Goal: Task Accomplishment & Management: Use online tool/utility

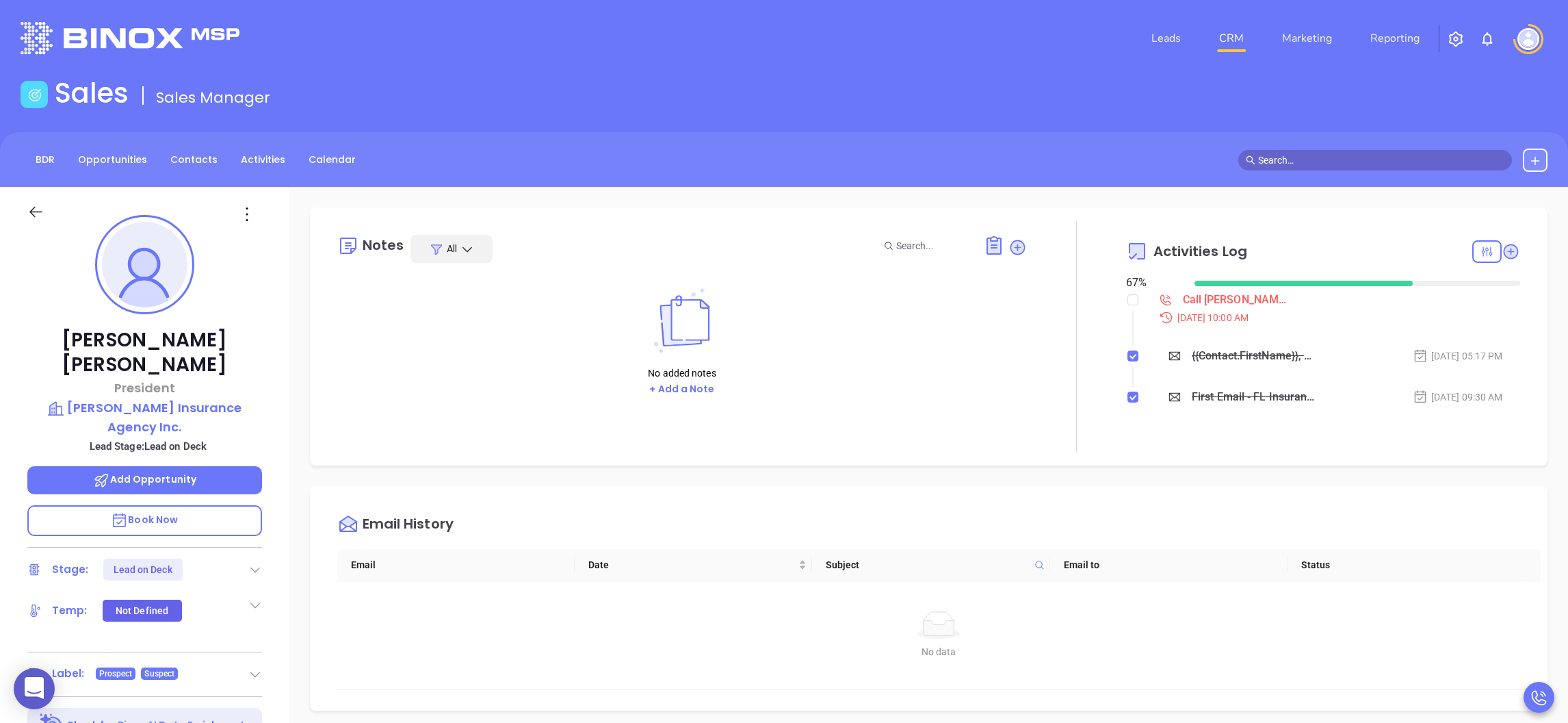
scroll to position [396, 0]
drag, startPoint x: 0, startPoint y: 0, endPoint x: 490, endPoint y: 206, distance: 531.5
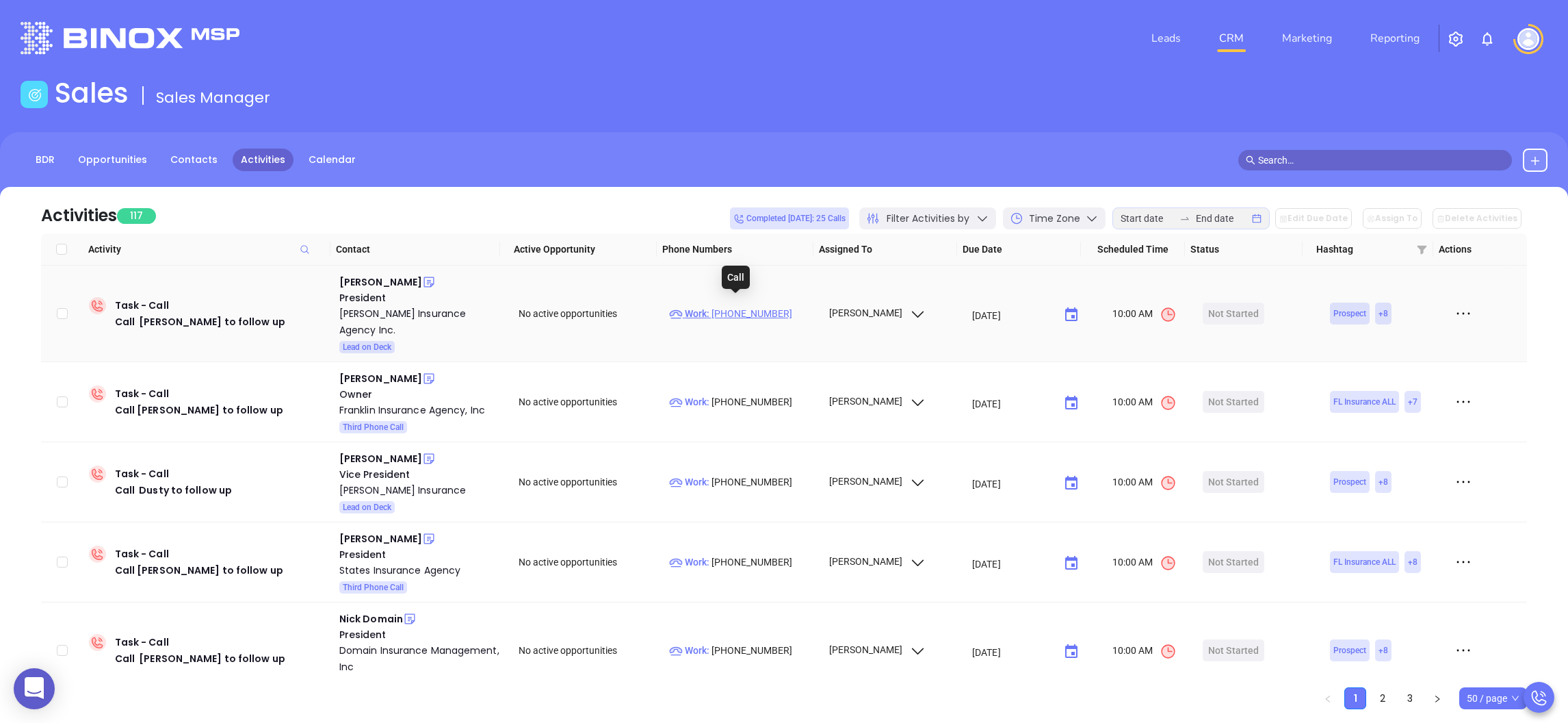
click at [721, 306] on p "Work : (863) 537-6709" at bounding box center [742, 313] width 147 height 15
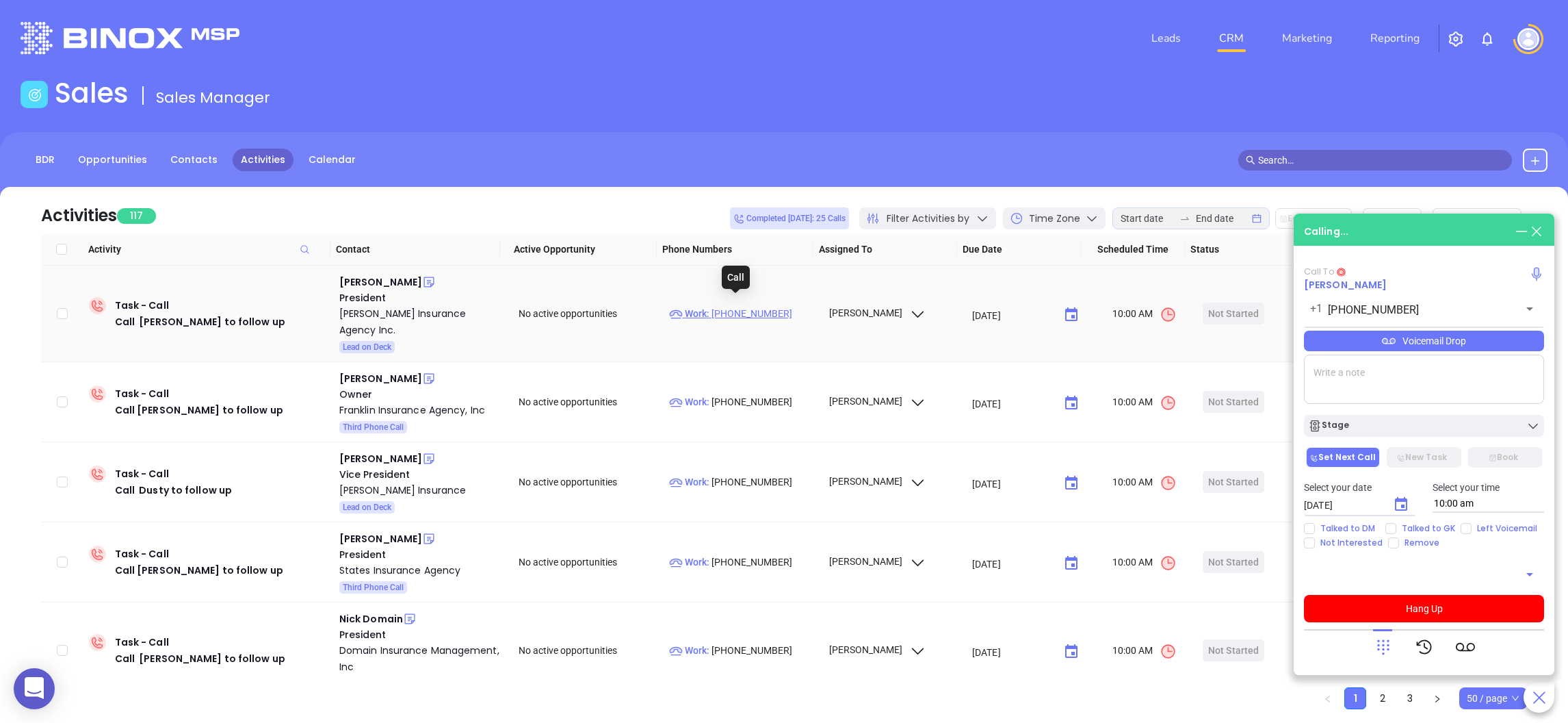
type input "(863) 537-6709"
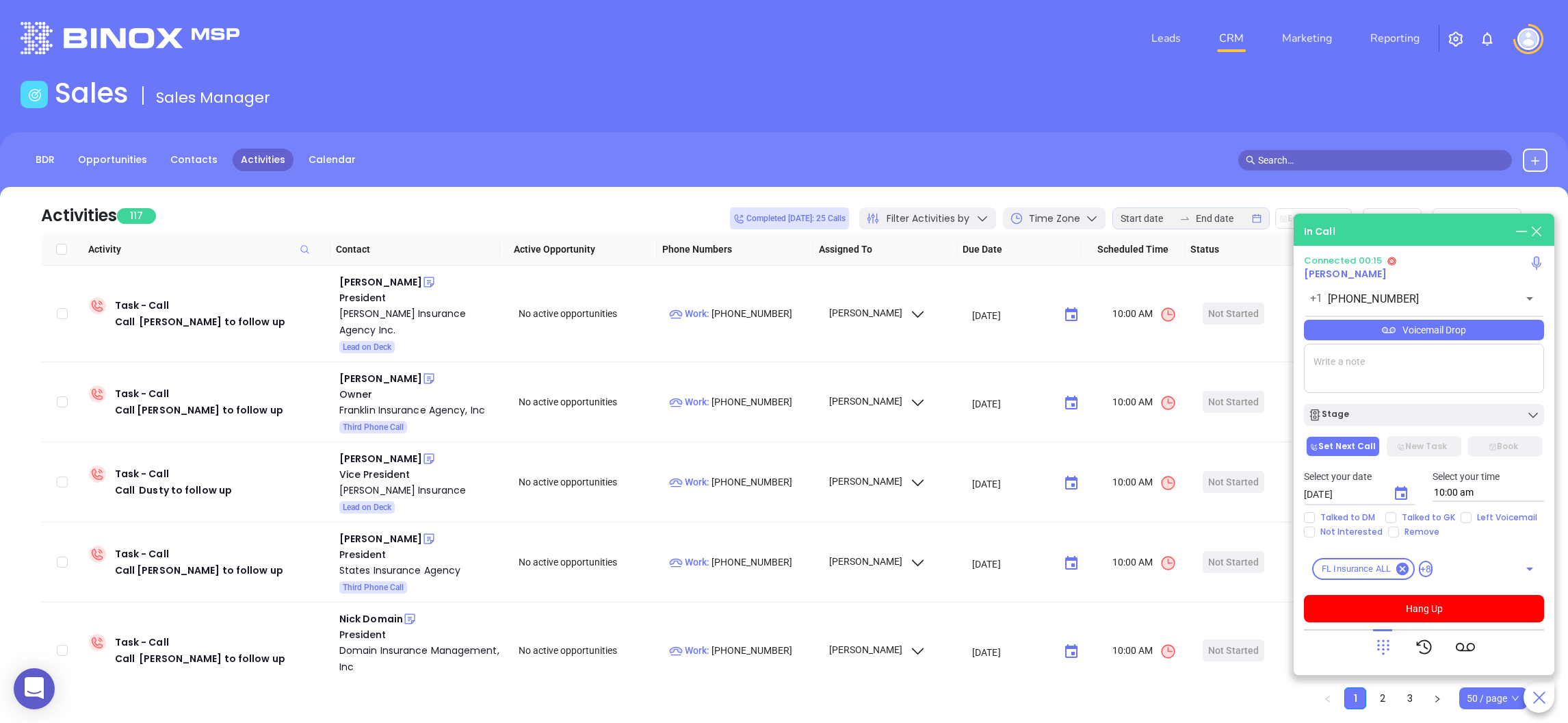
click at [1381, 640] on icon at bounding box center [1383, 646] width 19 height 19
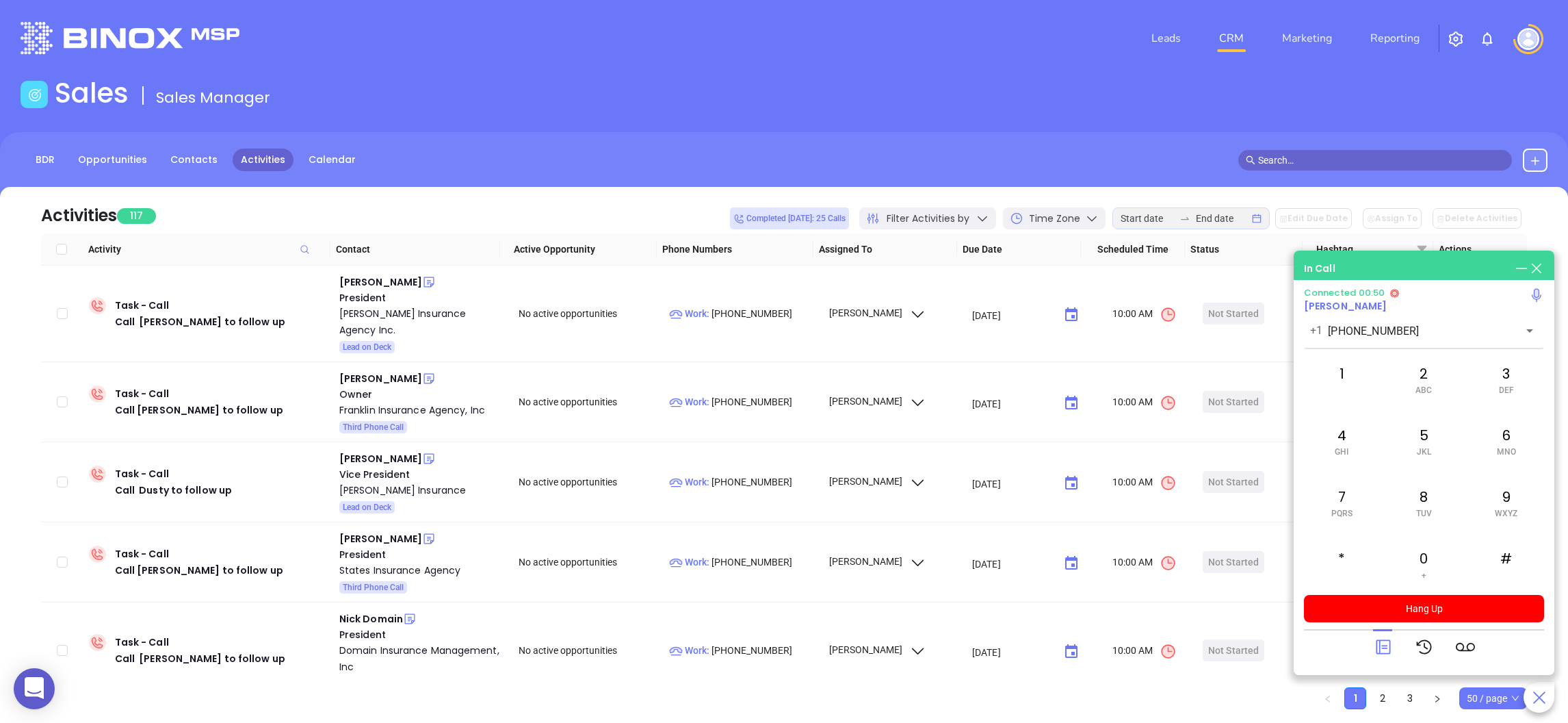
click at [1381, 651] on icon at bounding box center [1383, 646] width 19 height 19
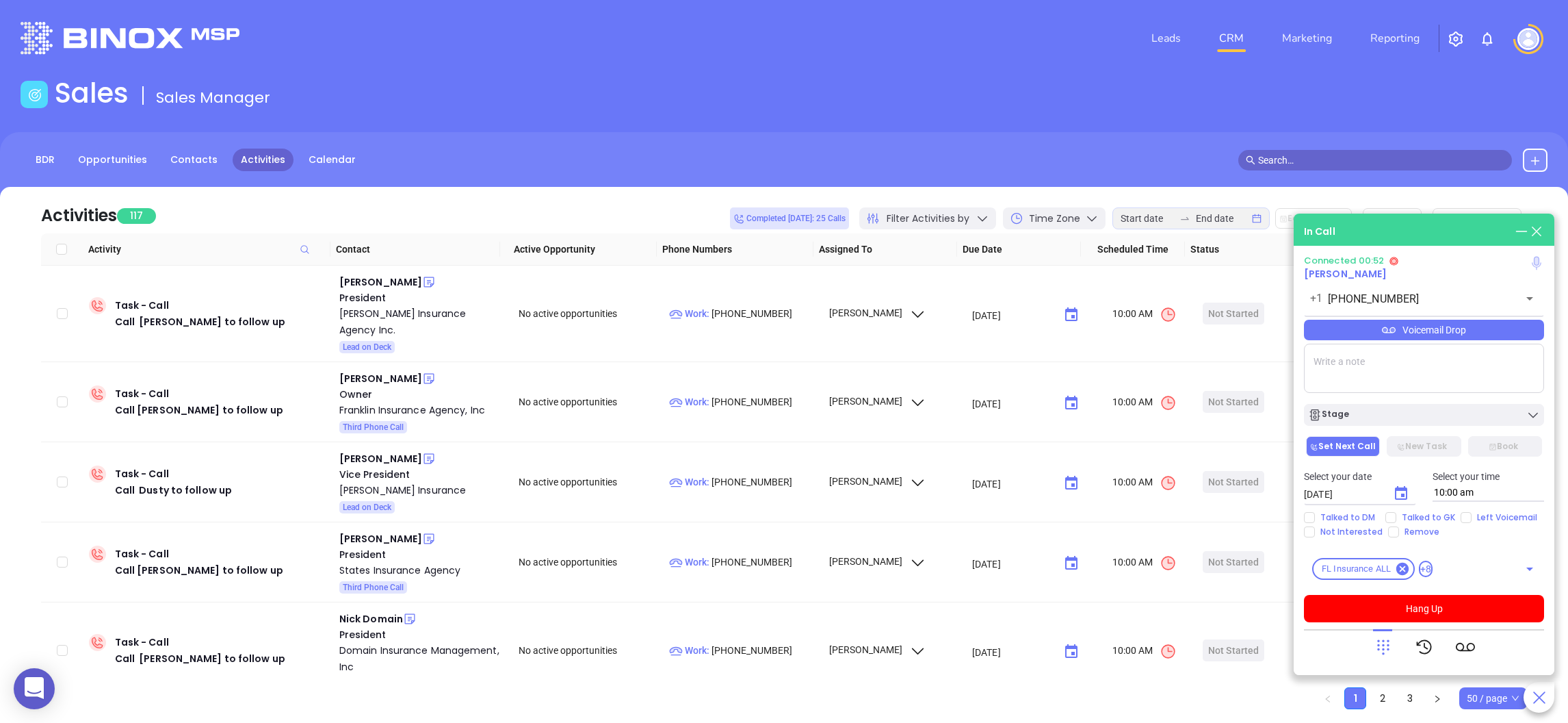
click at [1538, 266] on icon at bounding box center [1536, 262] width 9 height 13
click at [1537, 264] on icon at bounding box center [1535, 262] width 10 height 13
click at [1421, 609] on button "Hang Up" at bounding box center [1423, 608] width 240 height 27
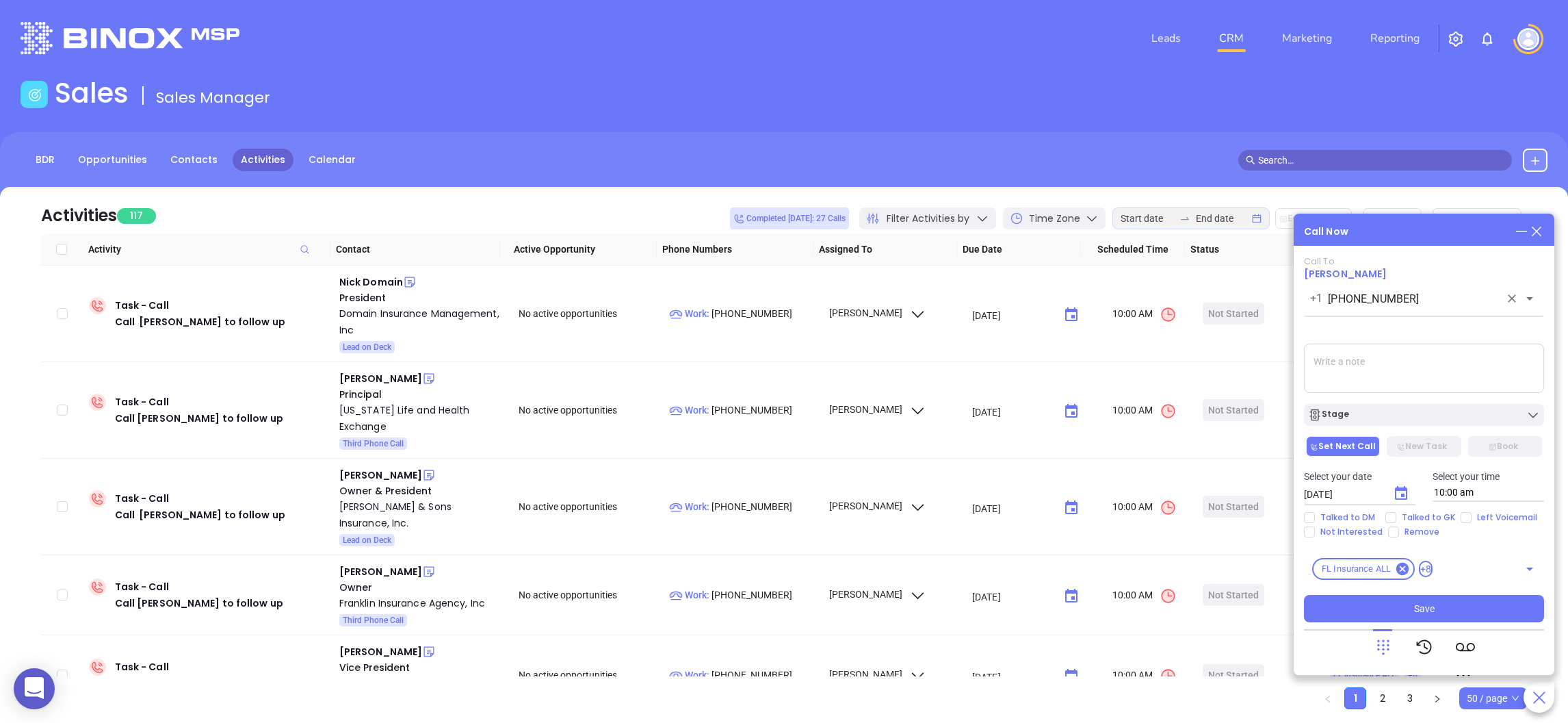
click at [1358, 311] on div "+1 (863) 537-6709 ​" at bounding box center [1423, 298] width 240 height 30
click at [1363, 354] on textarea at bounding box center [1423, 368] width 240 height 49
click at [1359, 364] on textarea at bounding box center [1423, 368] width 240 height 49
type textarea "left vm"
click at [1361, 418] on div "Stage" at bounding box center [1423, 414] width 231 height 13
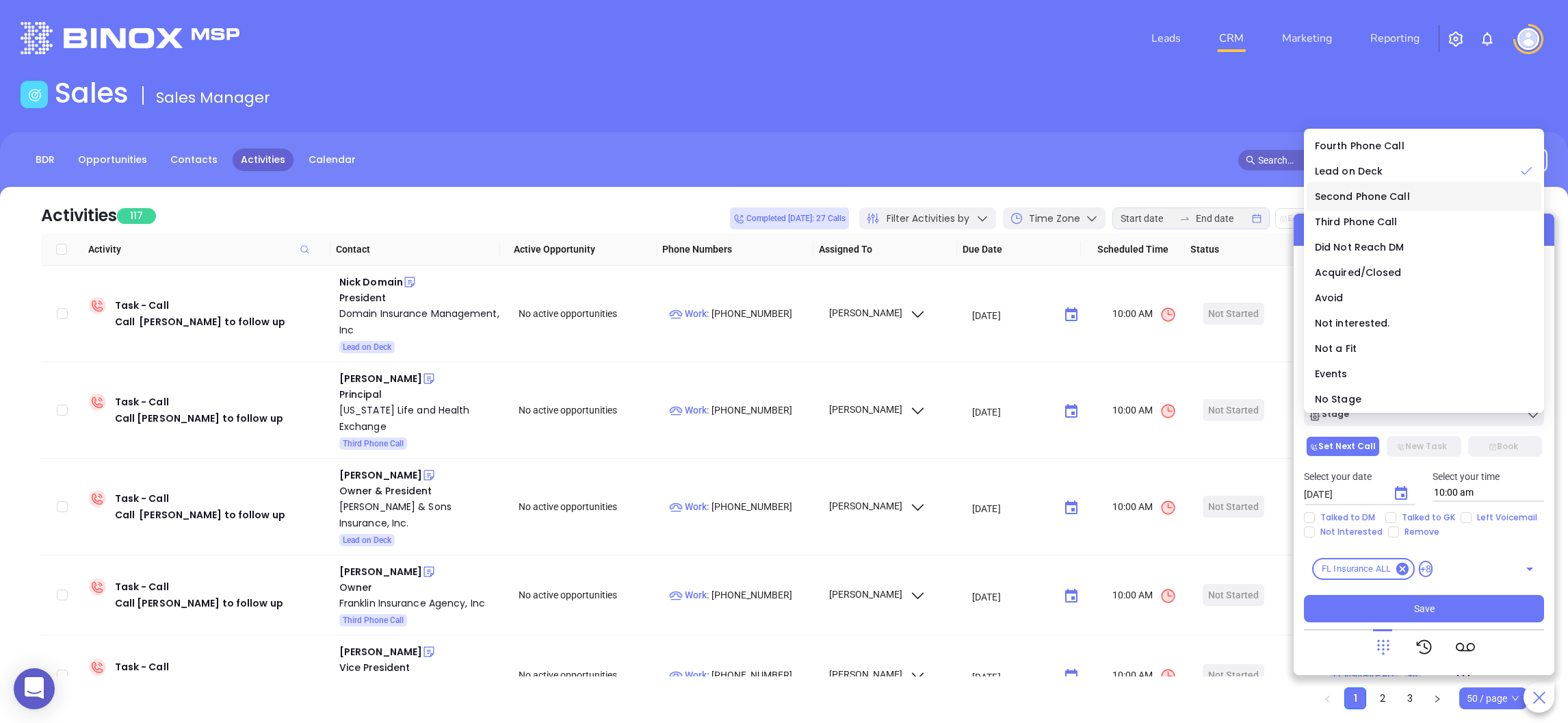
drag, startPoint x: 1370, startPoint y: 194, endPoint x: 1387, endPoint y: 370, distance: 176.8
click at [1370, 192] on span "Second Phone Call" at bounding box center [1362, 196] width 95 height 13
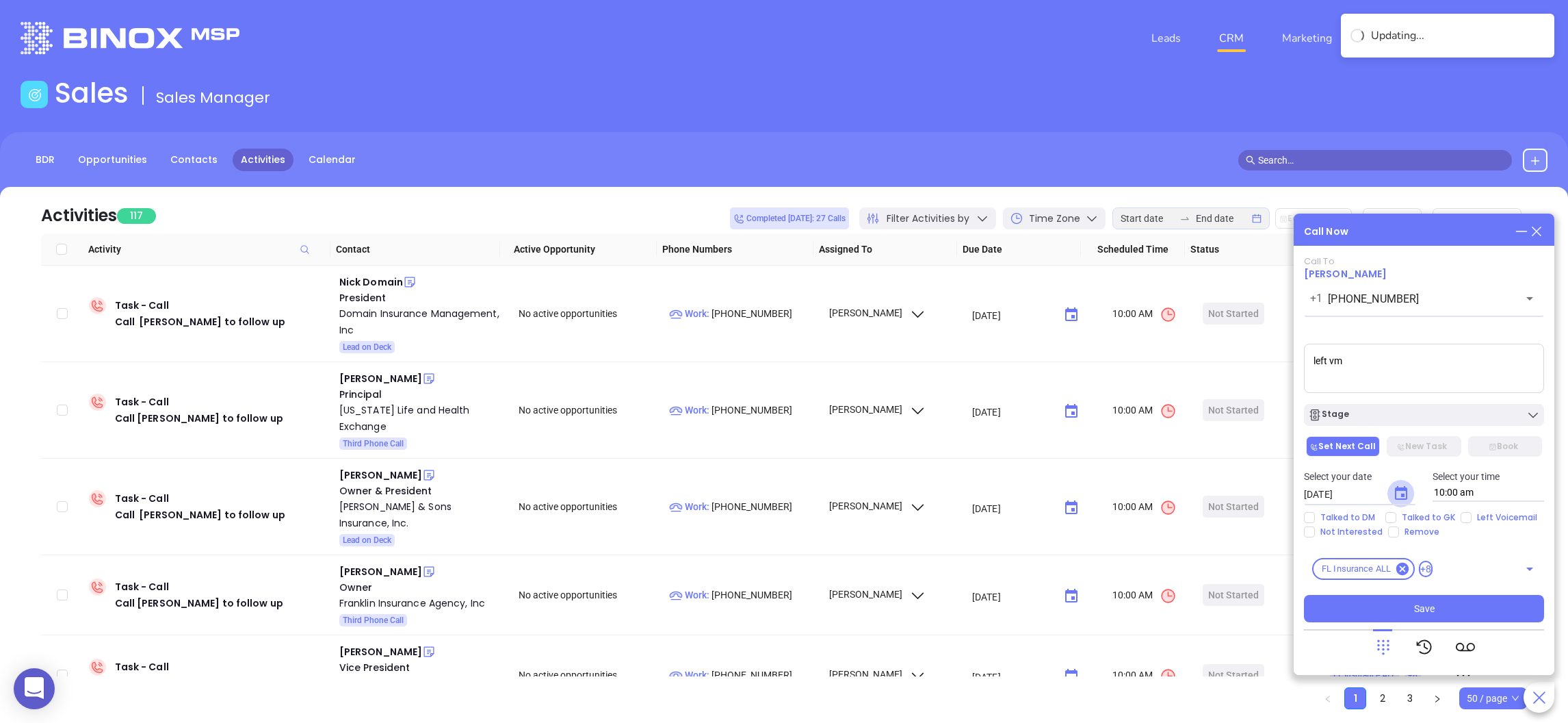
click at [1398, 486] on icon "Choose date, selected date is Aug 12, 2025" at bounding box center [1401, 493] width 16 height 16
click at [1419, 383] on button "13" at bounding box center [1412, 387] width 24 height 24
type input "08/13/2025"
click at [1466, 512] on input "Left Voicemail" at bounding box center [1466, 517] width 11 height 11
checkbox input "true"
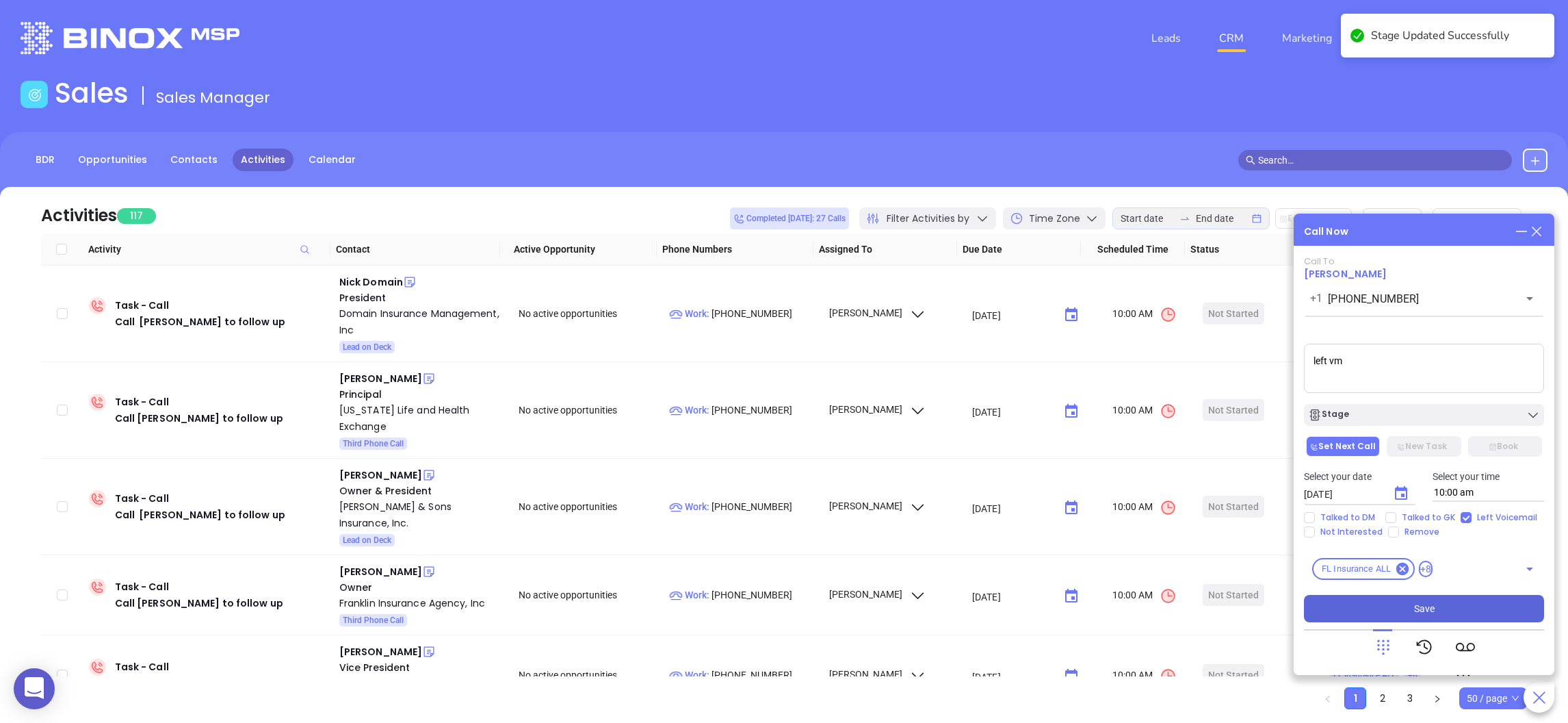
click at [1405, 604] on button "Save" at bounding box center [1423, 608] width 240 height 27
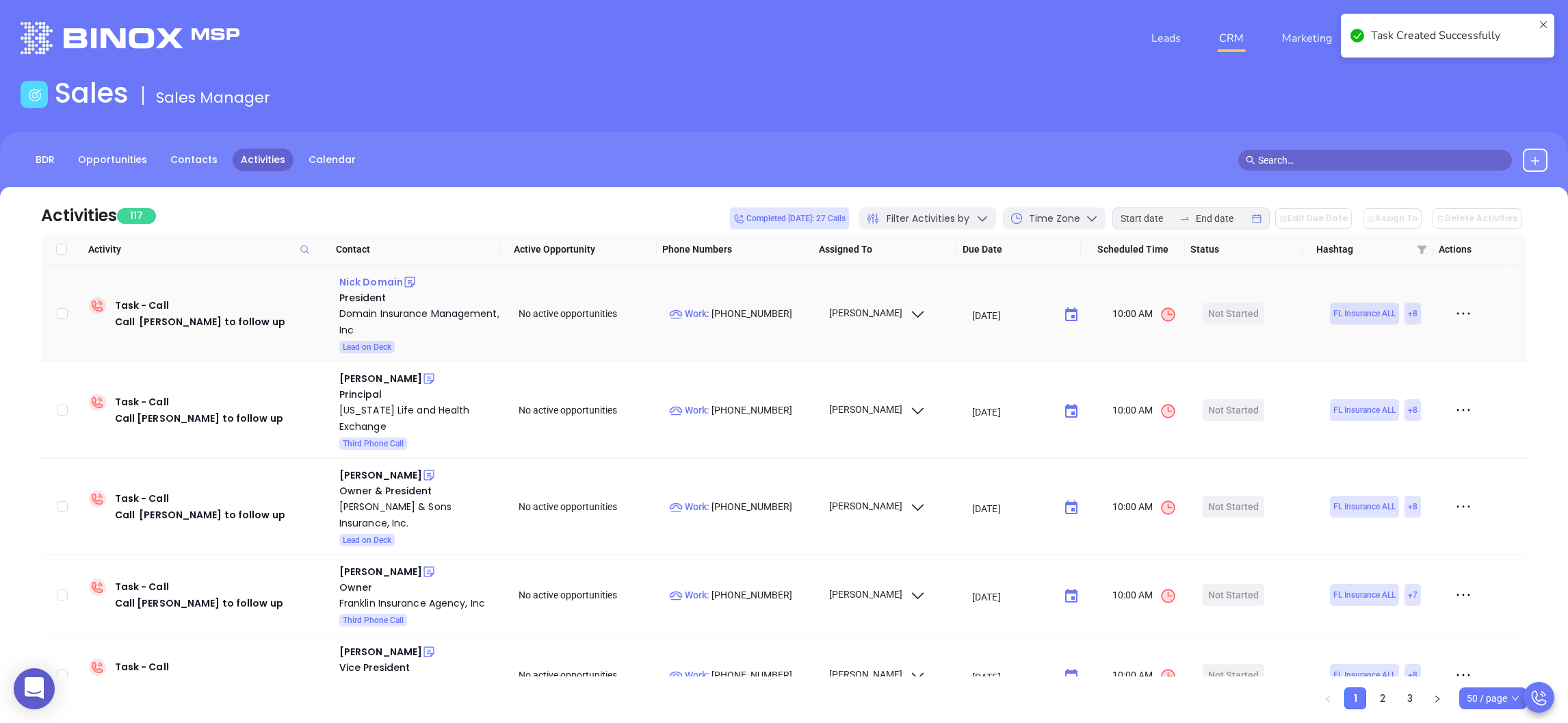
click at [371, 280] on div "Nick Domain" at bounding box center [371, 282] width 63 height 16
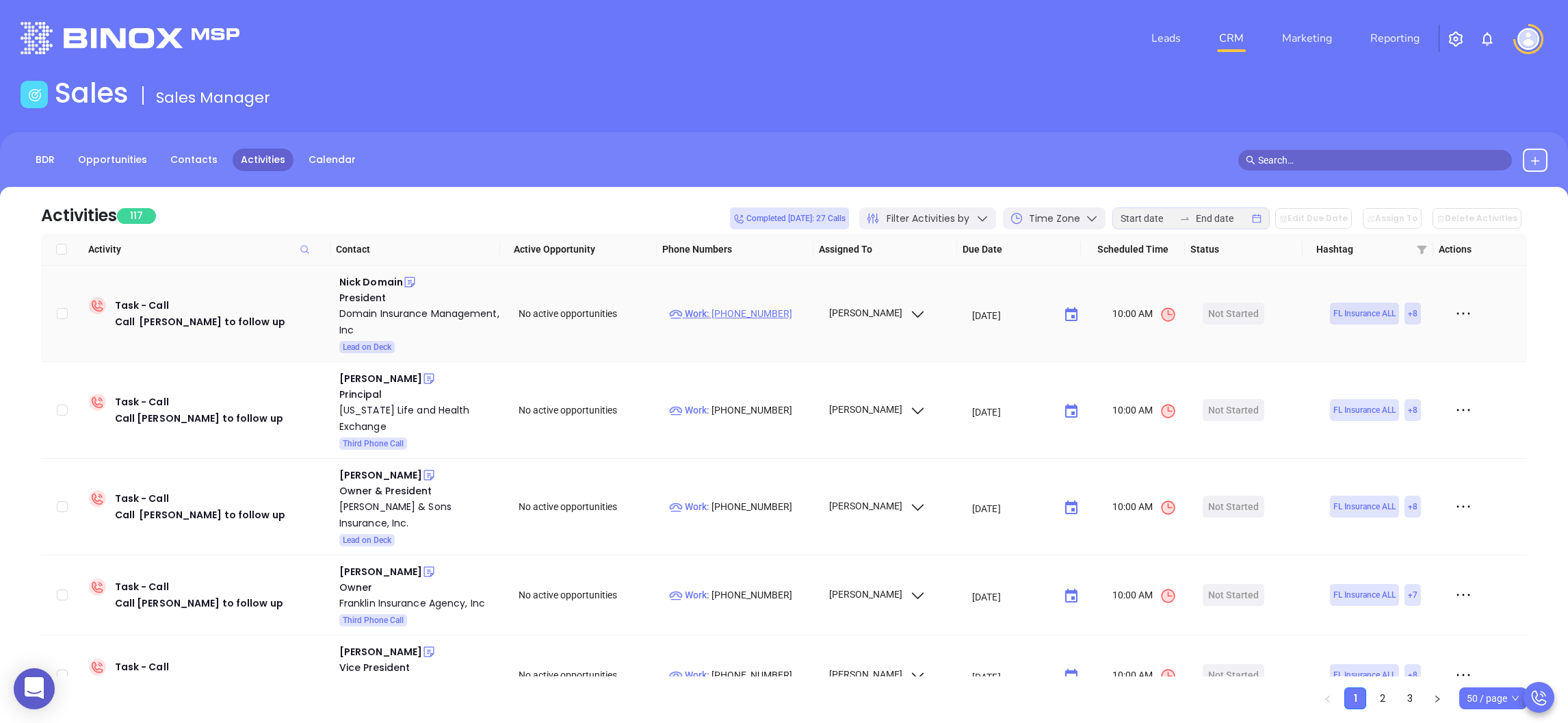
drag, startPoint x: 157, startPoint y: 108, endPoint x: 712, endPoint y: 305, distance: 588.9
click at [712, 305] on td "Work : (239) 610-1116" at bounding box center [742, 313] width 158 height 96
click at [709, 308] on p "Work : (239) 610-1116" at bounding box center [742, 313] width 147 height 15
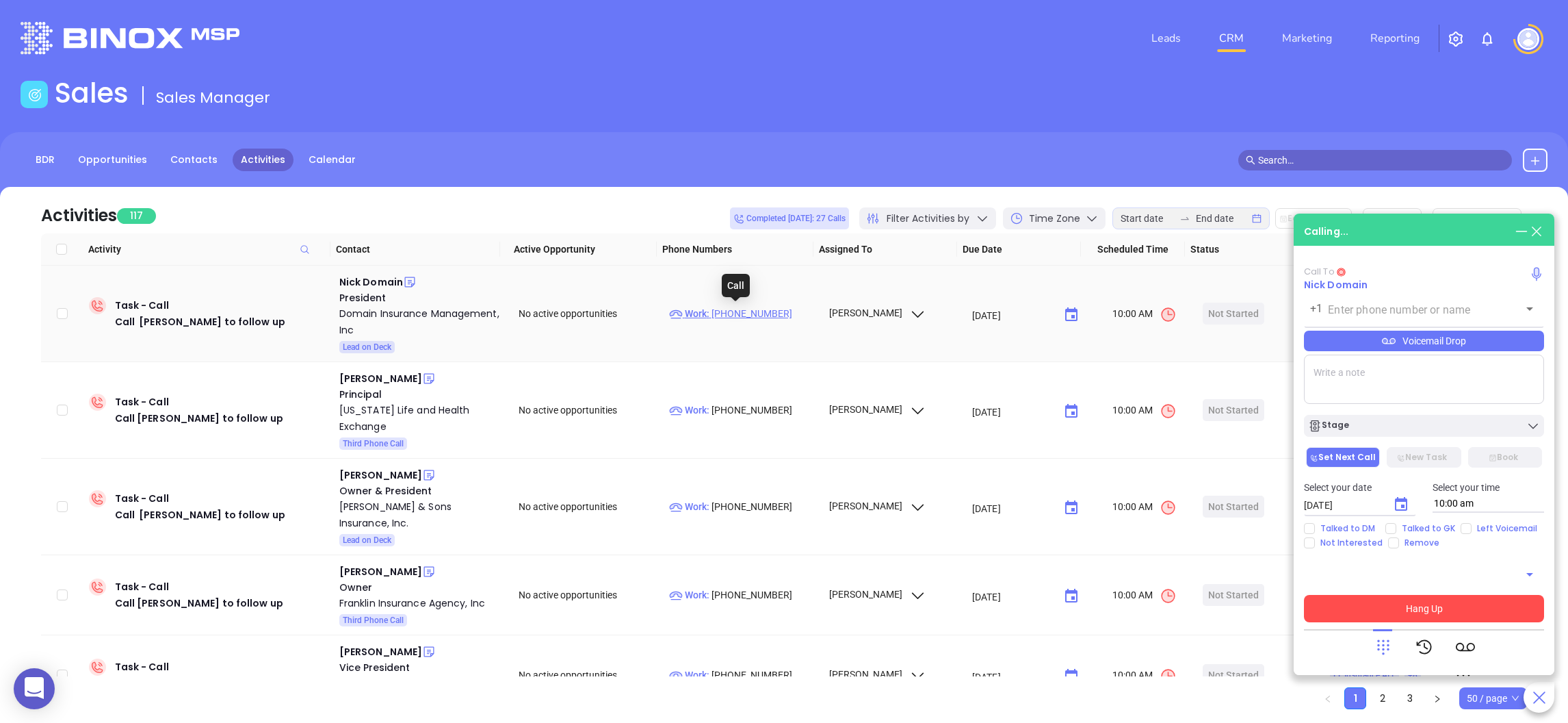
type input "(239) 610-1116"
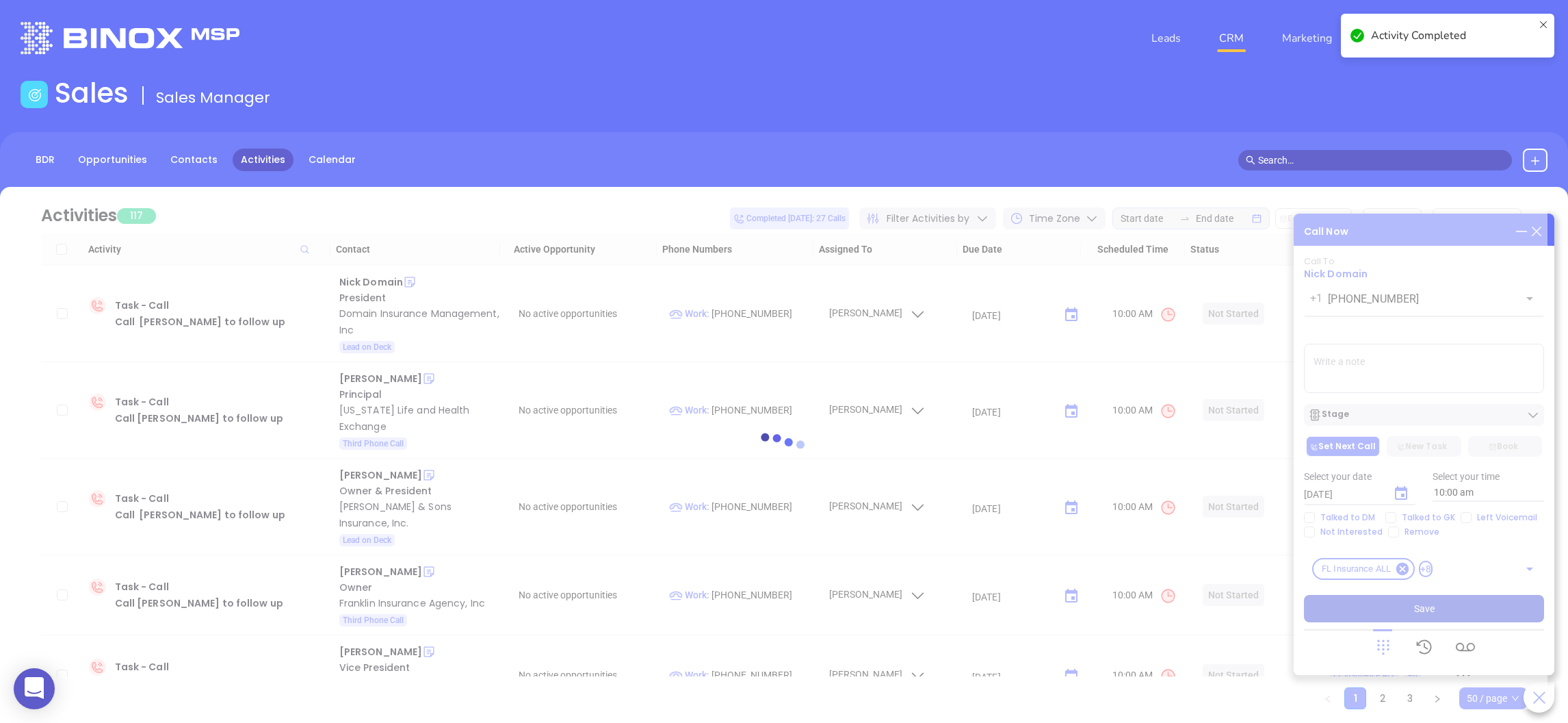
click at [1377, 373] on div at bounding box center [784, 448] width 1527 height 522
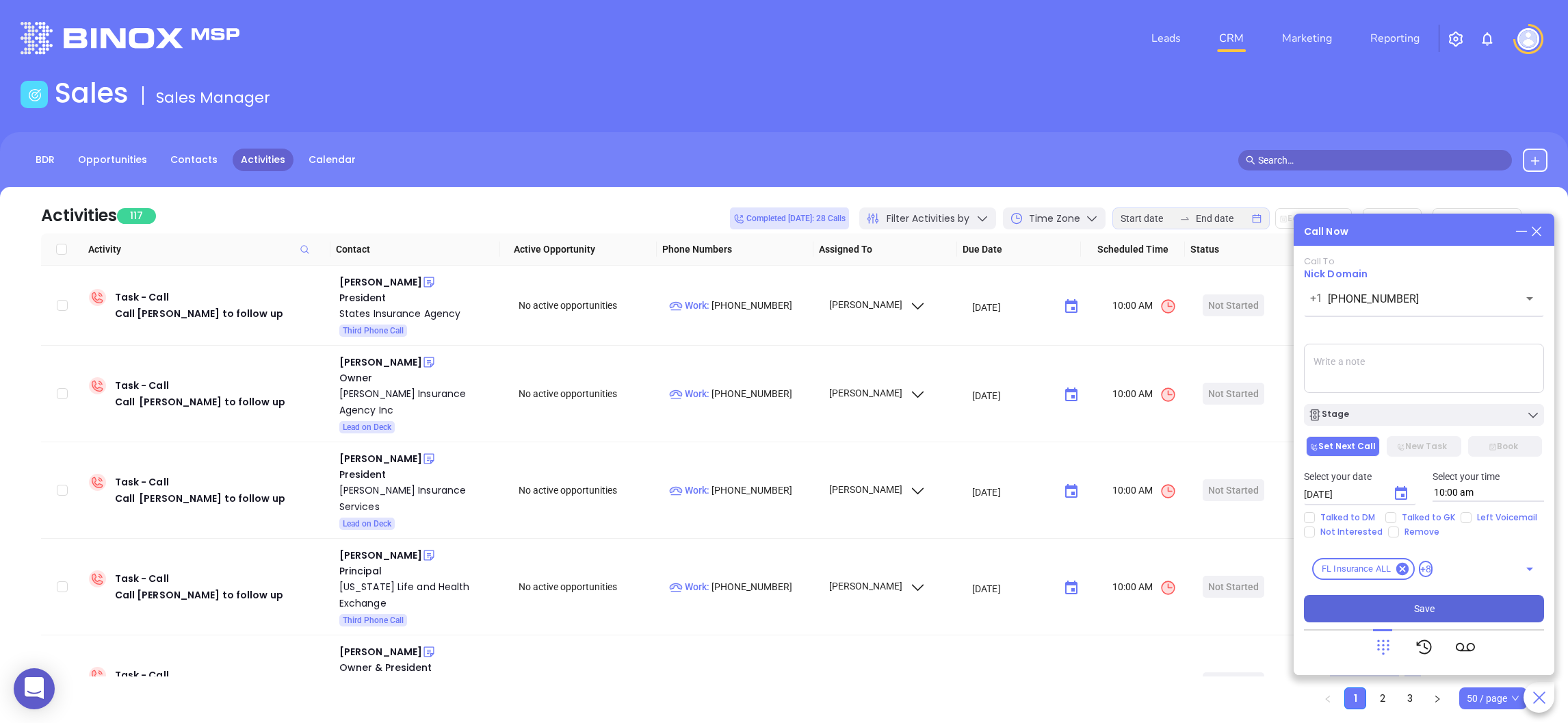
click at [1377, 373] on textarea at bounding box center [1423, 368] width 240 height 49
type textarea "GK disconnected the call"
click at [1374, 418] on div "Stage" at bounding box center [1423, 414] width 231 height 13
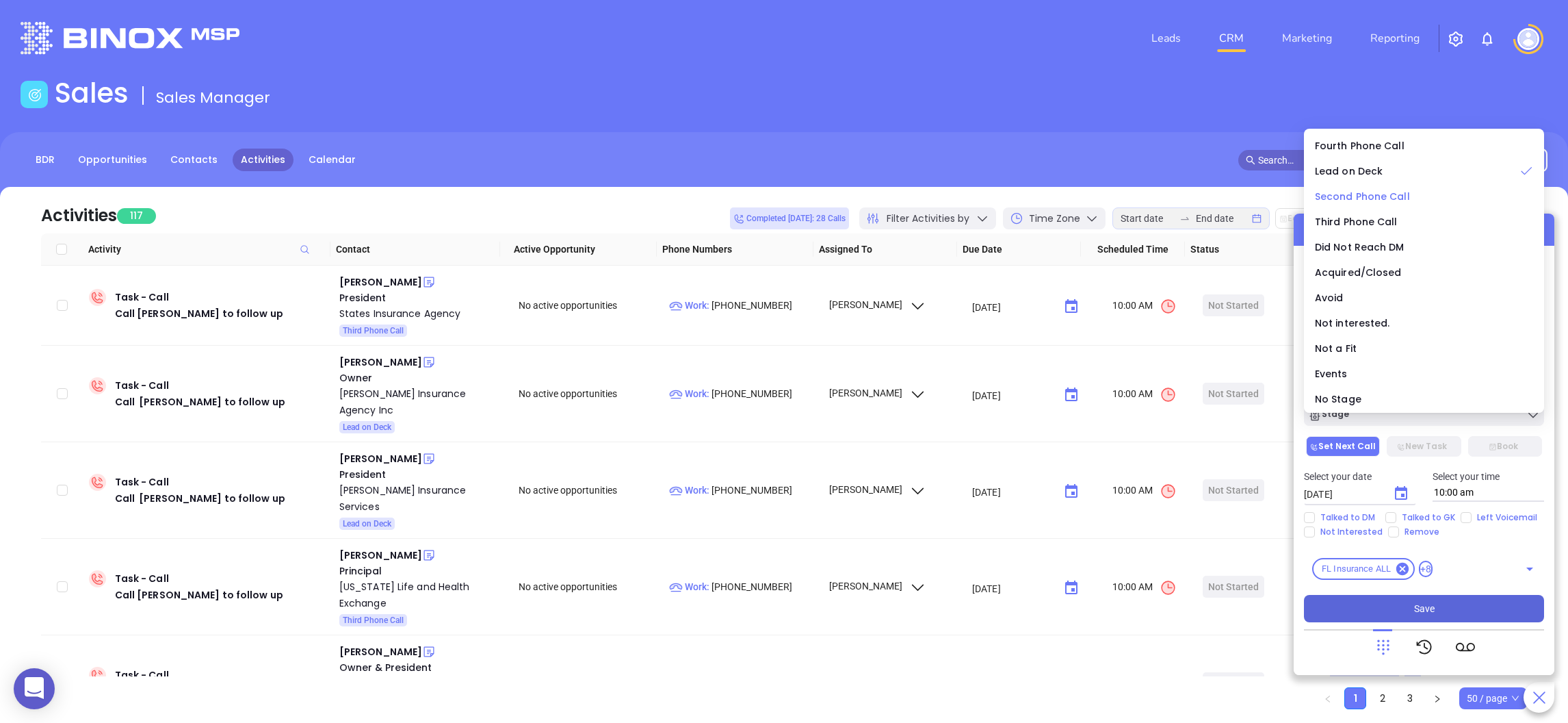
click at [1385, 191] on span "Second Phone Call" at bounding box center [1362, 196] width 95 height 13
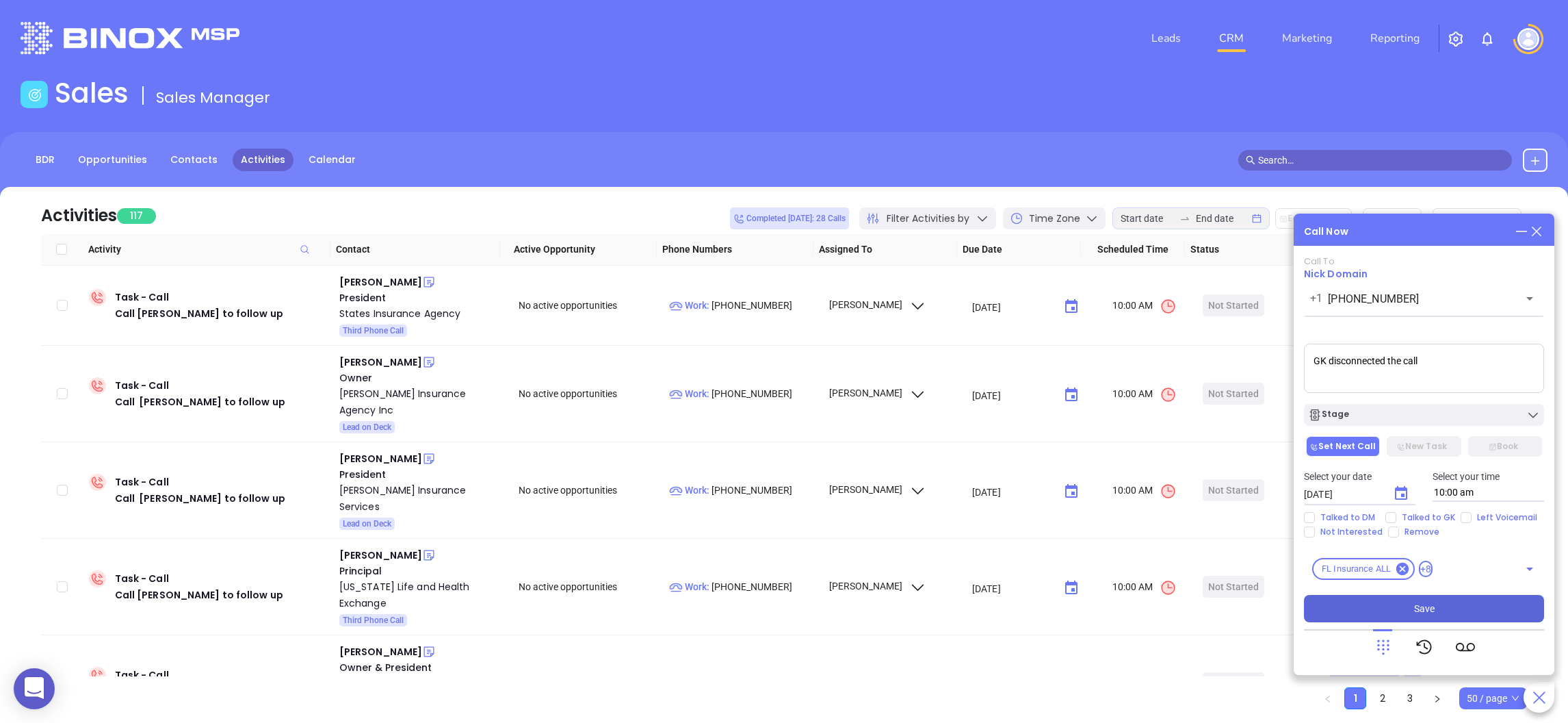
click at [1405, 498] on icon "Choose date, selected date is Aug 12, 2025" at bounding box center [1401, 493] width 16 height 16
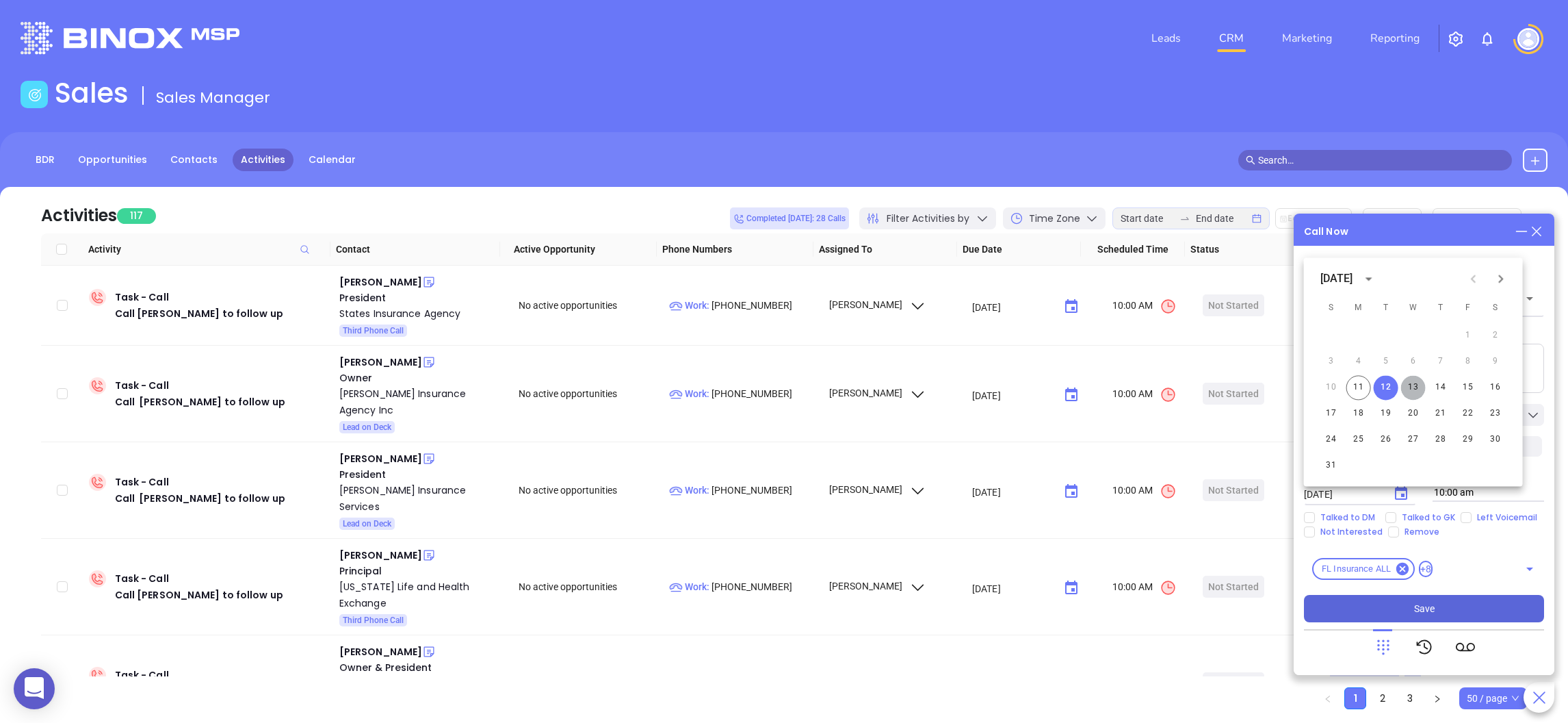
click at [1419, 387] on button "13" at bounding box center [1412, 387] width 24 height 24
type input "08/13/2025"
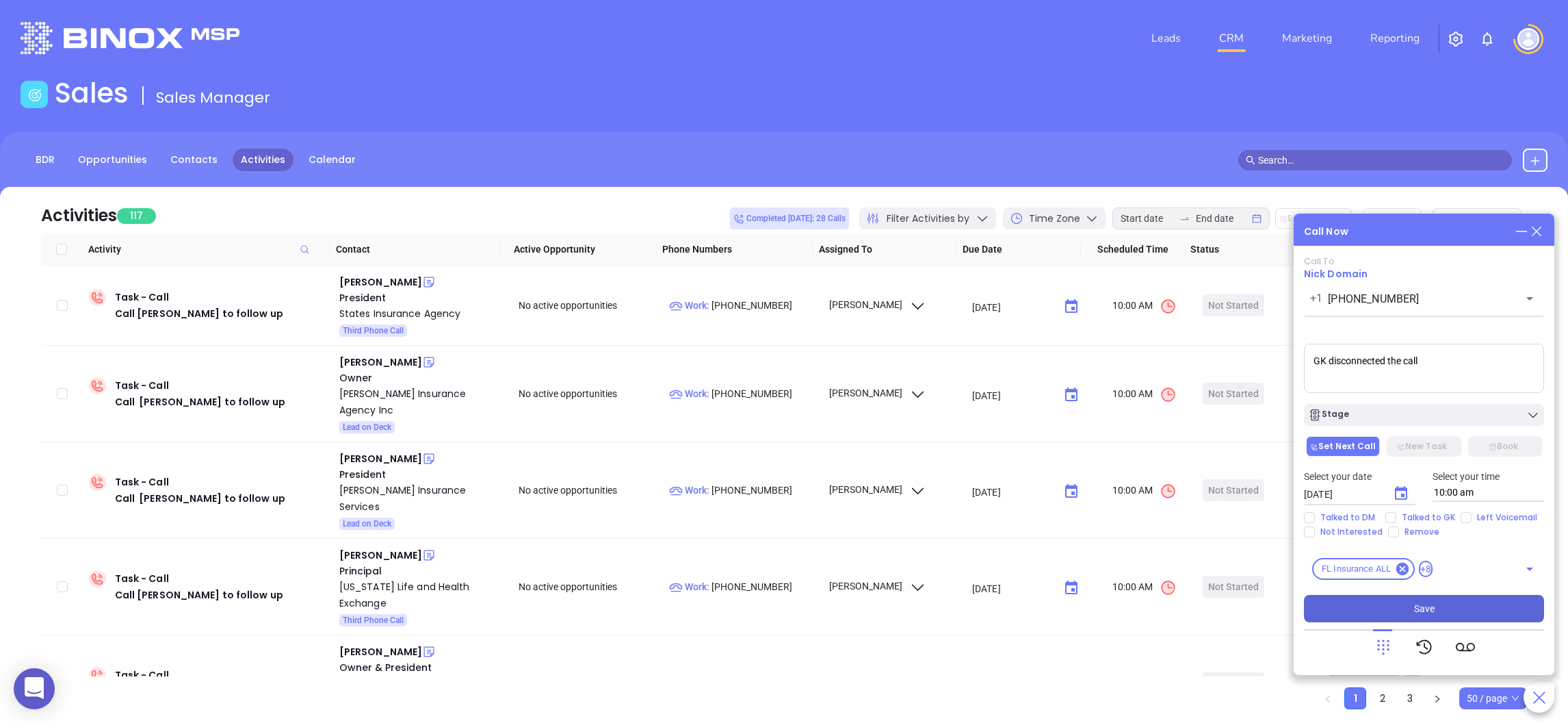
click at [1412, 600] on button "Save" at bounding box center [1423, 608] width 240 height 27
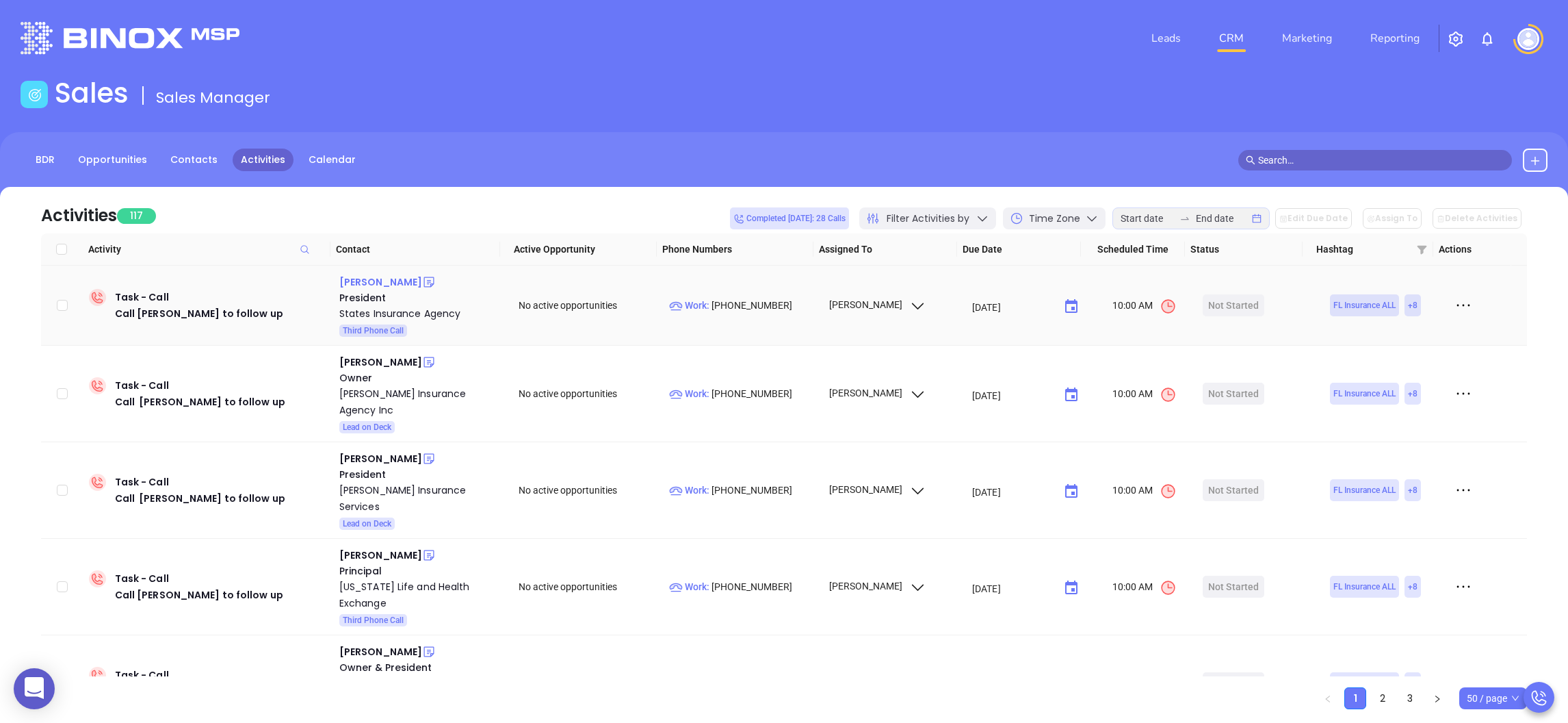
click at [380, 282] on div "Tim Grossman" at bounding box center [381, 282] width 83 height 16
click at [741, 303] on p "Work : (727) 863-8818" at bounding box center [742, 304] width 147 height 15
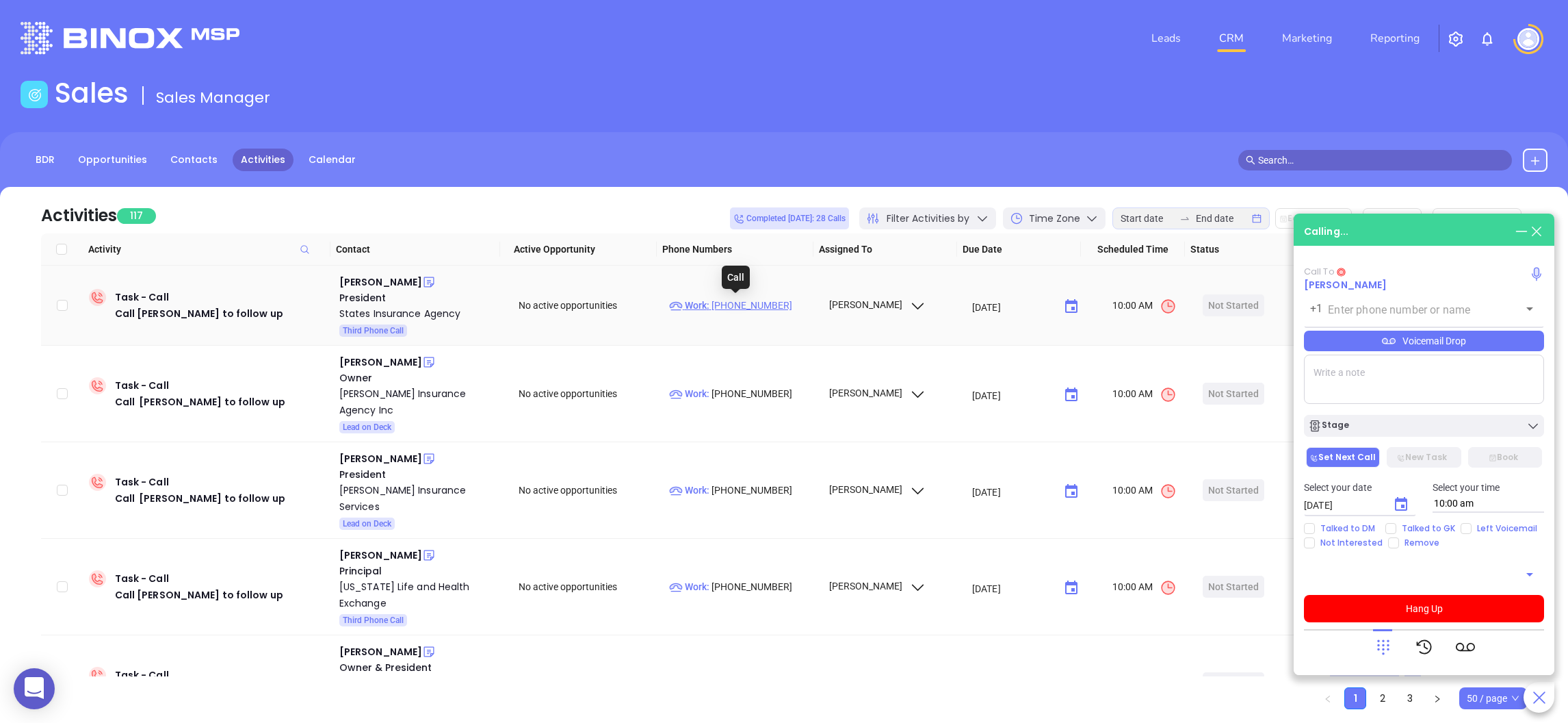
type input "(727) 863-8818"
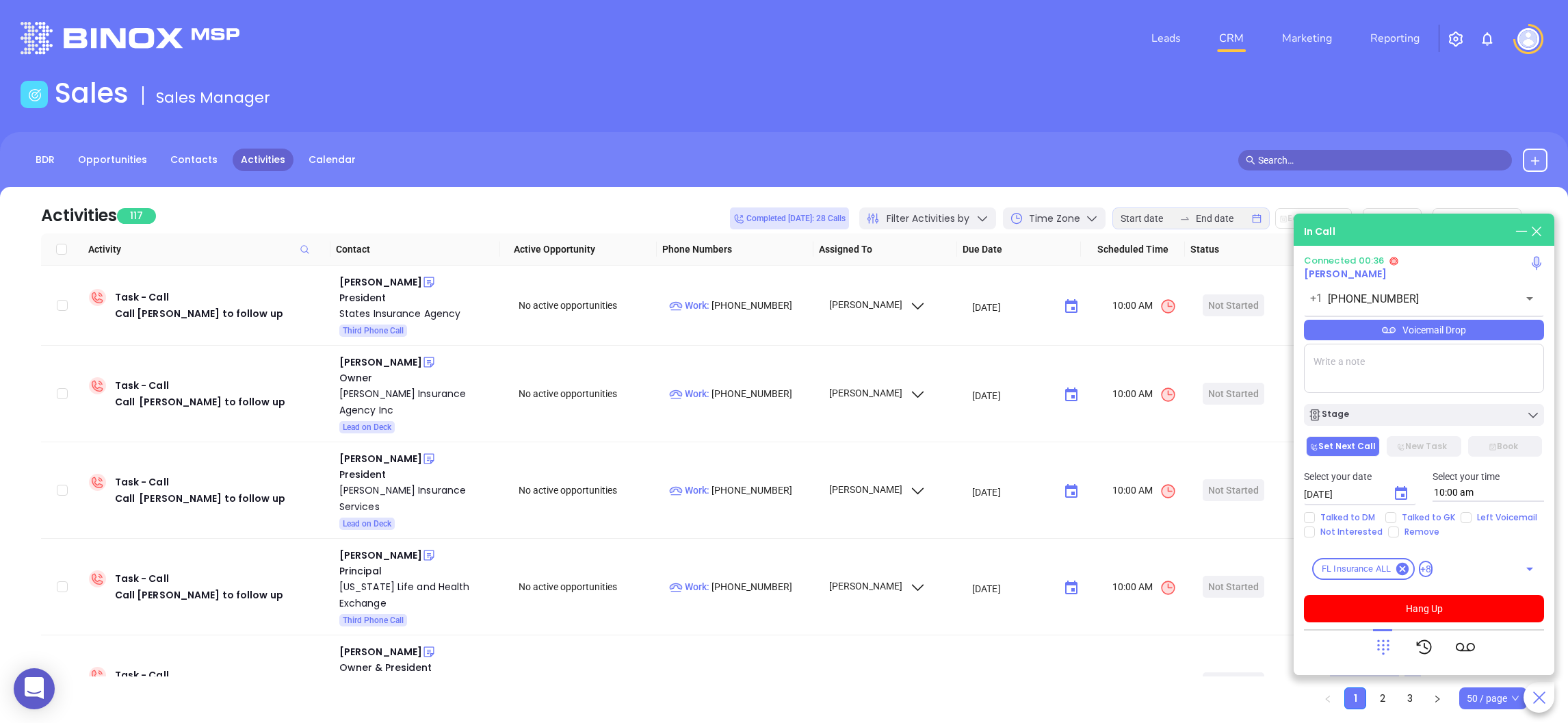
click at [1389, 375] on textarea at bounding box center [1423, 368] width 240 height 49
click at [1389, 374] on textarea at bounding box center [1423, 368] width 240 height 49
click at [1377, 377] on textarea at bounding box center [1423, 368] width 240 height 49
click at [1386, 364] on textarea at bounding box center [1423, 368] width 240 height 49
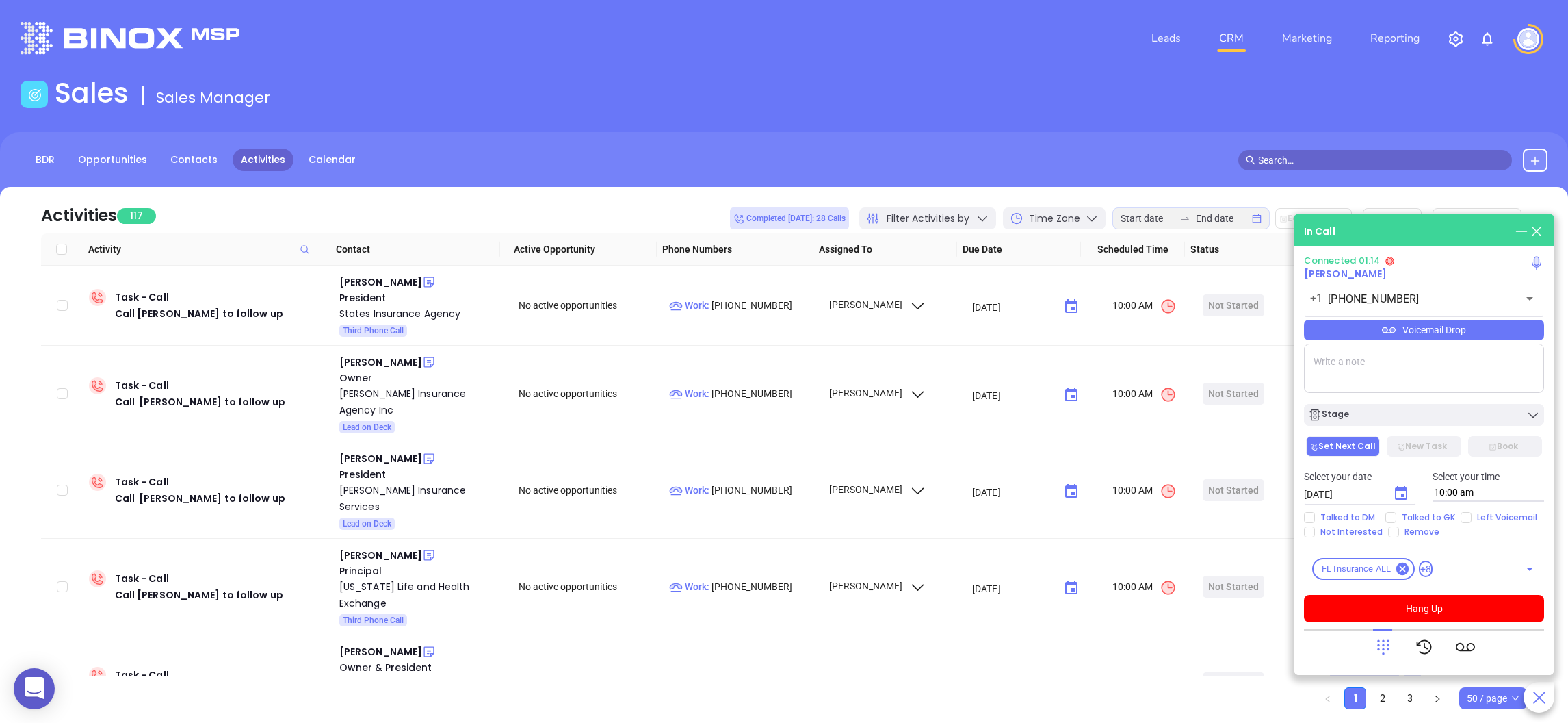
click at [1357, 371] on textarea at bounding box center [1423, 368] width 240 height 49
type textarea "l"
type textarea "talked to gk and left vm"
click at [1361, 418] on div "Stage" at bounding box center [1423, 414] width 231 height 13
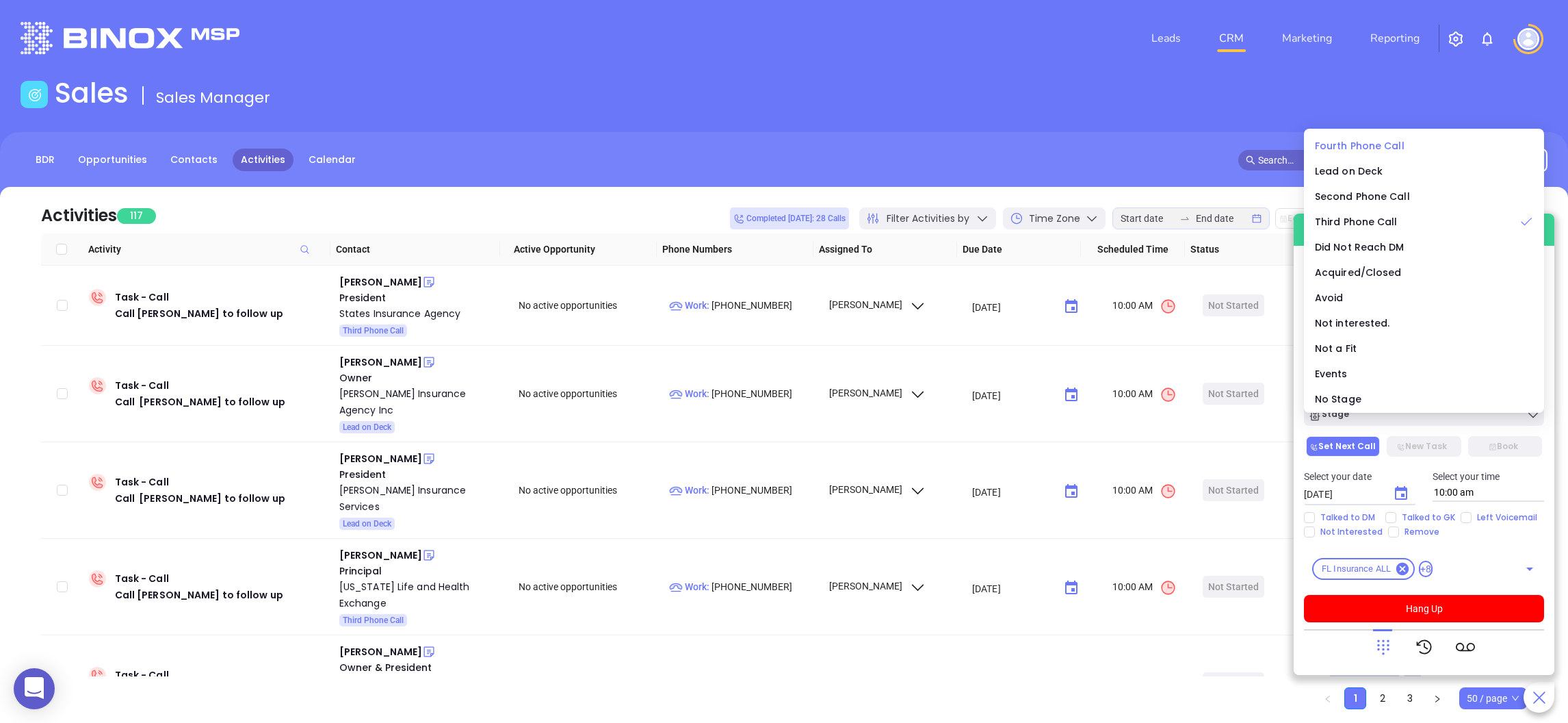
click at [1356, 143] on span "Fourth Phone Call" at bounding box center [1359, 146] width 90 height 13
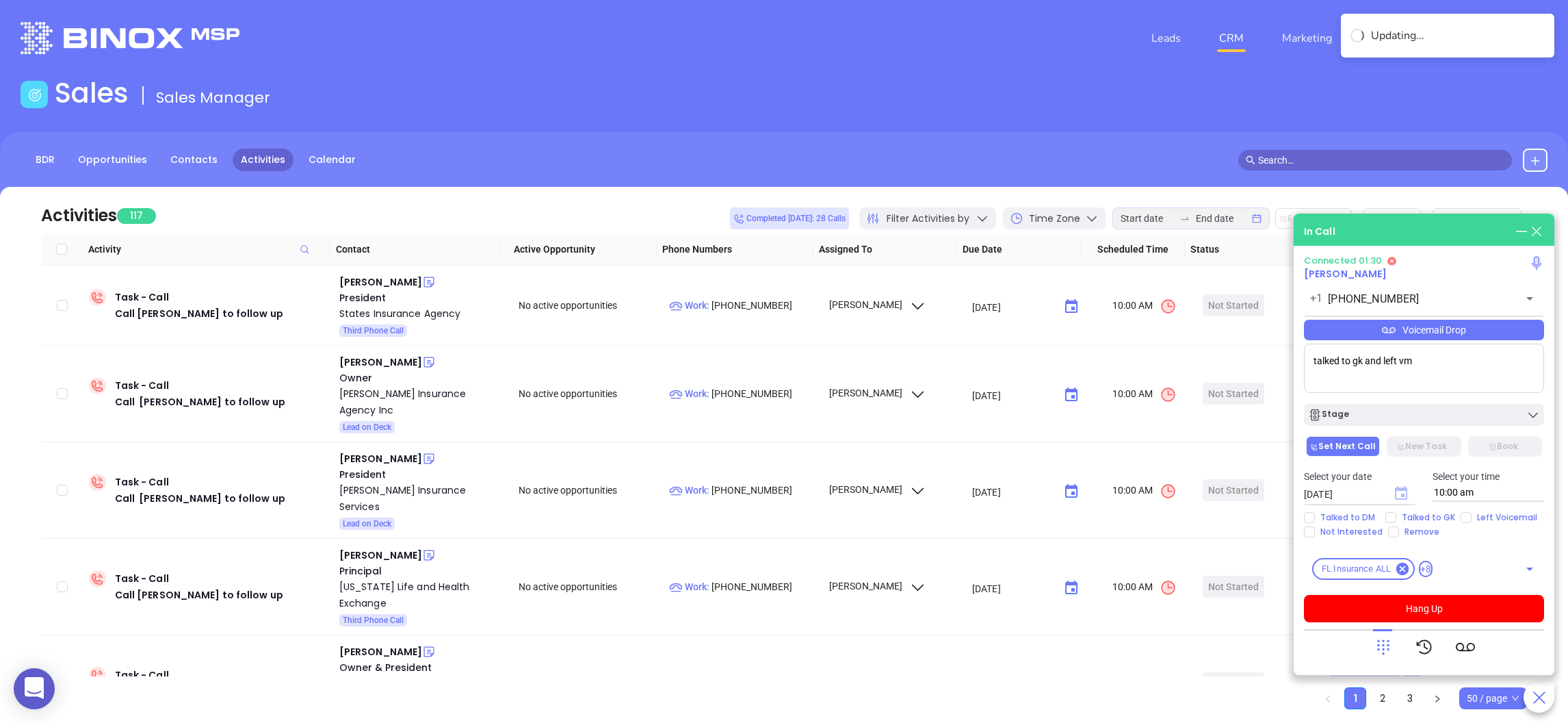
click at [1403, 495] on icon "Choose date, selected date is Aug 12, 2025" at bounding box center [1401, 492] width 13 height 13
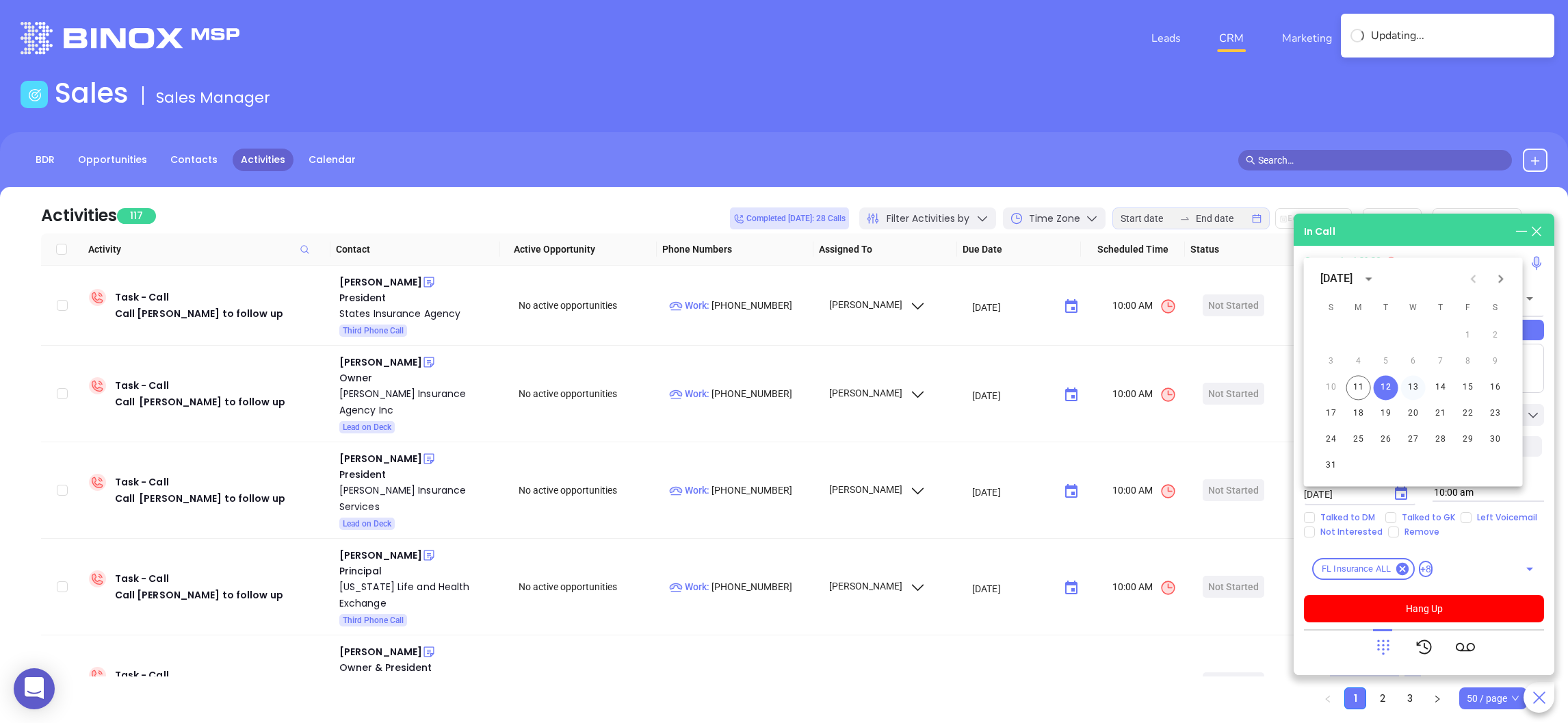
click at [1415, 388] on button "13" at bounding box center [1412, 387] width 24 height 24
type input "08/13/2025"
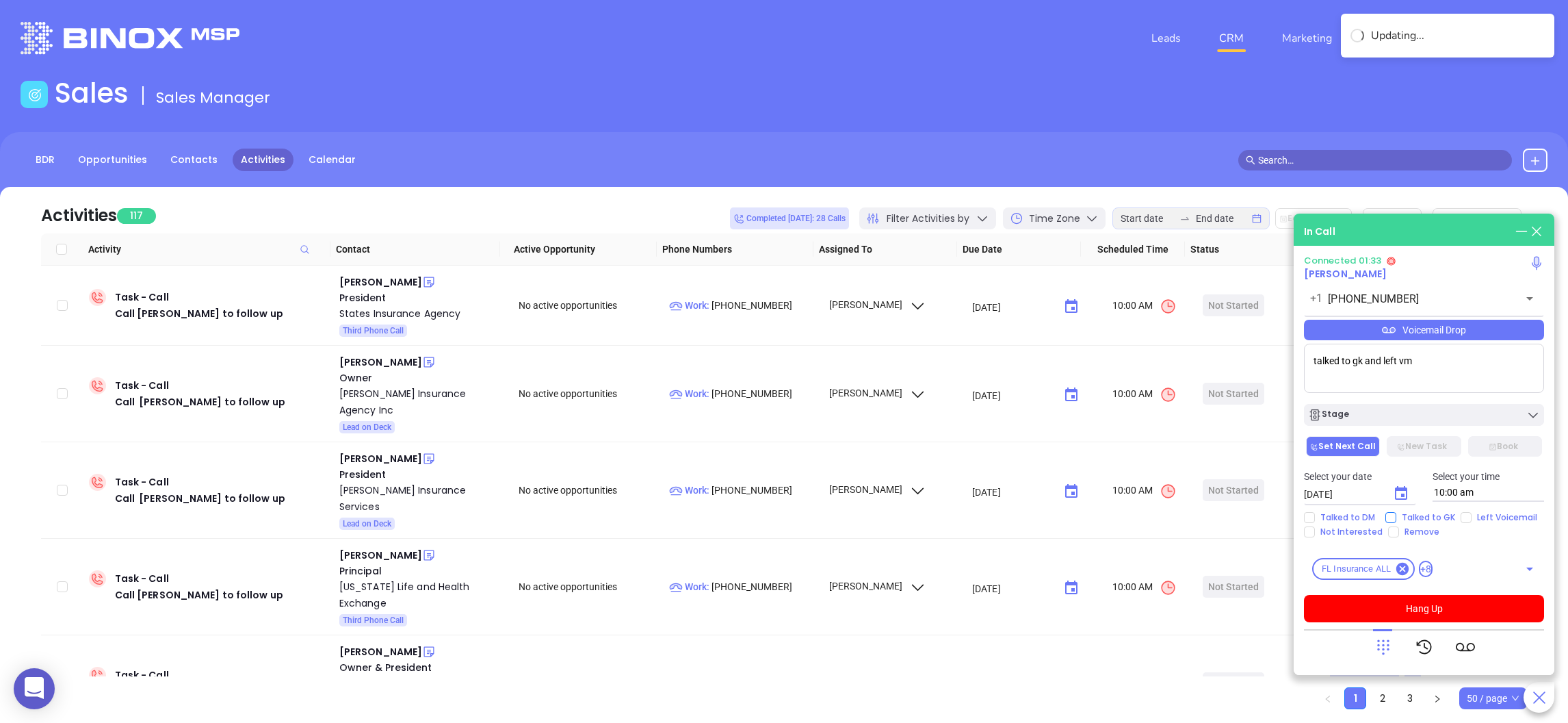
click at [1388, 513] on input "Talked to GK" at bounding box center [1390, 517] width 11 height 11
checkbox input "true"
click at [1467, 516] on input "Left Voicemail" at bounding box center [1466, 517] width 11 height 11
checkbox input "true"
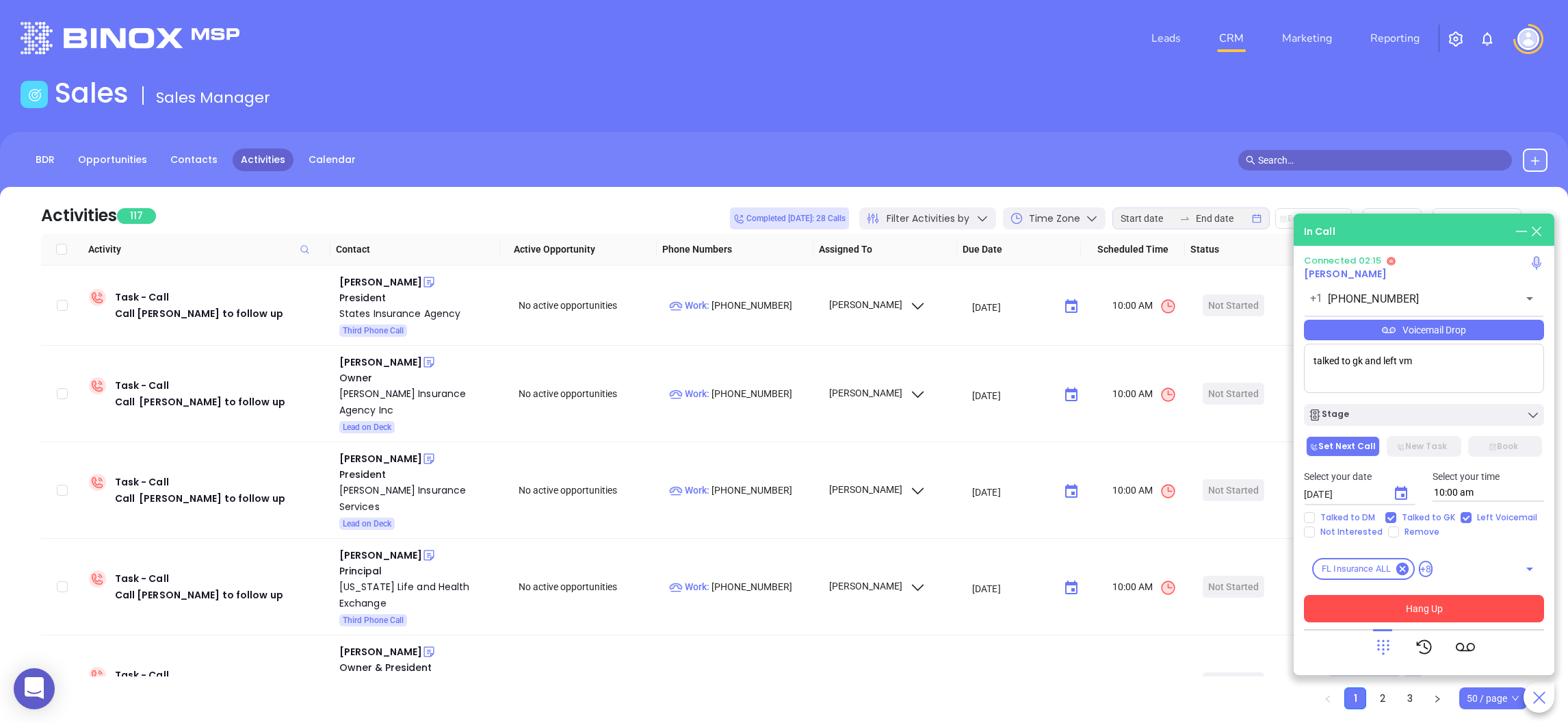
click at [1422, 601] on button "Hang Up" at bounding box center [1423, 608] width 240 height 27
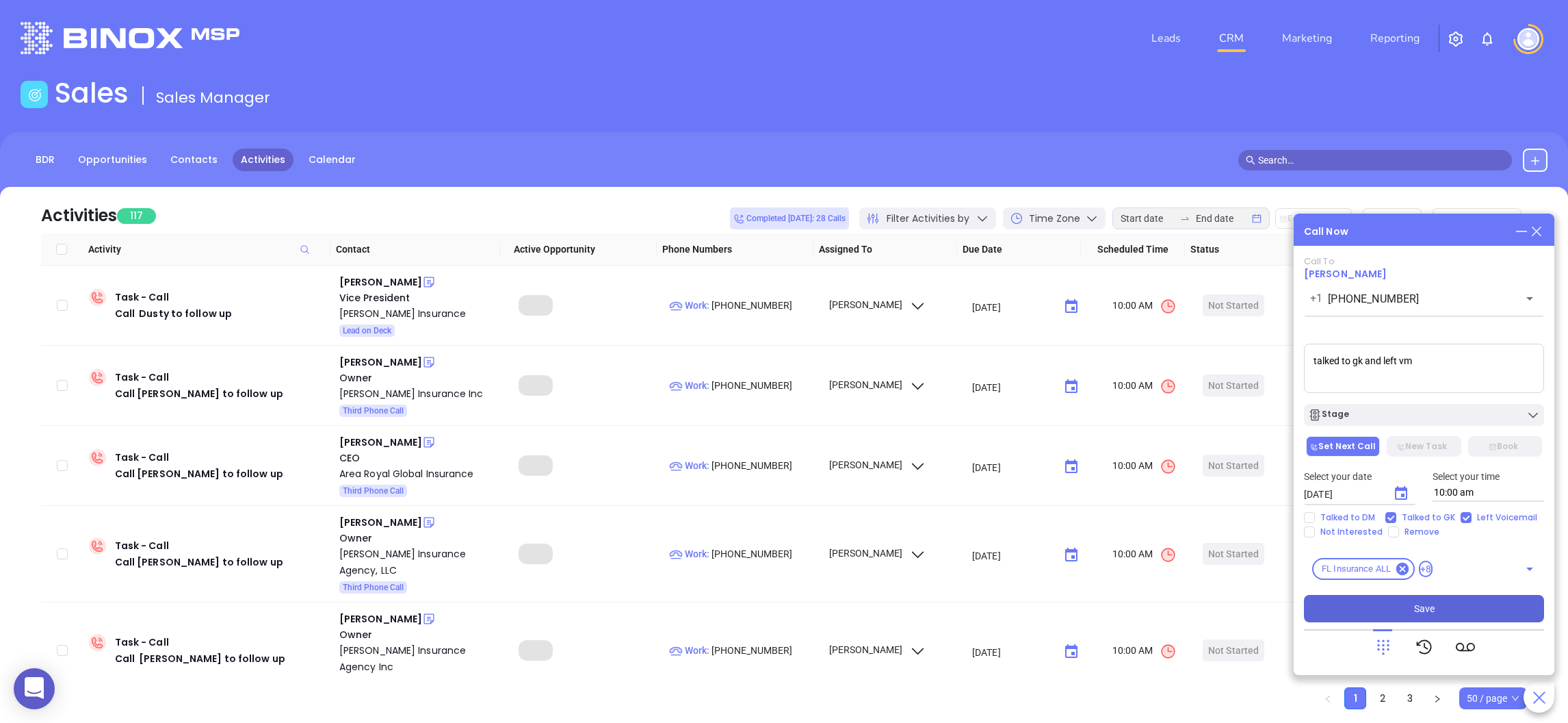
click at [1426, 604] on span "Save" at bounding box center [1424, 608] width 20 height 15
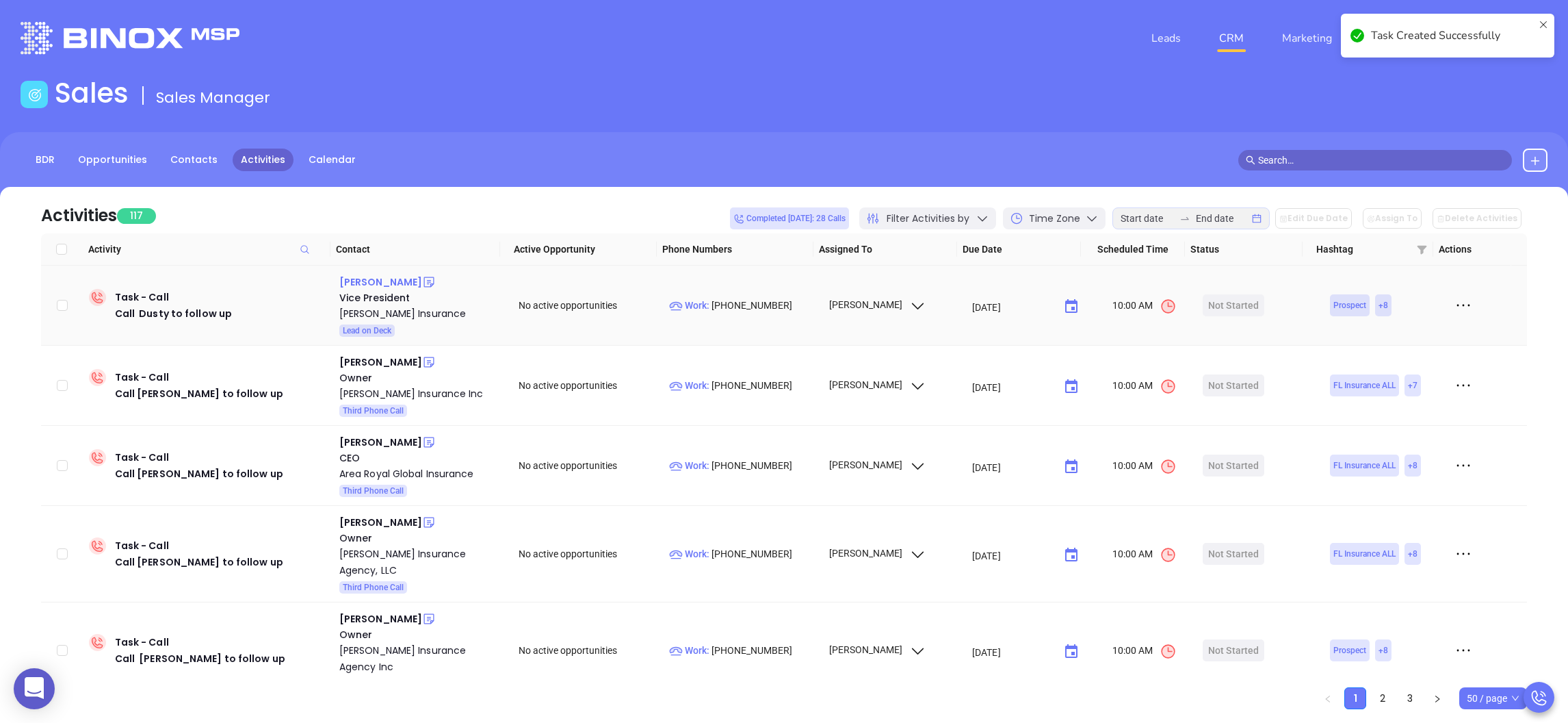
click at [385, 279] on div "Dusty Marshall" at bounding box center [381, 282] width 83 height 16
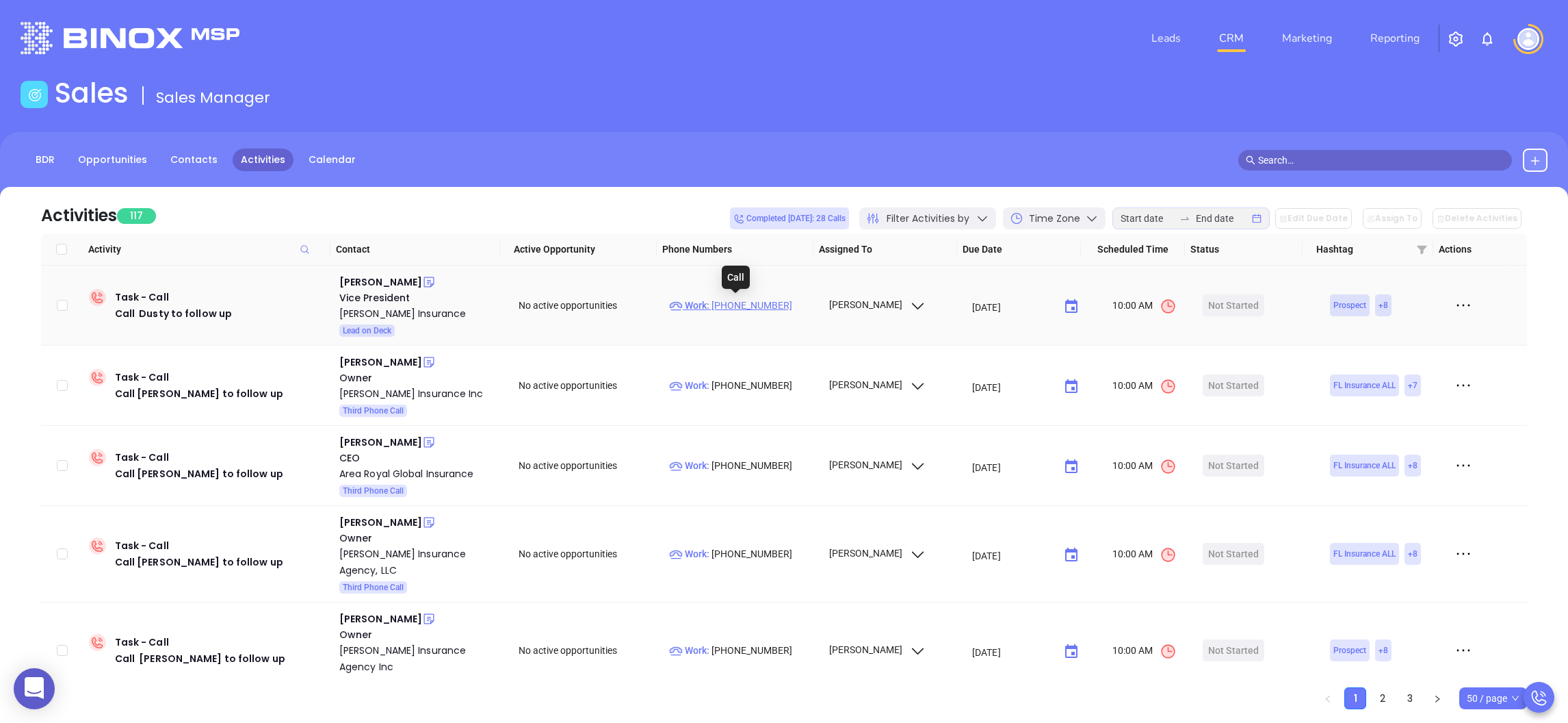
click at [745, 303] on p "Work : (863) 293-1111" at bounding box center [742, 304] width 147 height 15
type input "(863) 293-1111"
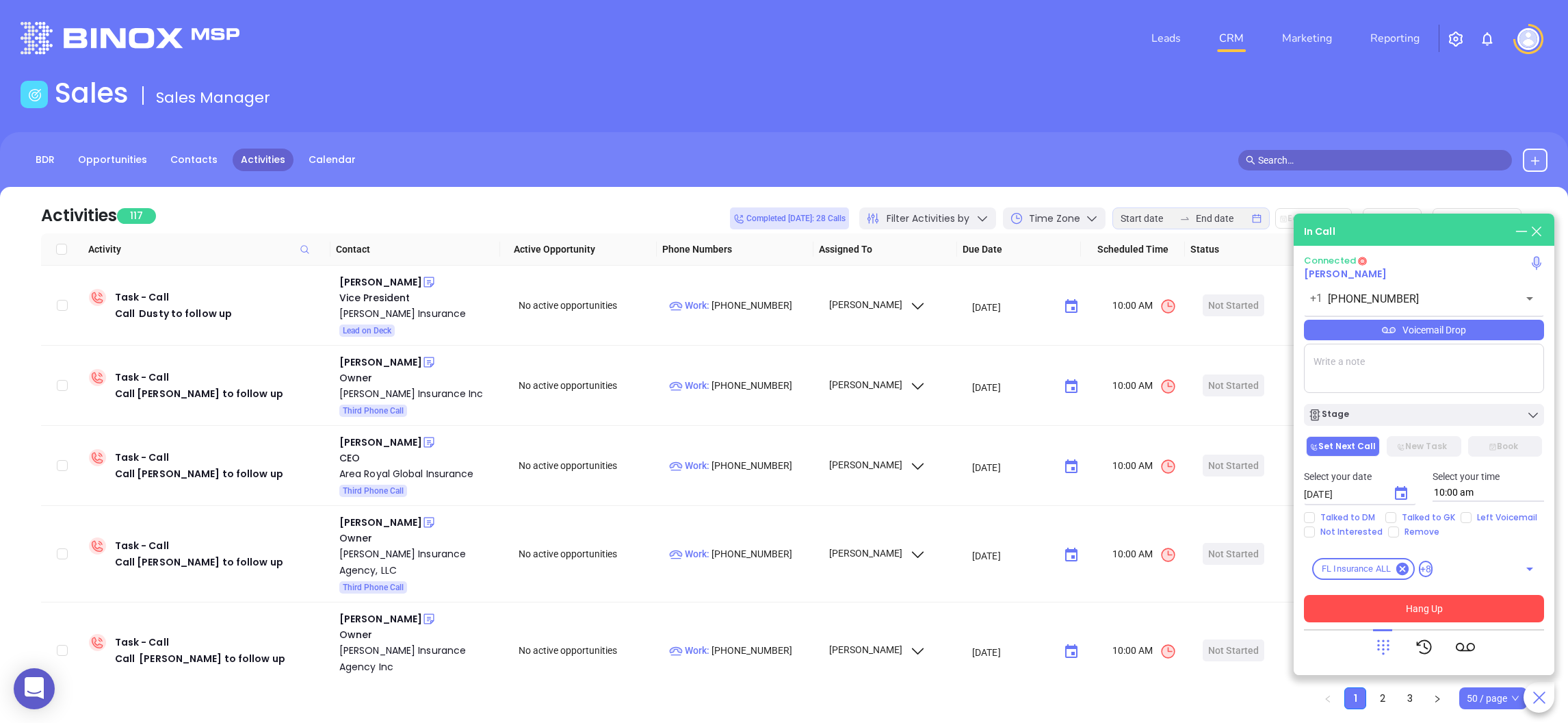
click at [1364, 367] on textarea at bounding box center [1423, 368] width 240 height 49
click at [1394, 371] on textarea at bounding box center [1423, 368] width 240 height 49
click at [1394, 365] on textarea at bounding box center [1423, 368] width 240 height 49
click at [1365, 376] on textarea at bounding box center [1423, 368] width 240 height 49
click at [1369, 368] on textarea at bounding box center [1423, 368] width 240 height 49
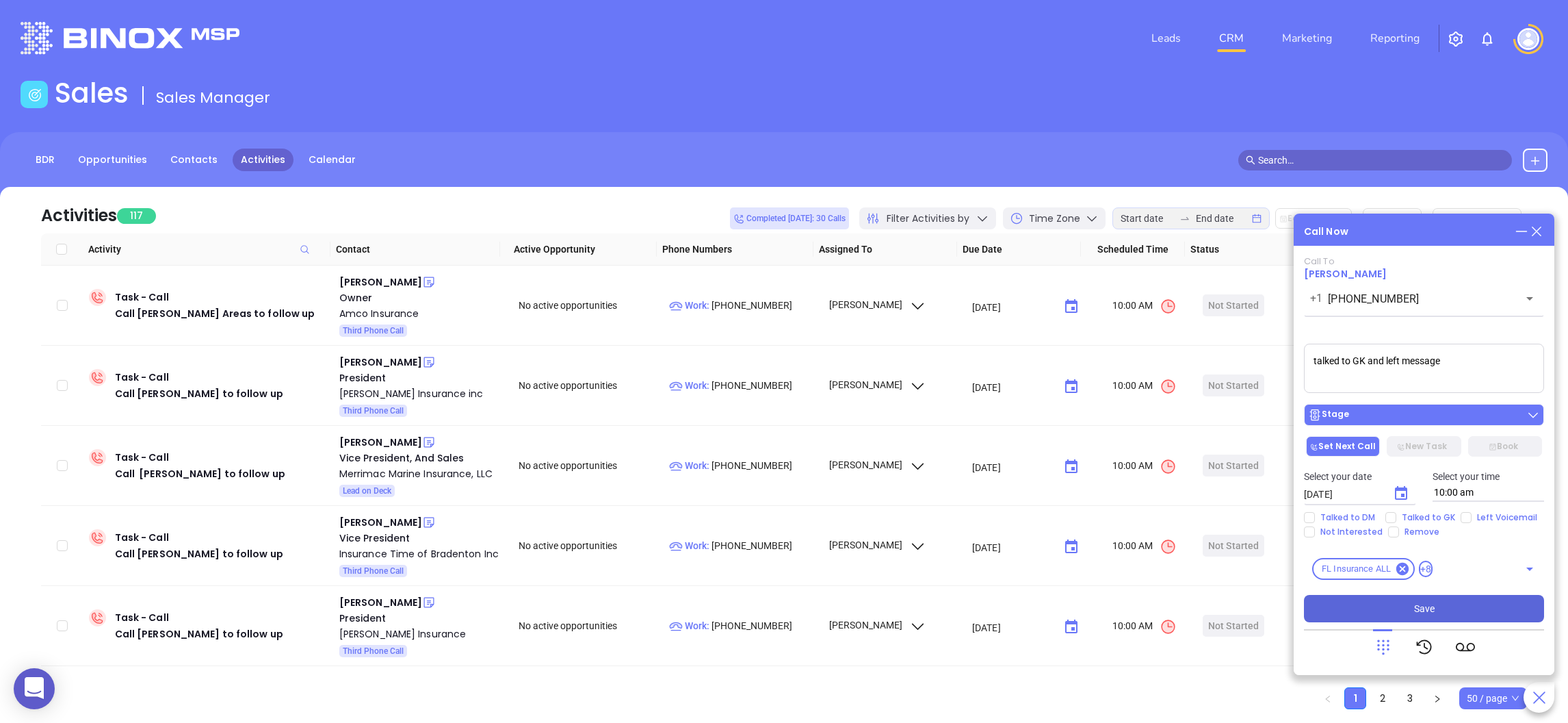
type textarea "talked to GK and left message"
click at [1377, 408] on button "Stage" at bounding box center [1423, 415] width 240 height 22
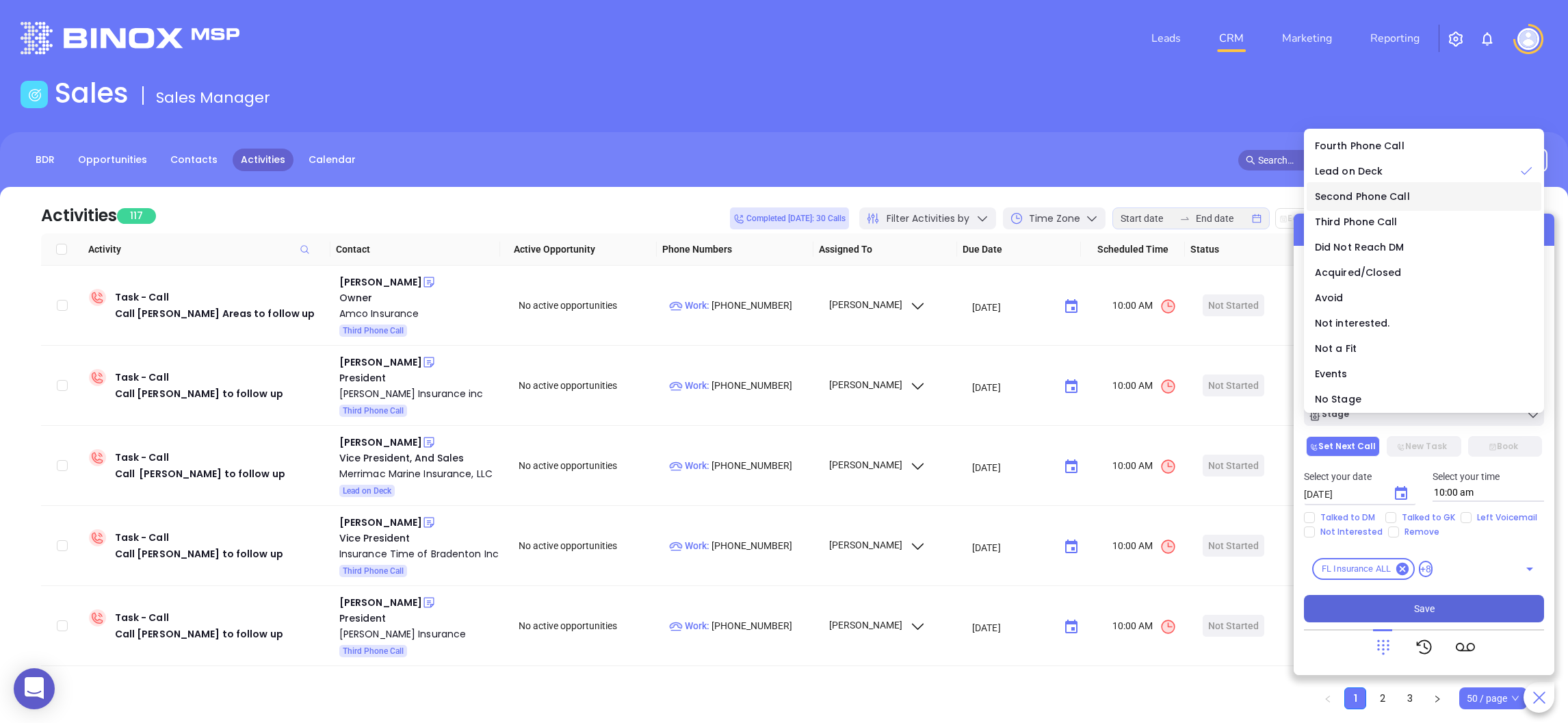
click at [1372, 190] on span "Second Phone Call" at bounding box center [1362, 196] width 95 height 13
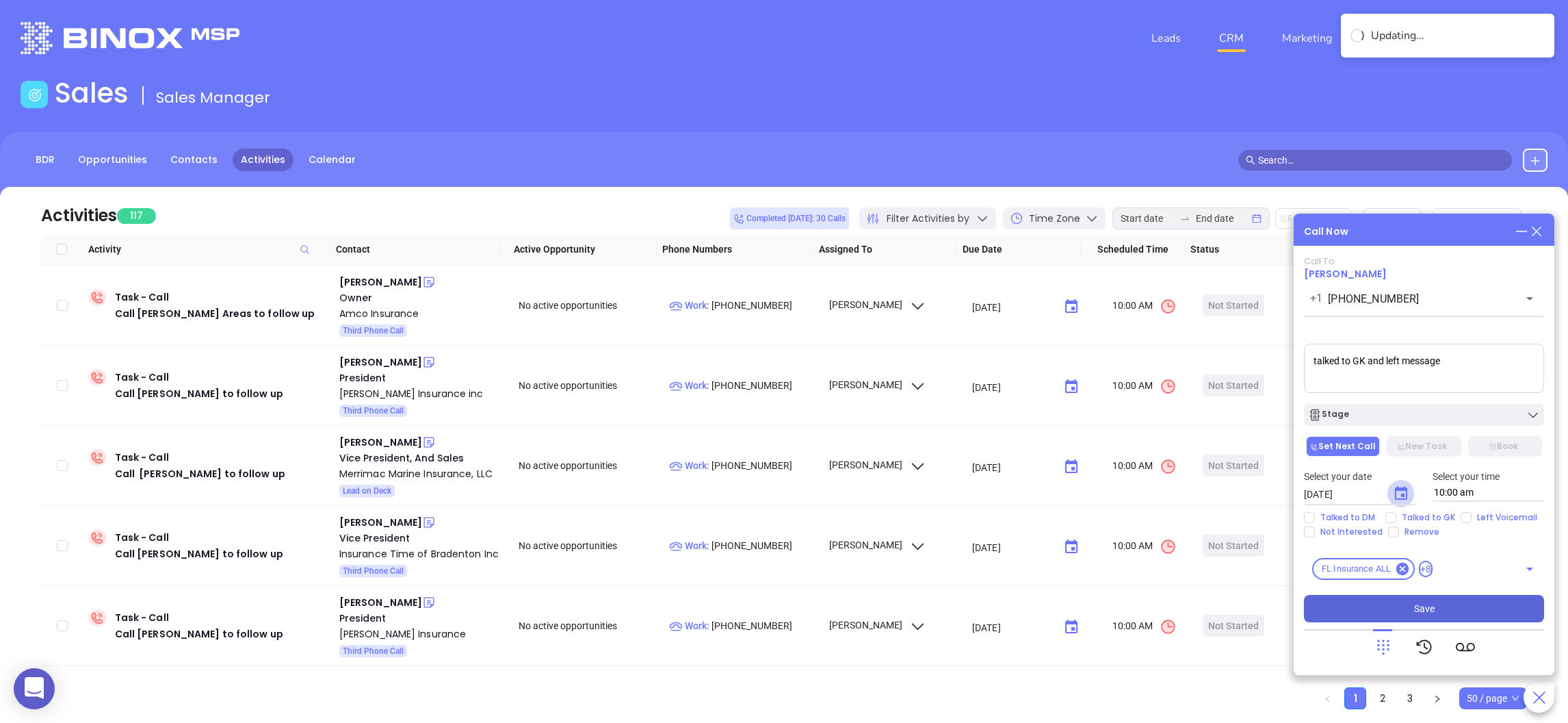
click at [1399, 494] on icon "Choose date, selected date is Aug 12, 2025" at bounding box center [1401, 493] width 16 height 16
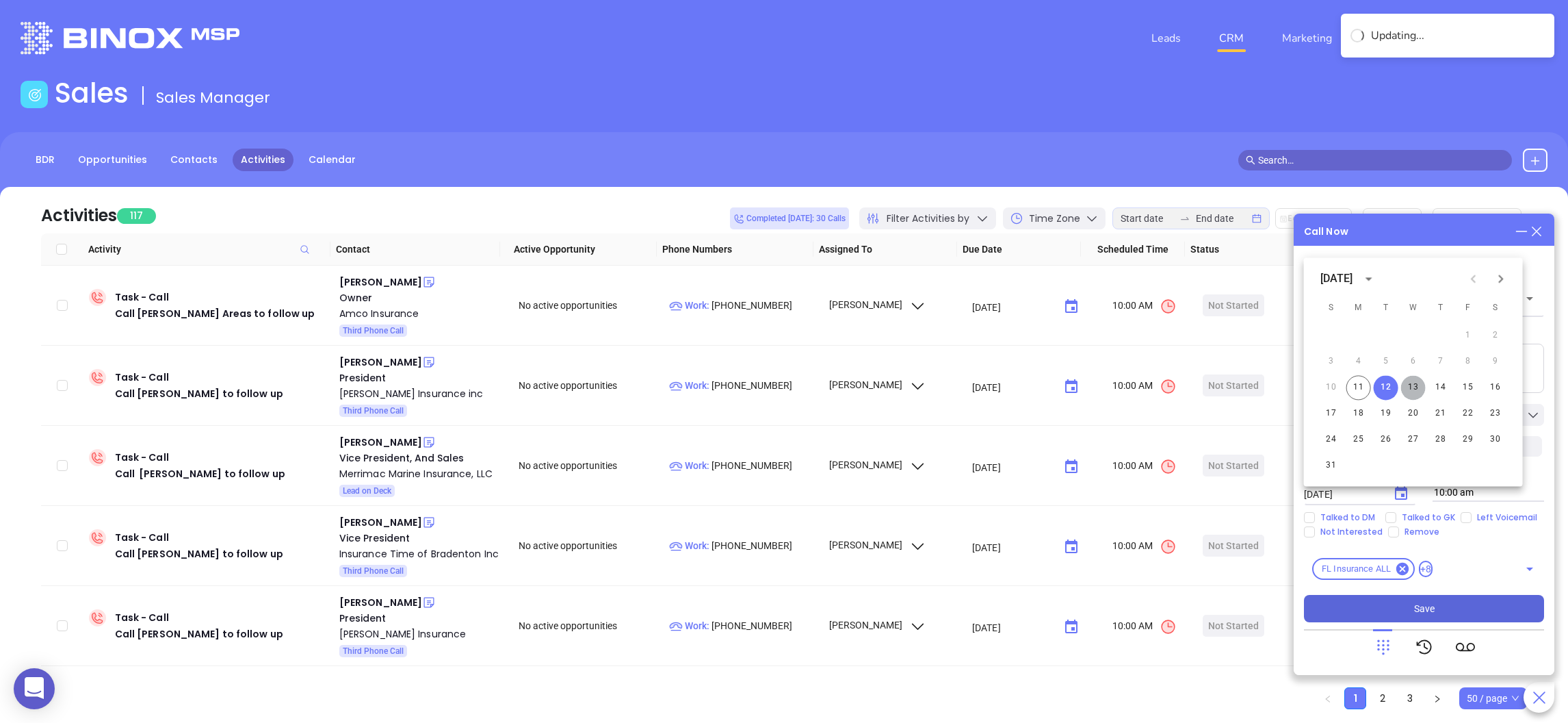
click at [1416, 387] on button "13" at bounding box center [1412, 387] width 24 height 24
type input "08/13/2025"
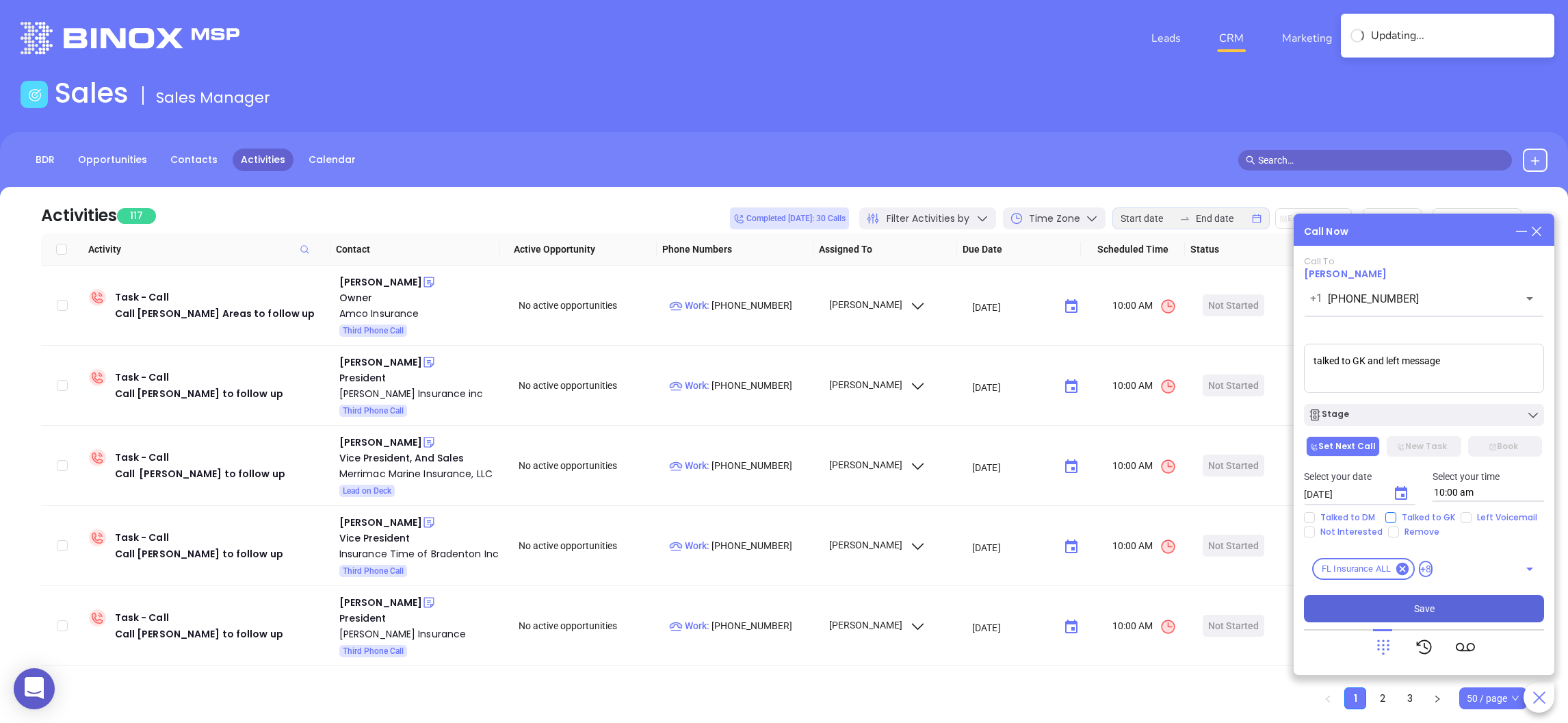
click at [1393, 512] on input "Talked to GK" at bounding box center [1390, 517] width 11 height 11
checkbox input "true"
click at [1455, 595] on button "Save" at bounding box center [1423, 608] width 240 height 27
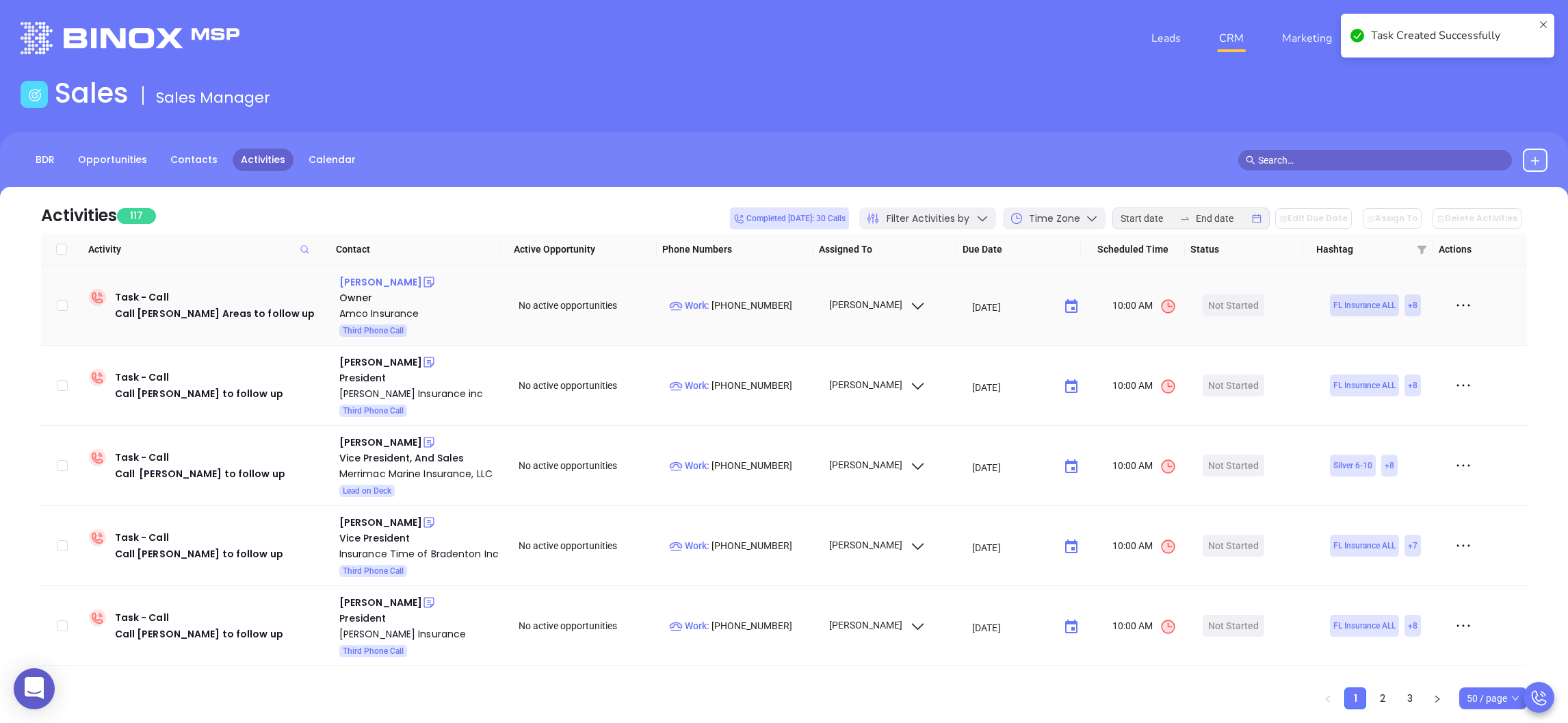
click at [379, 274] on div "Eduardo Areas" at bounding box center [381, 282] width 83 height 16
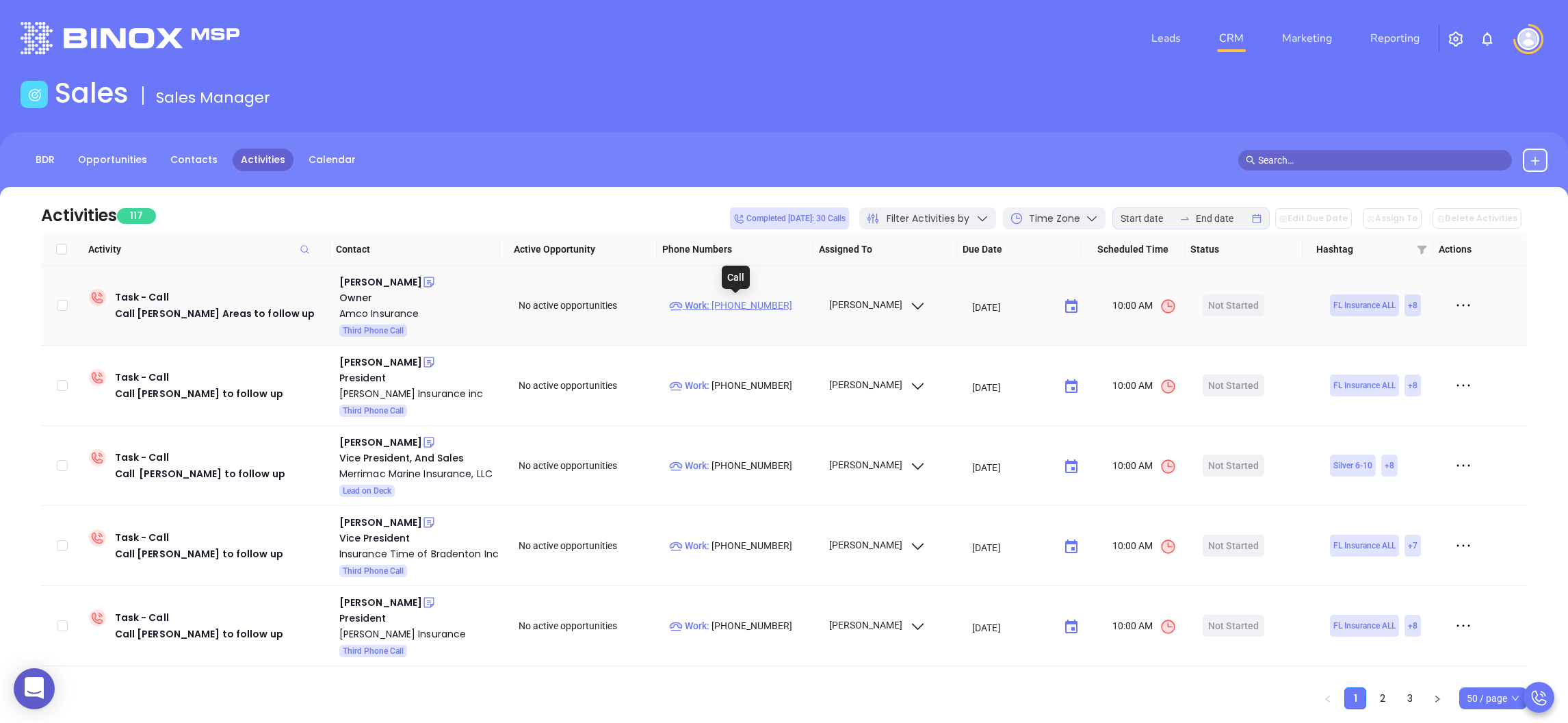
click at [716, 297] on p "Work : (305) 490-9152" at bounding box center [742, 304] width 147 height 15
type input "(305) 490-9152"
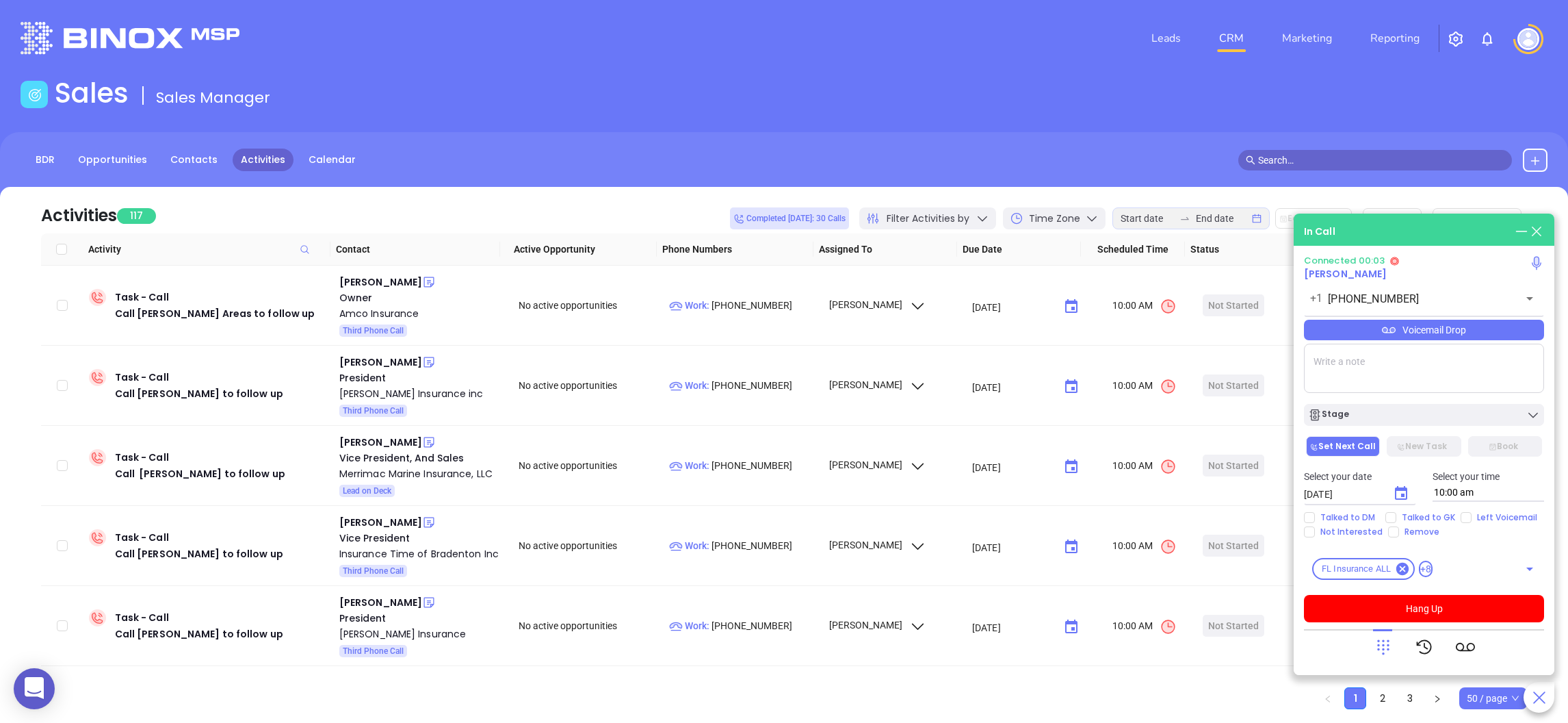
click at [1365, 374] on textarea at bounding box center [1423, 368] width 240 height 49
type textarea "left vm"
click at [1351, 407] on button "Stage" at bounding box center [1423, 415] width 240 height 22
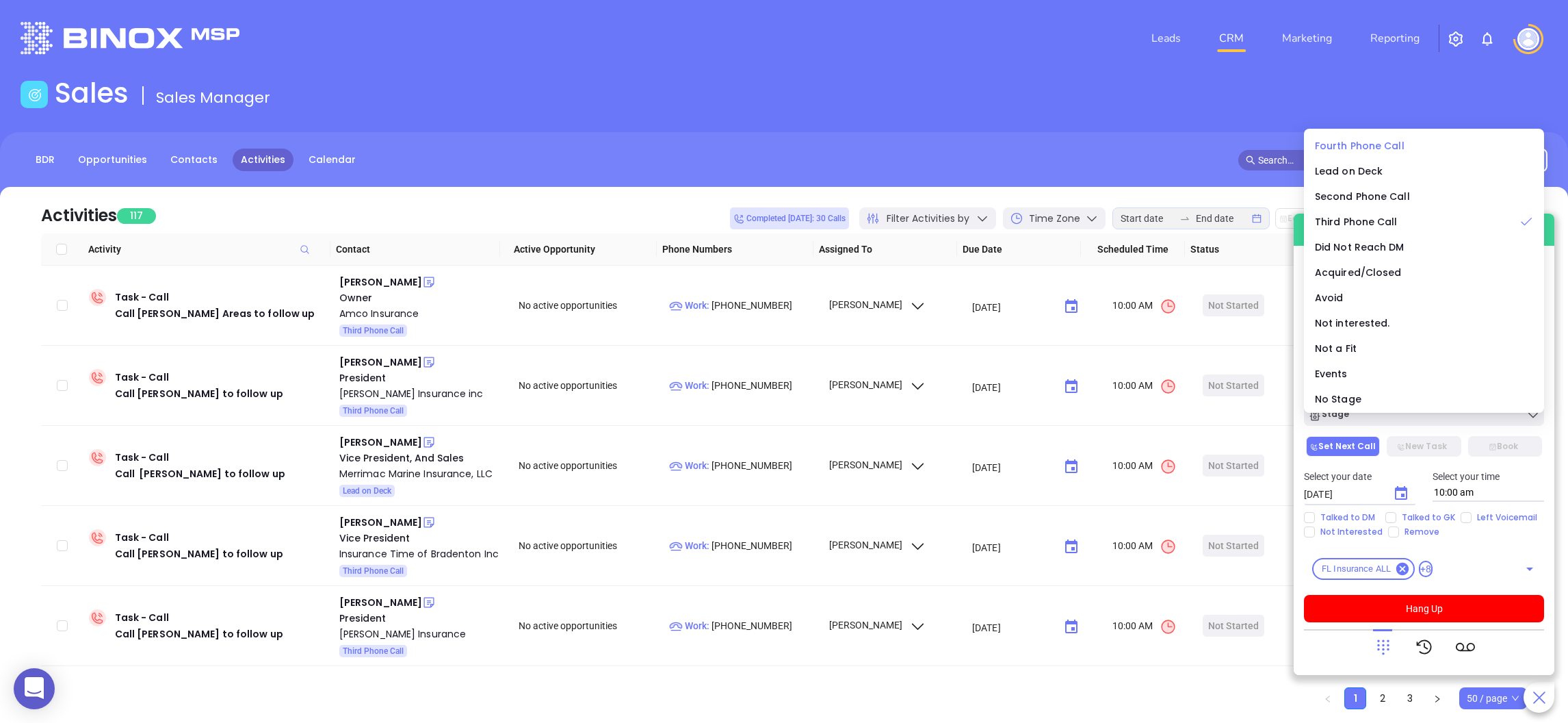
click at [1350, 138] on div "Fourth Phone Call" at bounding box center [1423, 146] width 218 height 15
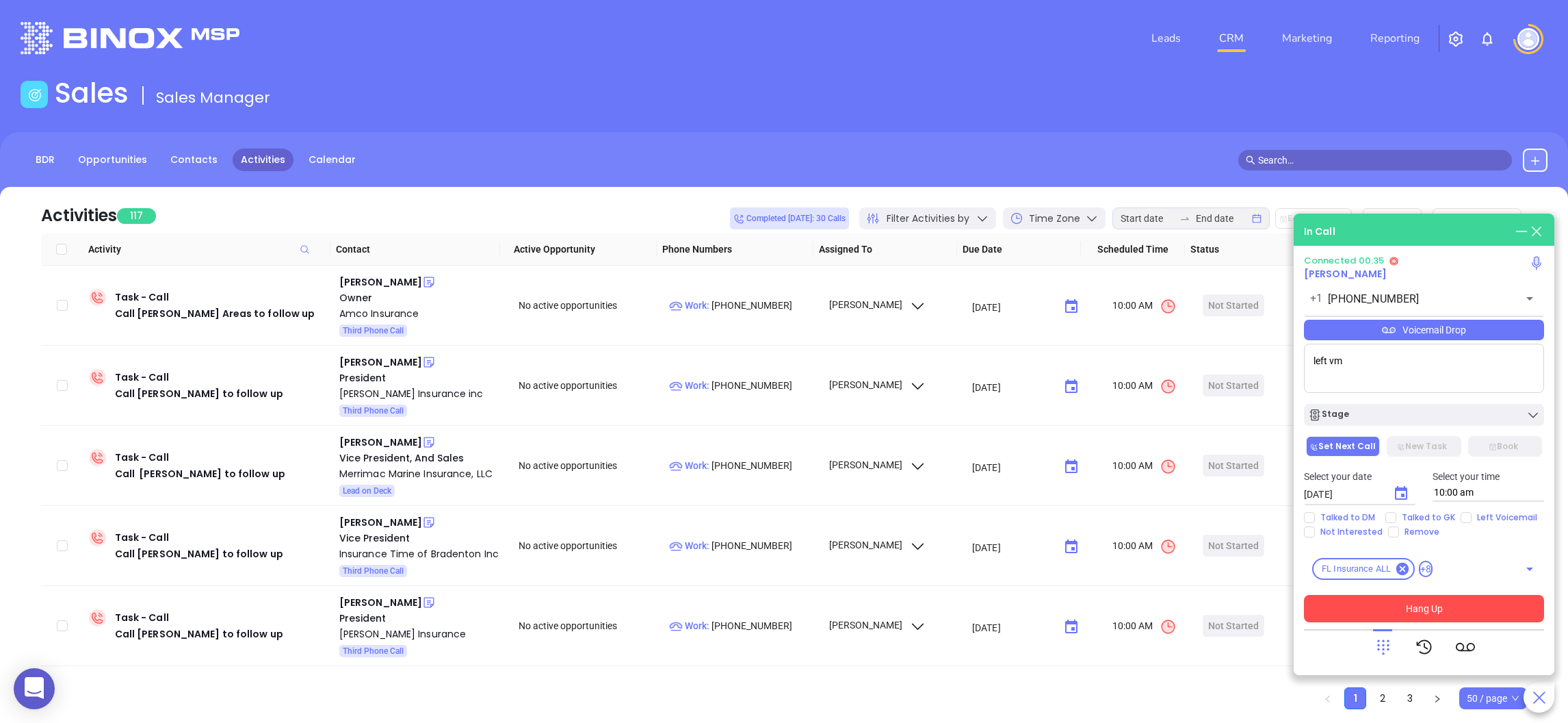
click at [1412, 605] on button "Hang Up" at bounding box center [1423, 608] width 240 height 27
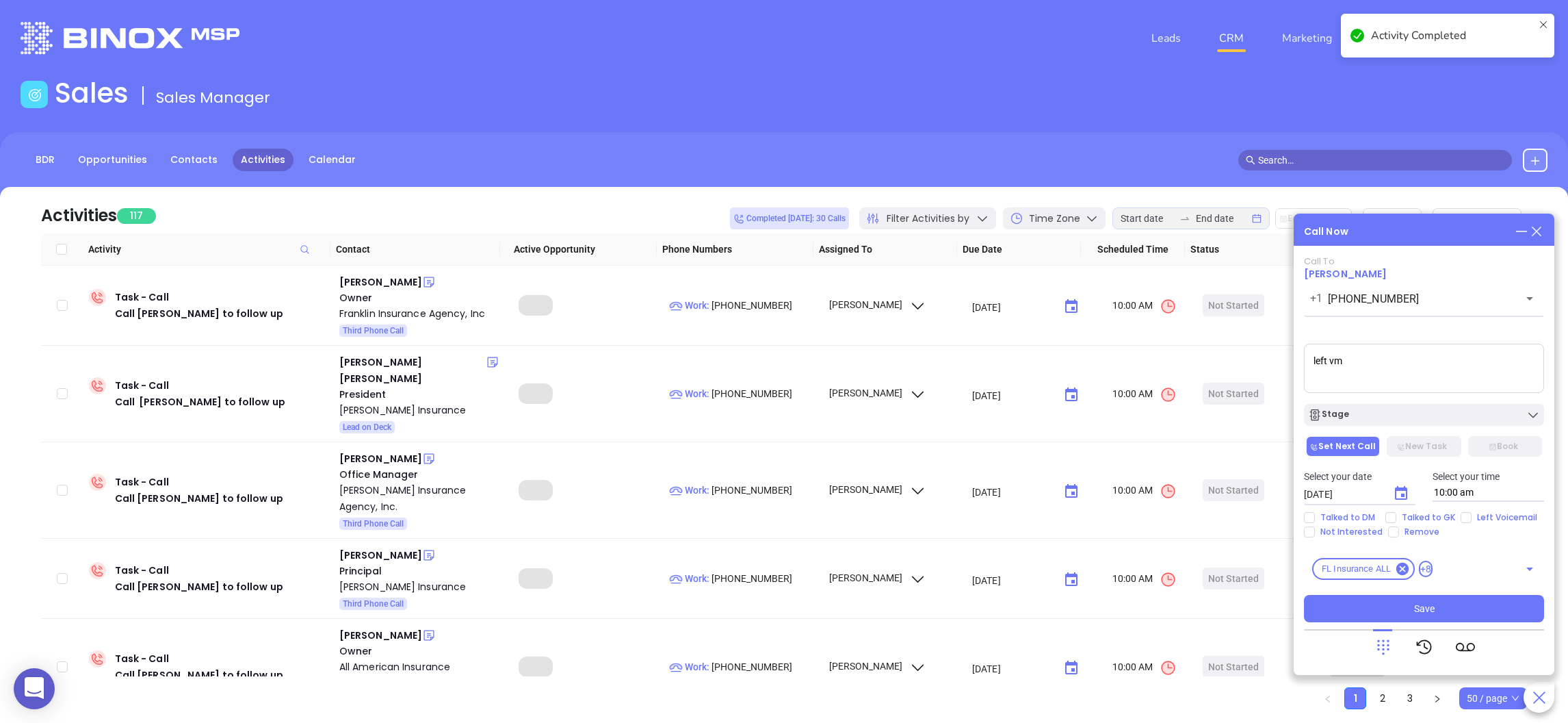
click at [1398, 494] on icon "Choose date, selected date is Aug 12, 2025" at bounding box center [1401, 493] width 16 height 16
click at [1410, 379] on button "13" at bounding box center [1412, 387] width 24 height 24
type input "08/13/2025"
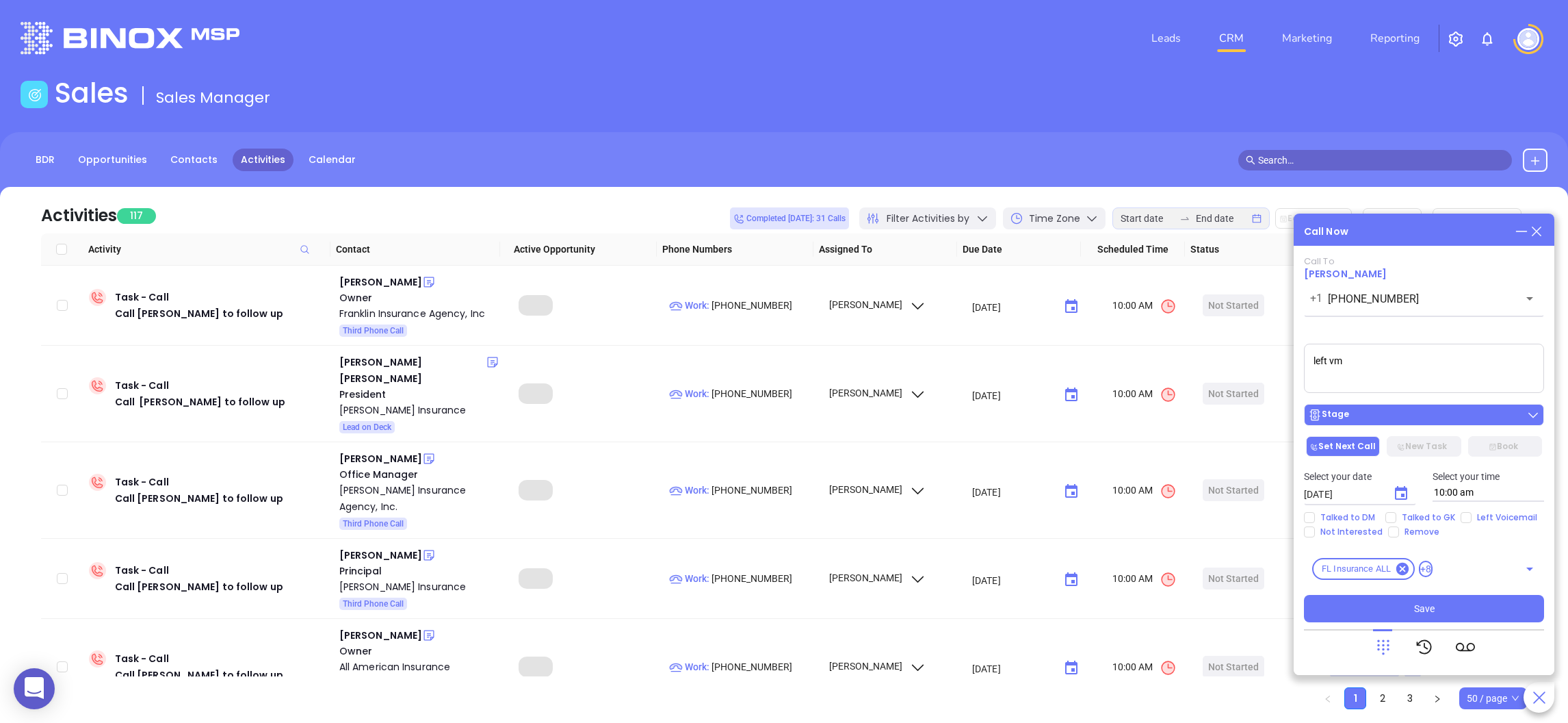
click at [1540, 414] on button "Stage" at bounding box center [1423, 415] width 240 height 22
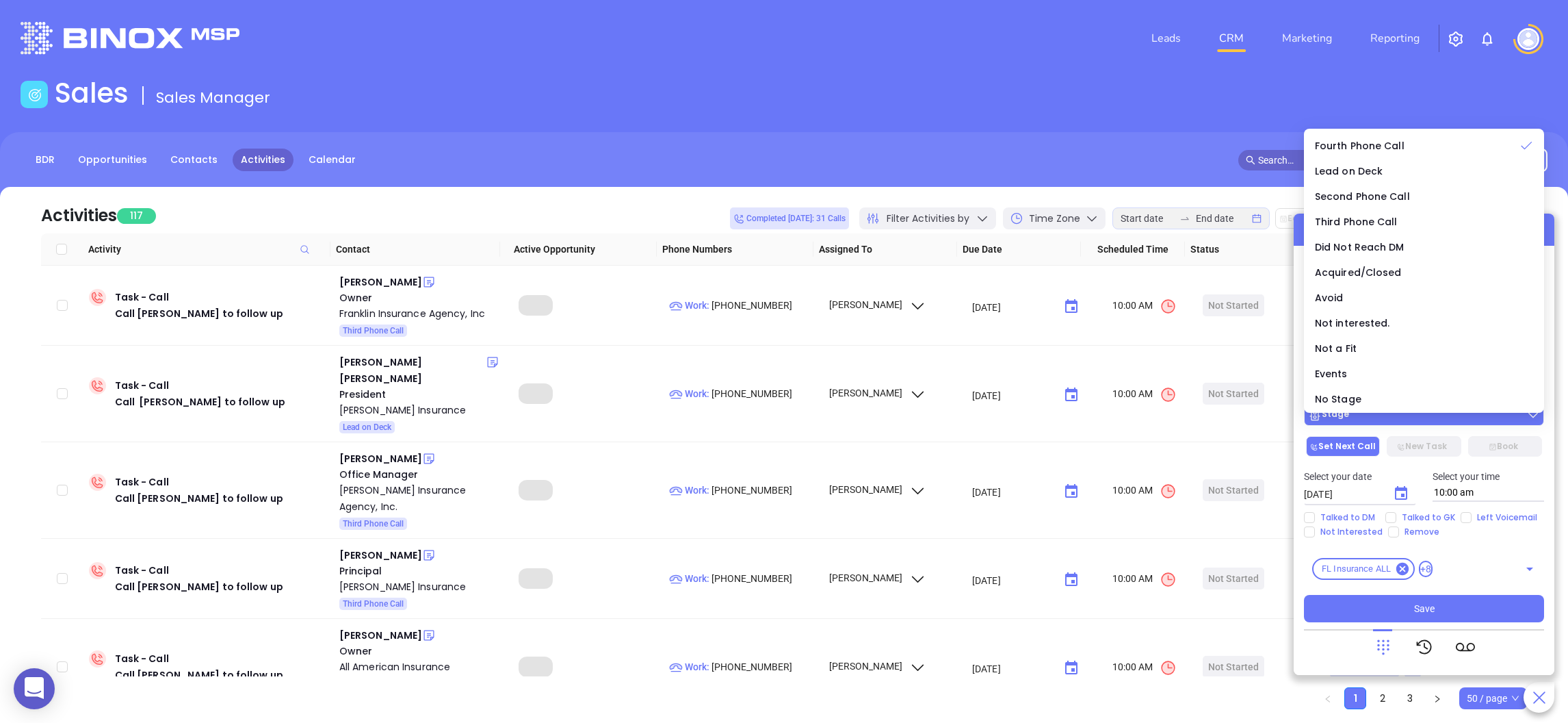
click at [1540, 416] on button "Stage" at bounding box center [1423, 415] width 240 height 22
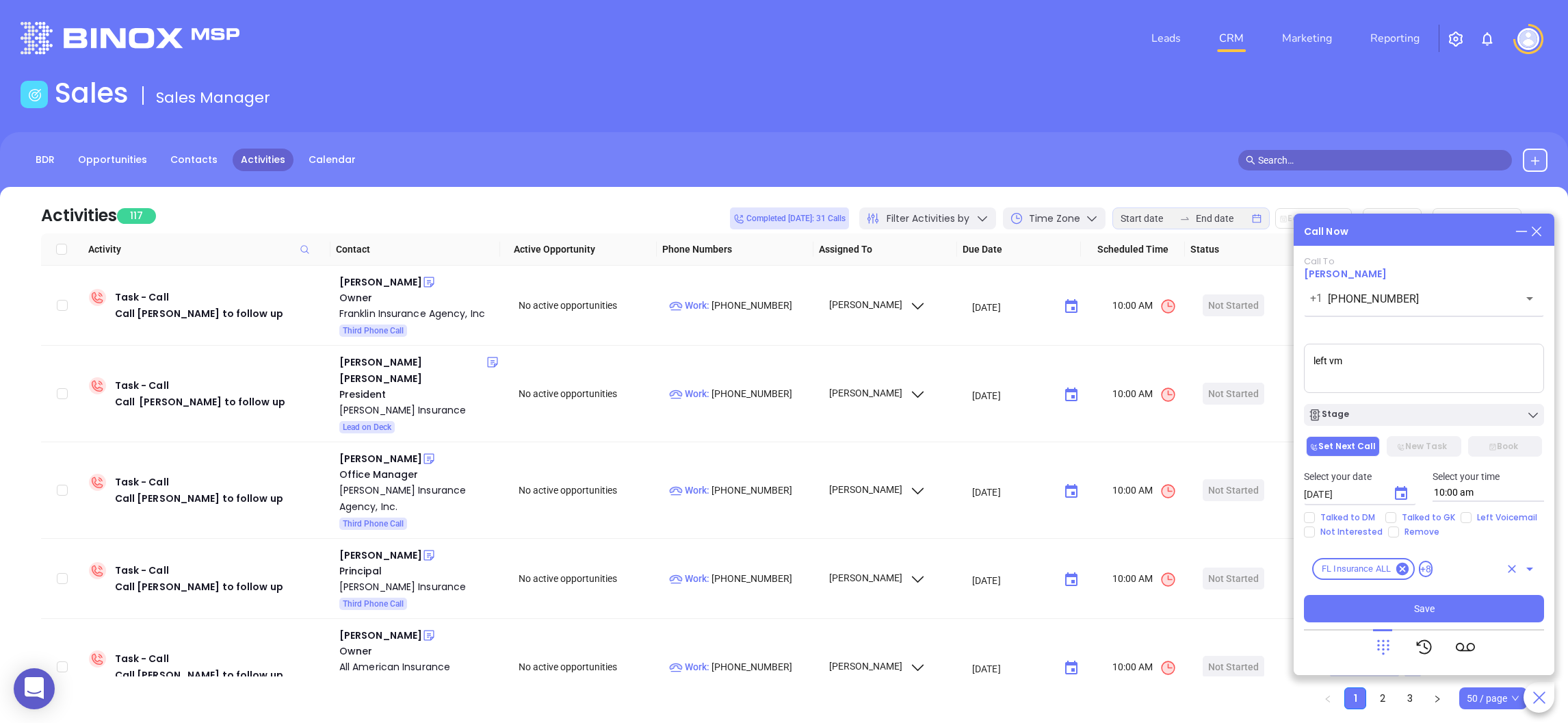
click at [1487, 570] on div "FL Insurance ALL +8 ​" at bounding box center [1423, 568] width 240 height 38
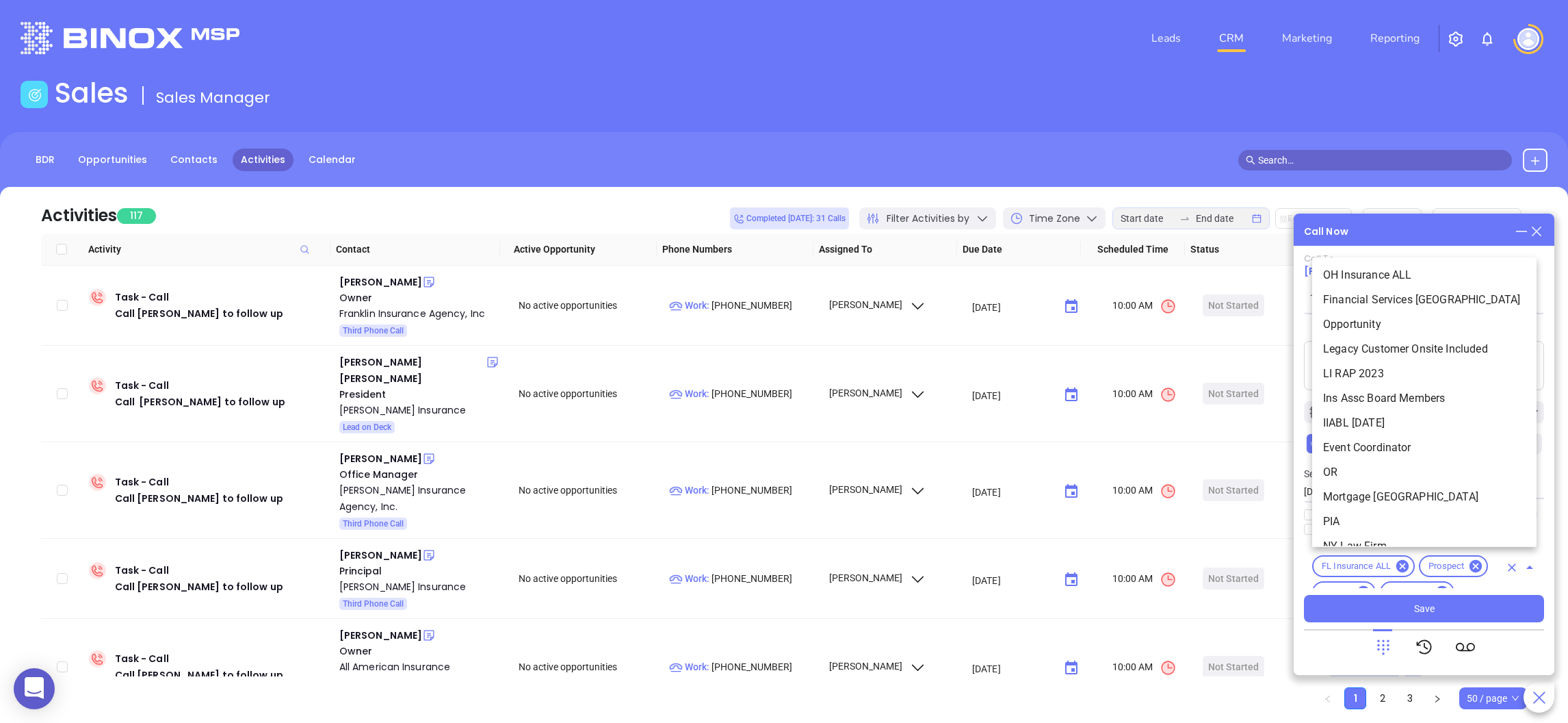
scroll to position [61, 0]
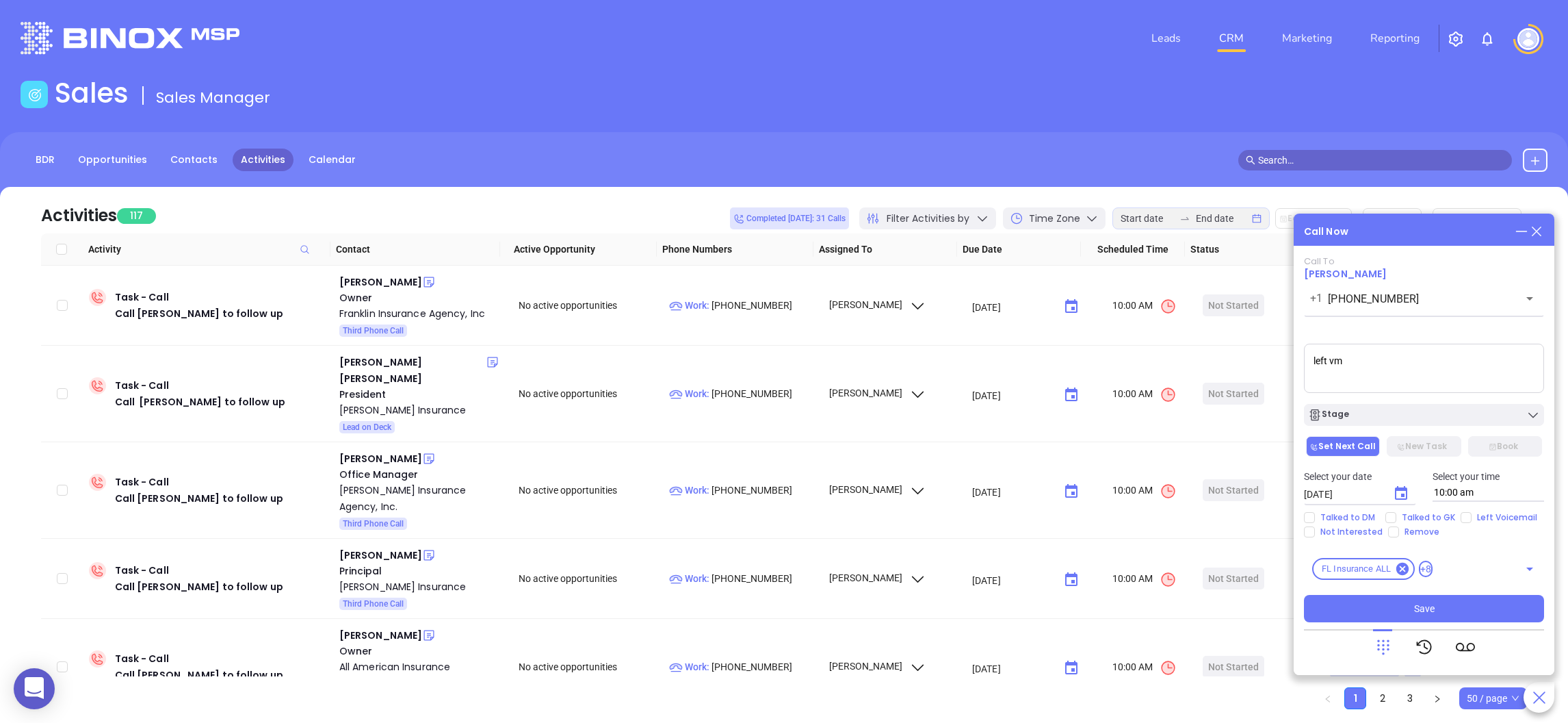
click at [1298, 420] on div "Stage" at bounding box center [1424, 415] width 257 height 22
click at [1463, 512] on input "Left Voicemail" at bounding box center [1466, 517] width 11 height 11
checkbox input "true"
click at [1430, 599] on button "Save" at bounding box center [1423, 608] width 240 height 27
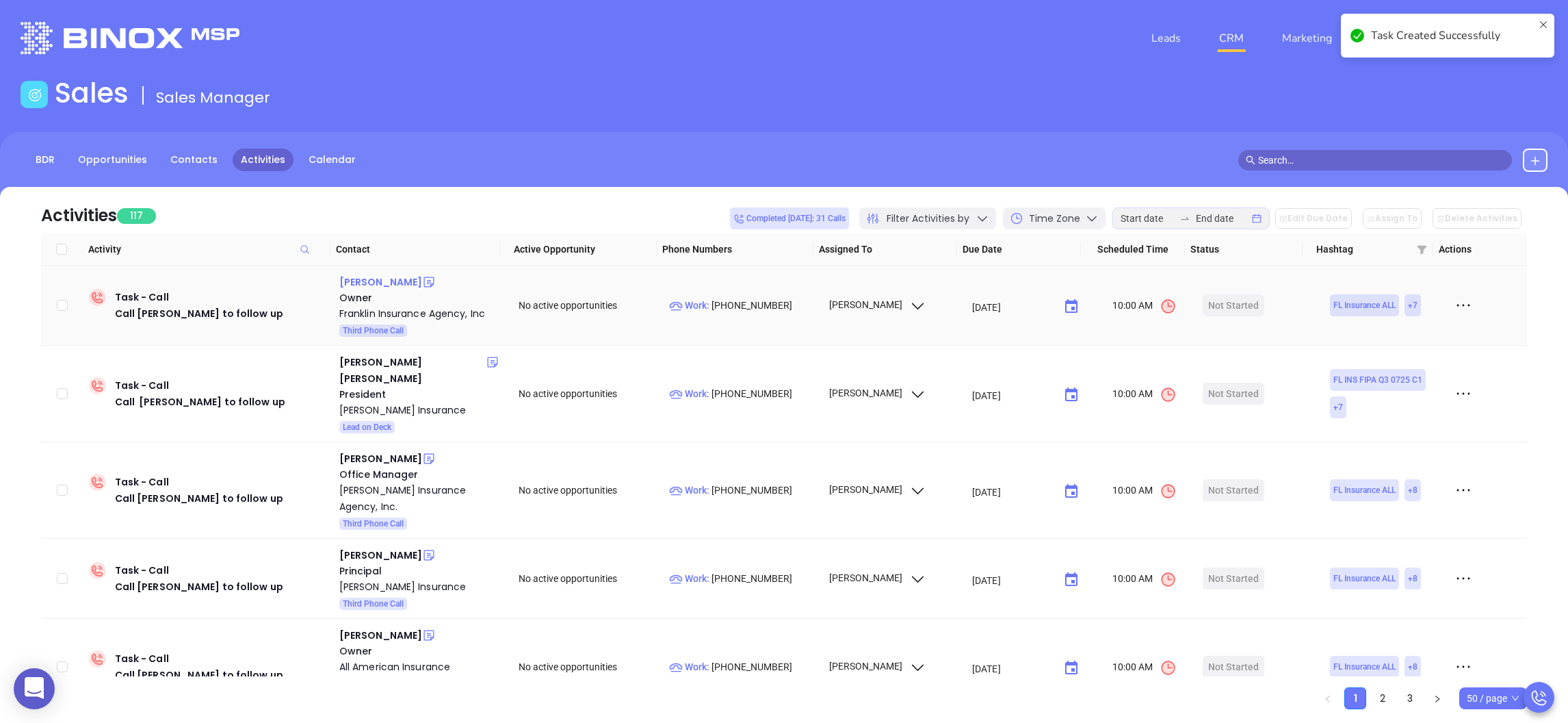
click at [373, 281] on div "Carlton Franklin" at bounding box center [381, 282] width 83 height 16
click at [709, 300] on p "Work : (850) 681-0433" at bounding box center [742, 304] width 147 height 15
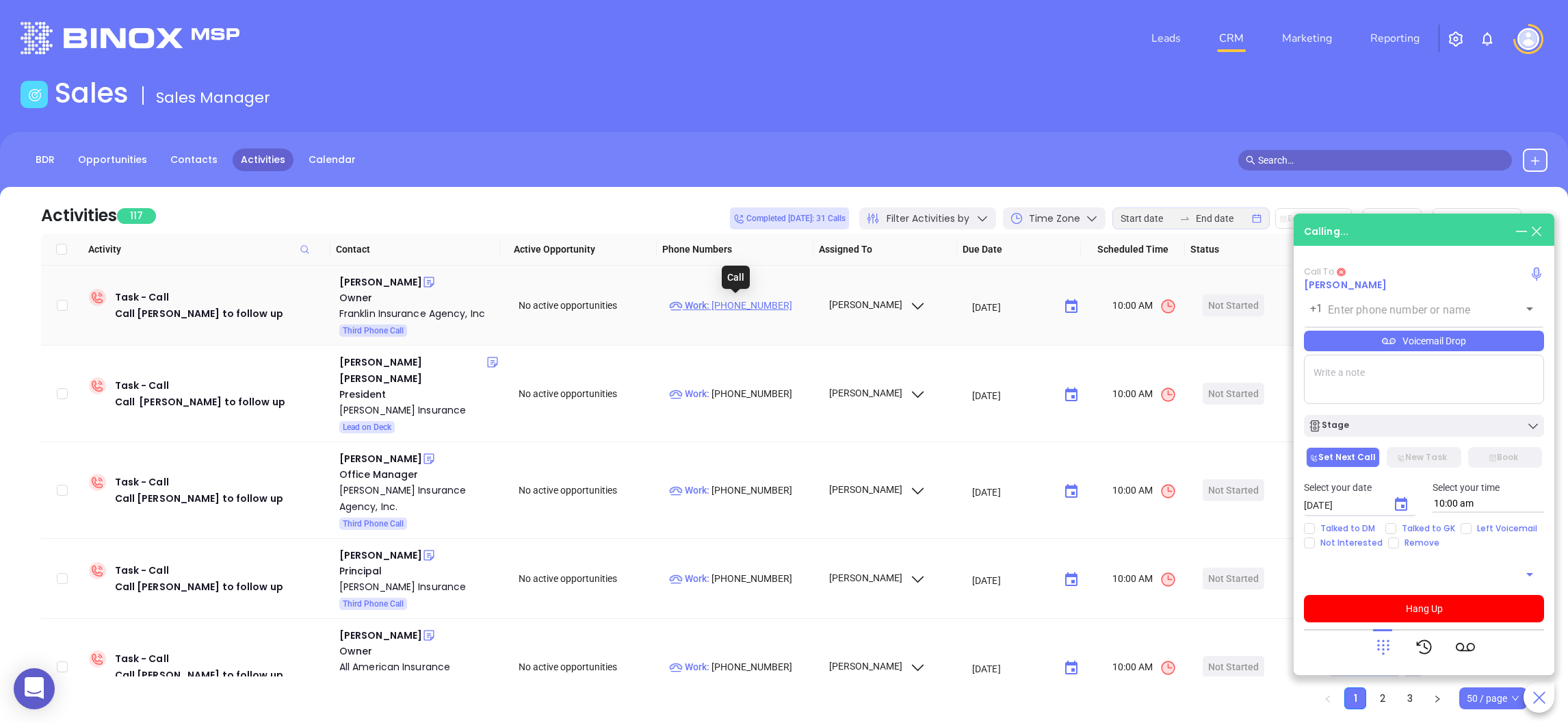
type input "(850) 681-0433"
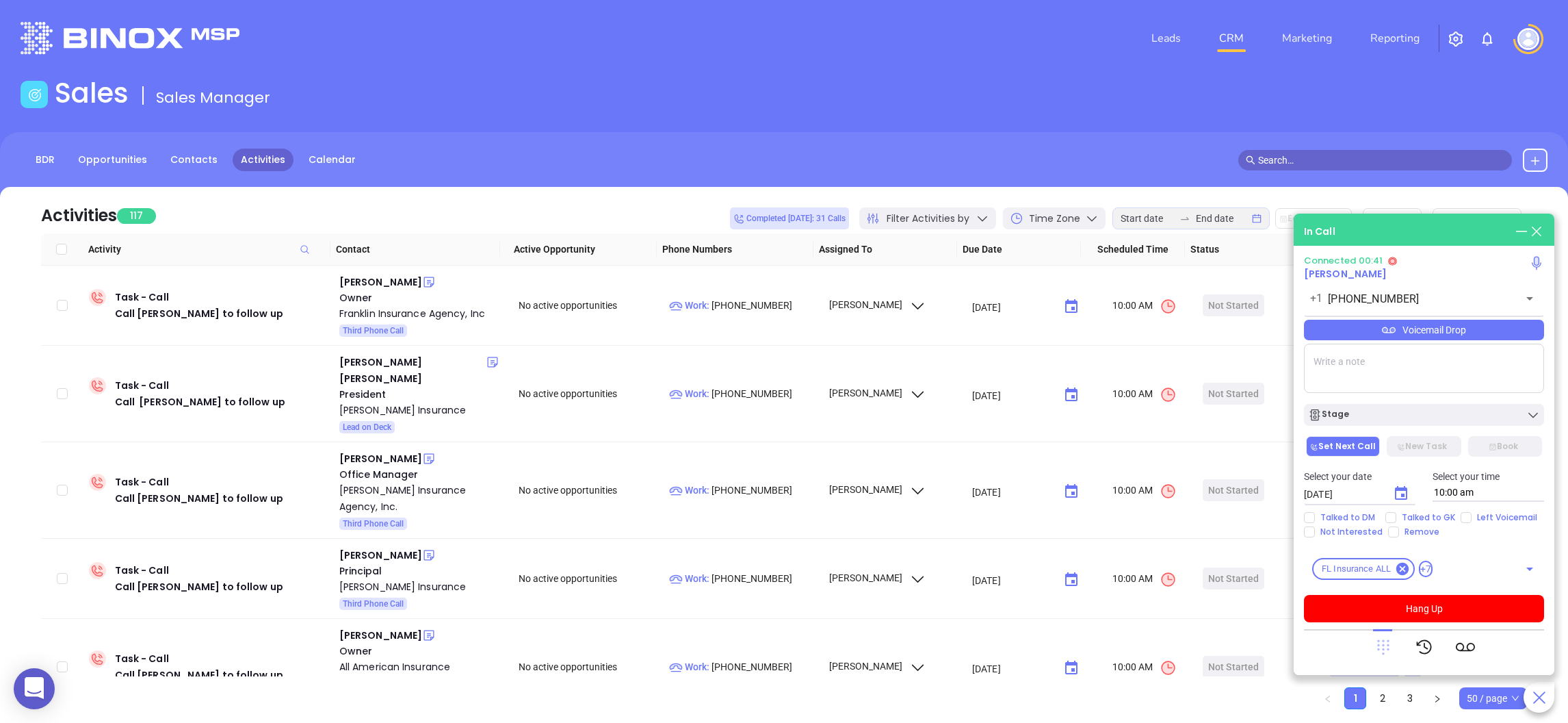
click at [1386, 649] on icon at bounding box center [1383, 647] width 13 height 15
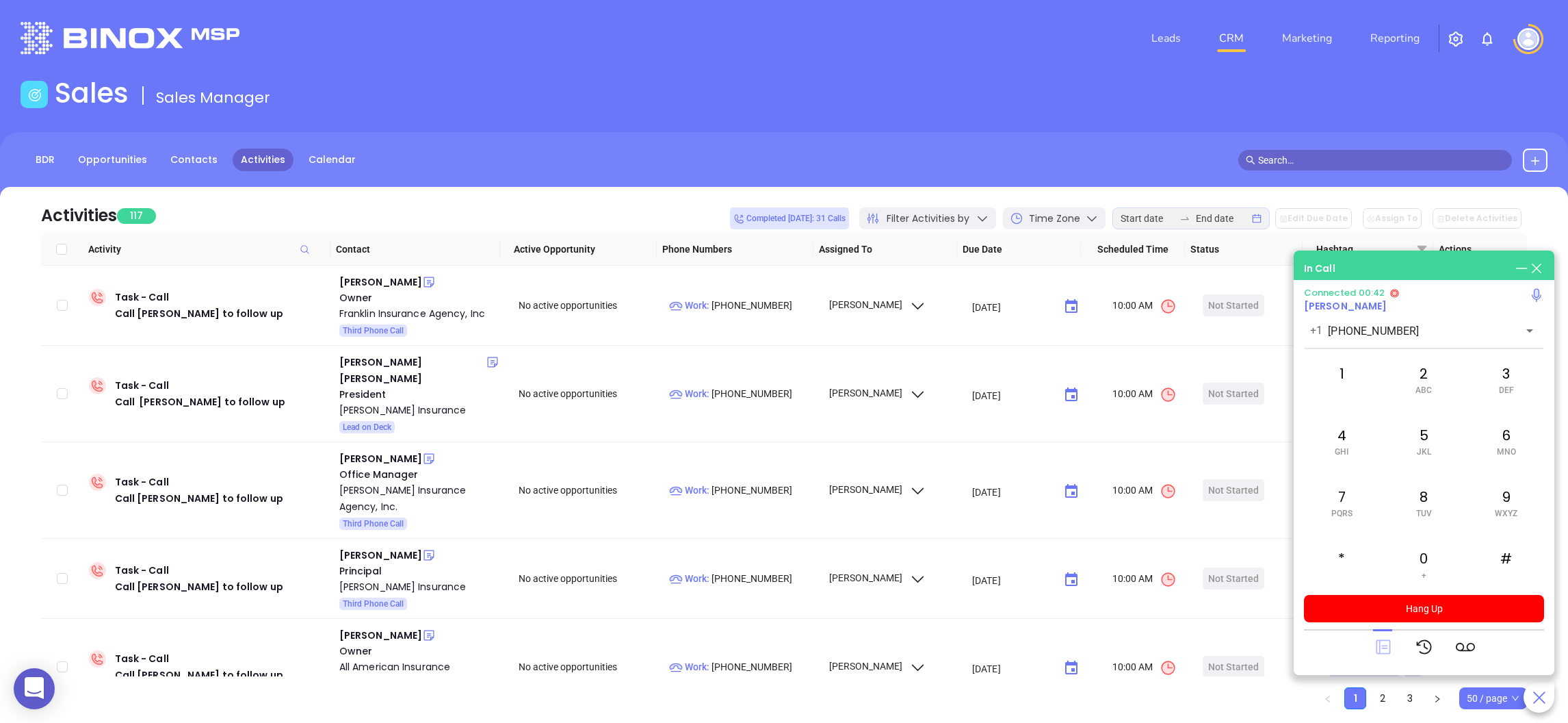
click at [1384, 646] on icon at bounding box center [1383, 647] width 14 height 14
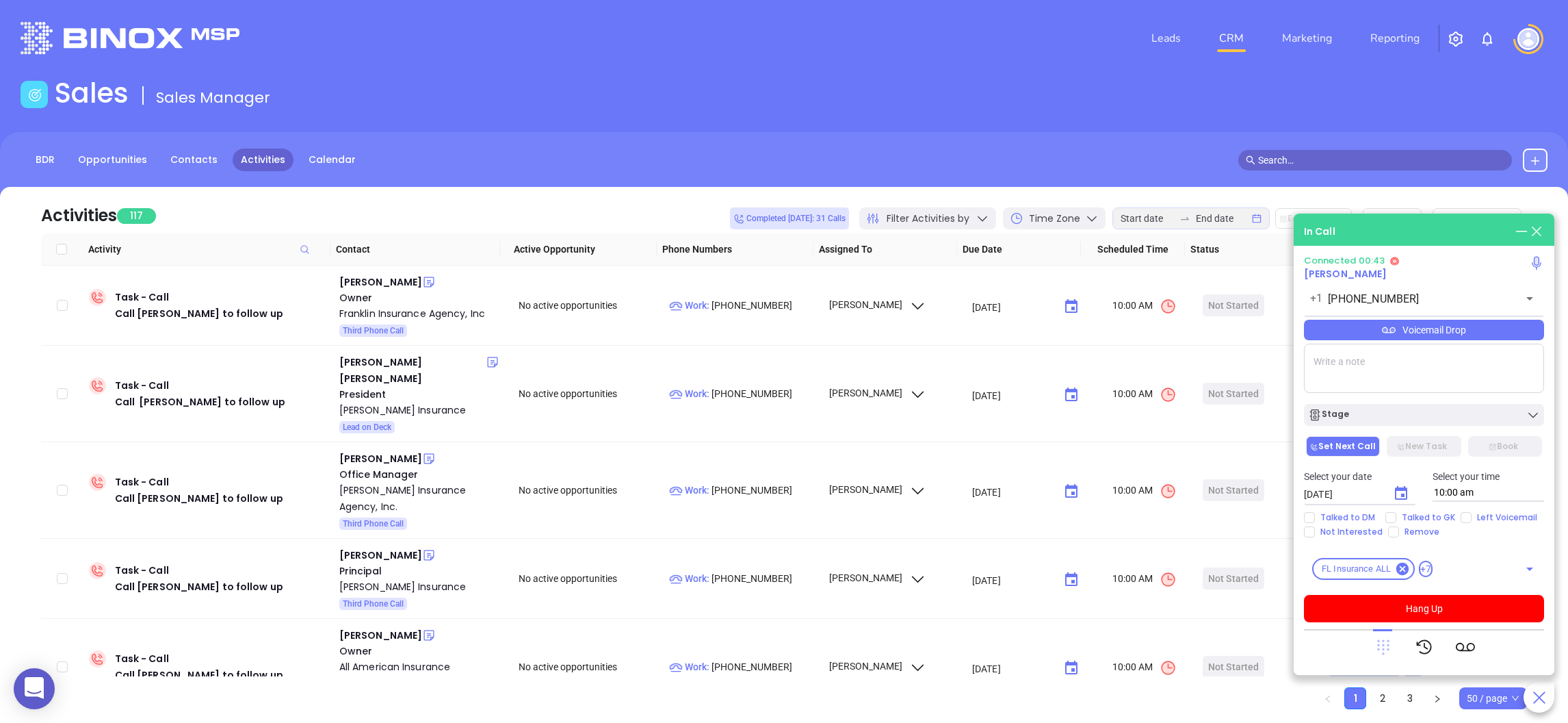
click at [1383, 644] on icon at bounding box center [1383, 646] width 19 height 19
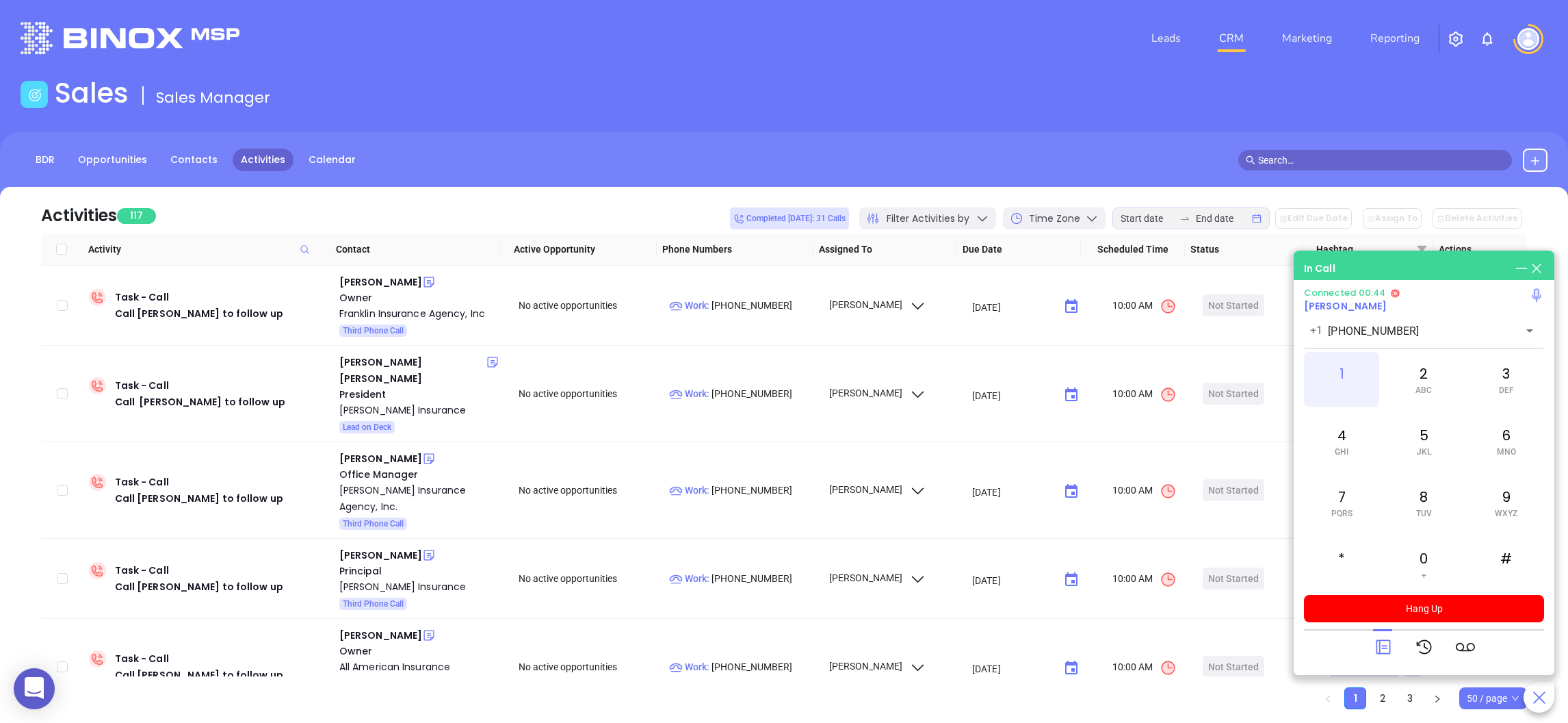
click at [1344, 371] on div "1" at bounding box center [1341, 379] width 75 height 55
click at [1437, 570] on div "0 +" at bounding box center [1423, 564] width 75 height 55
click at [1383, 652] on icon at bounding box center [1383, 646] width 19 height 19
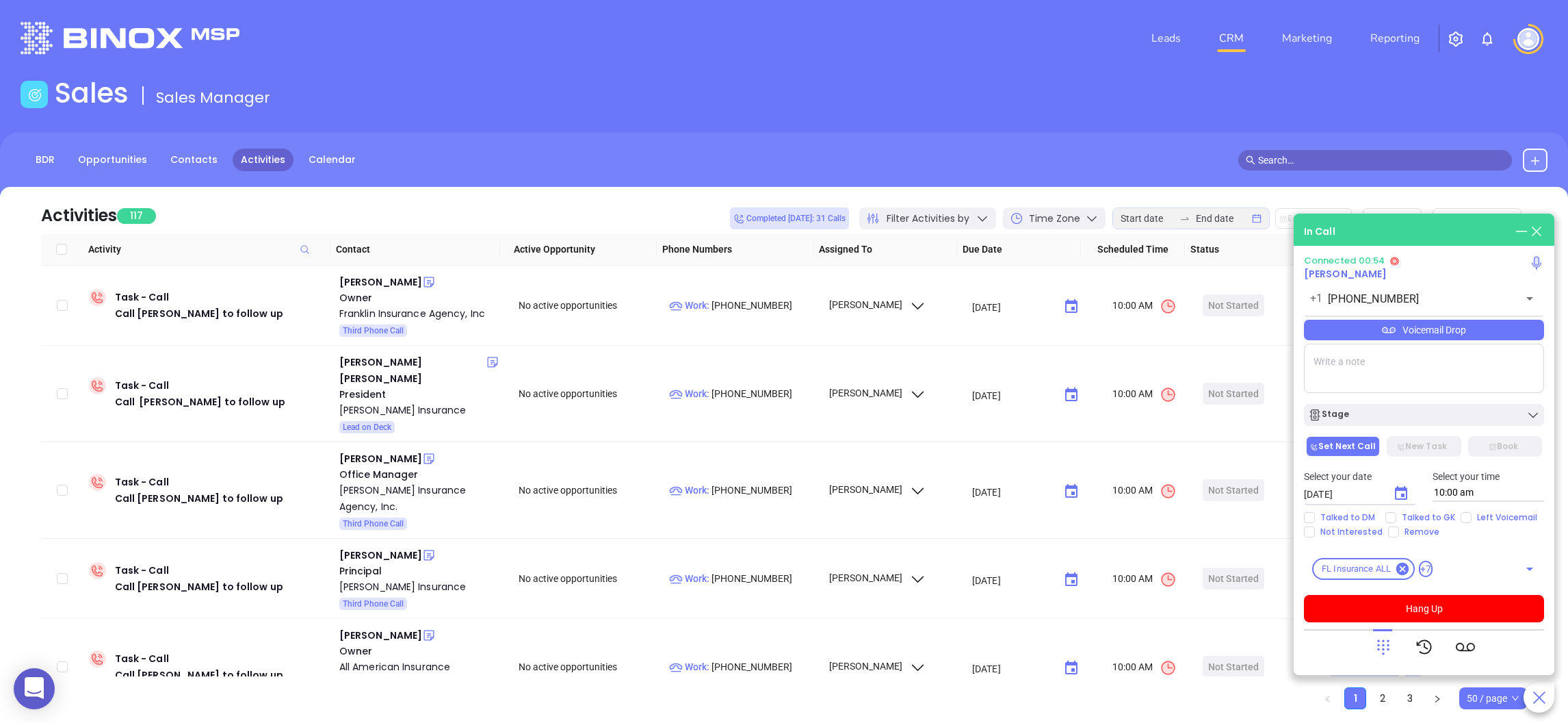
click at [1383, 652] on icon at bounding box center [1383, 646] width 19 height 19
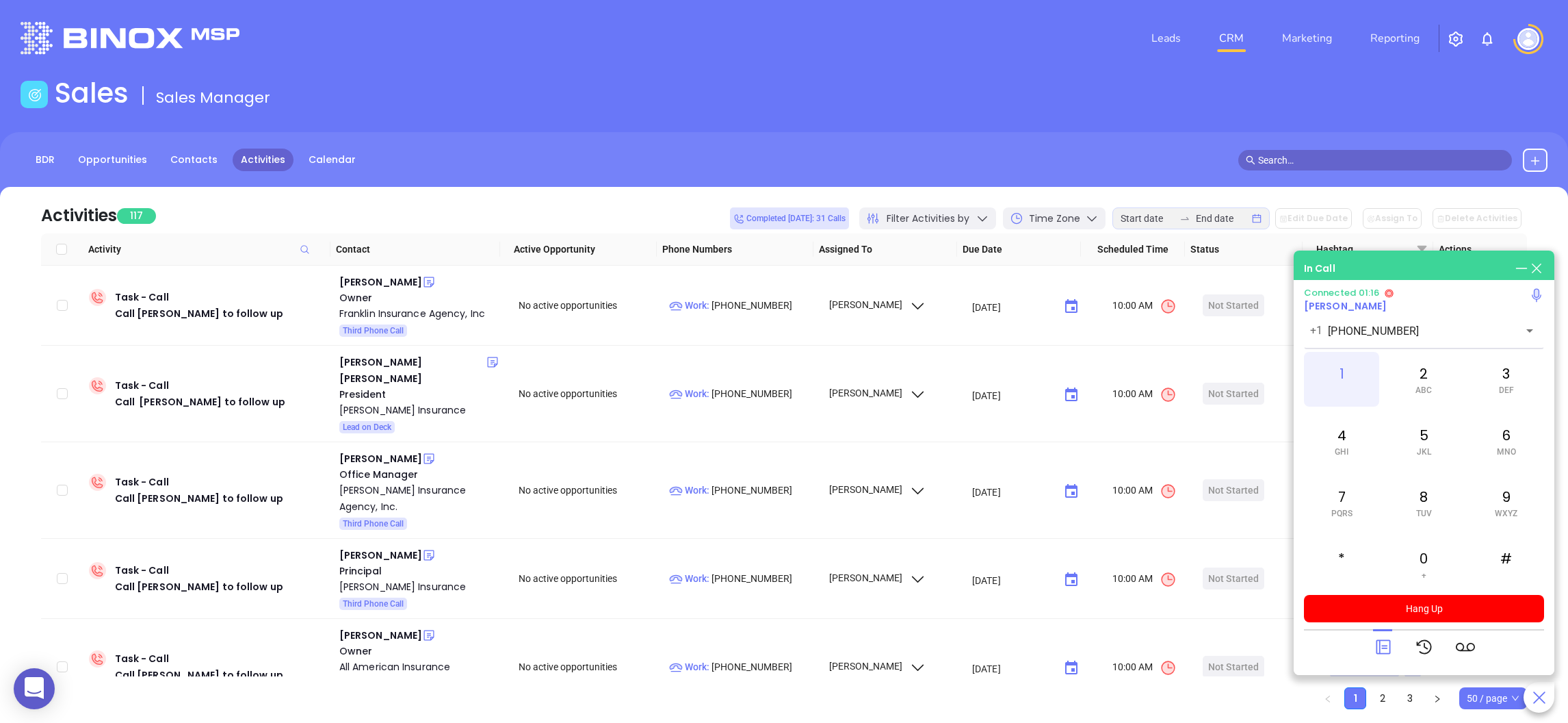
click at [1345, 381] on div "1" at bounding box center [1341, 379] width 75 height 55
click at [1349, 434] on div "4 GHI" at bounding box center [1341, 441] width 75 height 55
click at [1377, 646] on icon at bounding box center [1383, 646] width 19 height 19
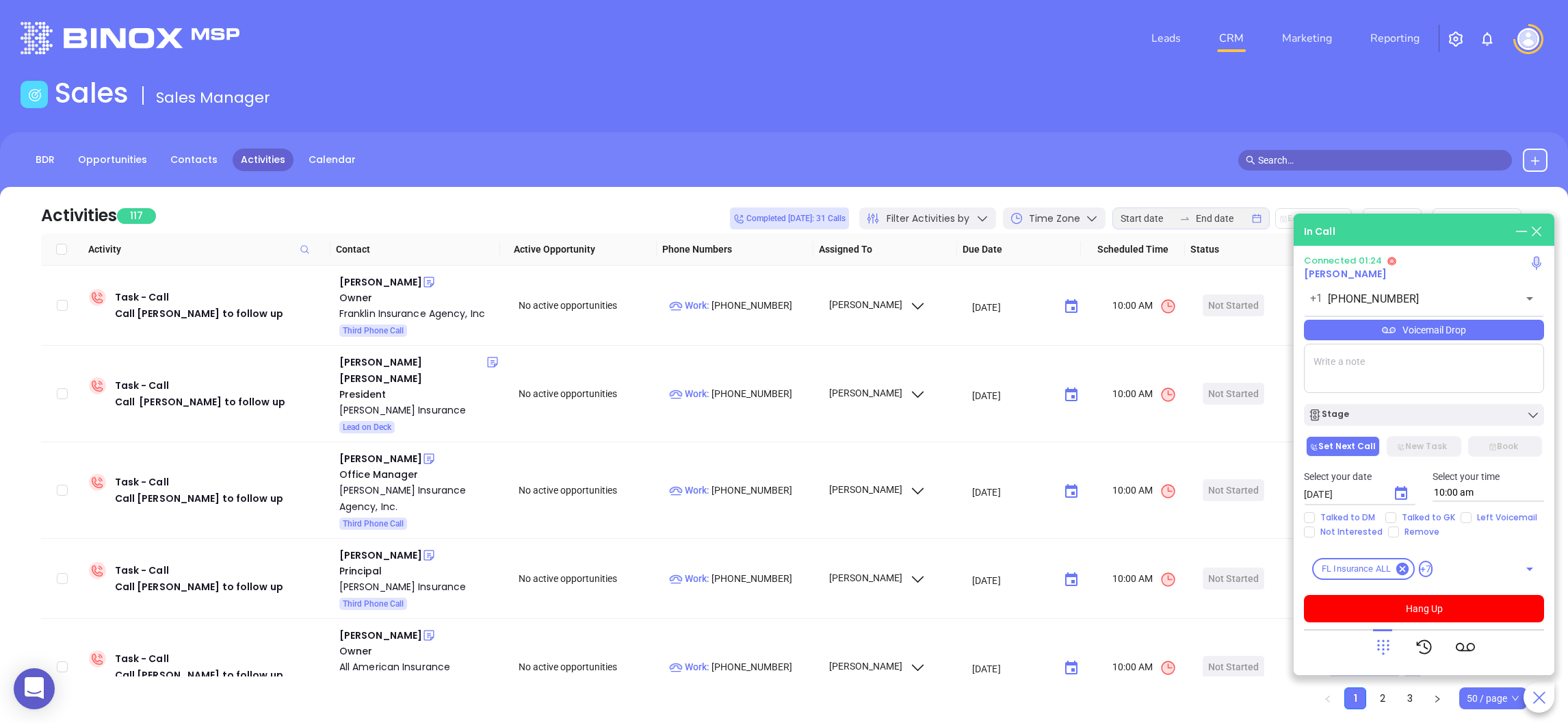
click at [1369, 374] on textarea at bounding box center [1423, 368] width 240 height 49
paste textarea "114"
type textarea "Extension 114"
click at [1409, 602] on button "Hang Up" at bounding box center [1423, 608] width 240 height 27
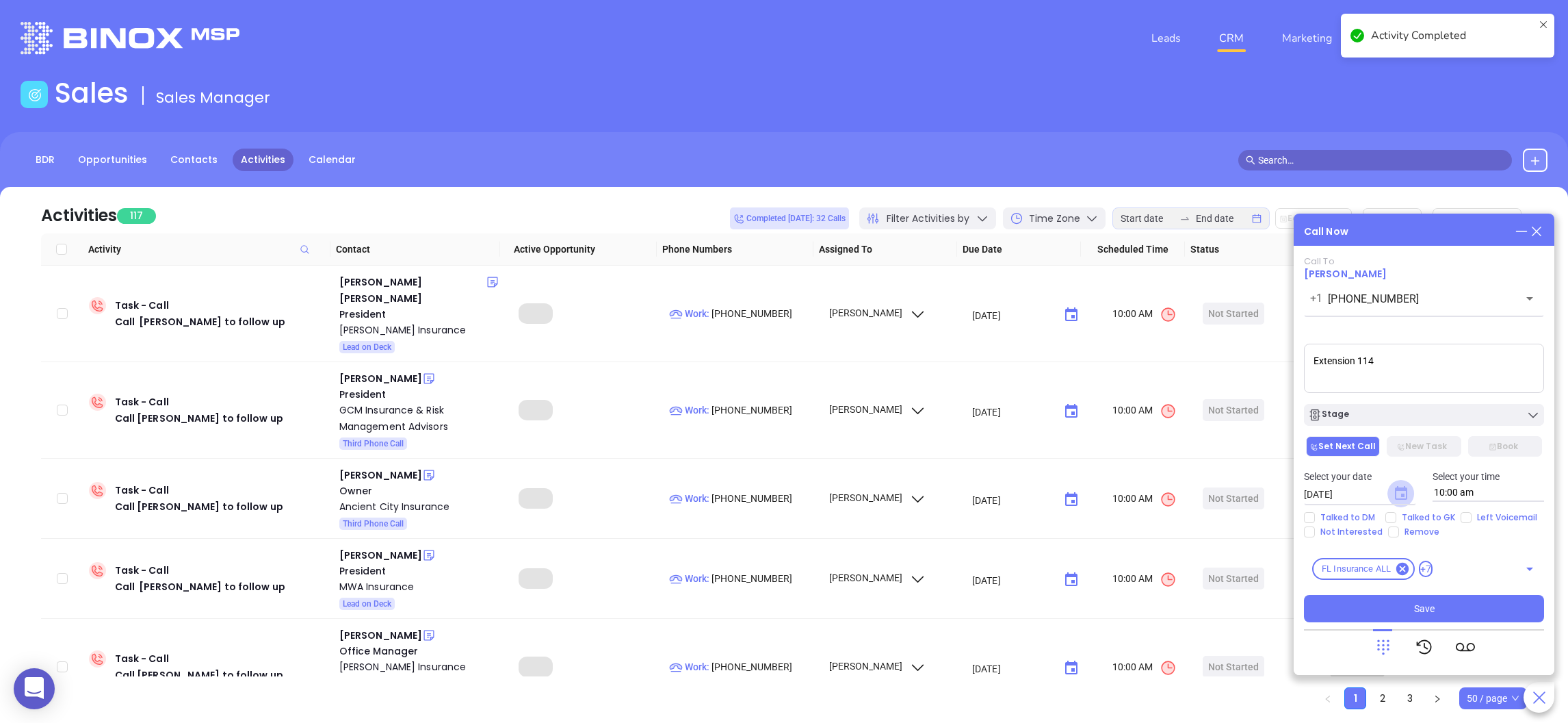
click at [1402, 489] on icon "Choose date, selected date is Aug 12, 2025" at bounding box center [1401, 492] width 13 height 13
click at [1416, 384] on button "13" at bounding box center [1412, 387] width 24 height 24
type input "08/13/2025"
click at [1463, 510] on div "Select your date 08/13/2025 ​ Select your time 10:00 am" at bounding box center [1424, 485] width 257 height 53
click at [1469, 520] on label "Left Voicemail" at bounding box center [1501, 517] width 82 height 11
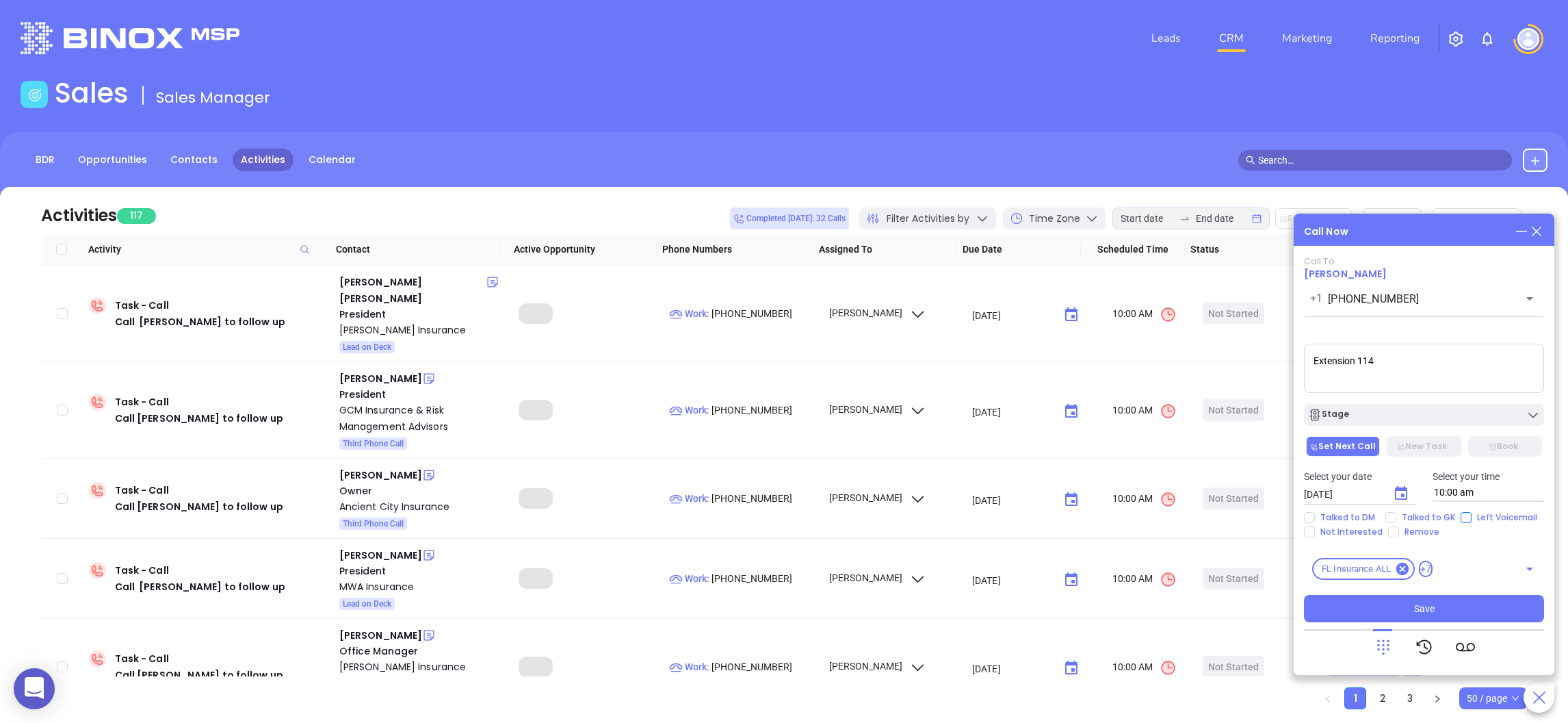
click at [1469, 520] on input "Left Voicemail" at bounding box center [1466, 517] width 11 height 11
checkbox input "true"
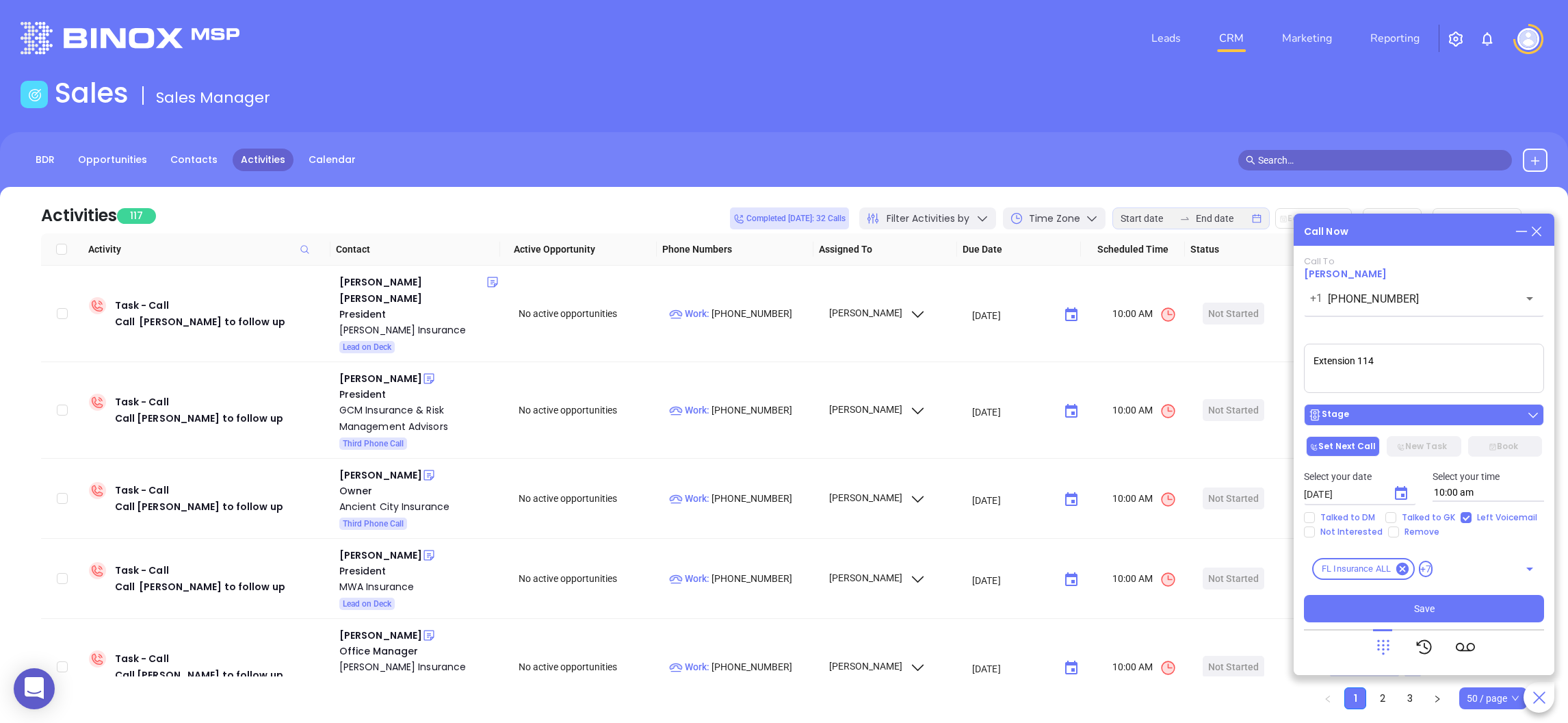
click at [1397, 414] on div "Stage" at bounding box center [1423, 414] width 231 height 13
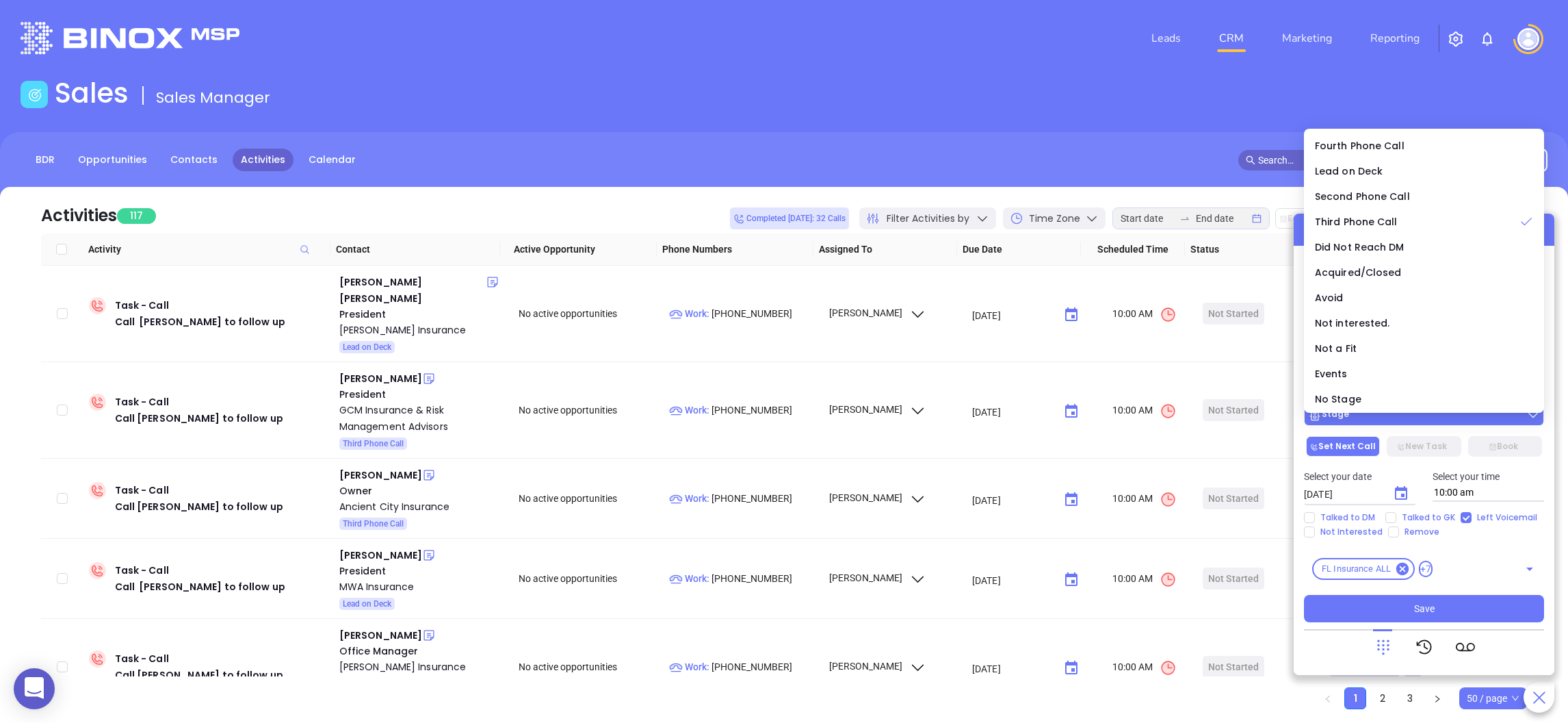
click at [1397, 414] on div "Stage" at bounding box center [1423, 414] width 231 height 13
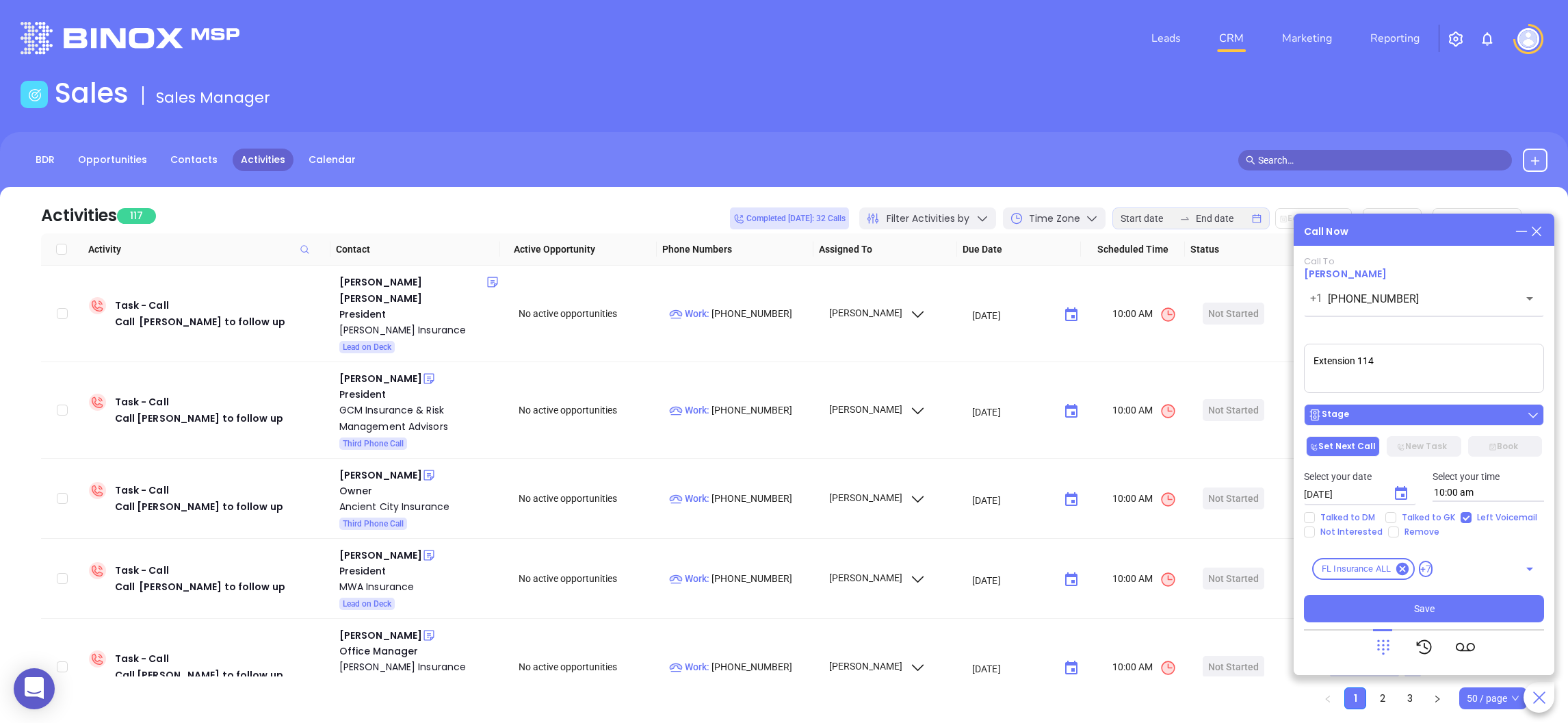
click at [1394, 405] on button "Stage" at bounding box center [1423, 415] width 240 height 22
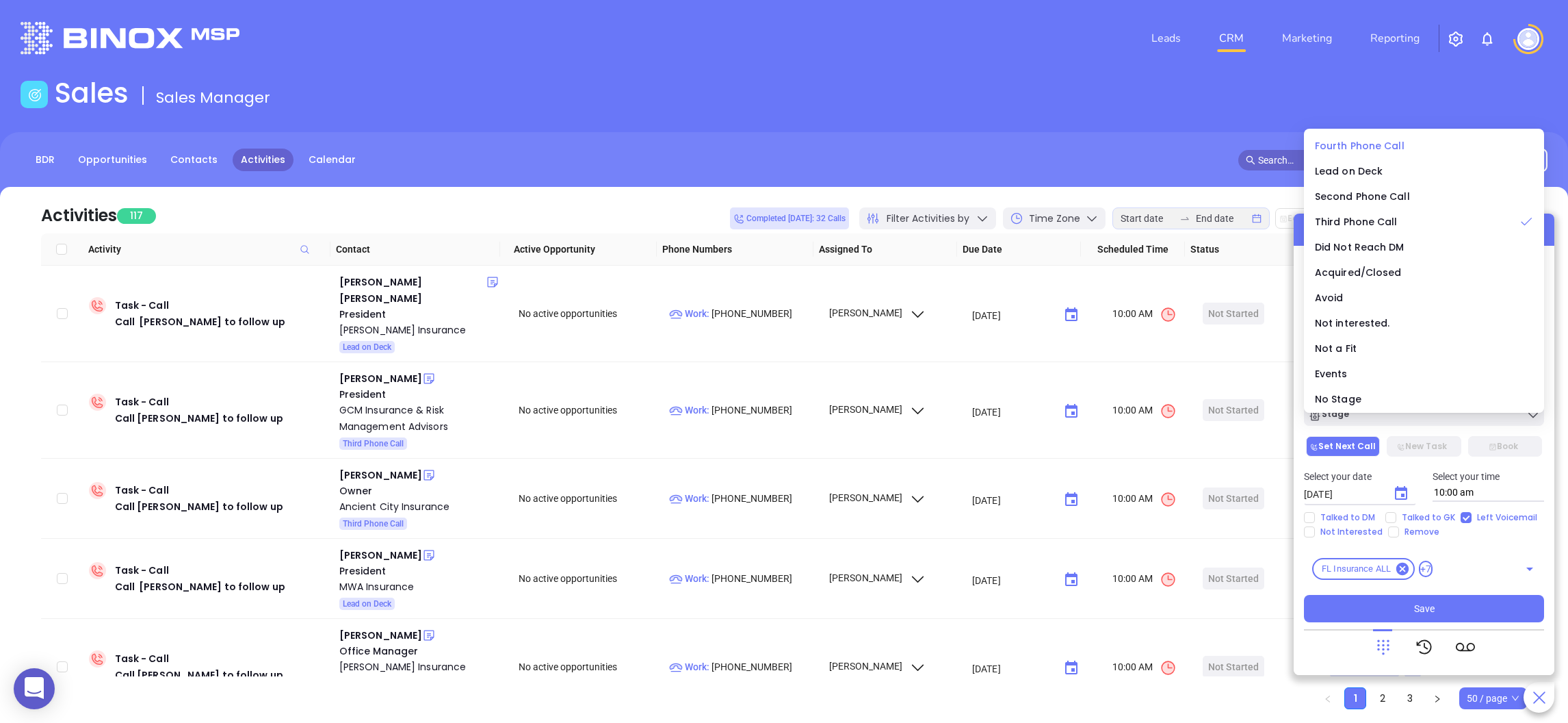
click at [1368, 146] on span "Fourth Phone Call" at bounding box center [1359, 146] width 90 height 13
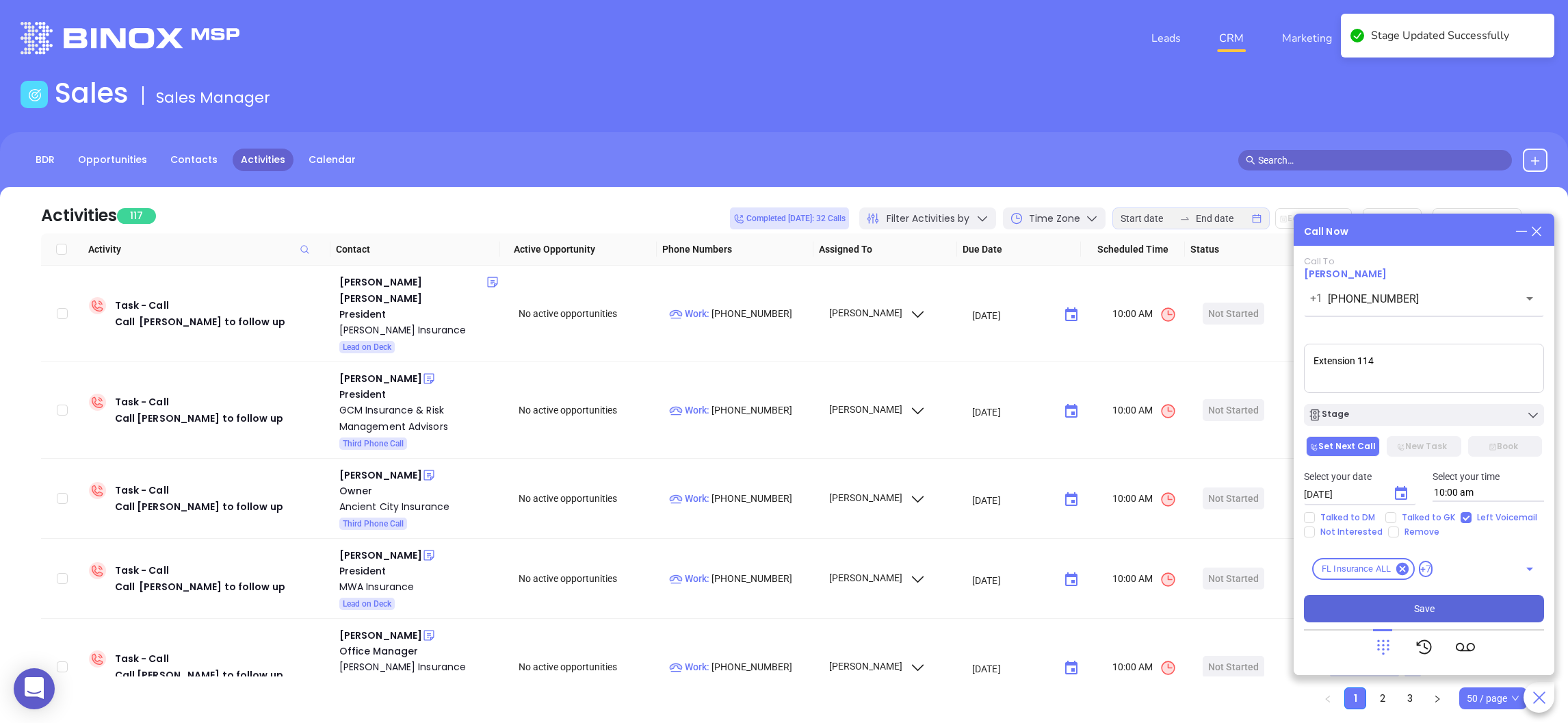
click at [1396, 602] on button "Save" at bounding box center [1423, 608] width 240 height 27
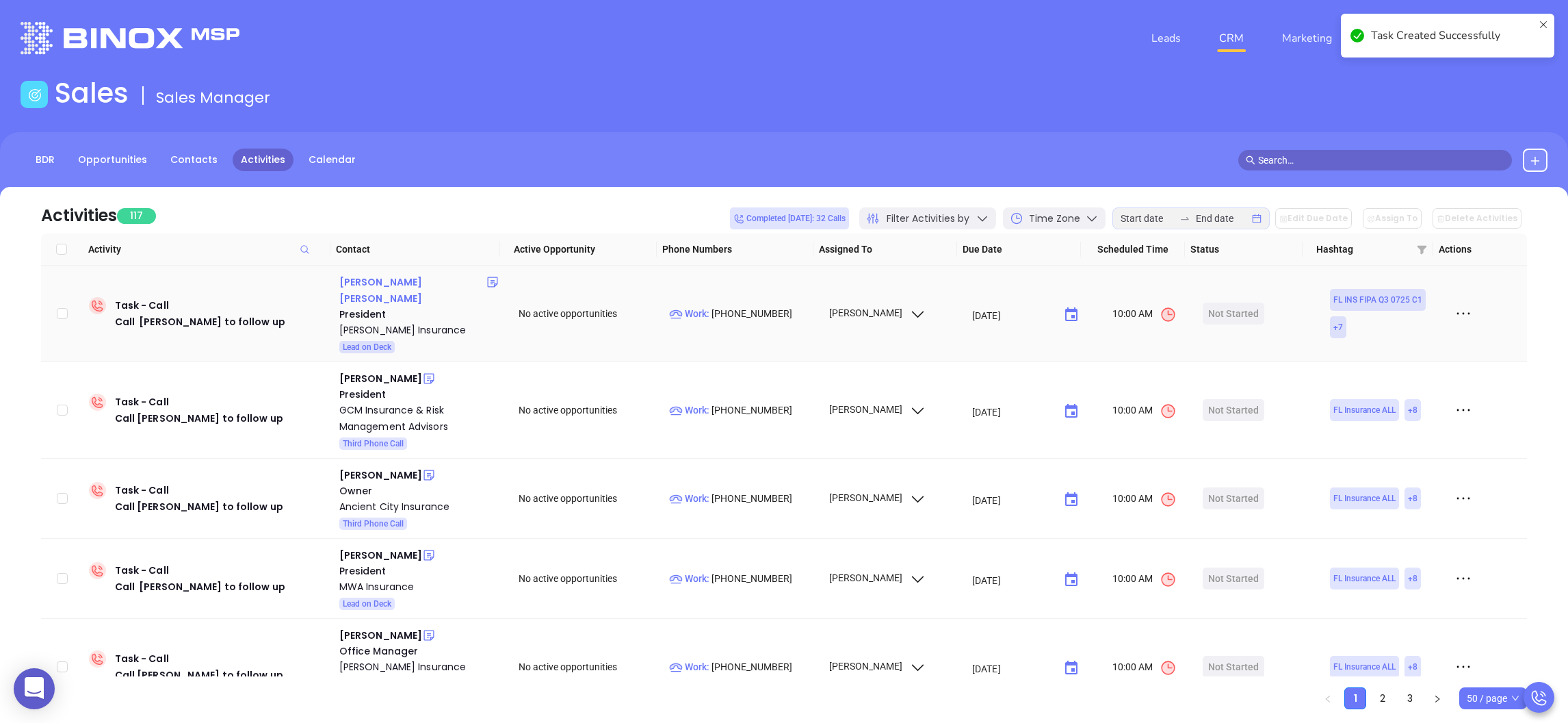
click at [396, 279] on div "David Harrison Butler" at bounding box center [413, 290] width 147 height 33
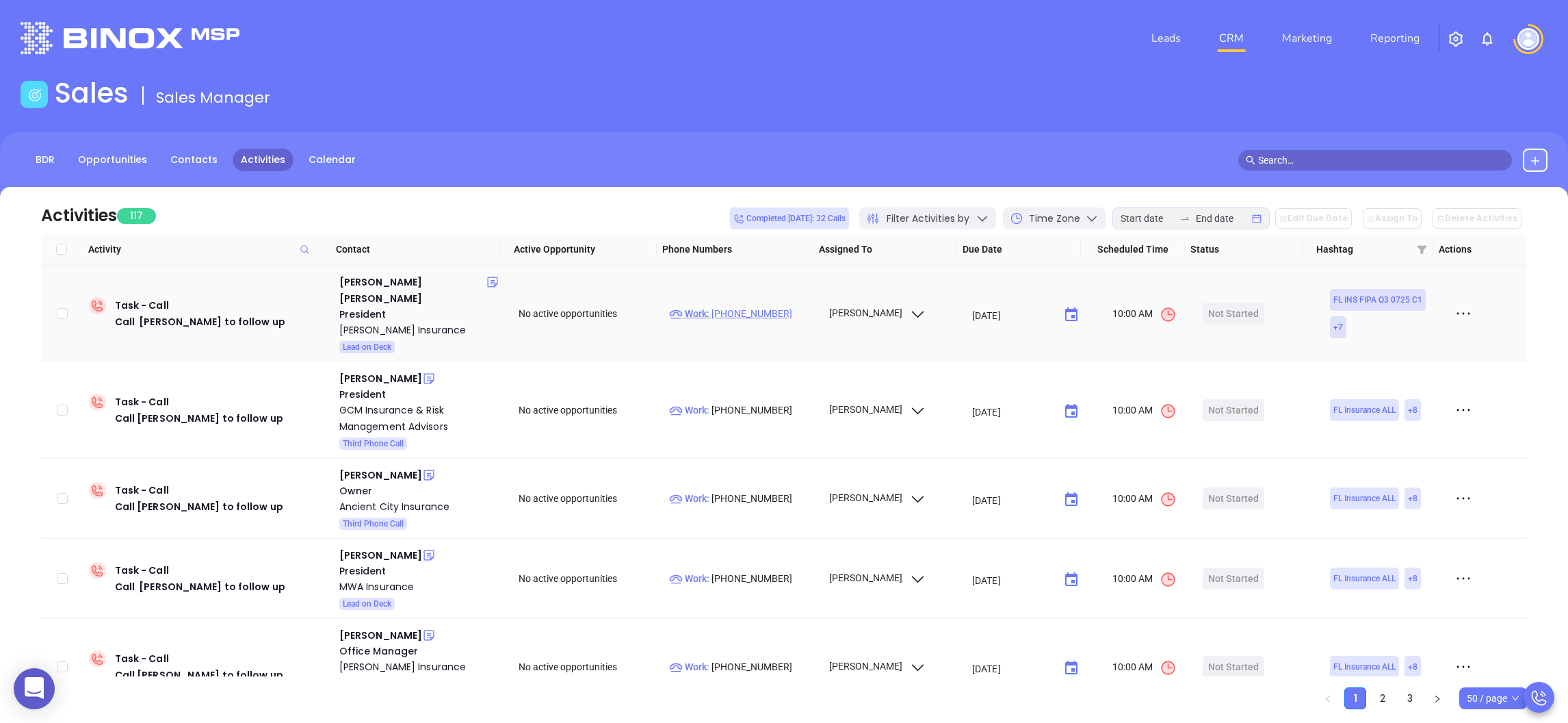
click at [745, 306] on p "Work : (850) 222-2340" at bounding box center [742, 313] width 147 height 15
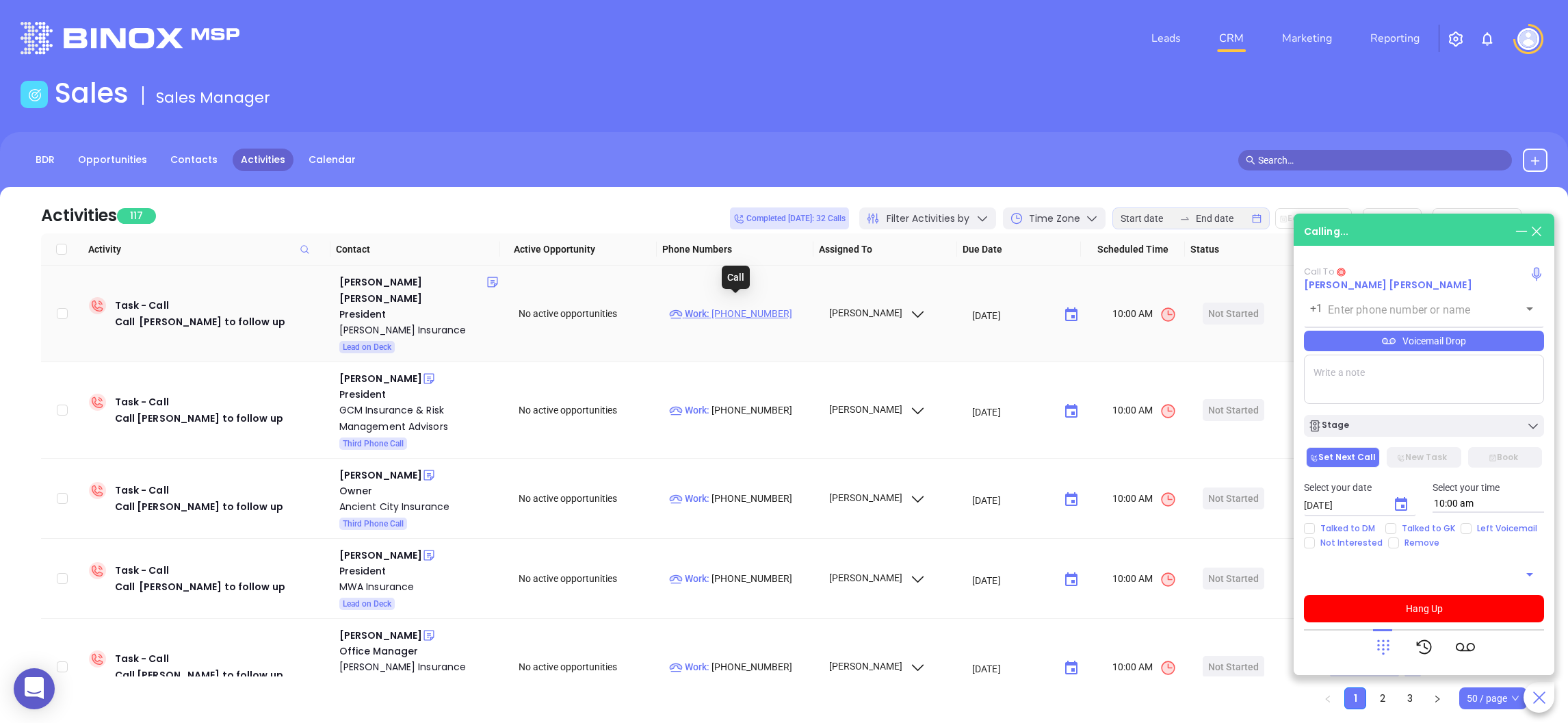
type input "(850) 222-2340"
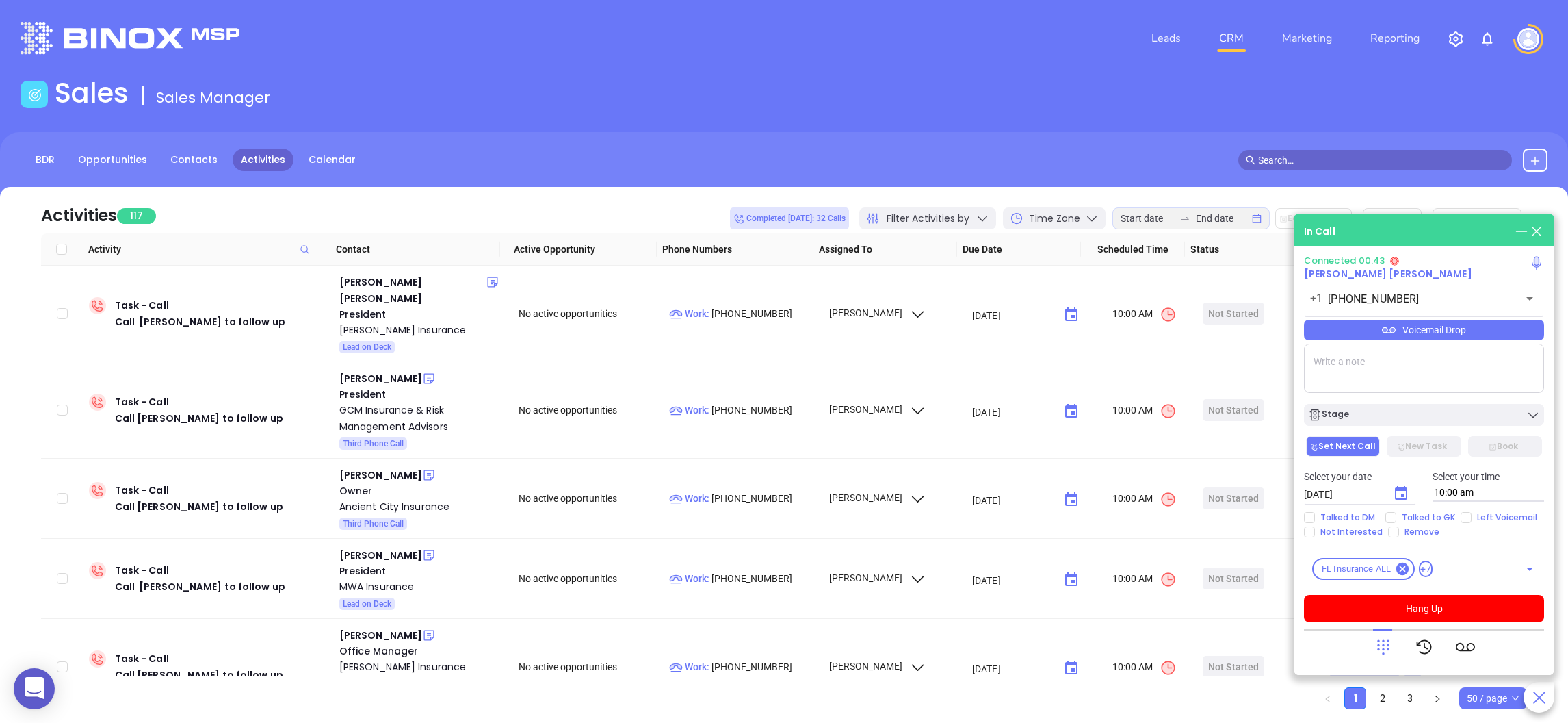
click at [1394, 363] on textarea at bounding box center [1423, 368] width 240 height 49
click at [1351, 383] on textarea at bounding box center [1423, 368] width 240 height 49
click at [1351, 384] on textarea at bounding box center [1423, 368] width 240 height 49
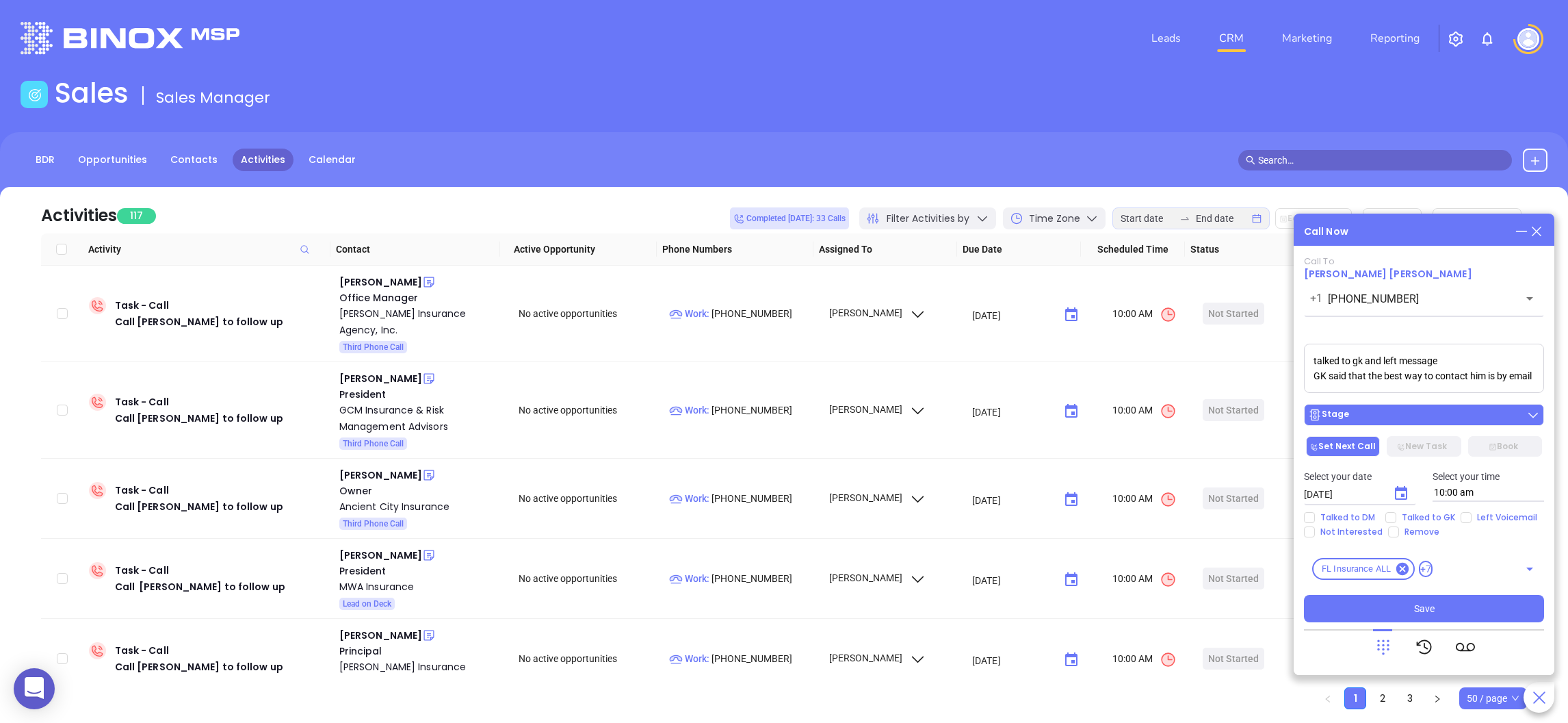
type textarea "talked to gk and left message GK said that the best way to contact him is by em…"
click at [1368, 408] on div "Stage" at bounding box center [1423, 414] width 231 height 13
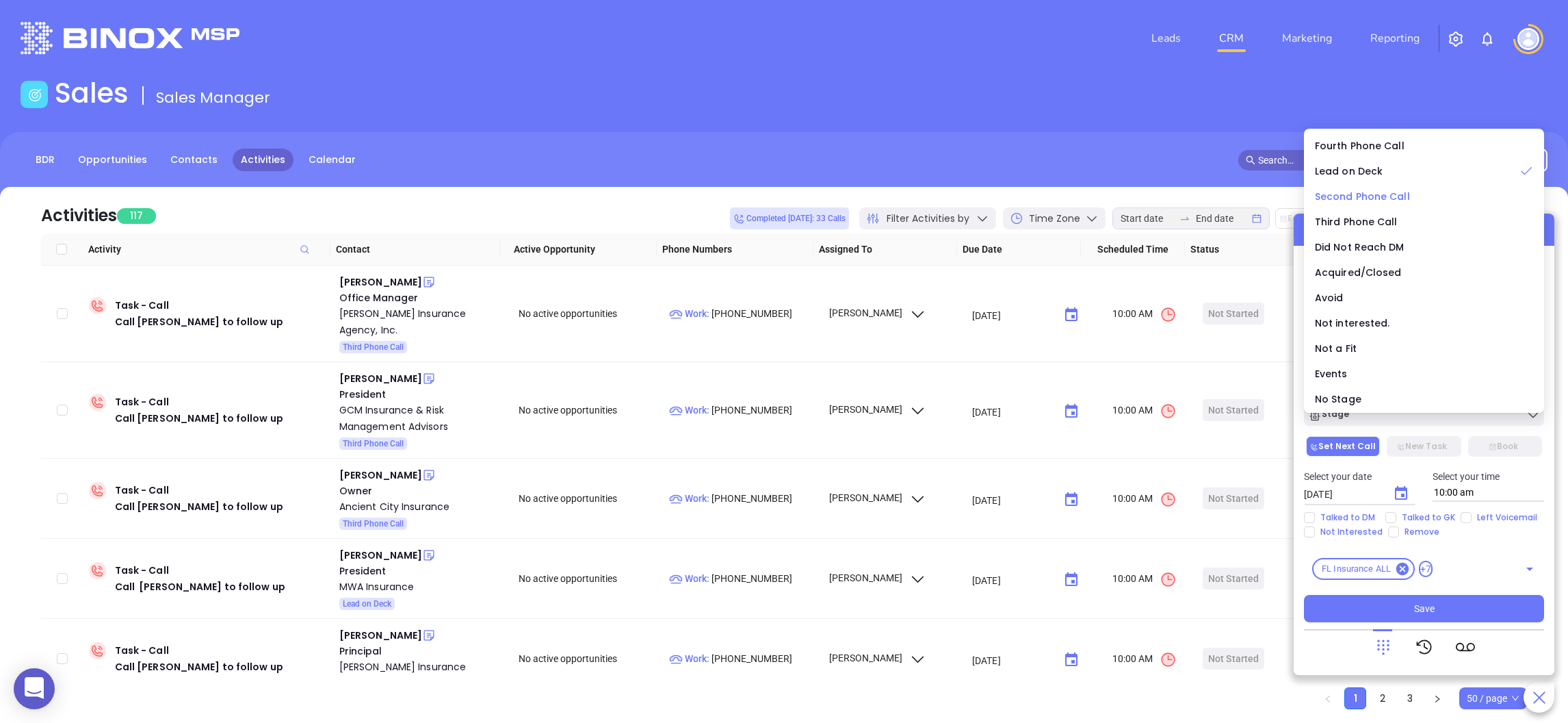
click at [1369, 194] on span "Second Phone Call" at bounding box center [1362, 196] width 95 height 13
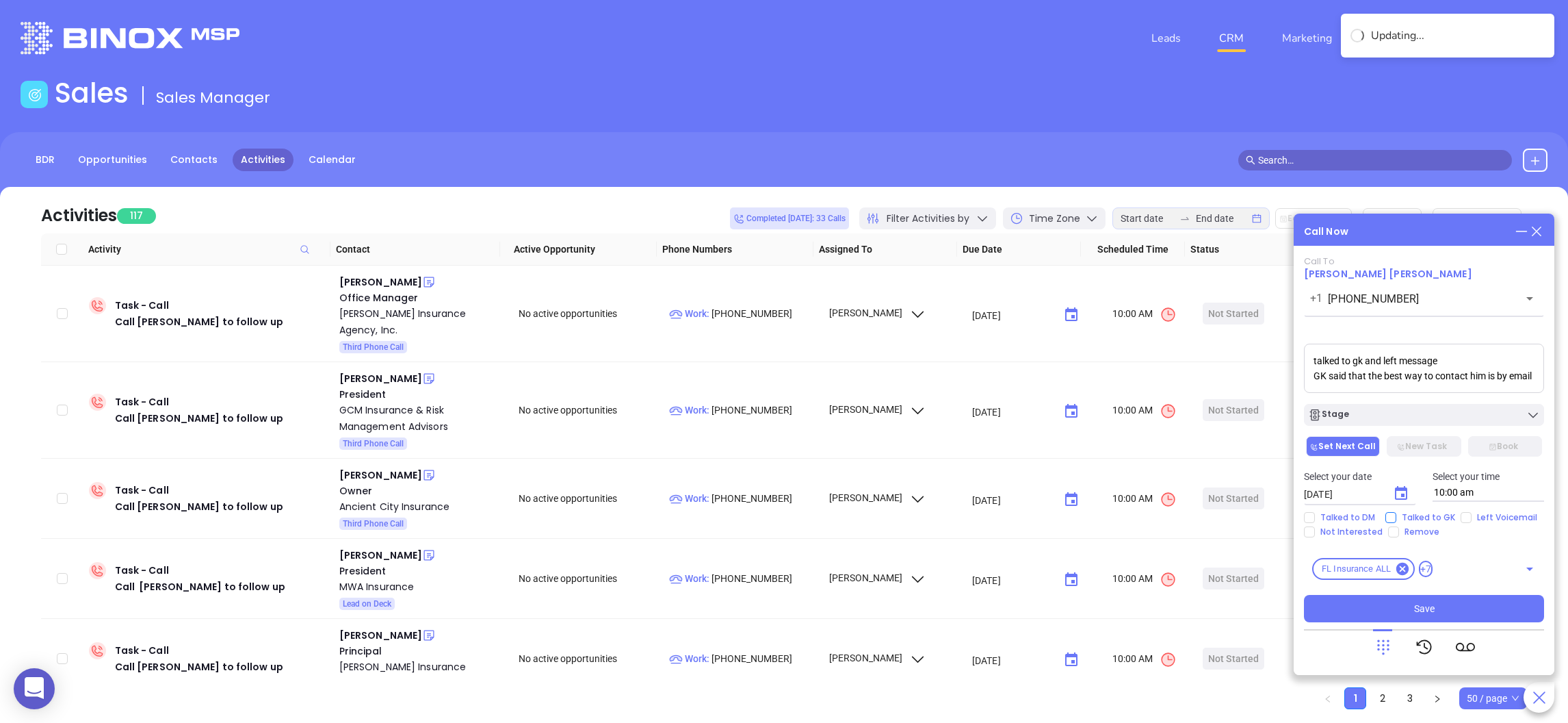
click at [1386, 518] on input "Talked to GK" at bounding box center [1390, 517] width 11 height 11
checkbox input "true"
click at [1393, 496] on icon "Choose date, selected date is Aug 12, 2025" at bounding box center [1401, 493] width 16 height 16
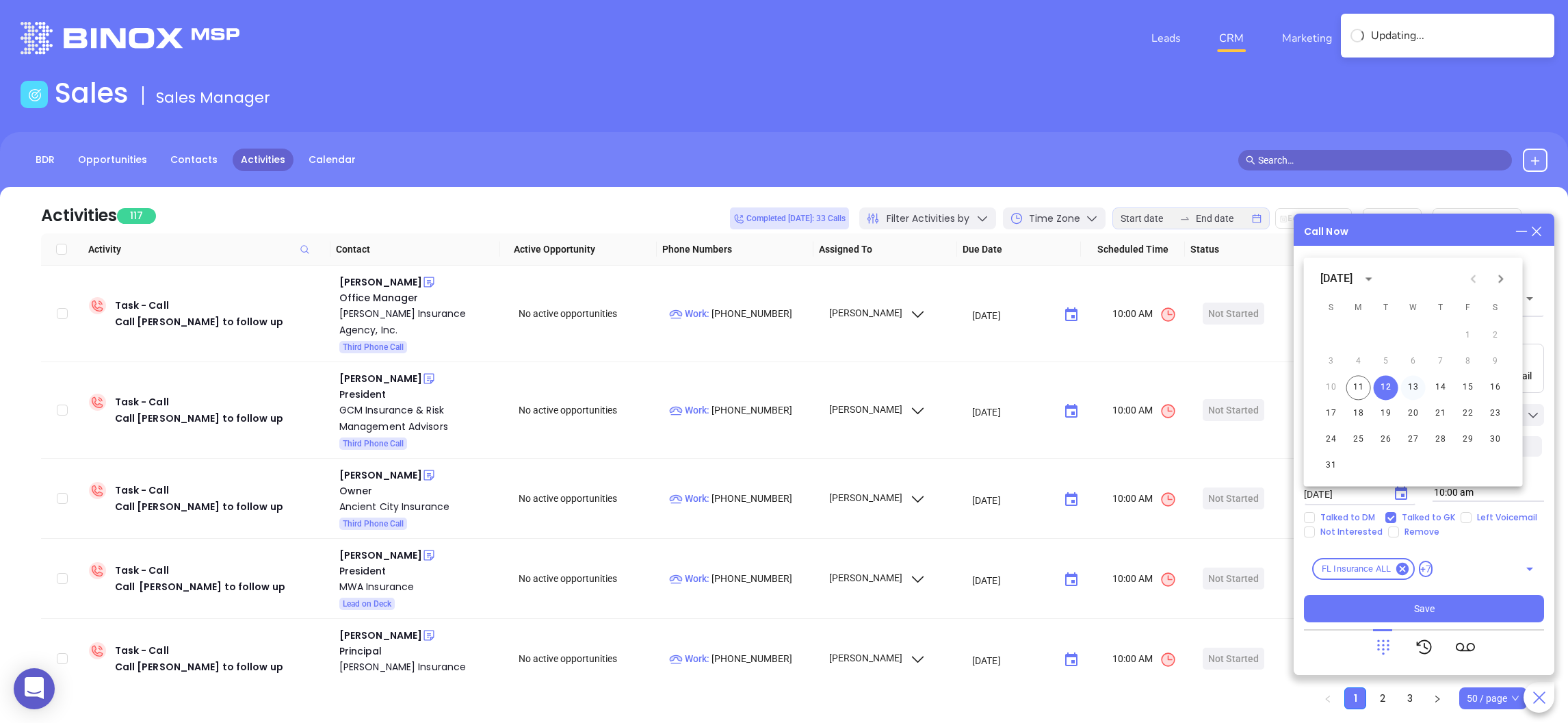
click at [1411, 385] on button "13" at bounding box center [1412, 387] width 24 height 24
type input "08/13/2025"
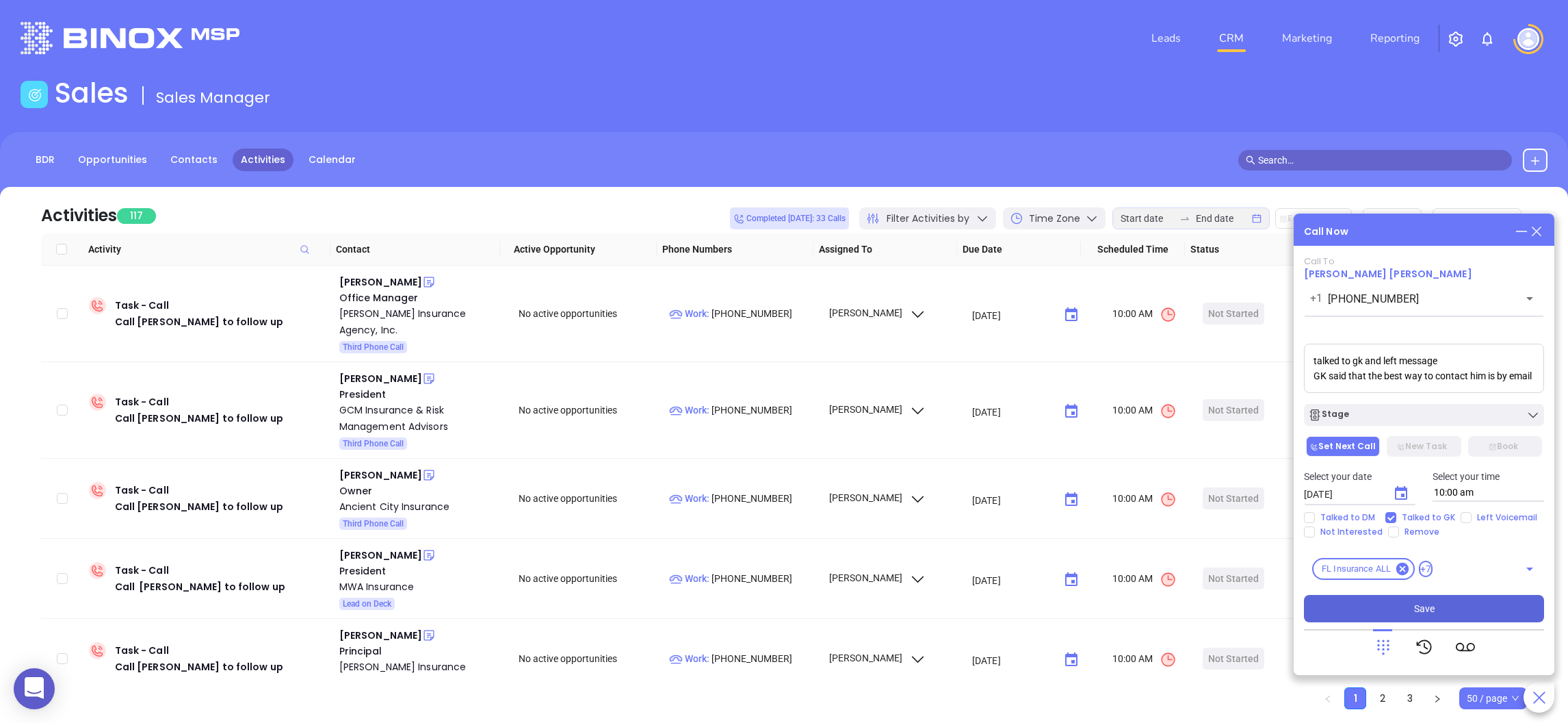
click at [1446, 602] on button "Save" at bounding box center [1423, 608] width 240 height 27
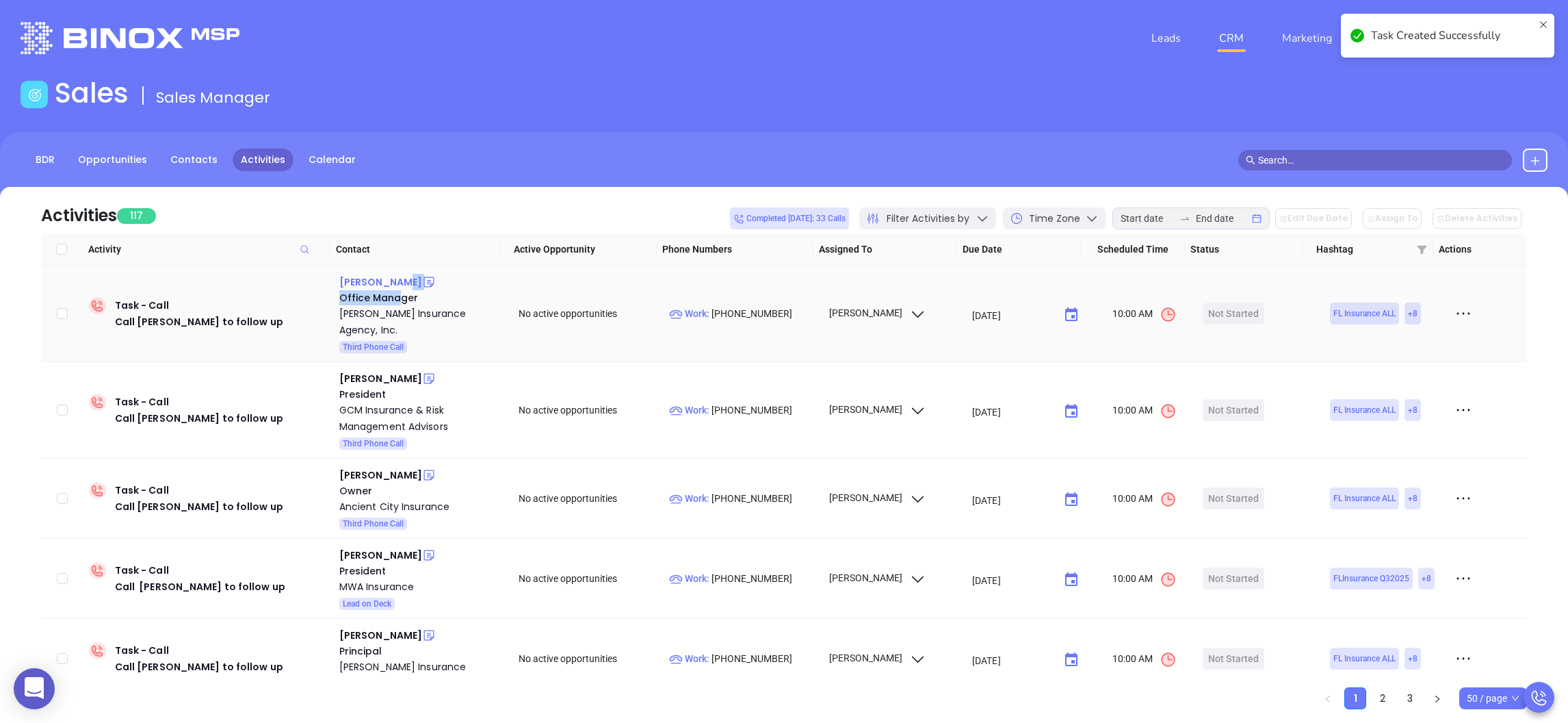
drag, startPoint x: 393, startPoint y: 290, endPoint x: 385, endPoint y: 288, distance: 8.2
click at [390, 286] on div "Michelle Schenke Office Manager Odiorne Insurance Agency, Inc. Third Phone Call" at bounding box center [420, 313] width 161 height 79
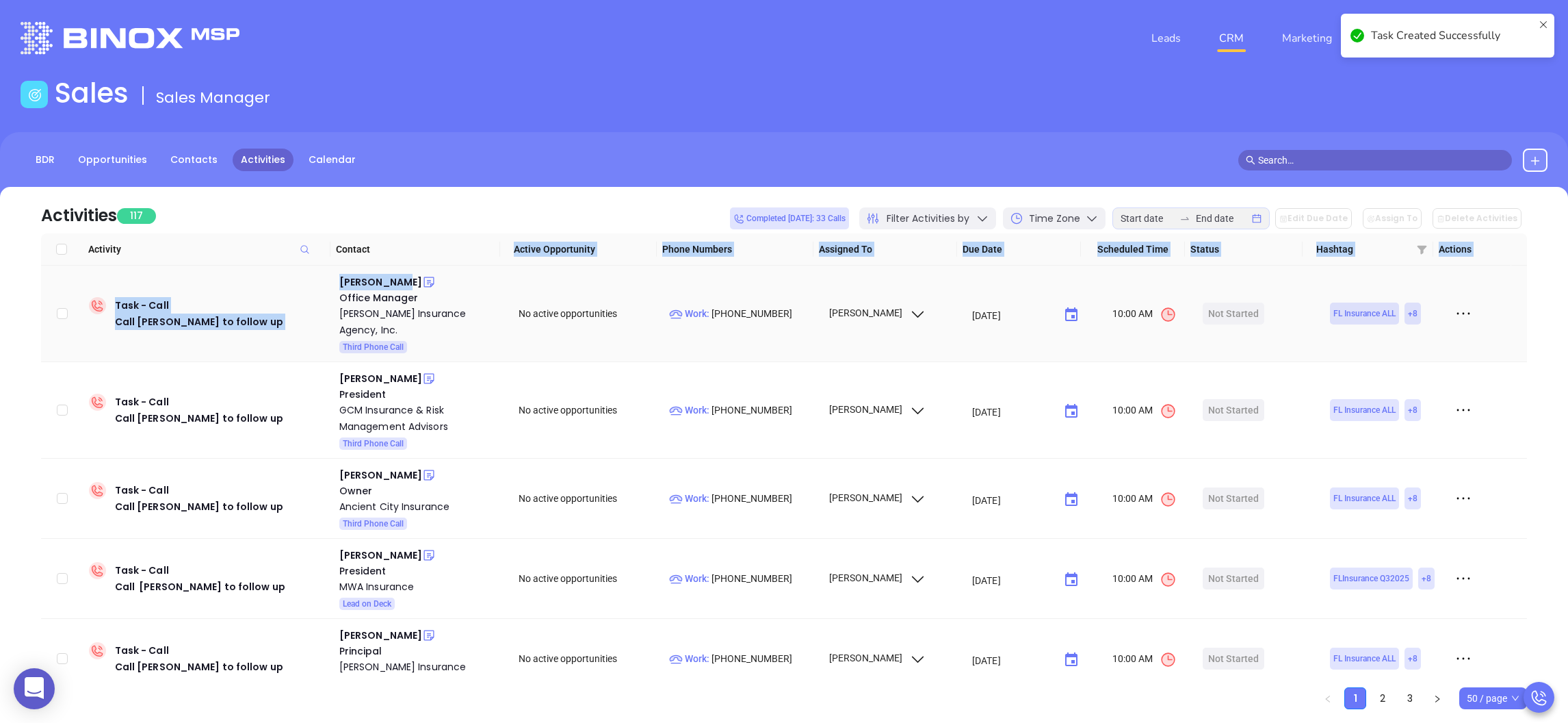
drag, startPoint x: 385, startPoint y: 288, endPoint x: 389, endPoint y: 264, distance: 24.3
click at [389, 264] on div "Activity Contact Active Opportunity Phone Numbers Assigned To Due Date Schedule…" at bounding box center [784, 455] width 1486 height 443
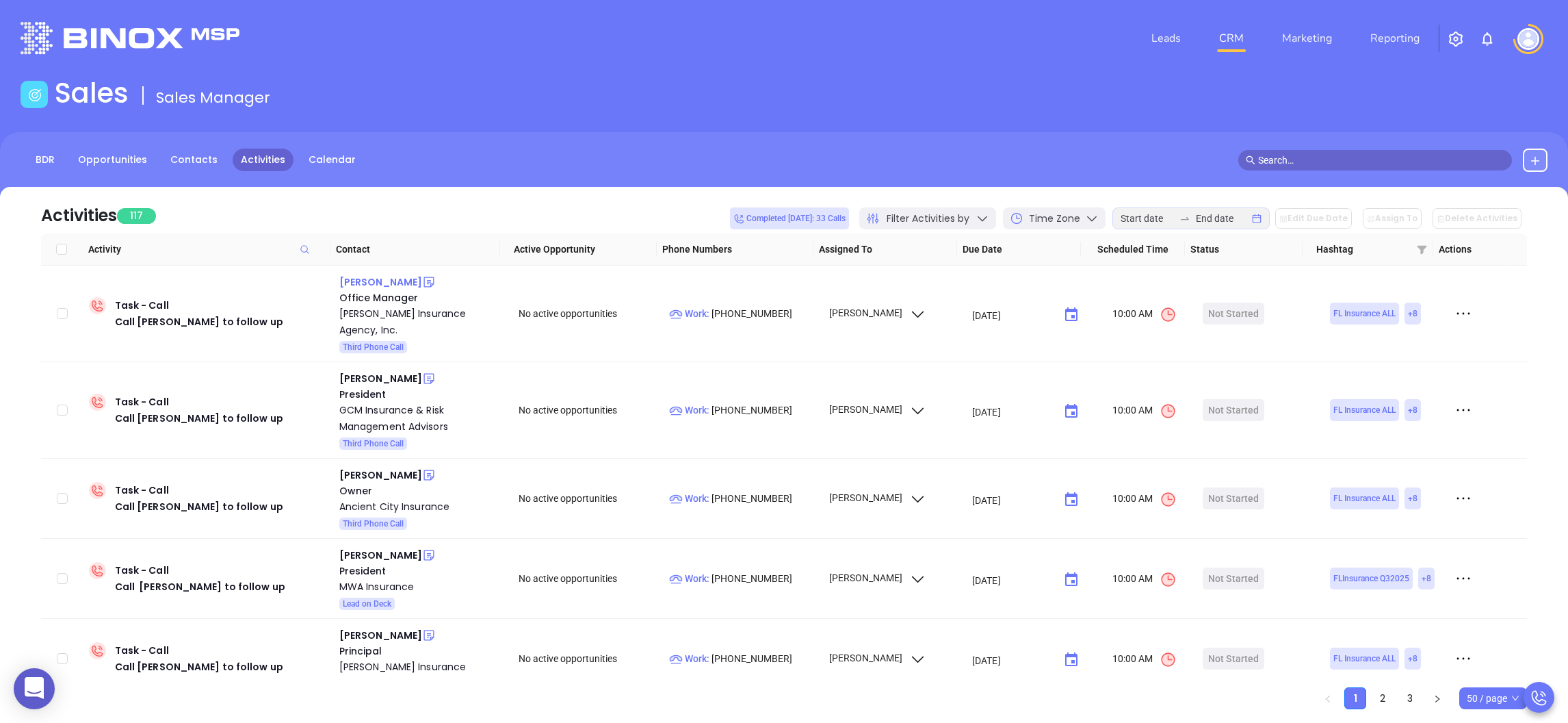
drag, startPoint x: 391, startPoint y: 264, endPoint x: 396, endPoint y: 285, distance: 21.6
click at [396, 285] on div "Michelle Schenke" at bounding box center [381, 282] width 83 height 16
click at [712, 291] on td "Work : (813) 685-7731" at bounding box center [742, 313] width 158 height 96
click at [717, 306] on p "Work : (813) 685-7731" at bounding box center [742, 313] width 147 height 15
type input "(813) 685-7731"
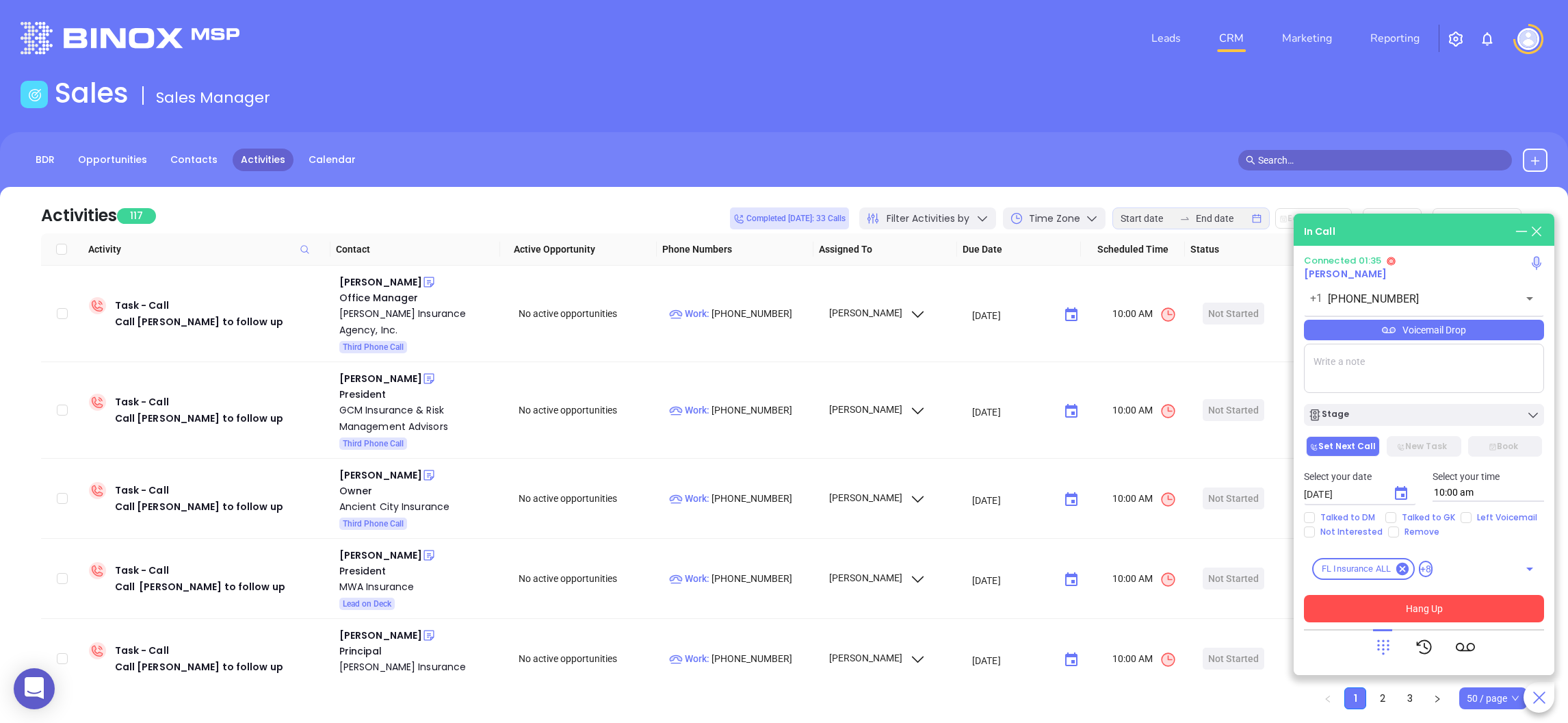
click at [1444, 609] on button "Hang Up" at bounding box center [1423, 608] width 240 height 27
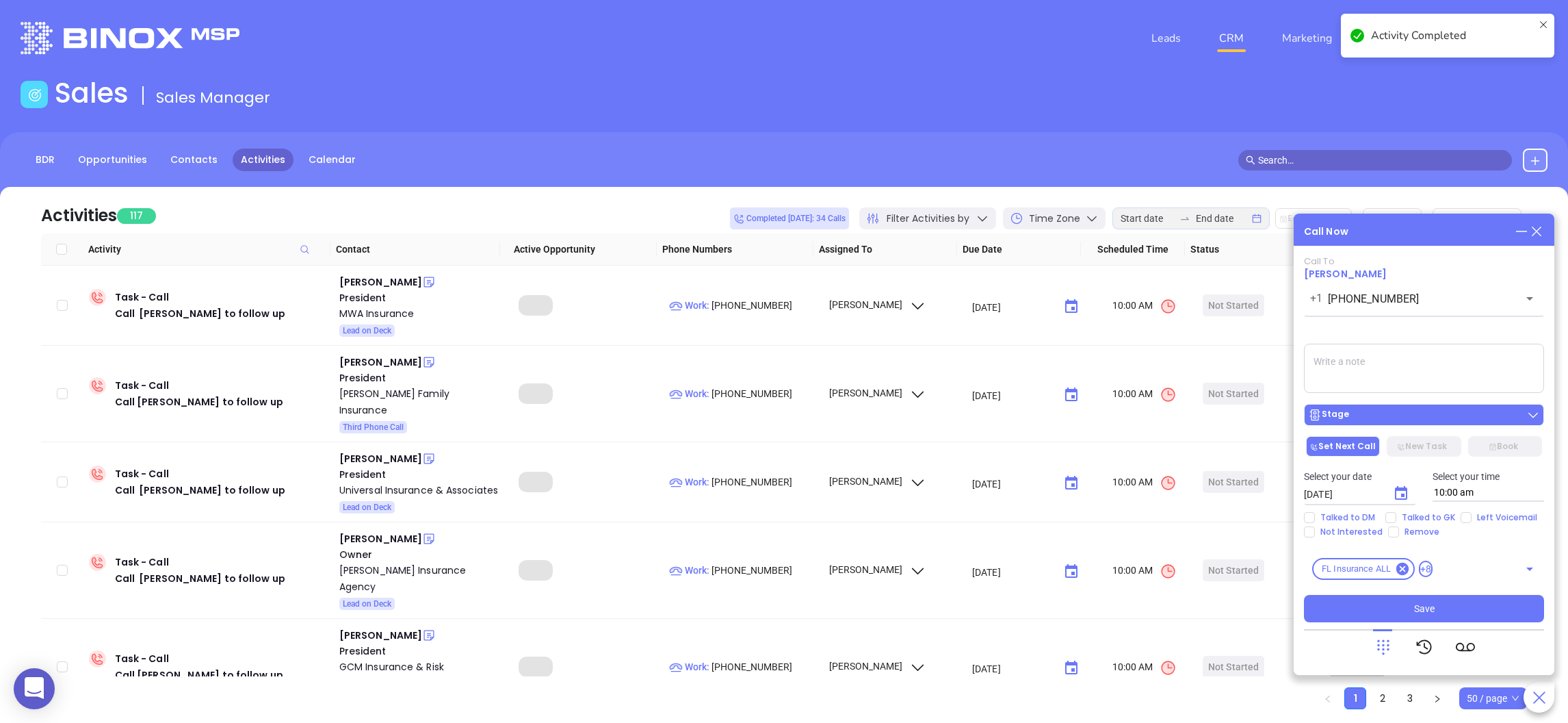
click at [1383, 413] on div "Stage" at bounding box center [1423, 414] width 231 height 13
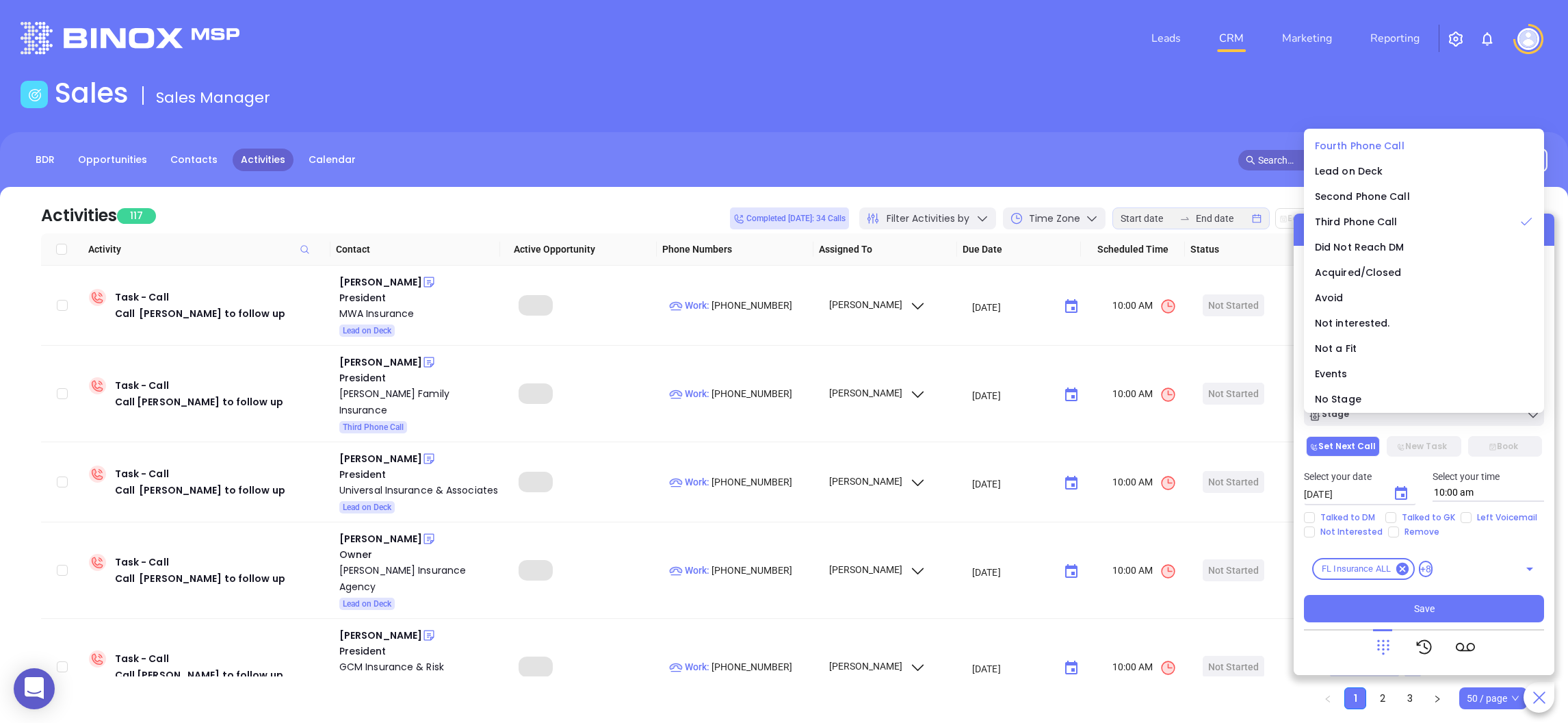
click at [1363, 134] on li "Fourth Phone Call" at bounding box center [1424, 146] width 235 height 29
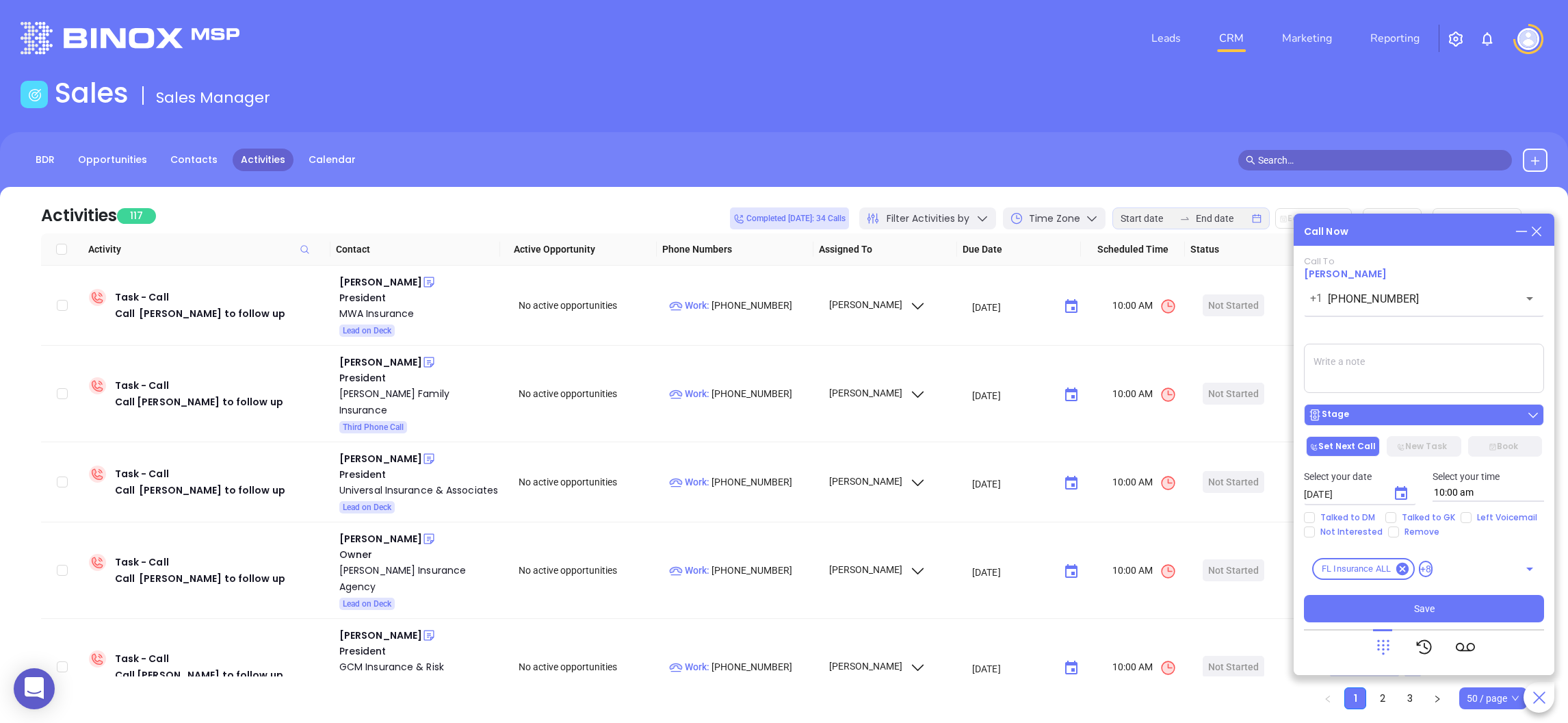
click at [1364, 407] on button "Stage" at bounding box center [1423, 415] width 240 height 22
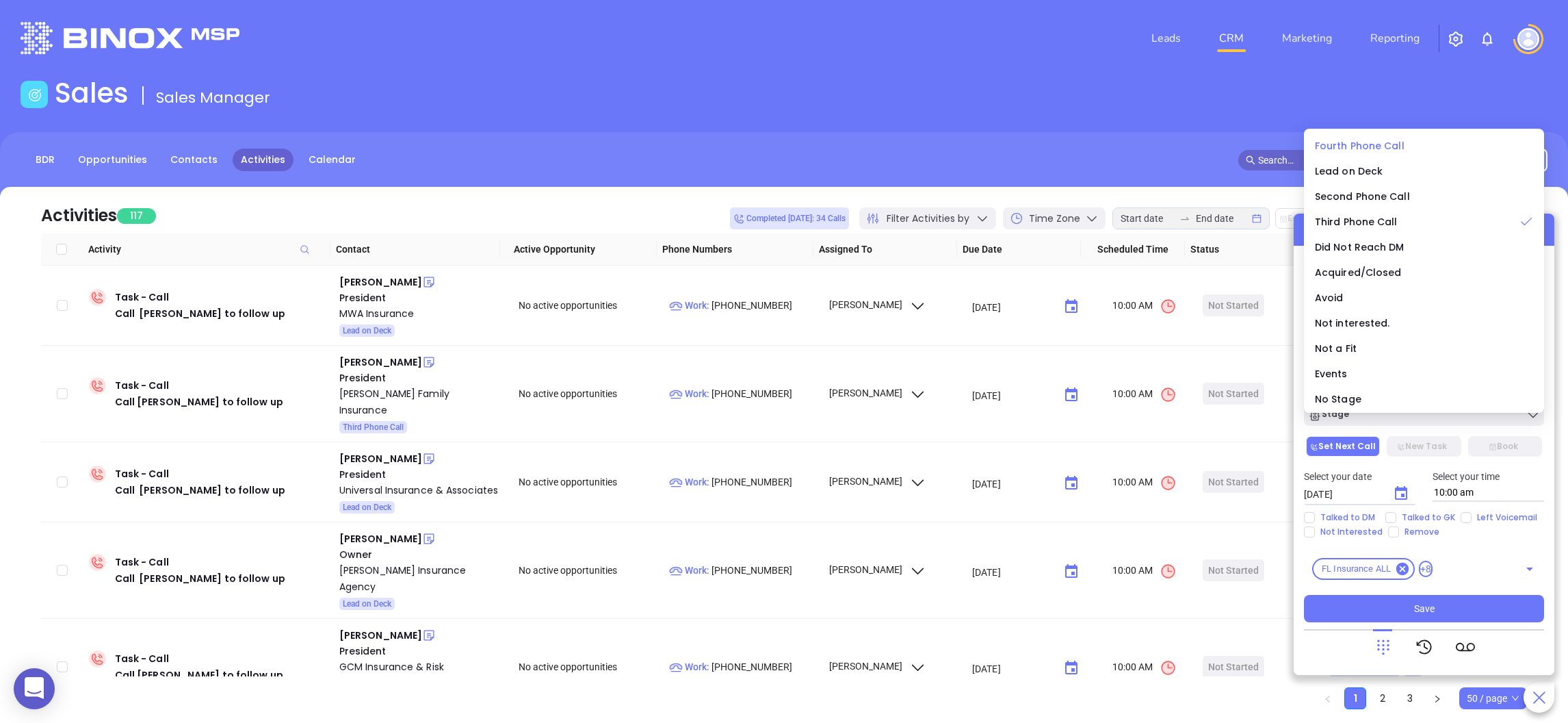
click at [1369, 145] on span "Fourth Phone Call" at bounding box center [1359, 146] width 90 height 13
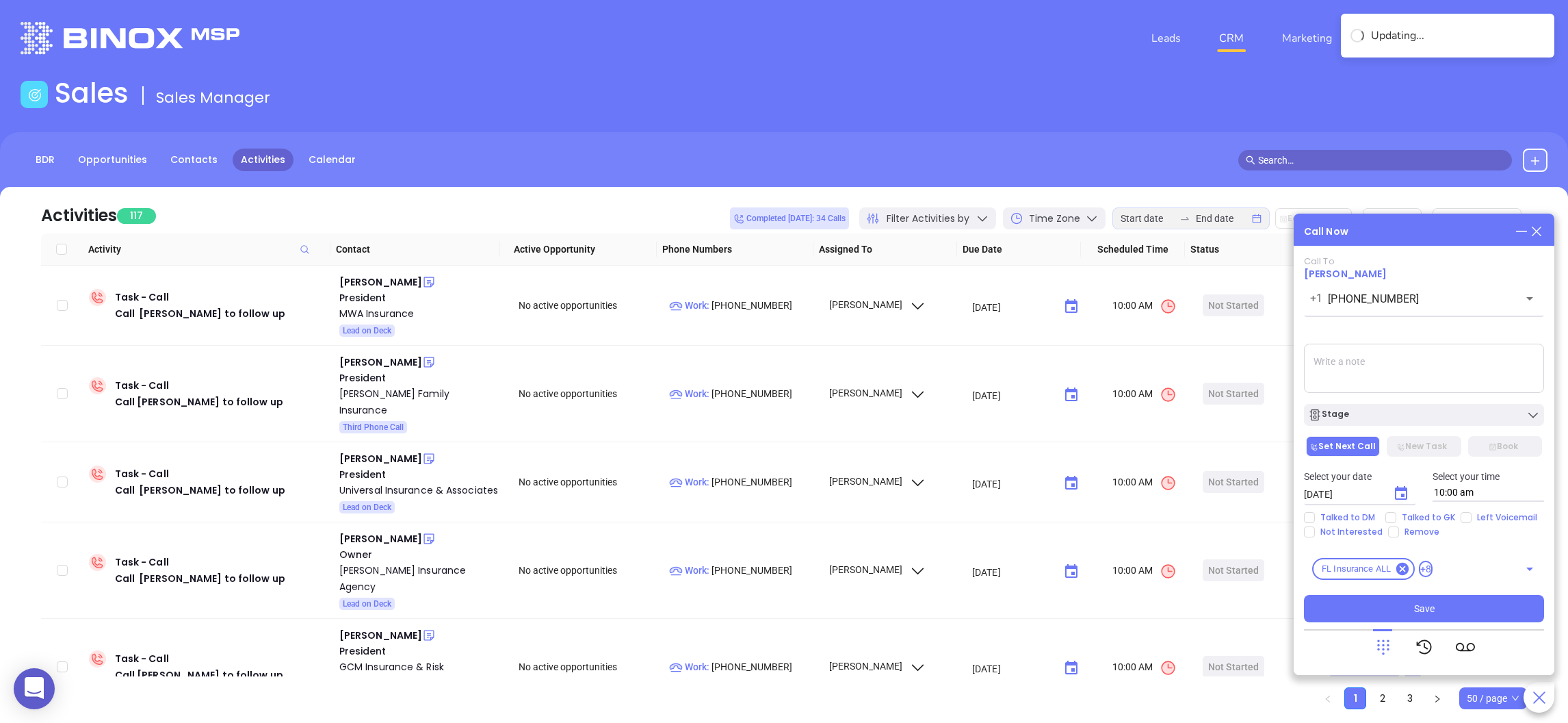
click at [1357, 366] on textarea at bounding box center [1423, 368] width 240 height 49
type textarea "talked to GK and left vm"
click at [1402, 494] on icon "Choose date, selected date is Aug 12, 2025" at bounding box center [1401, 493] width 16 height 16
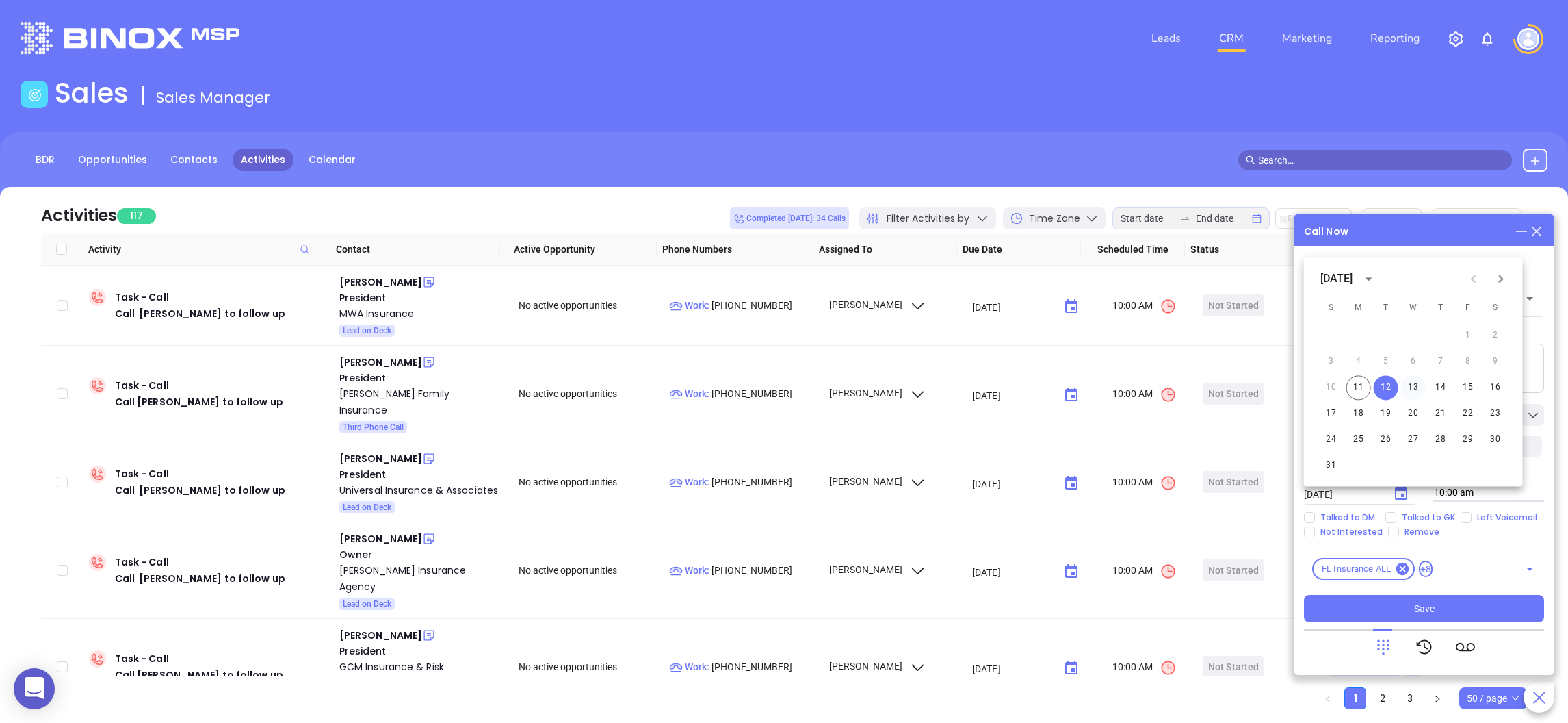
click at [1415, 383] on button "13" at bounding box center [1412, 387] width 24 height 24
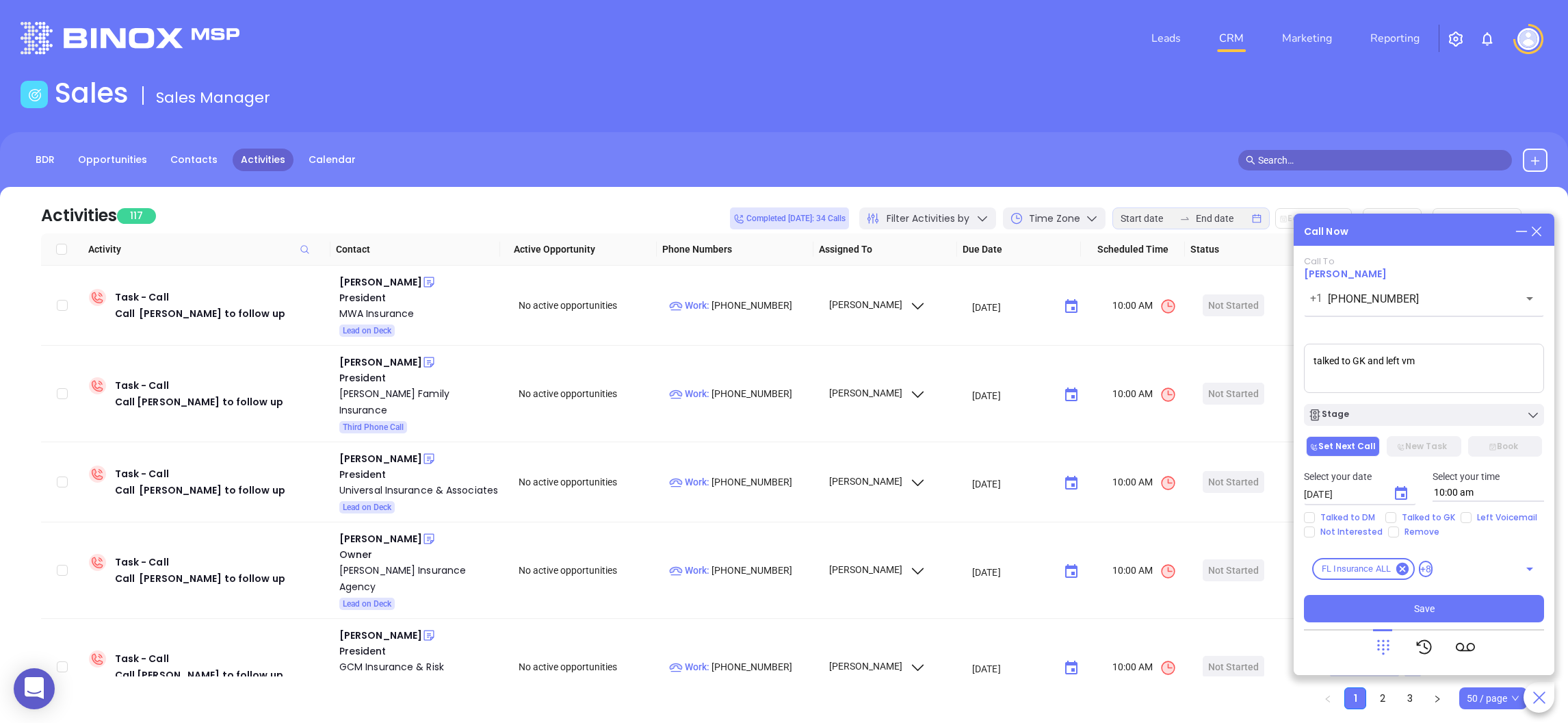
type input "08/13/2025"
click at [1460, 518] on input "Left Voicemail" at bounding box center [1466, 517] width 11 height 11
checkbox input "true"
click at [1387, 516] on input "Talked to GK" at bounding box center [1390, 517] width 11 height 11
checkbox input "true"
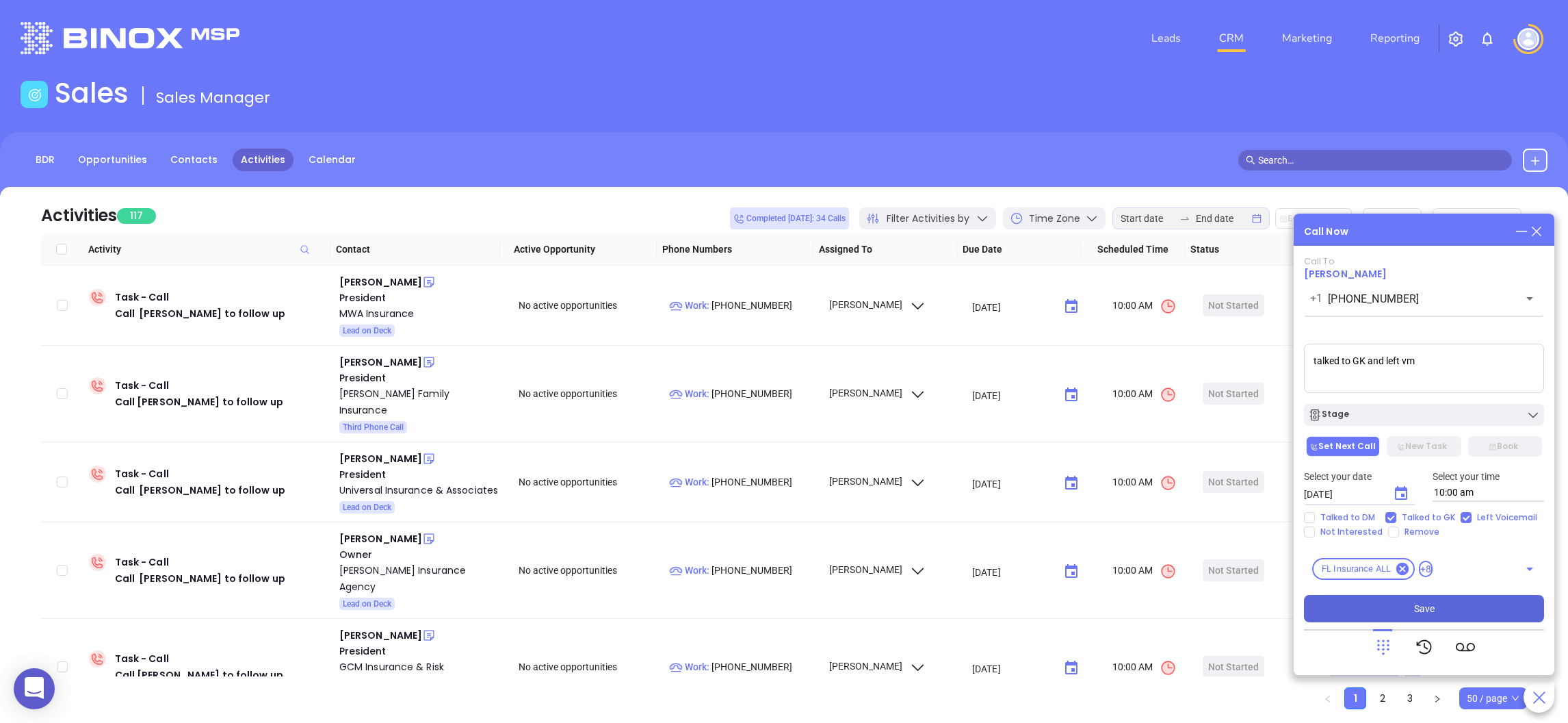
click at [1384, 606] on button "Save" at bounding box center [1423, 608] width 240 height 27
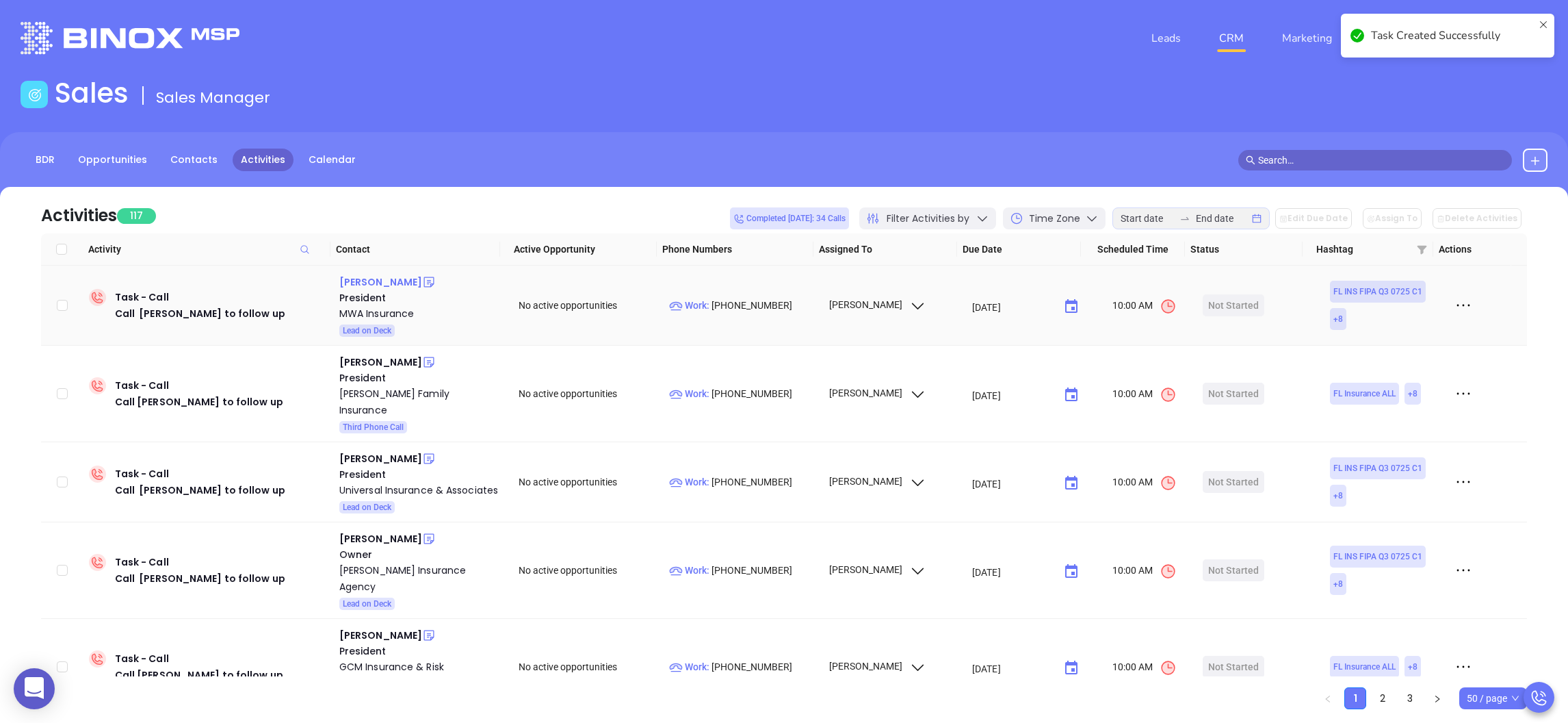
click at [374, 284] on div "Mary Widner" at bounding box center [381, 282] width 83 height 16
click at [709, 297] on p "Work : (941) 927-0077" at bounding box center [742, 304] width 147 height 15
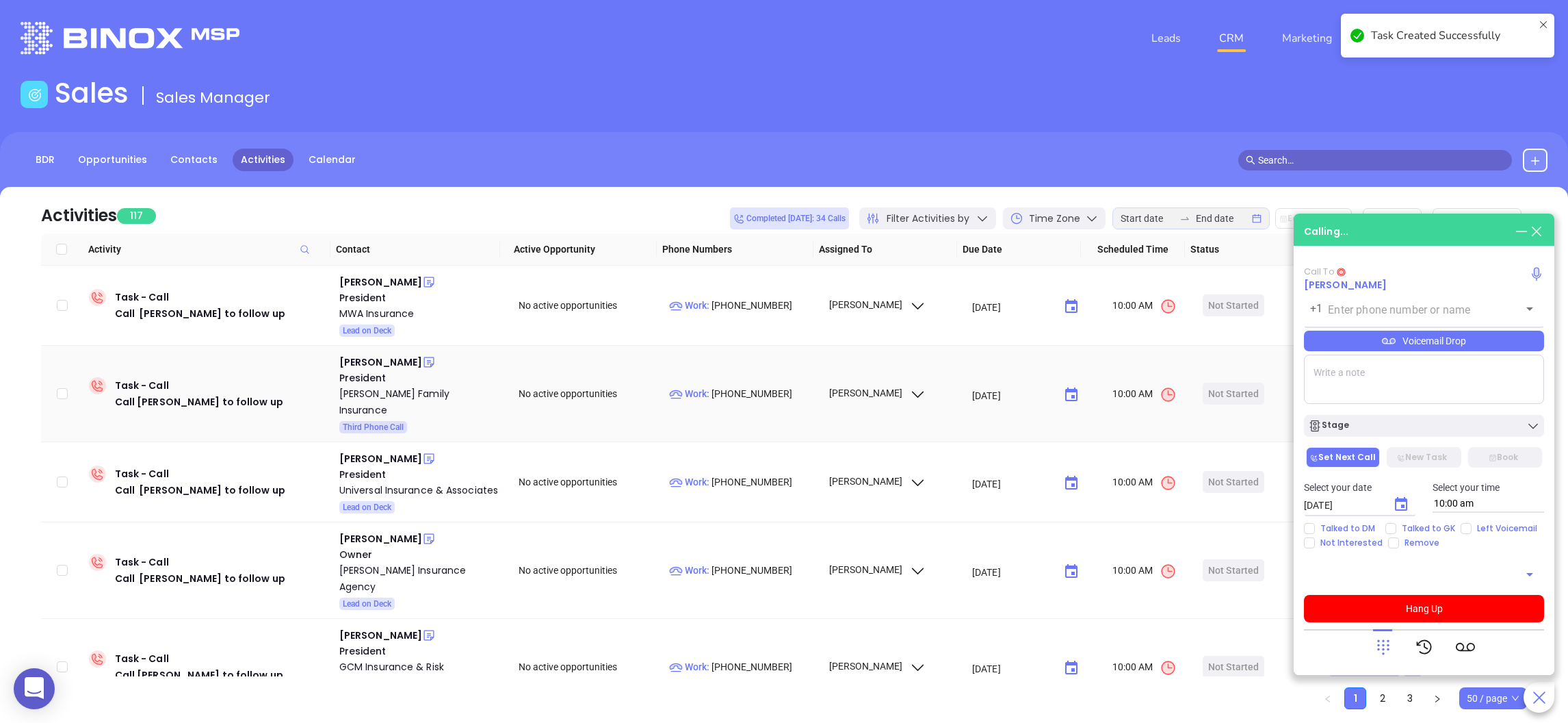
type input "(941) 927-0077"
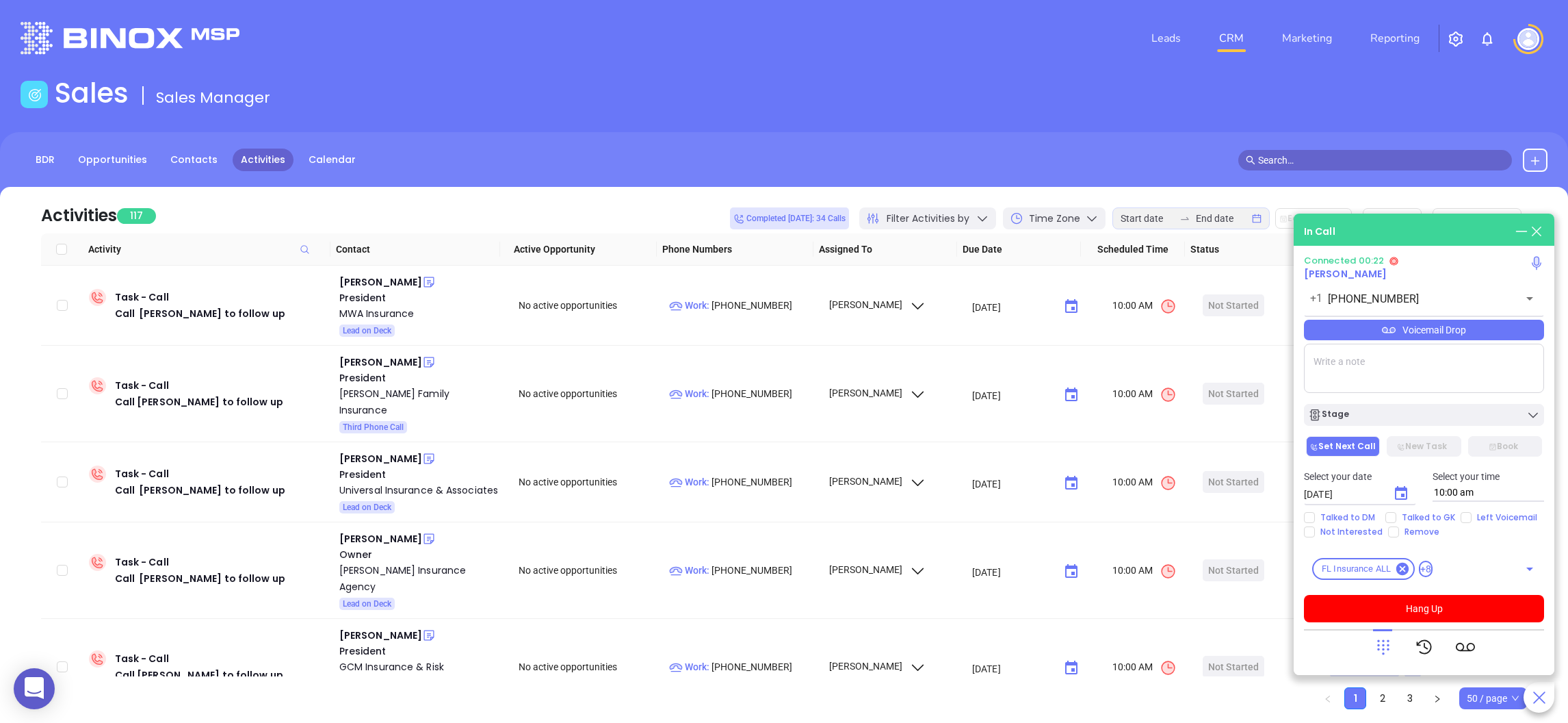
click at [1386, 369] on textarea at bounding box center [1423, 368] width 240 height 49
click at [1393, 369] on textarea at bounding box center [1423, 368] width 240 height 49
type textarea "talked to GK and left VM"
click at [1389, 491] on button "Choose date, selected date is Aug 12, 2025" at bounding box center [1401, 493] width 27 height 27
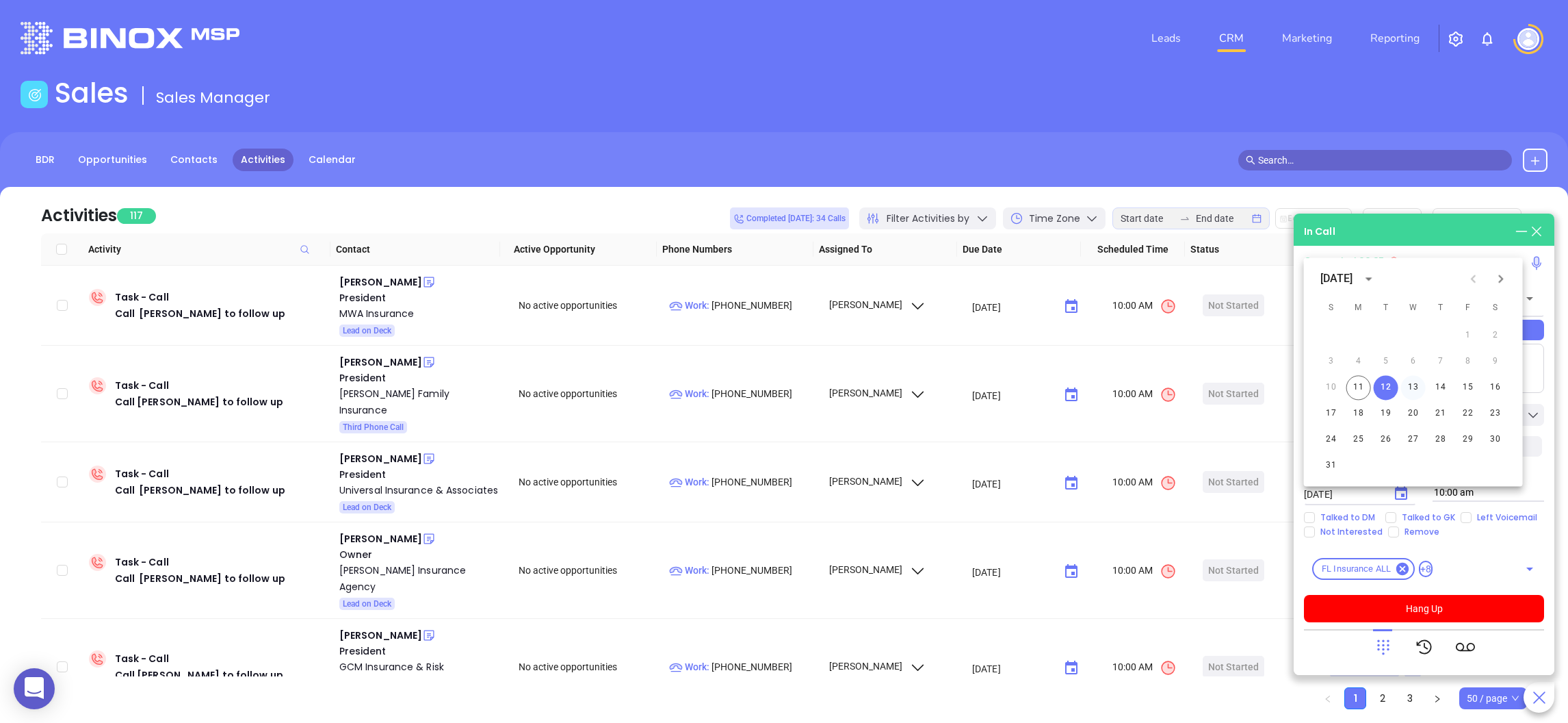
click at [1417, 388] on button "13" at bounding box center [1412, 387] width 24 height 24
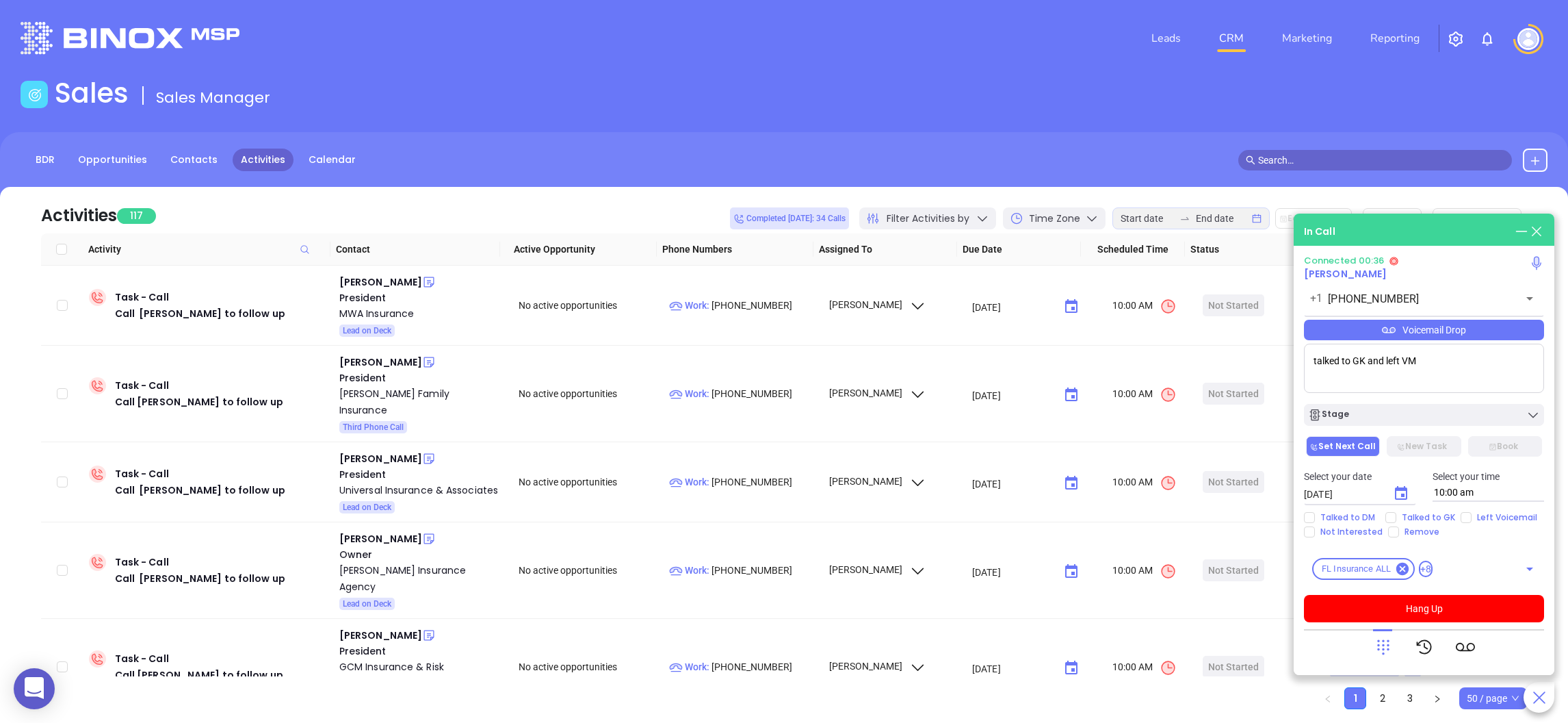
type input "08/13/2025"
click at [1462, 520] on input "Left Voicemail" at bounding box center [1466, 517] width 11 height 11
checkbox input "true"
click at [1385, 515] on input "Talked to GK" at bounding box center [1390, 517] width 11 height 11
checkbox input "true"
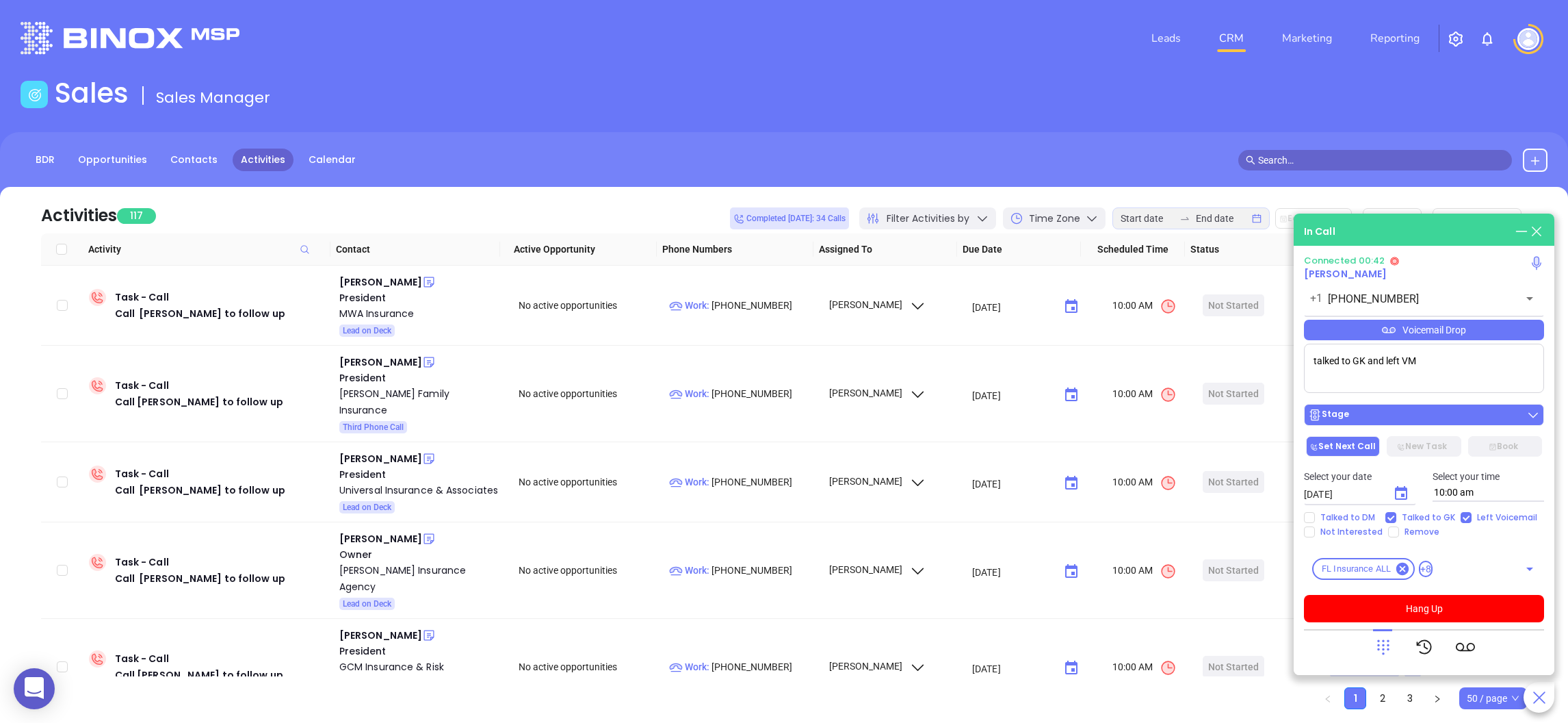
click at [1388, 422] on button "Stage" at bounding box center [1423, 415] width 240 height 22
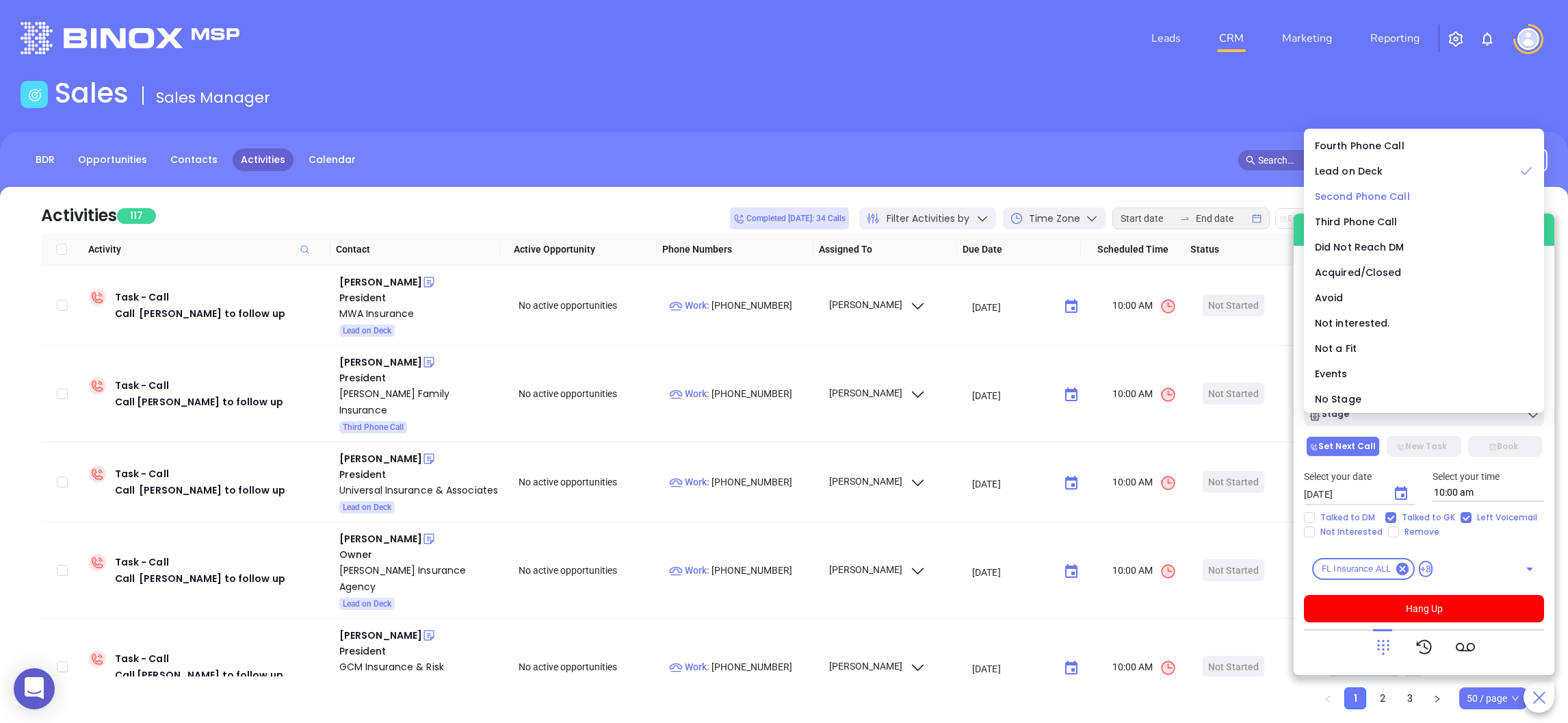
click at [1387, 189] on span "Second Phone Call" at bounding box center [1362, 196] width 95 height 13
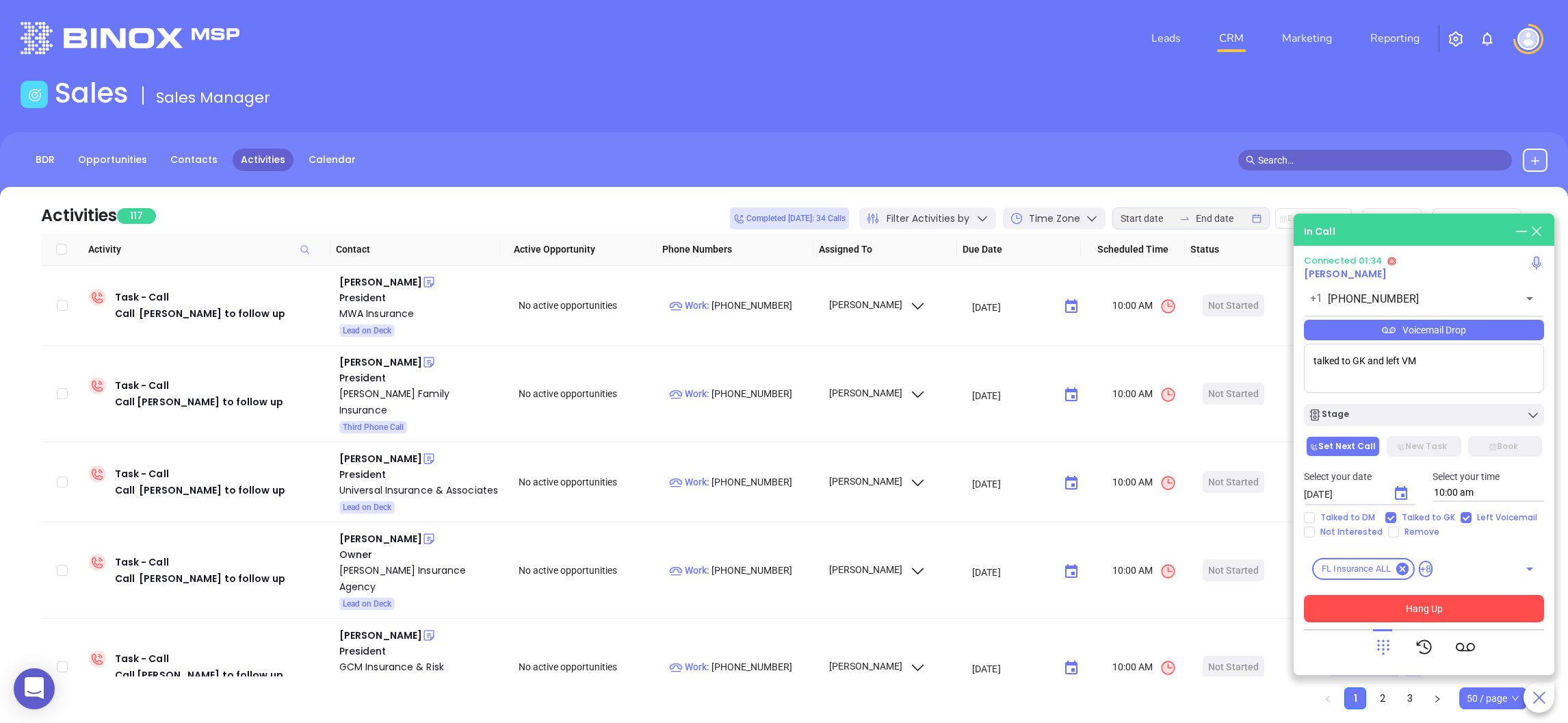
click at [1433, 599] on button "Hang Up" at bounding box center [1423, 608] width 240 height 27
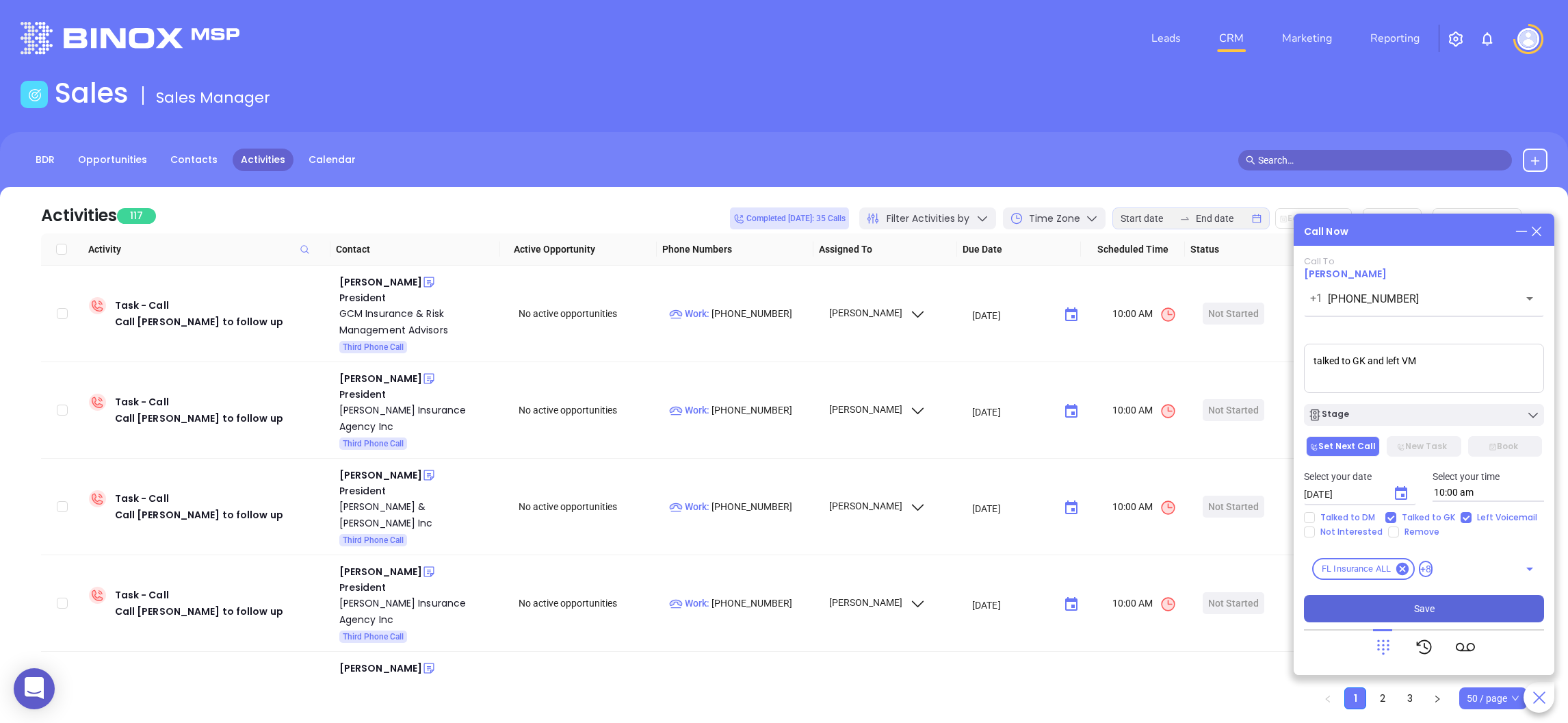
click at [1421, 604] on span "Save" at bounding box center [1424, 608] width 20 height 15
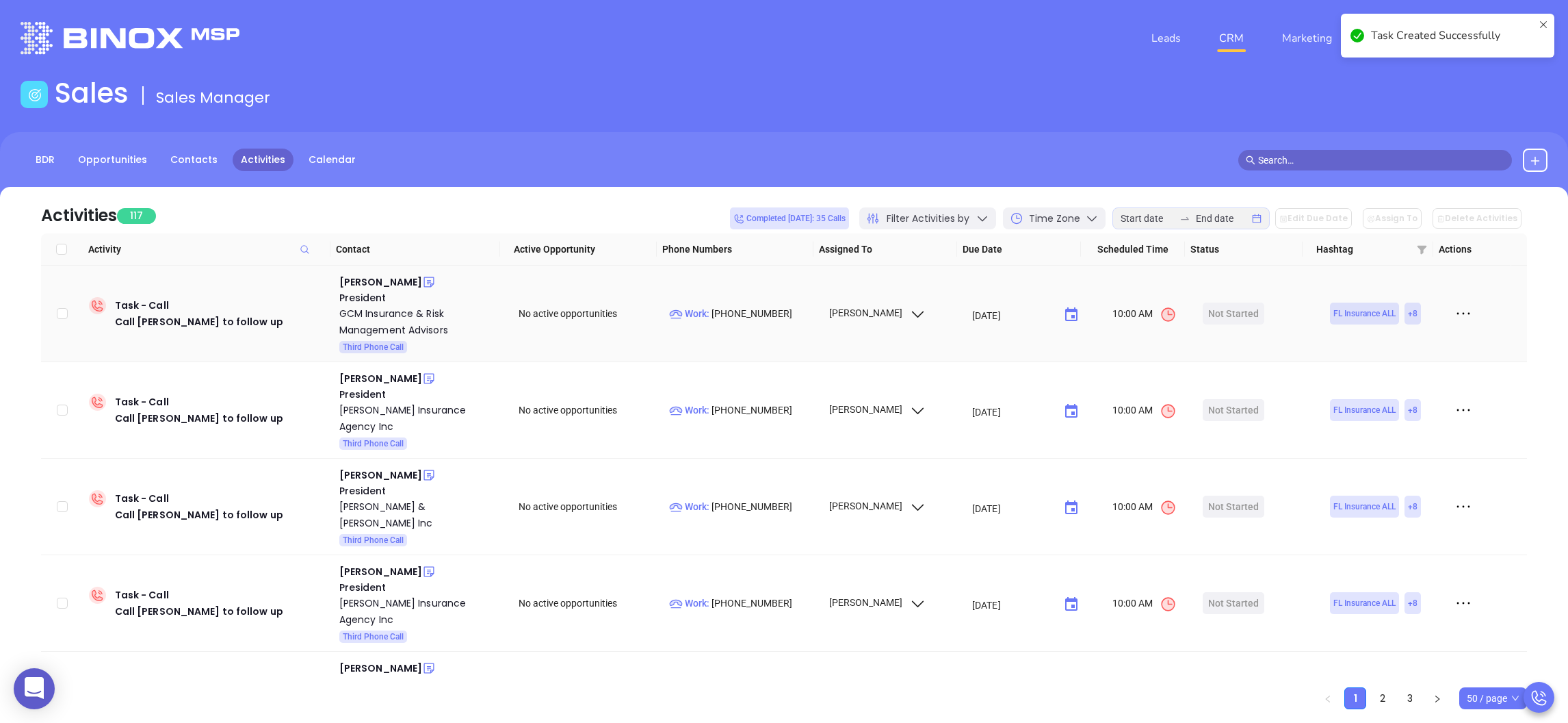
click at [375, 272] on td "Grant Mehlich President GCM Insurance & Risk Management Advisors Third Phone Ca…" at bounding box center [420, 313] width 172 height 96
click at [373, 275] on div "[PERSON_NAME]" at bounding box center [381, 282] width 83 height 16
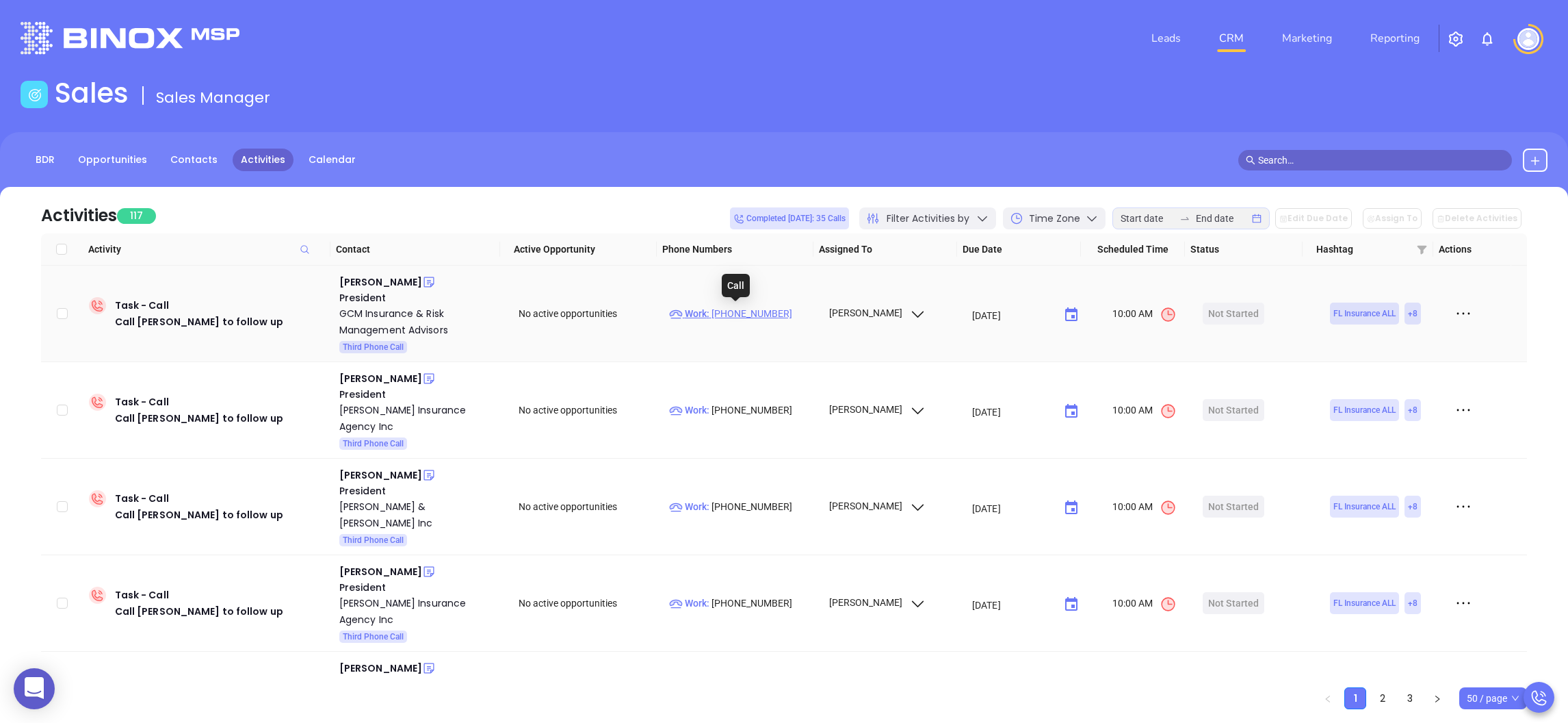
click at [746, 309] on p "Work : (813) 241-6301" at bounding box center [742, 313] width 147 height 15
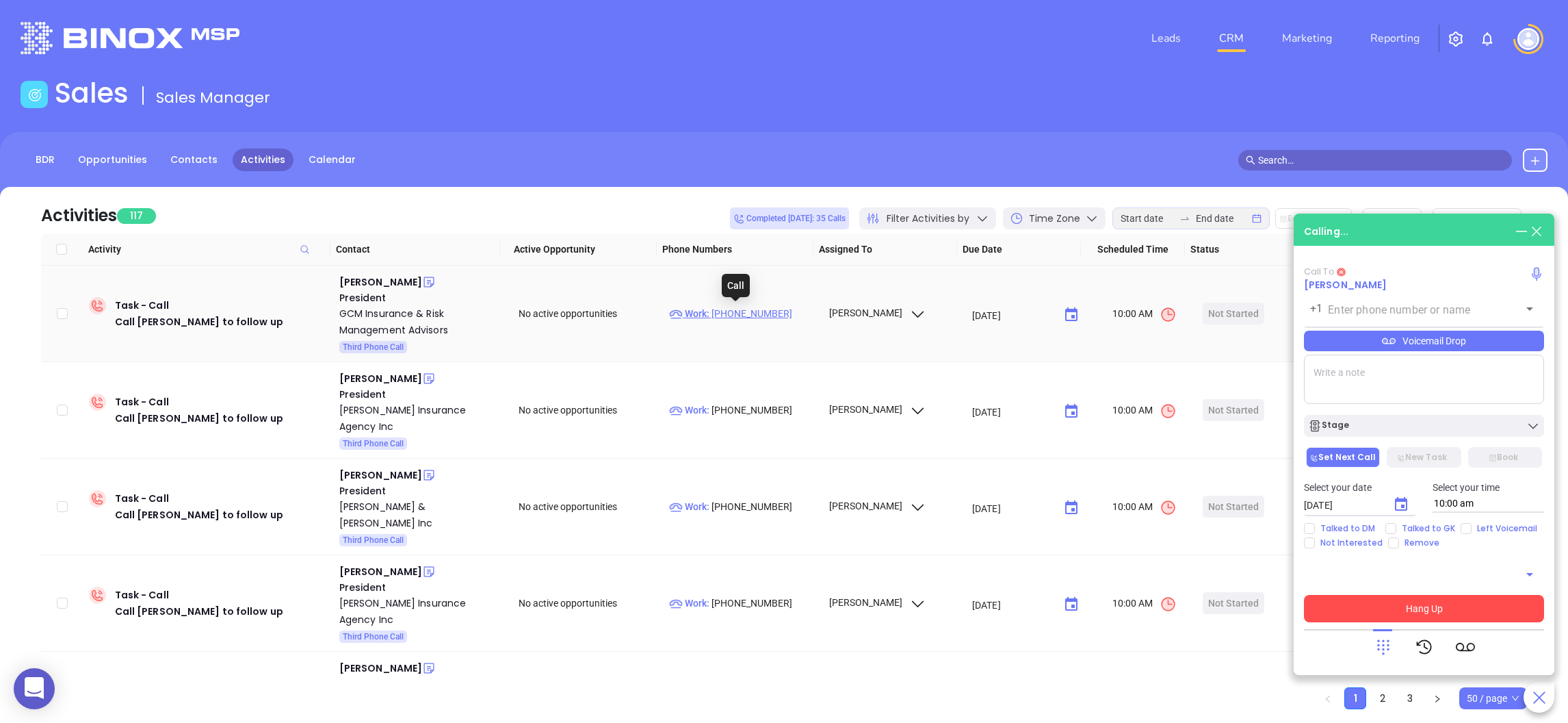
type input "[PHONE_NUMBER]"
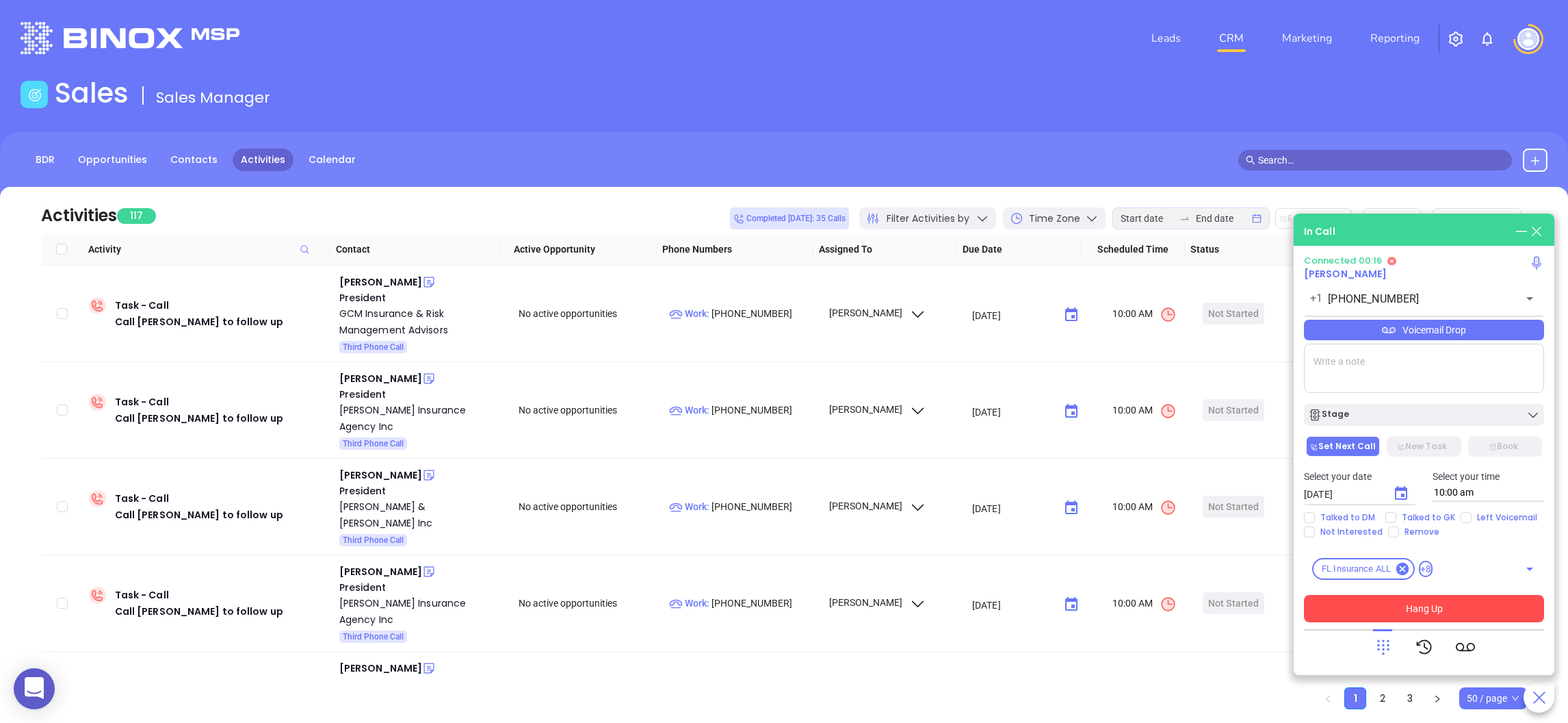
click at [1533, 259] on icon at bounding box center [1536, 262] width 15 height 15
click at [1540, 261] on icon at bounding box center [1536, 262] width 15 height 15
click at [1387, 635] on div at bounding box center [1383, 646] width 19 height 35
click at [1382, 655] on icon at bounding box center [1383, 646] width 19 height 19
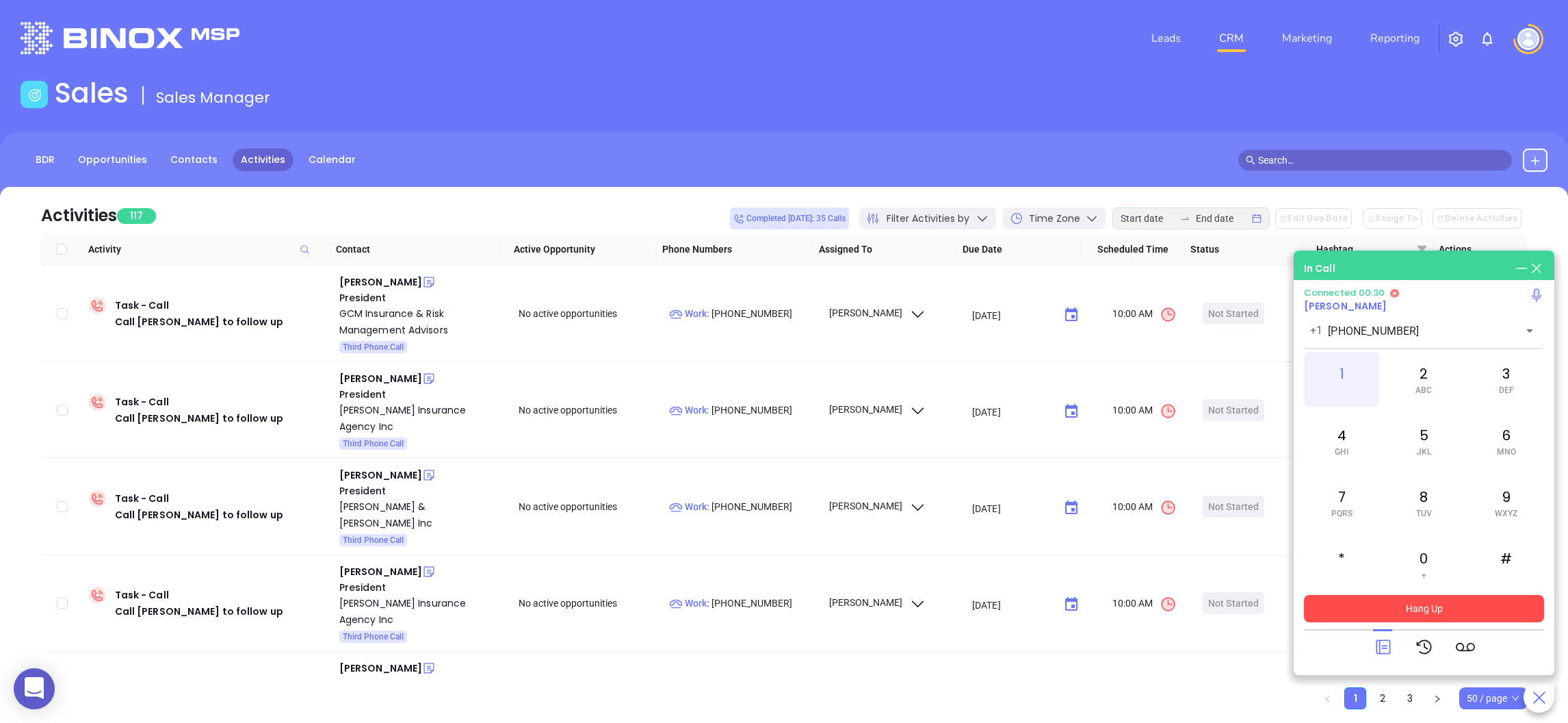
click at [1339, 355] on div "1" at bounding box center [1341, 379] width 75 height 55
click at [1386, 646] on icon at bounding box center [1383, 647] width 14 height 14
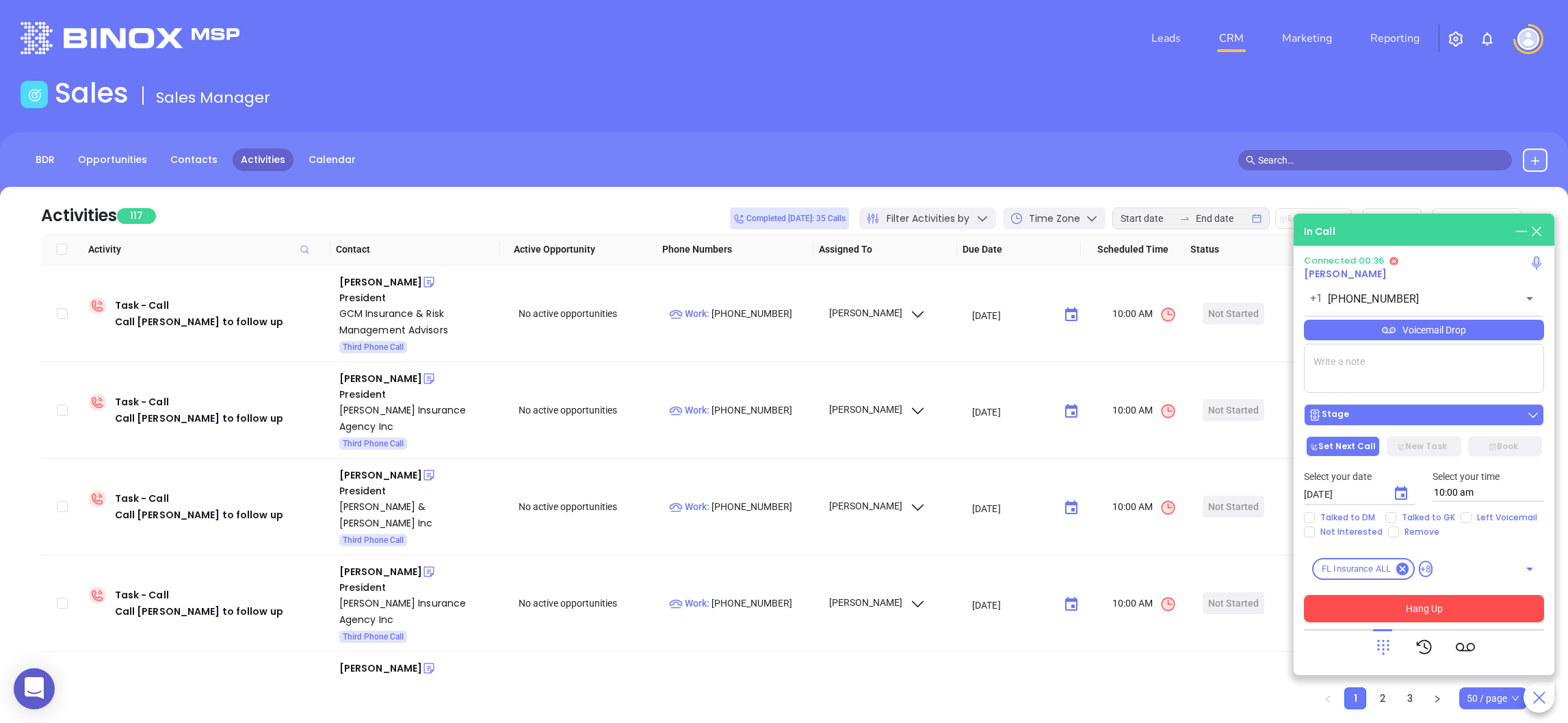
click at [1376, 413] on div "Stage" at bounding box center [1423, 414] width 231 height 13
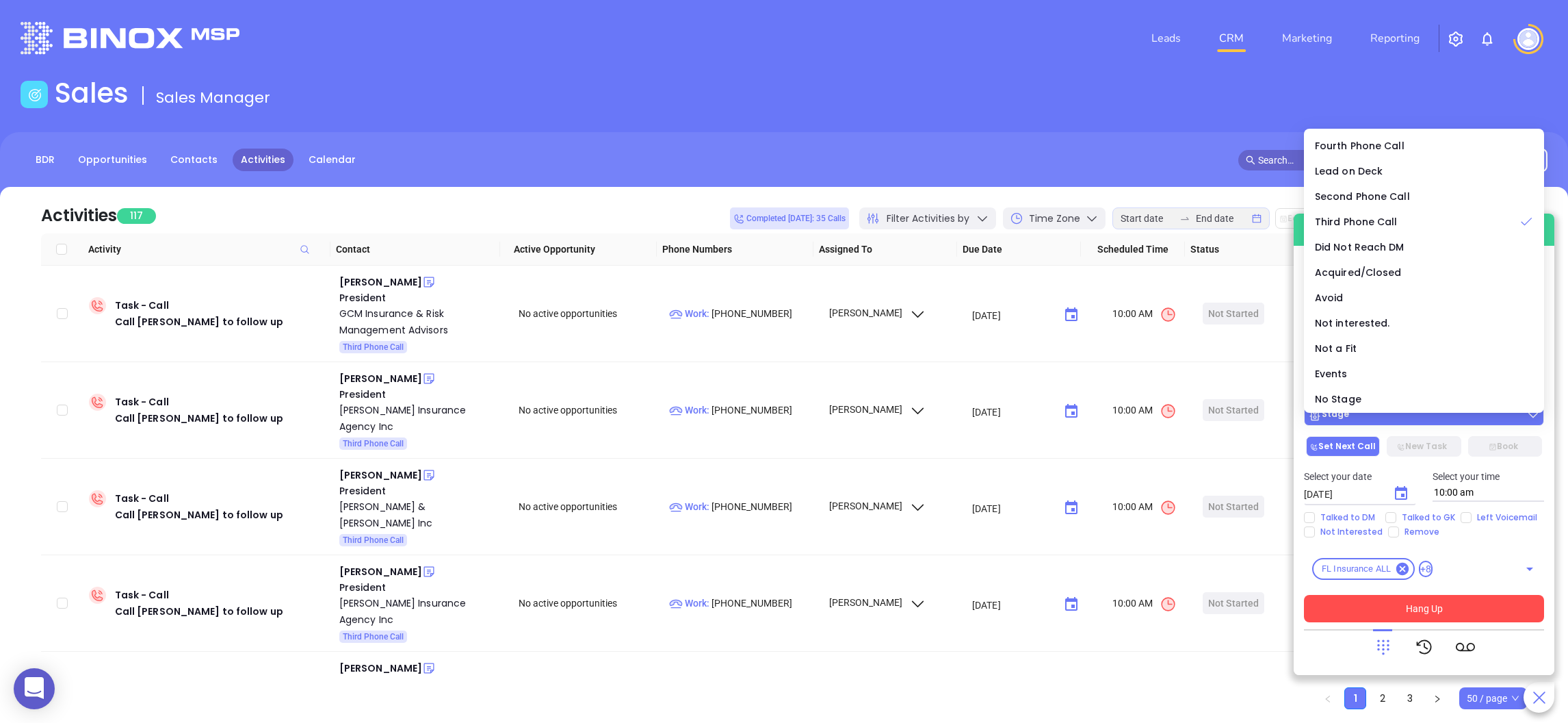
click at [1376, 413] on div "Stage" at bounding box center [1423, 414] width 231 height 13
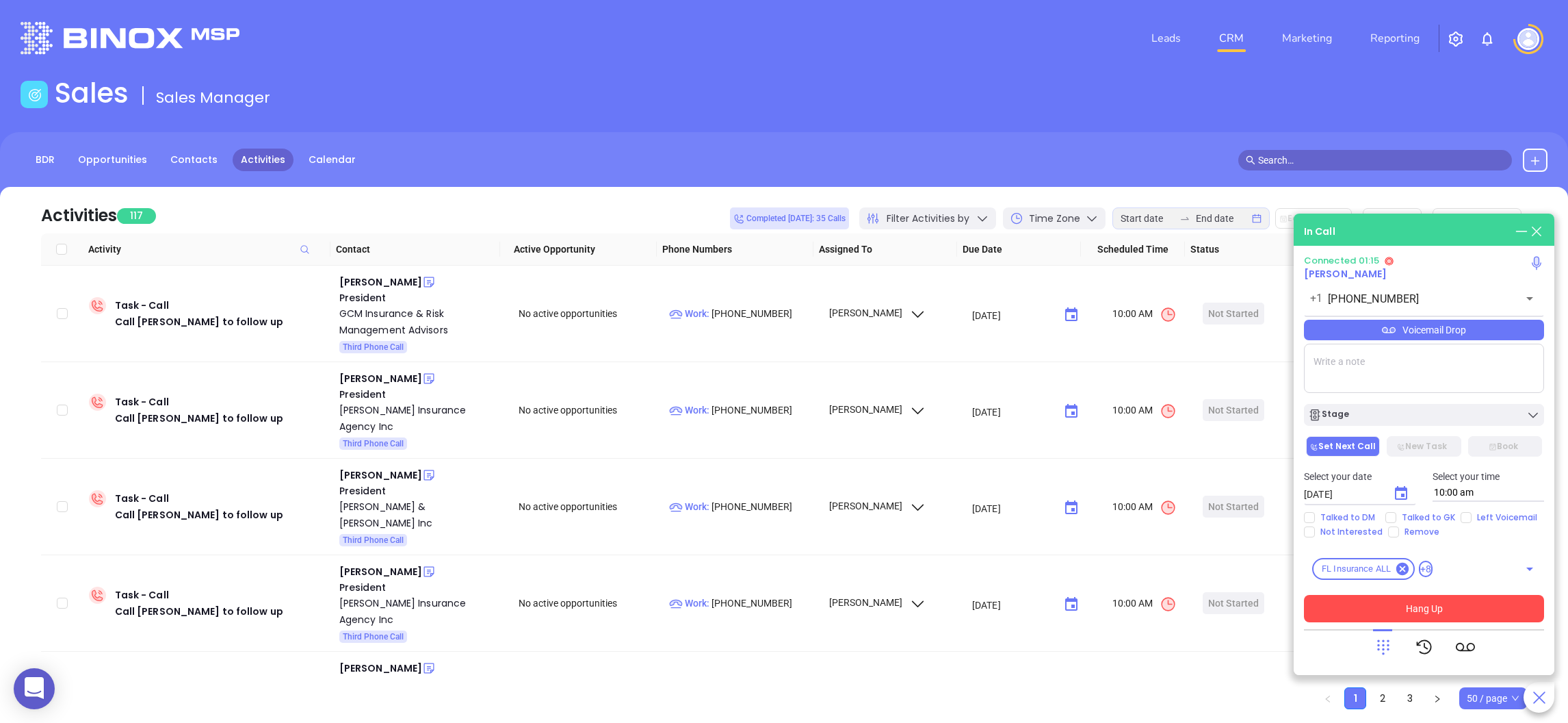
click at [1377, 352] on textarea at bounding box center [1423, 368] width 240 height 49
click at [1372, 372] on textarea at bounding box center [1423, 368] width 240 height 49
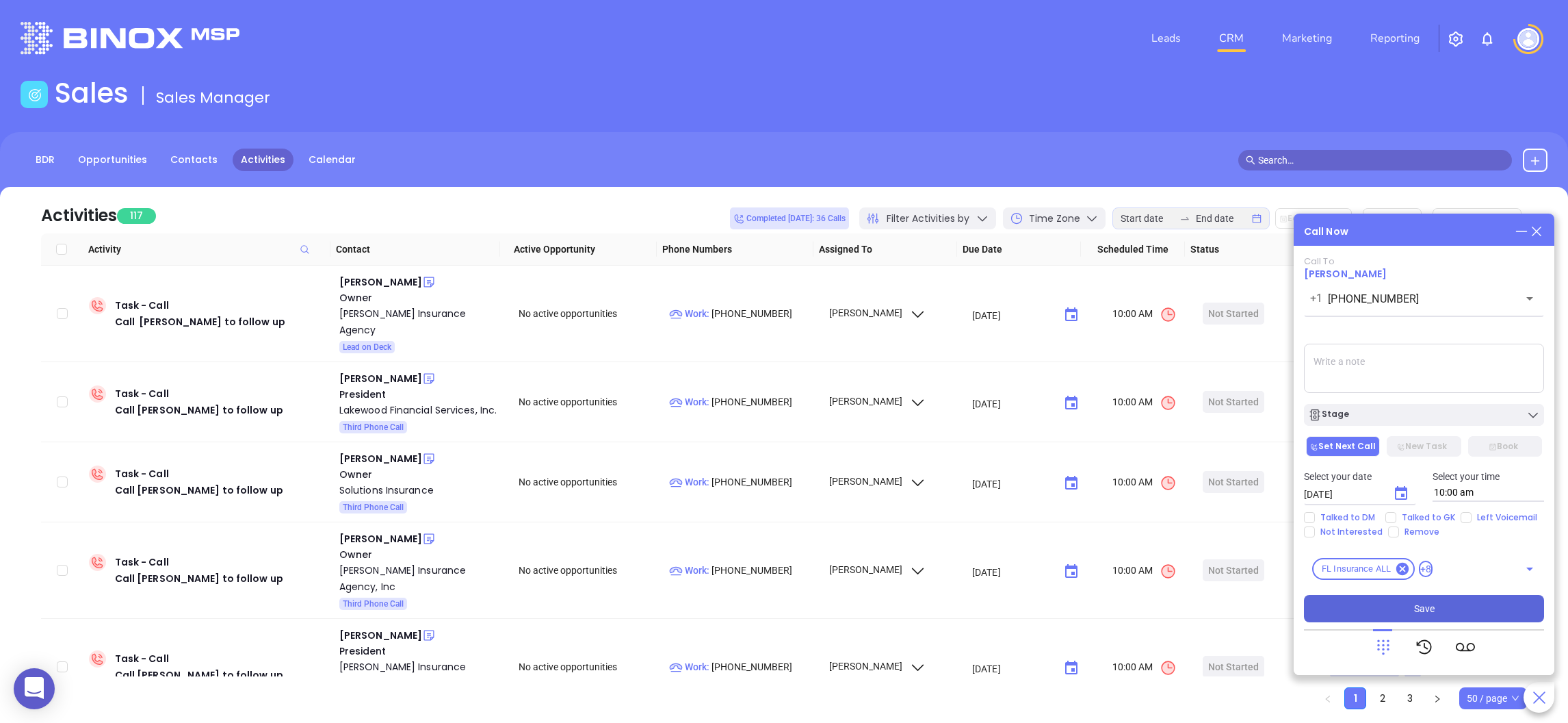
click at [1381, 364] on textarea at bounding box center [1423, 368] width 240 height 49
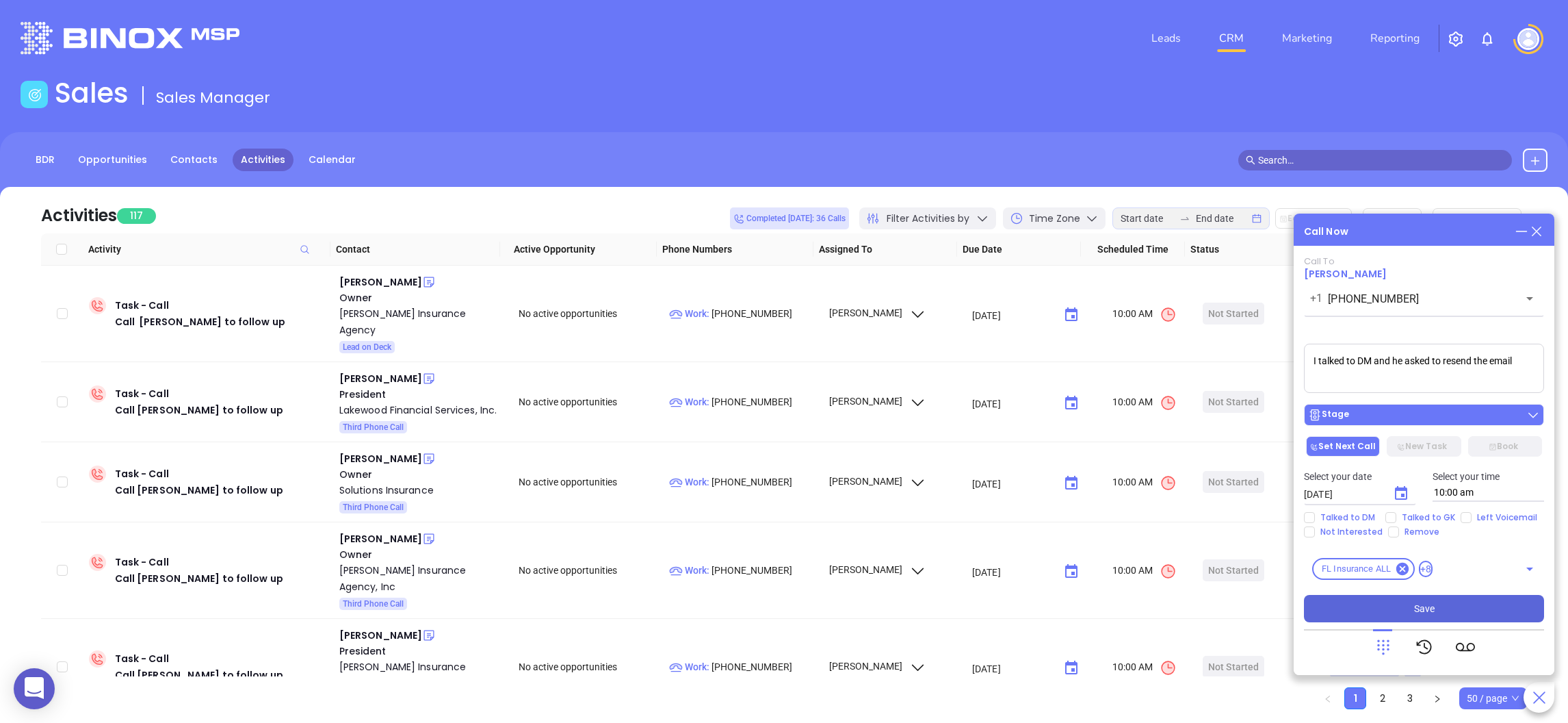
type textarea "I talked to DM and he asked to resend the email"
click at [1361, 412] on div "Stage" at bounding box center [1423, 414] width 231 height 13
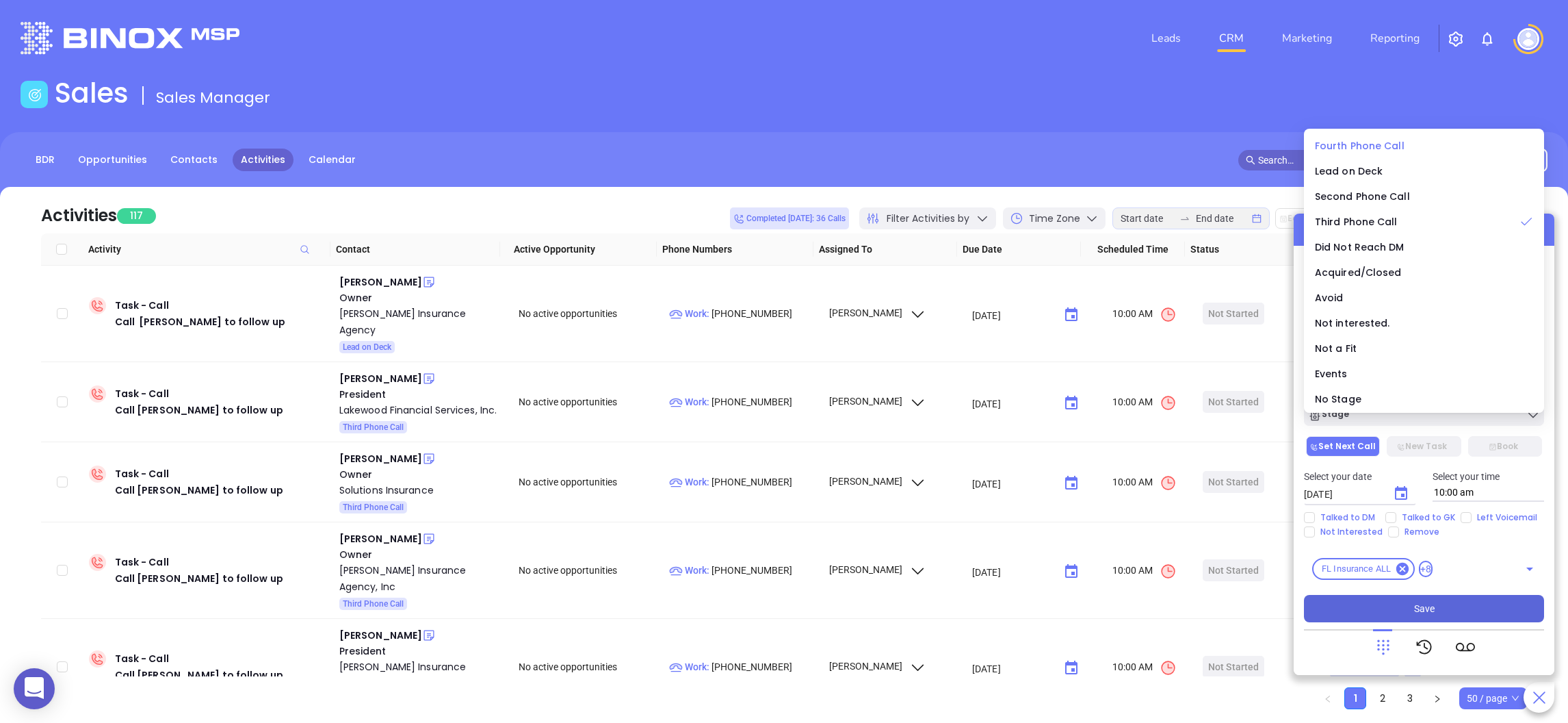
click at [1357, 135] on li "Fourth Phone Call" at bounding box center [1424, 146] width 235 height 29
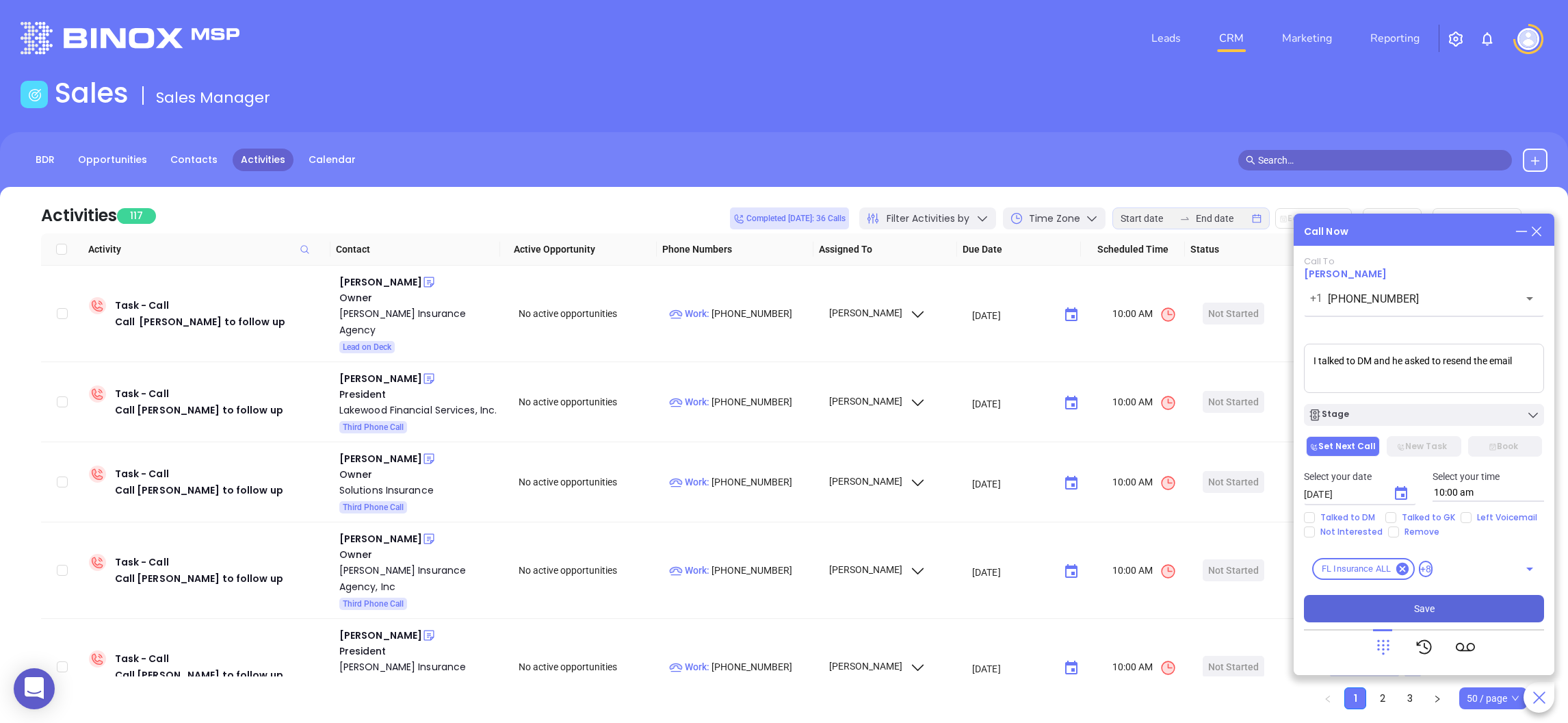
click at [1401, 492] on icon "Choose date, selected date is Aug 12, 2025" at bounding box center [1401, 493] width 16 height 16
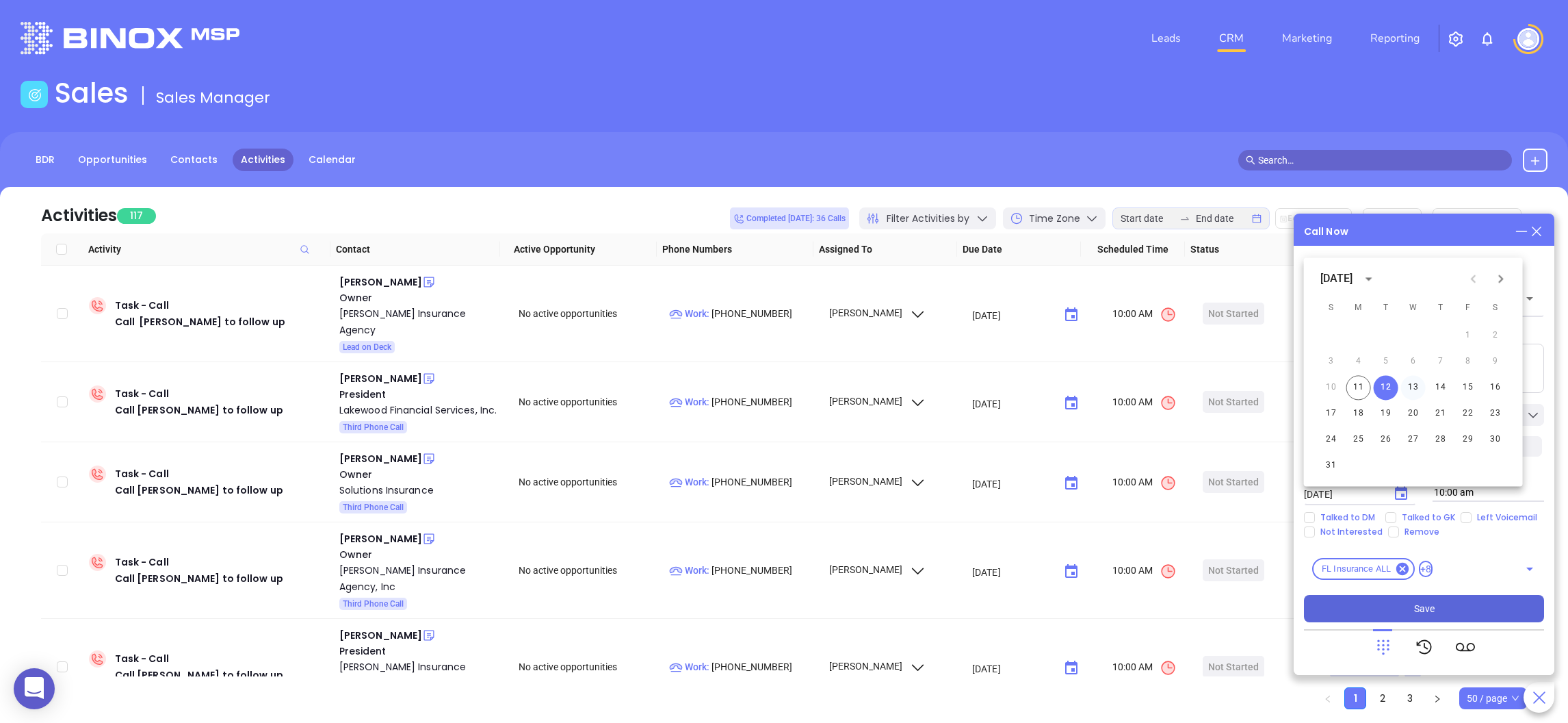
click at [1416, 383] on button "13" at bounding box center [1412, 387] width 24 height 24
type input "08/13/2025"
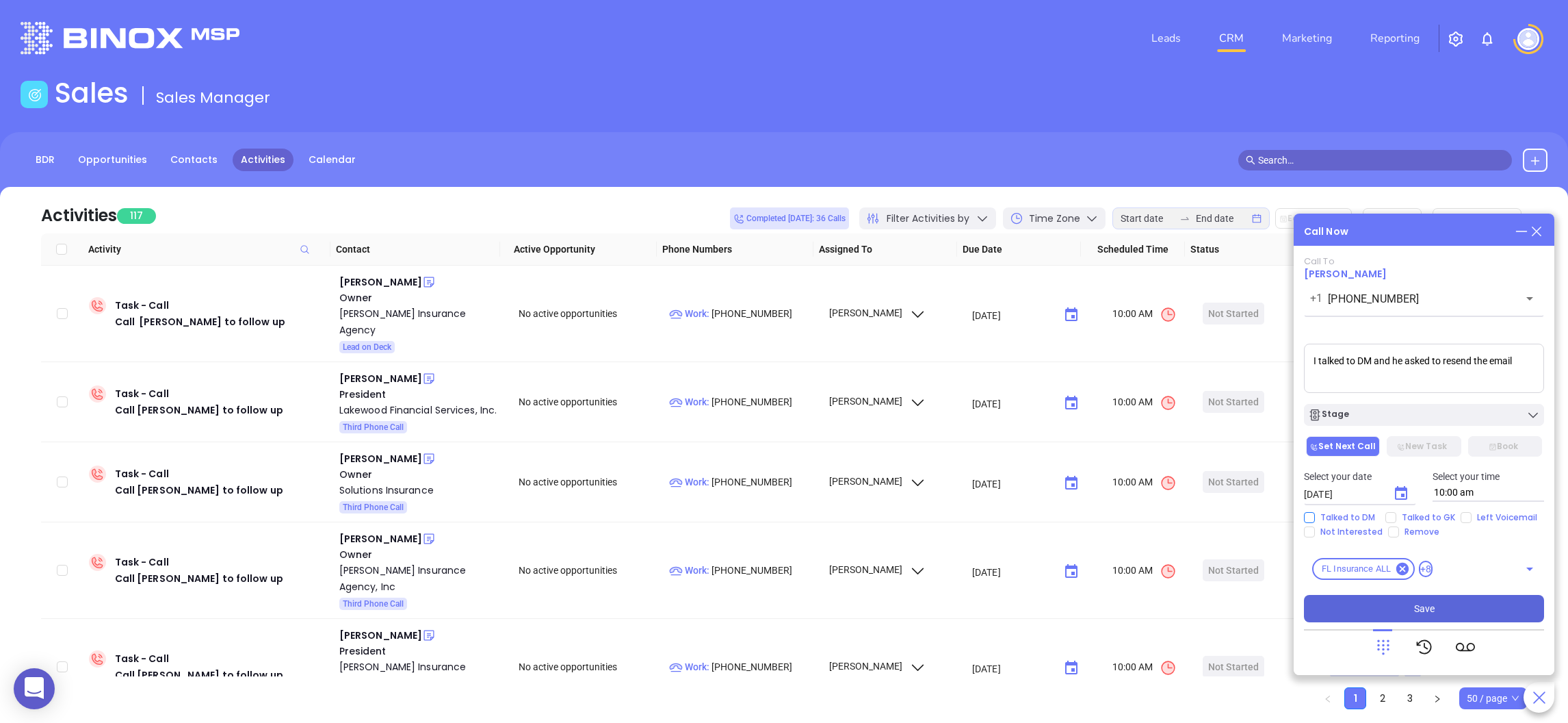
click at [1315, 512] on span "Talked to DM" at bounding box center [1347, 517] width 66 height 11
click at [1315, 512] on input "Talked to DM" at bounding box center [1309, 517] width 11 height 11
checkbox input "true"
click at [1399, 404] on button "Stage" at bounding box center [1423, 415] width 240 height 22
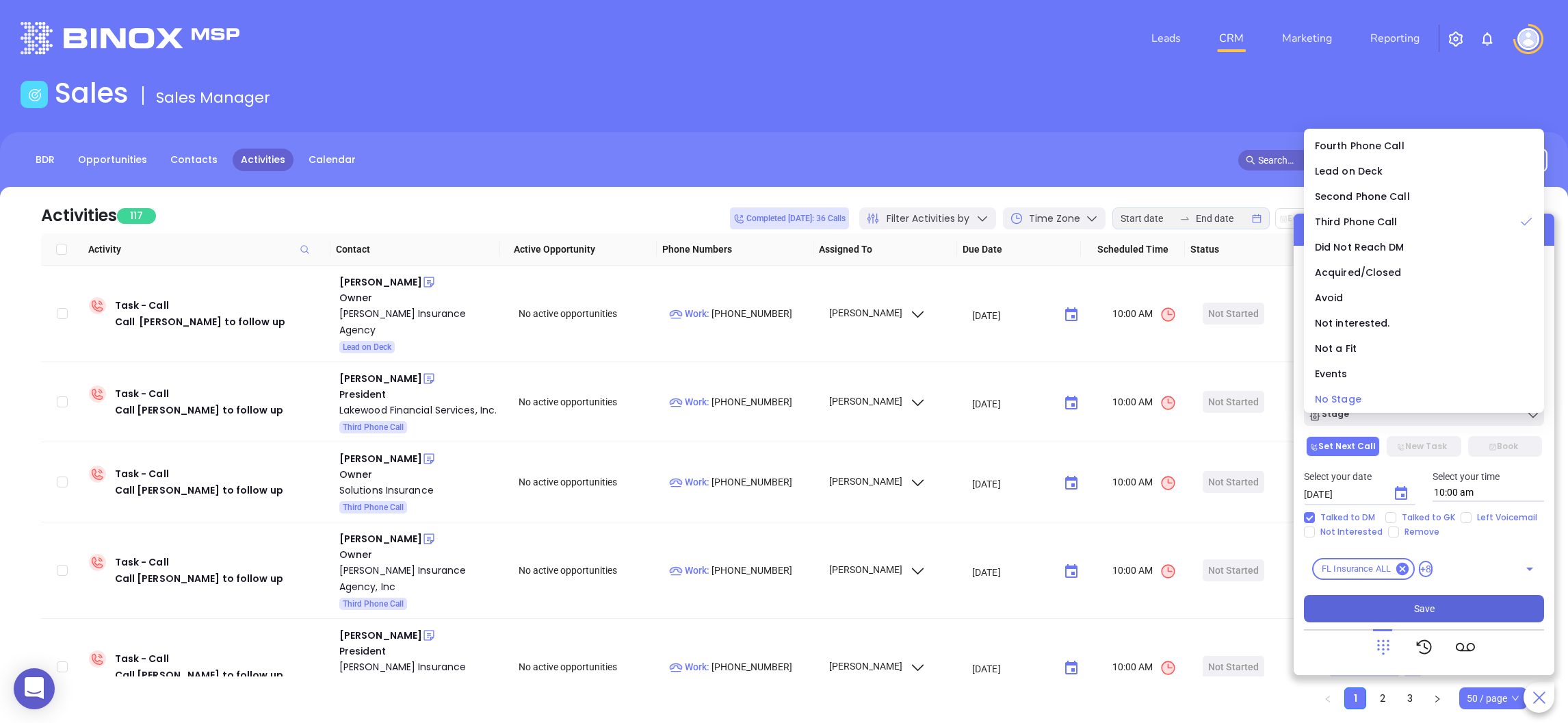
click at [1401, 405] on div "No Stage" at bounding box center [1423, 398] width 218 height 15
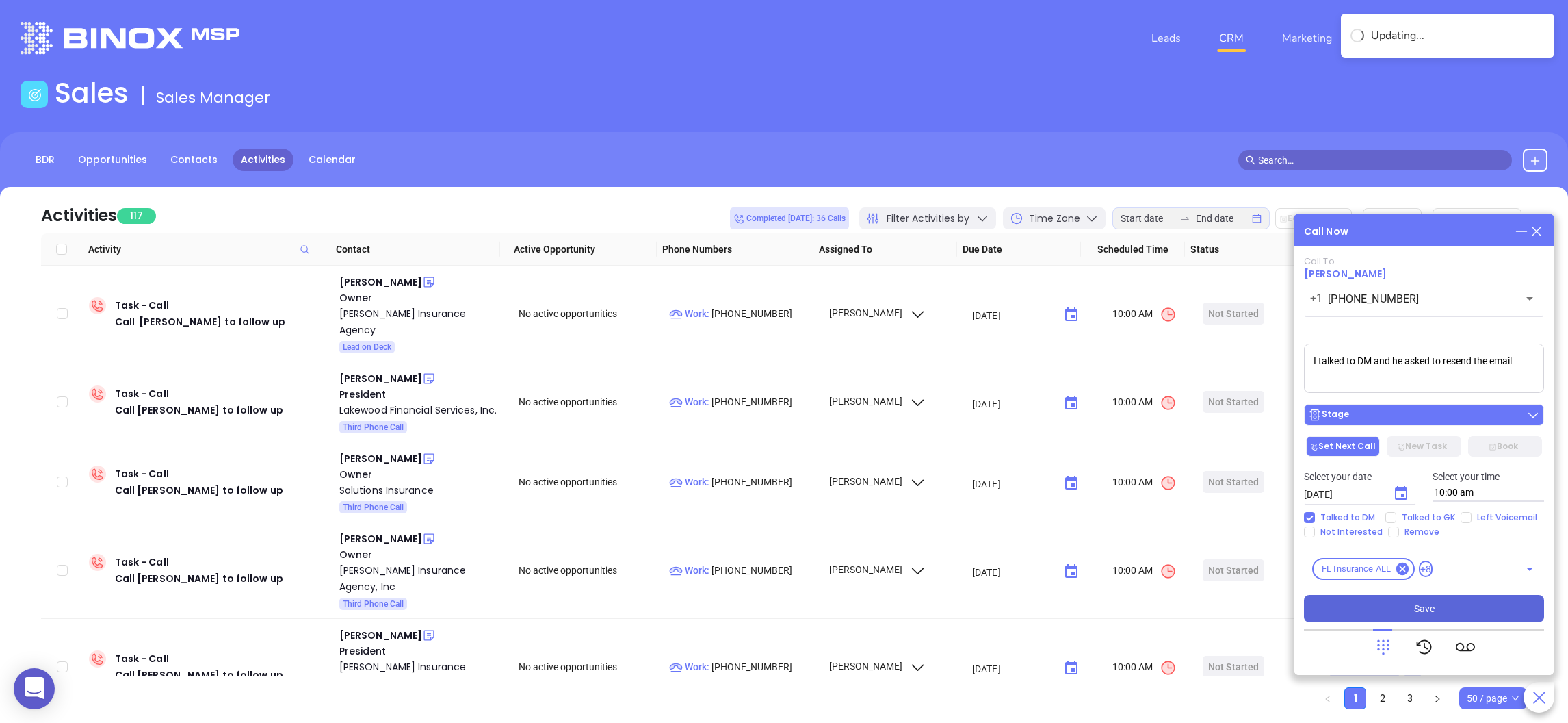
click at [1430, 420] on div "Stage" at bounding box center [1423, 414] width 231 height 13
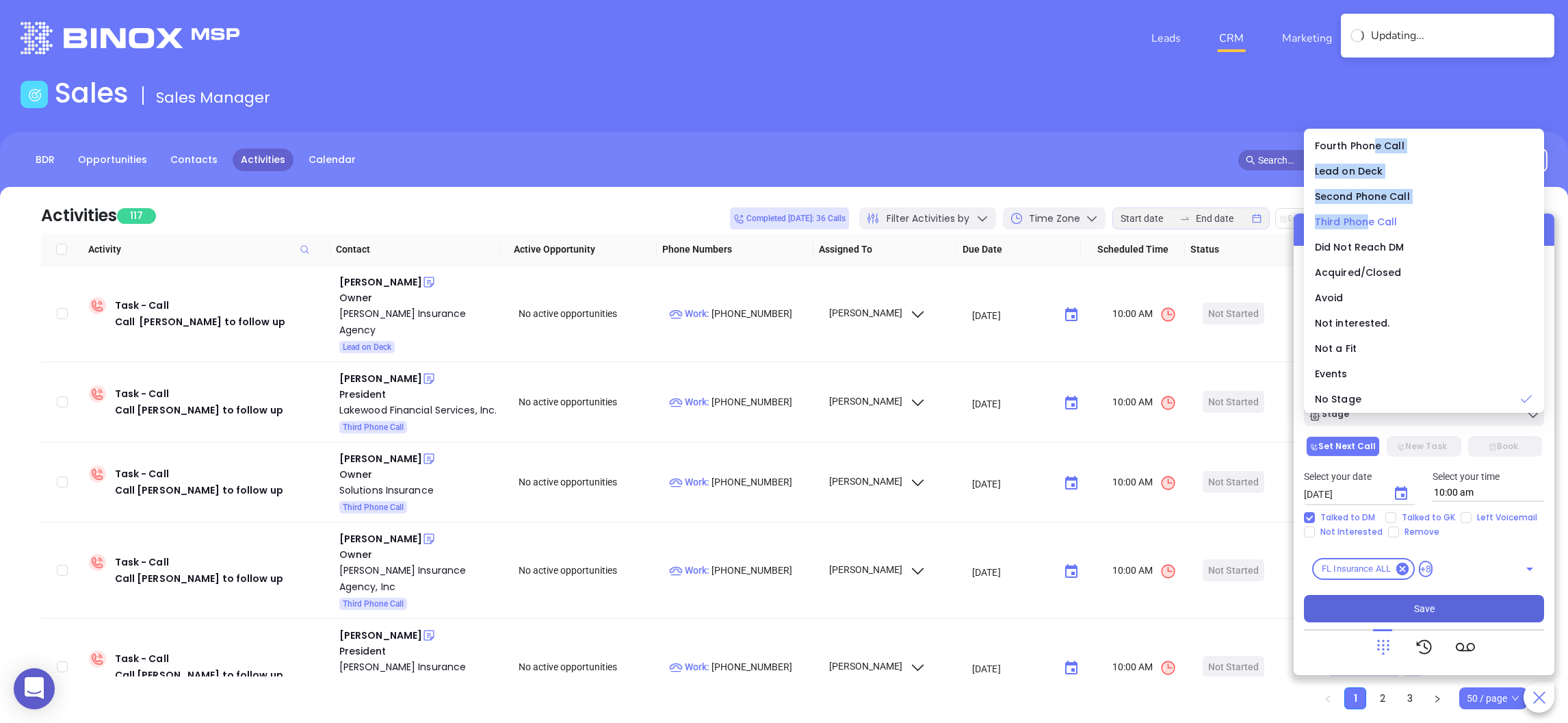
drag, startPoint x: 1374, startPoint y: 138, endPoint x: 1364, endPoint y: 219, distance: 81.6
click at [1364, 219] on ul "Fourth Phone Call Lead on Deck Second Phone Call Third Phone Call Did Not Reach…" at bounding box center [1423, 270] width 240 height 284
click at [1363, 219] on span "Third Phone Call" at bounding box center [1356, 221] width 83 height 13
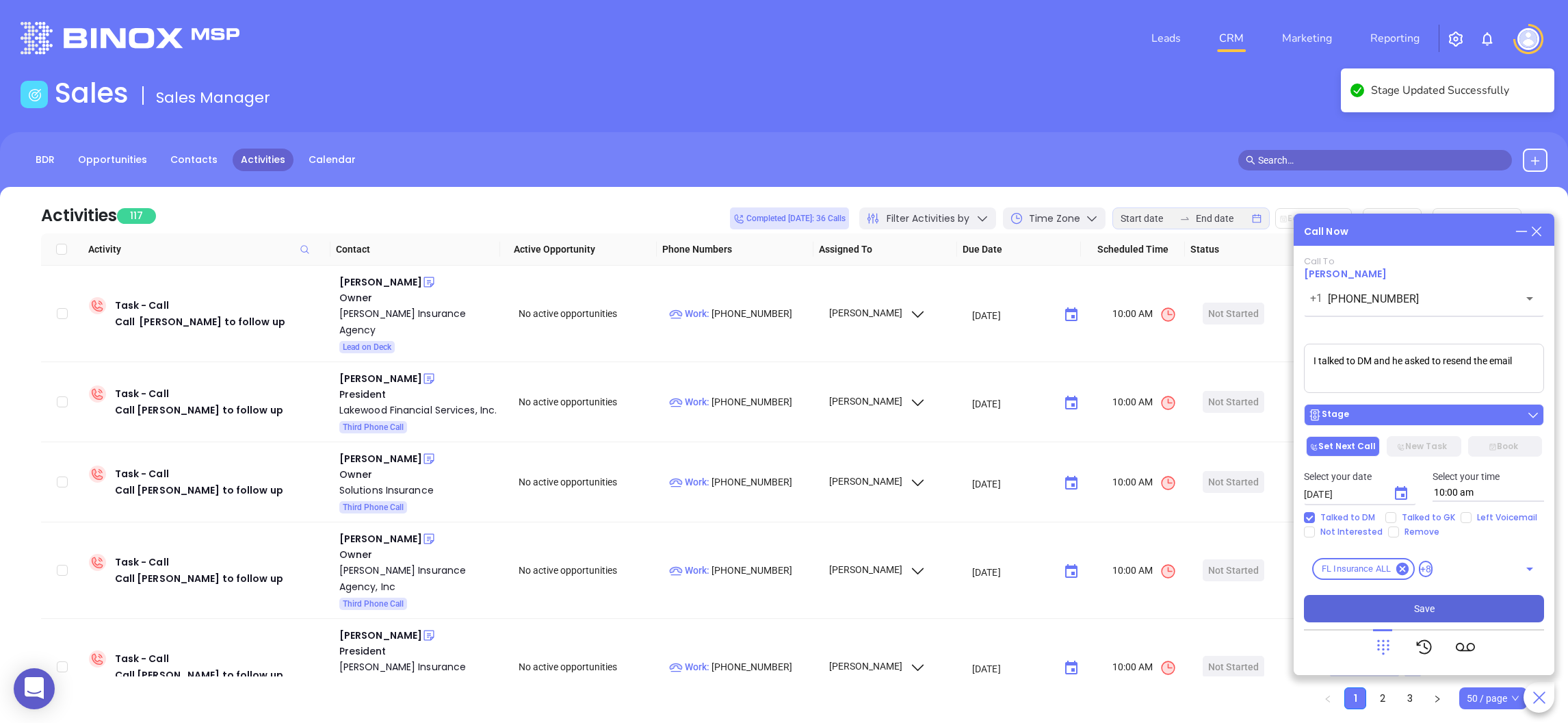
click at [1398, 412] on div "Stage" at bounding box center [1423, 414] width 231 height 13
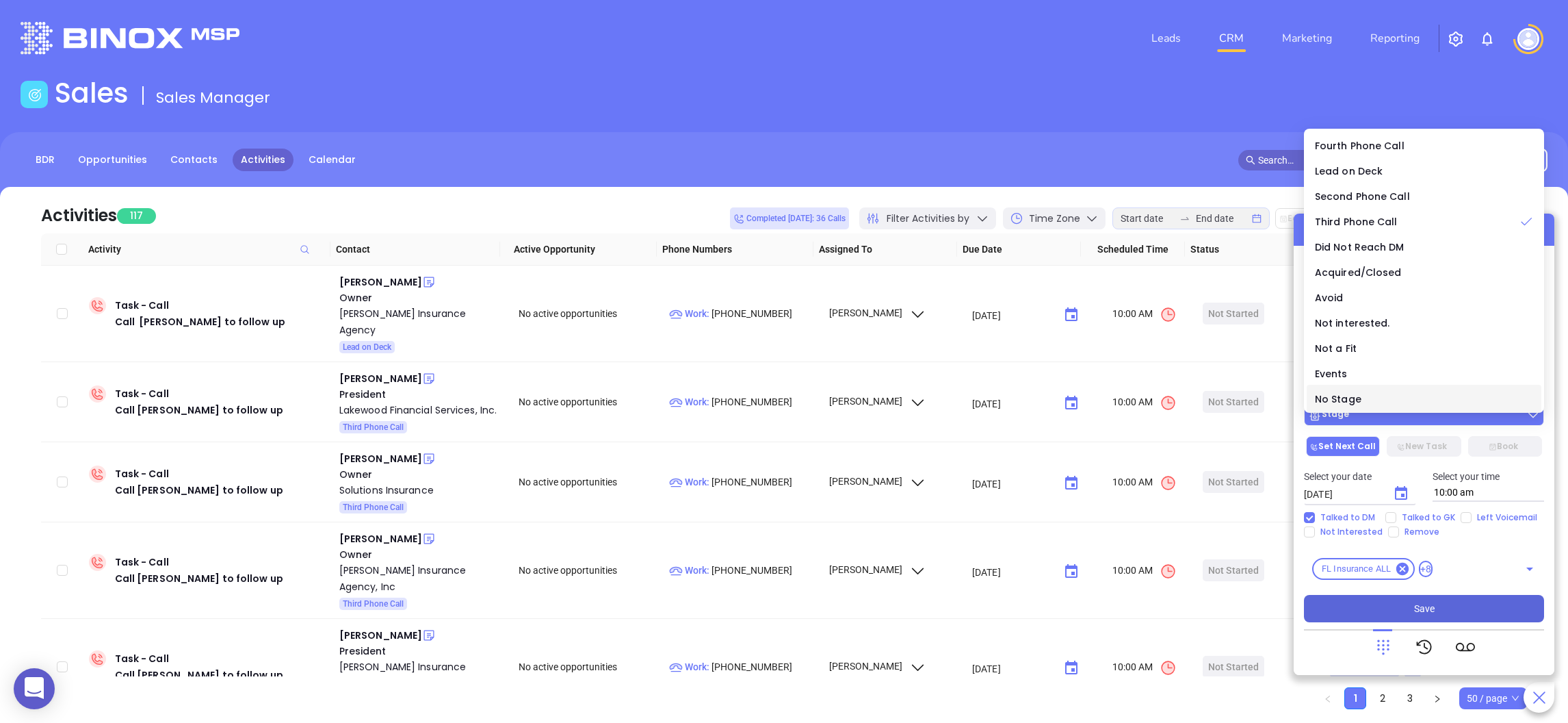
click at [1398, 412] on li "No Stage" at bounding box center [1424, 399] width 235 height 29
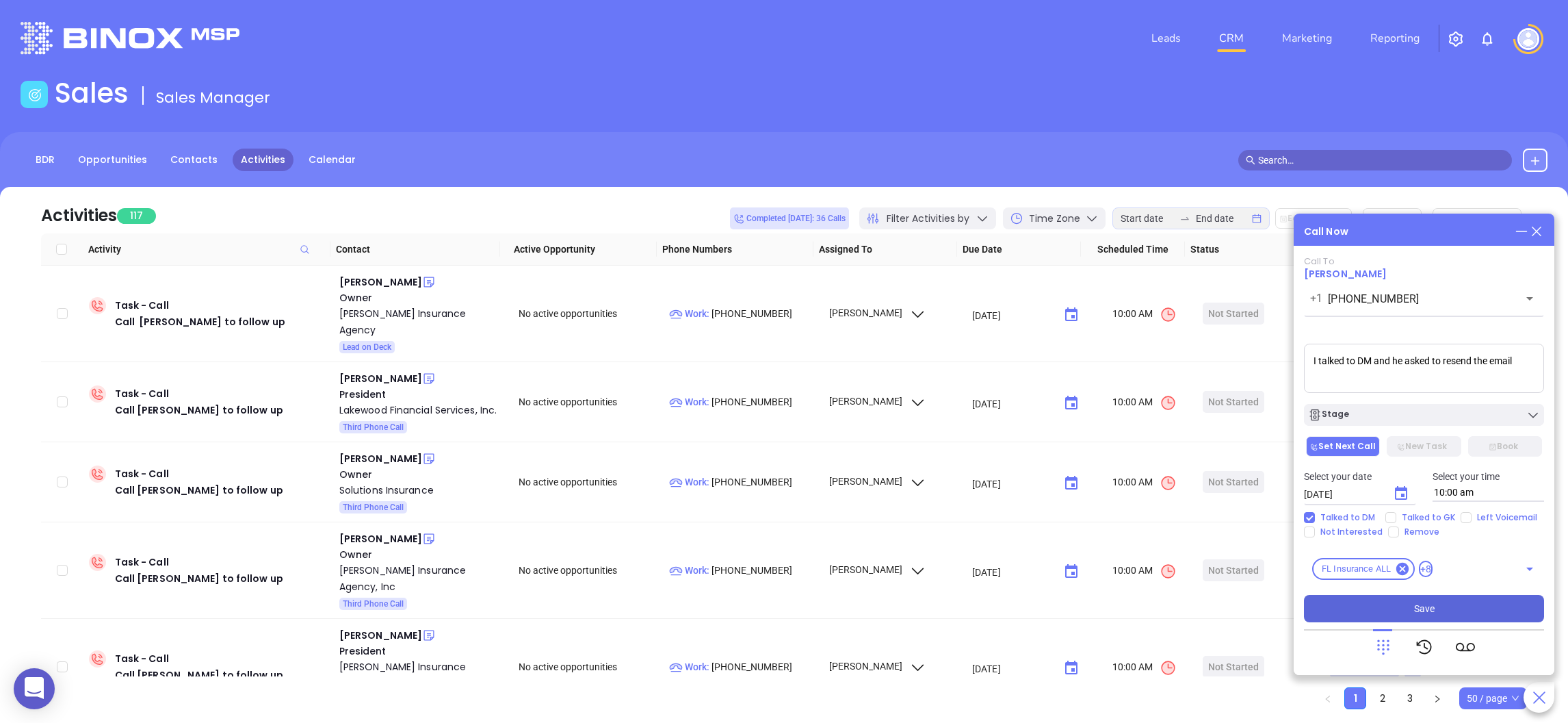
click at [1426, 605] on span "Save" at bounding box center [1424, 608] width 20 height 15
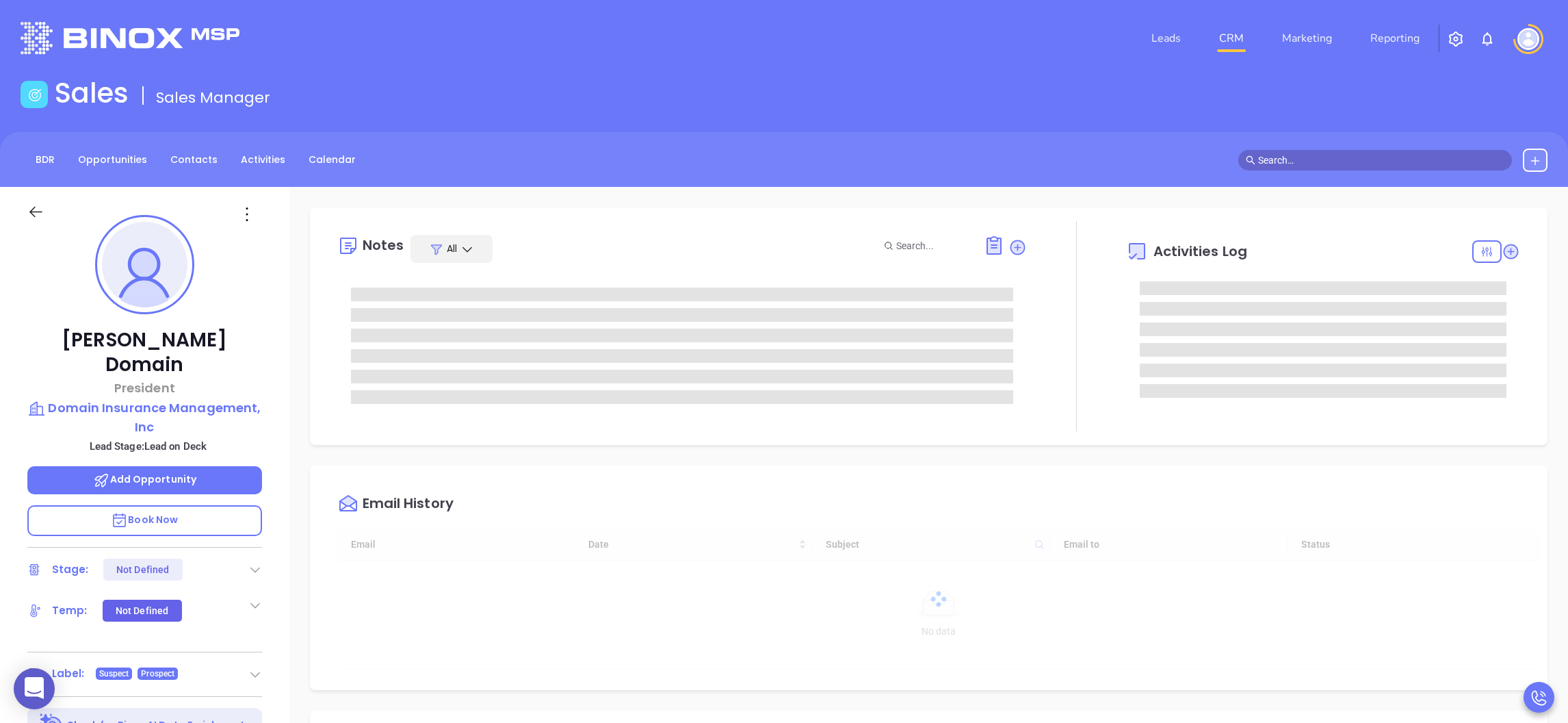
type input "[DATE]"
type input "[PERSON_NAME]"
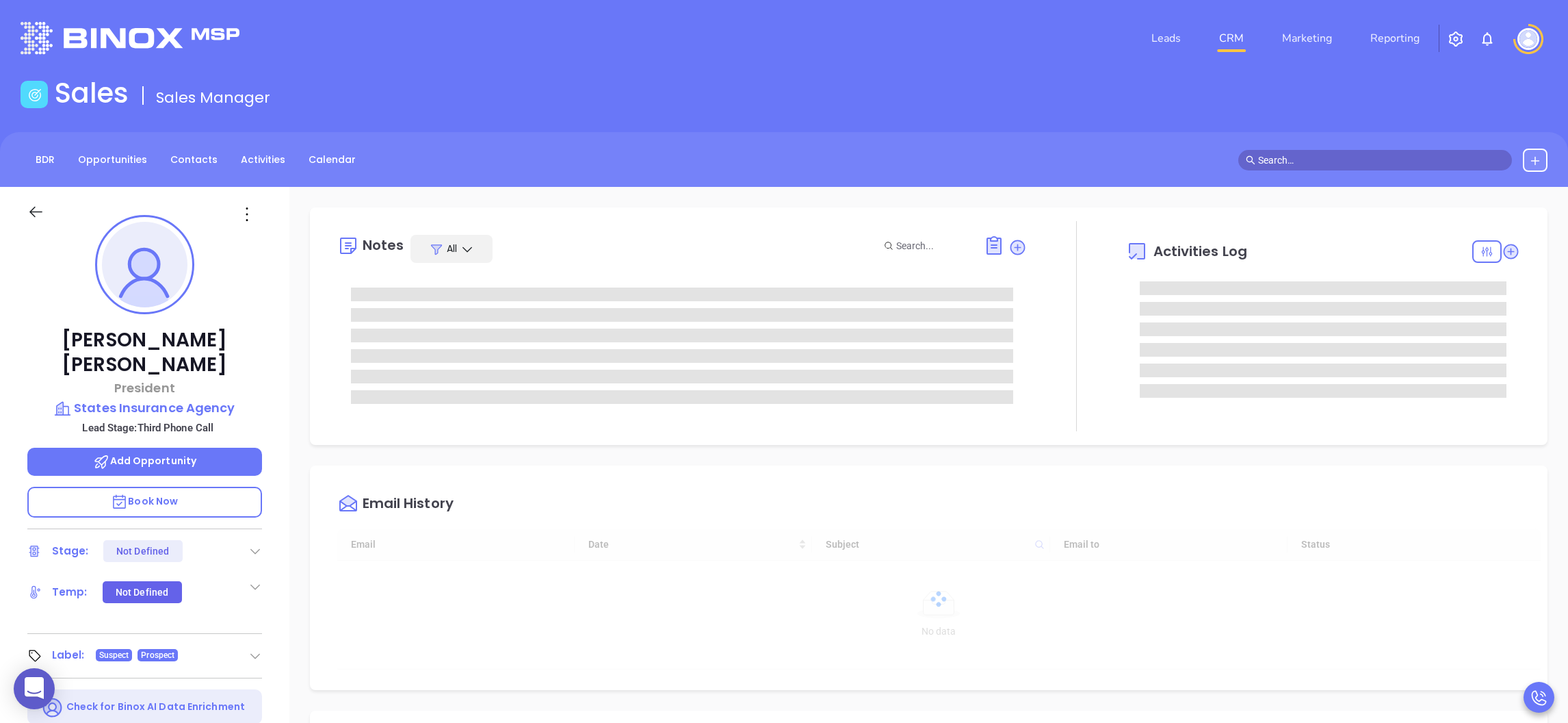
type input "[DATE]"
type input "[PERSON_NAME]"
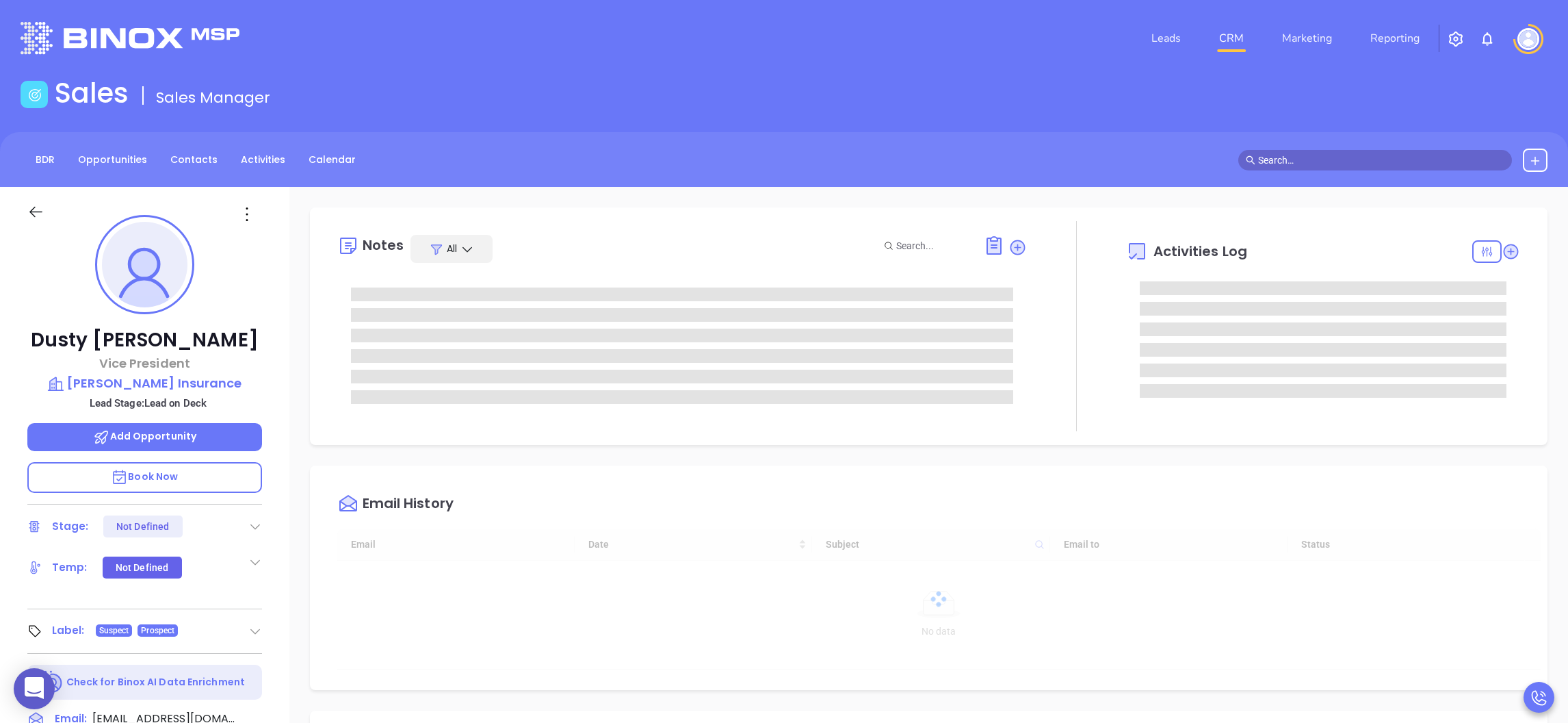
type input "[DATE]"
type input "[PERSON_NAME]"
type input "[DATE]"
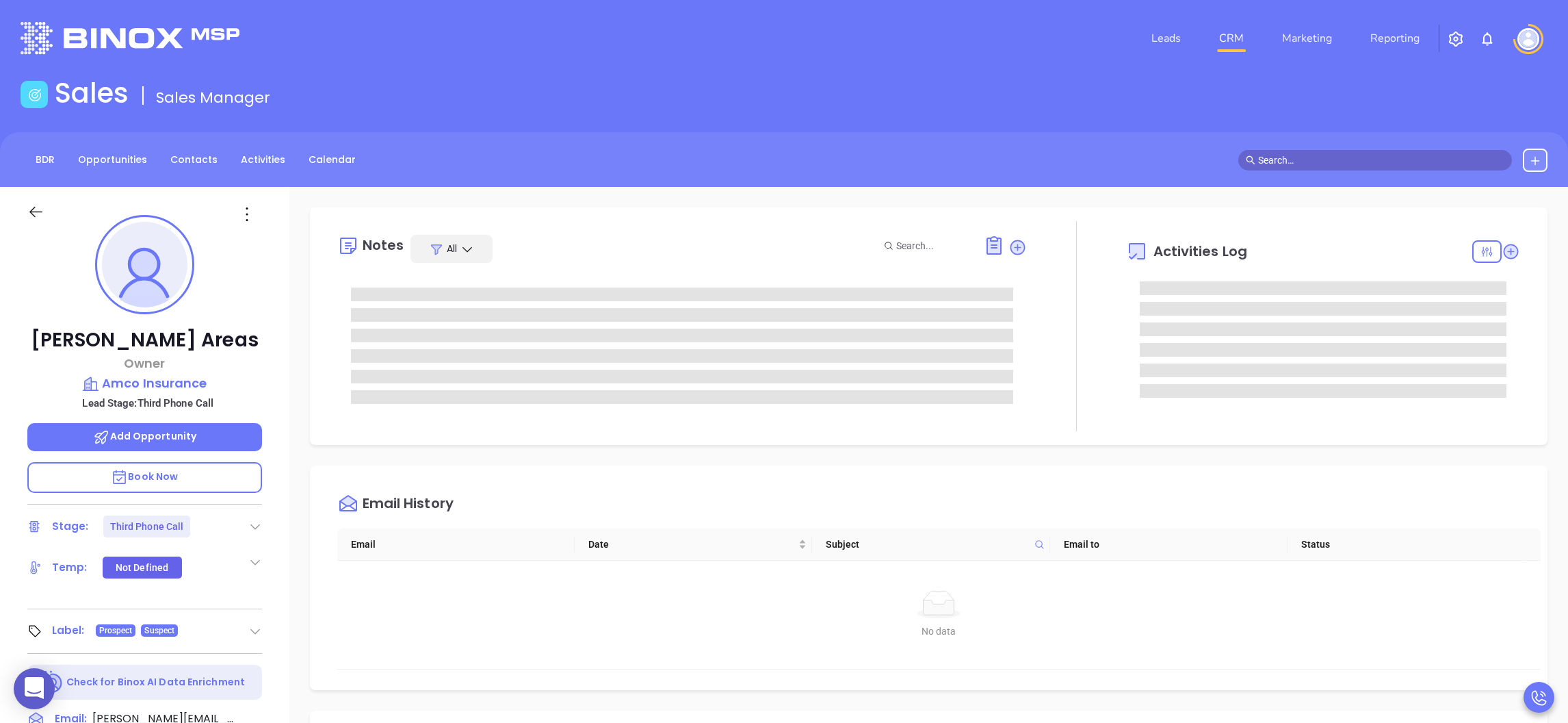
type input "[PERSON_NAME]"
type input "[DATE]"
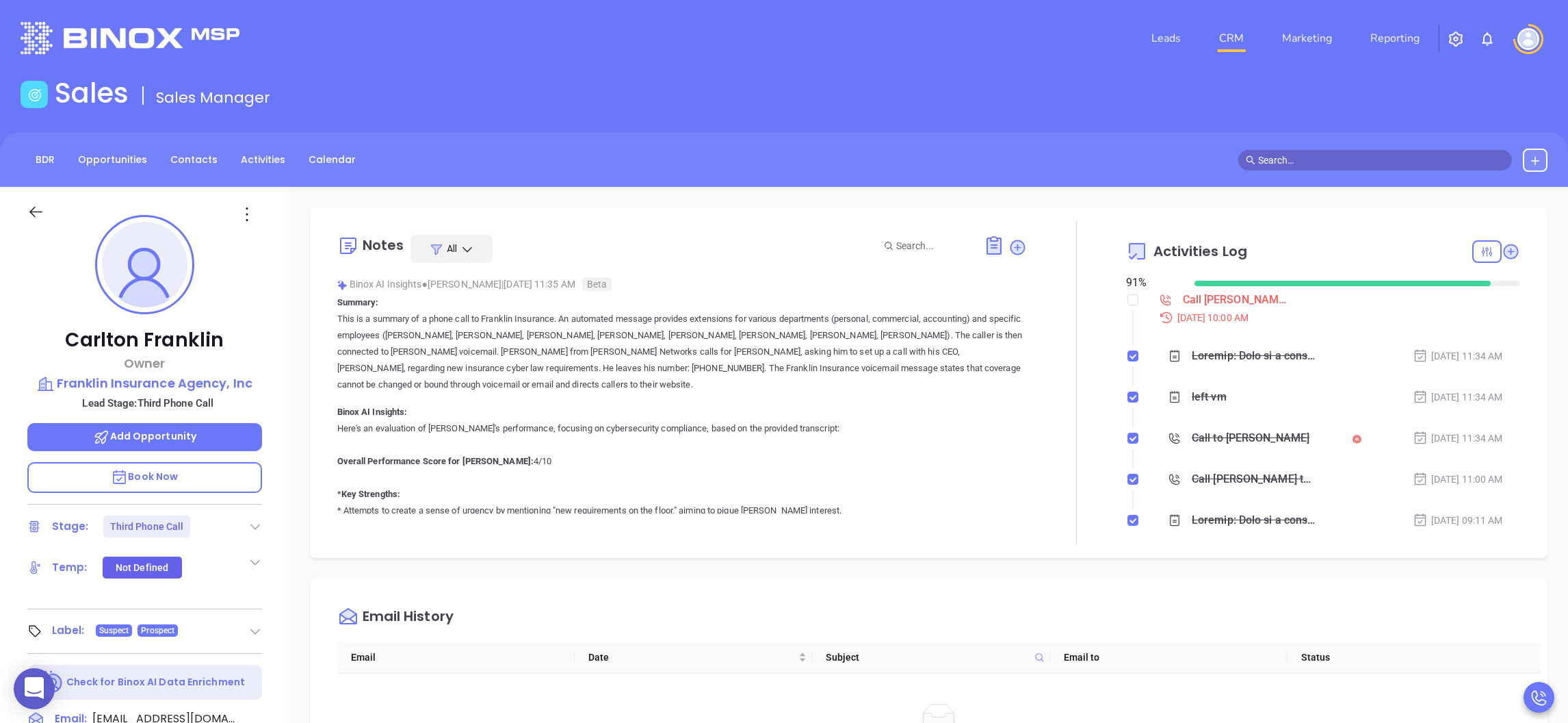
type input "[PERSON_NAME]"
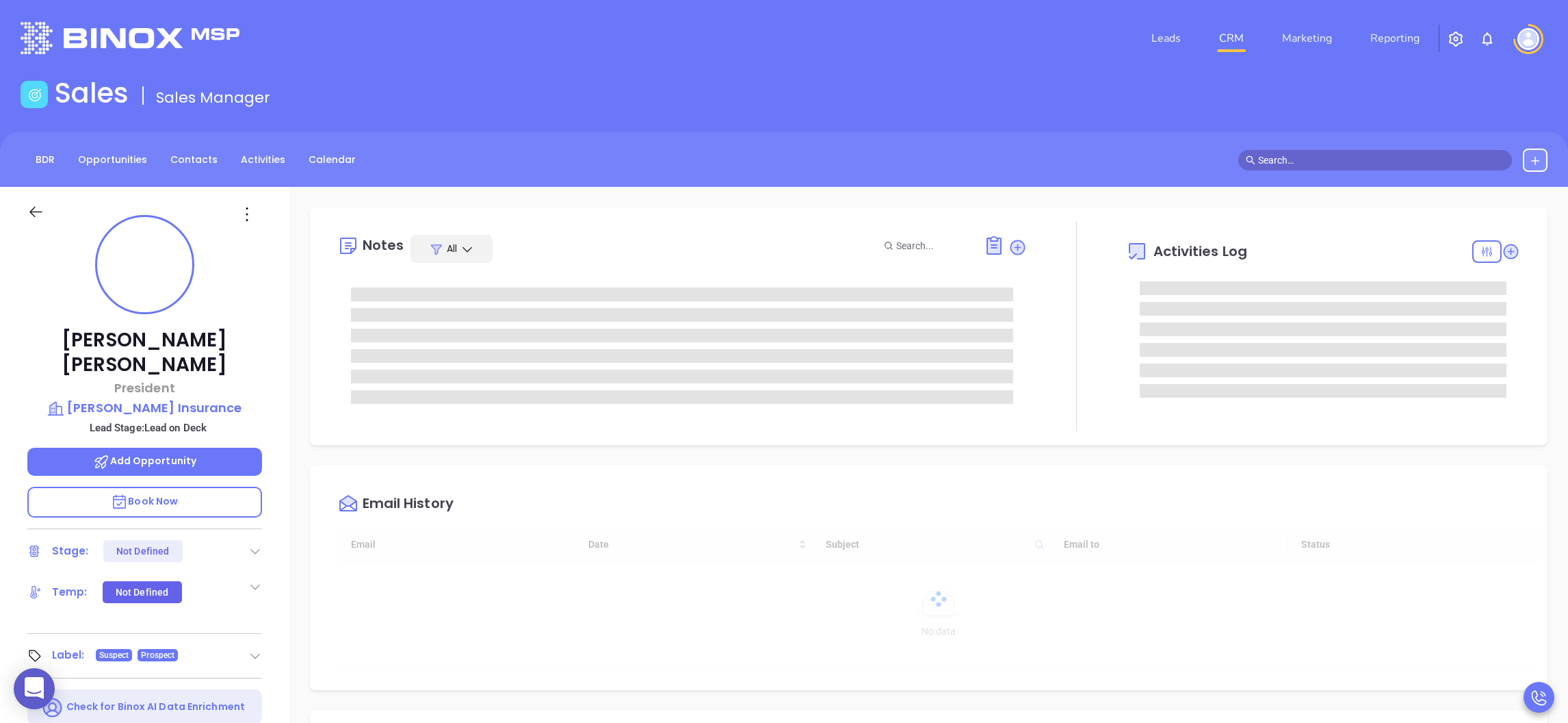
type input "[DATE]"
type input "[PERSON_NAME]"
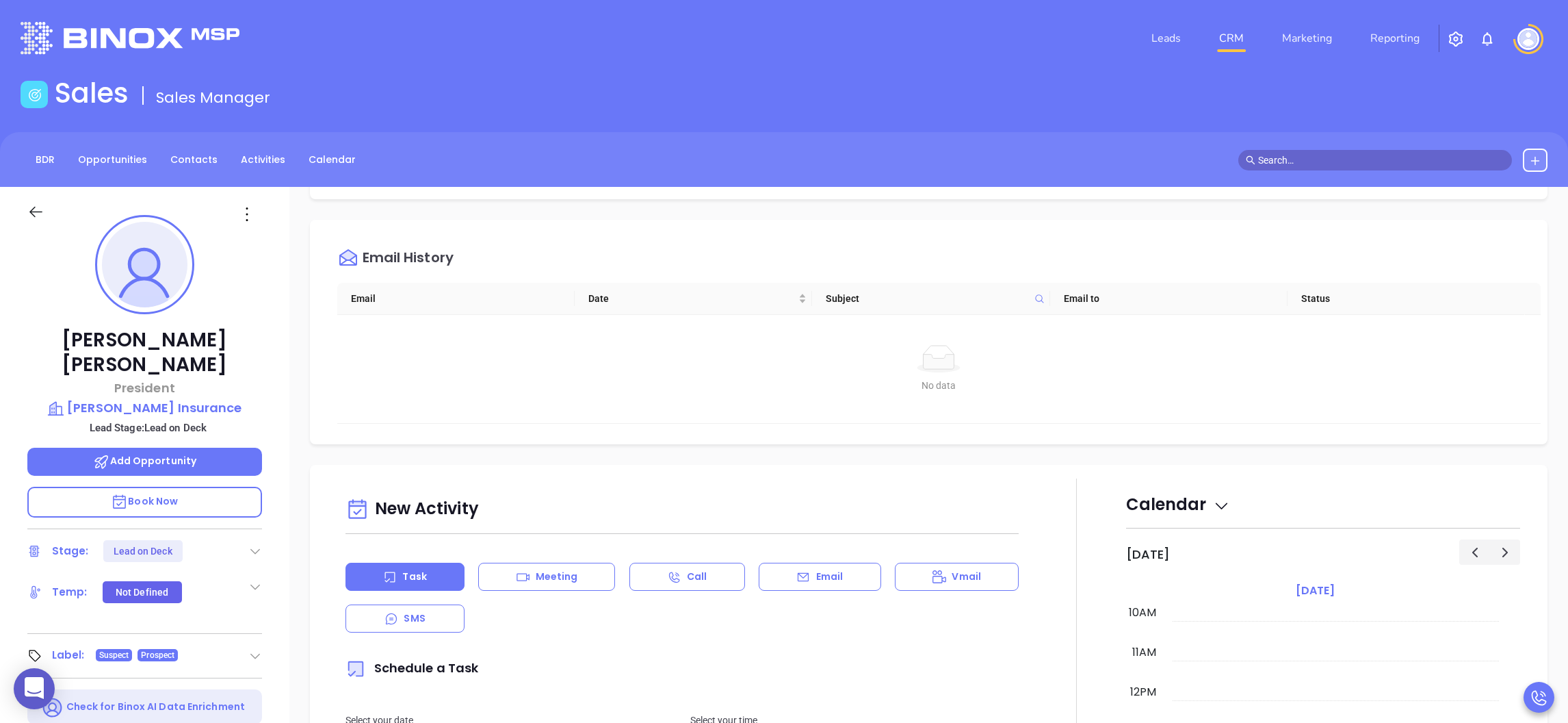
scroll to position [308, 0]
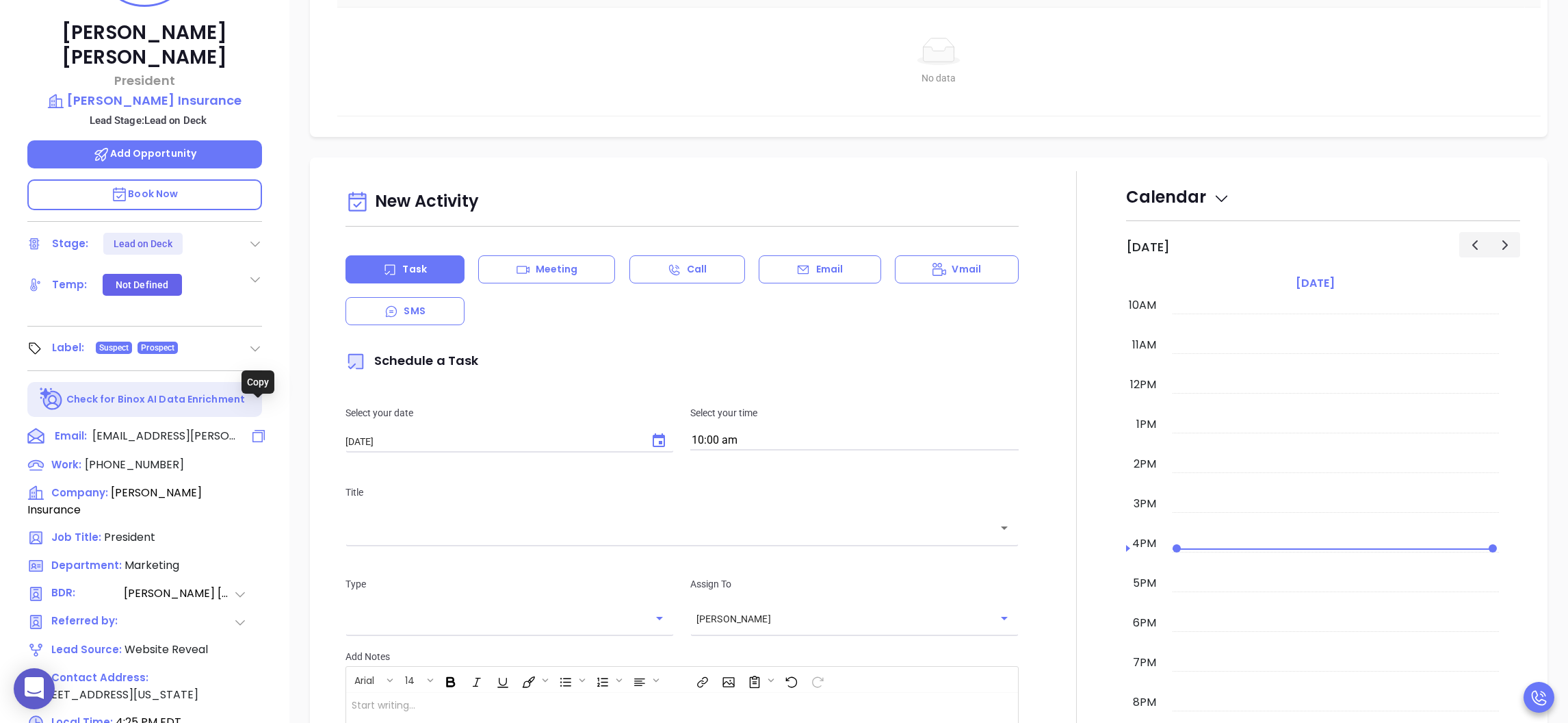
click at [253, 428] on icon at bounding box center [258, 436] width 16 height 16
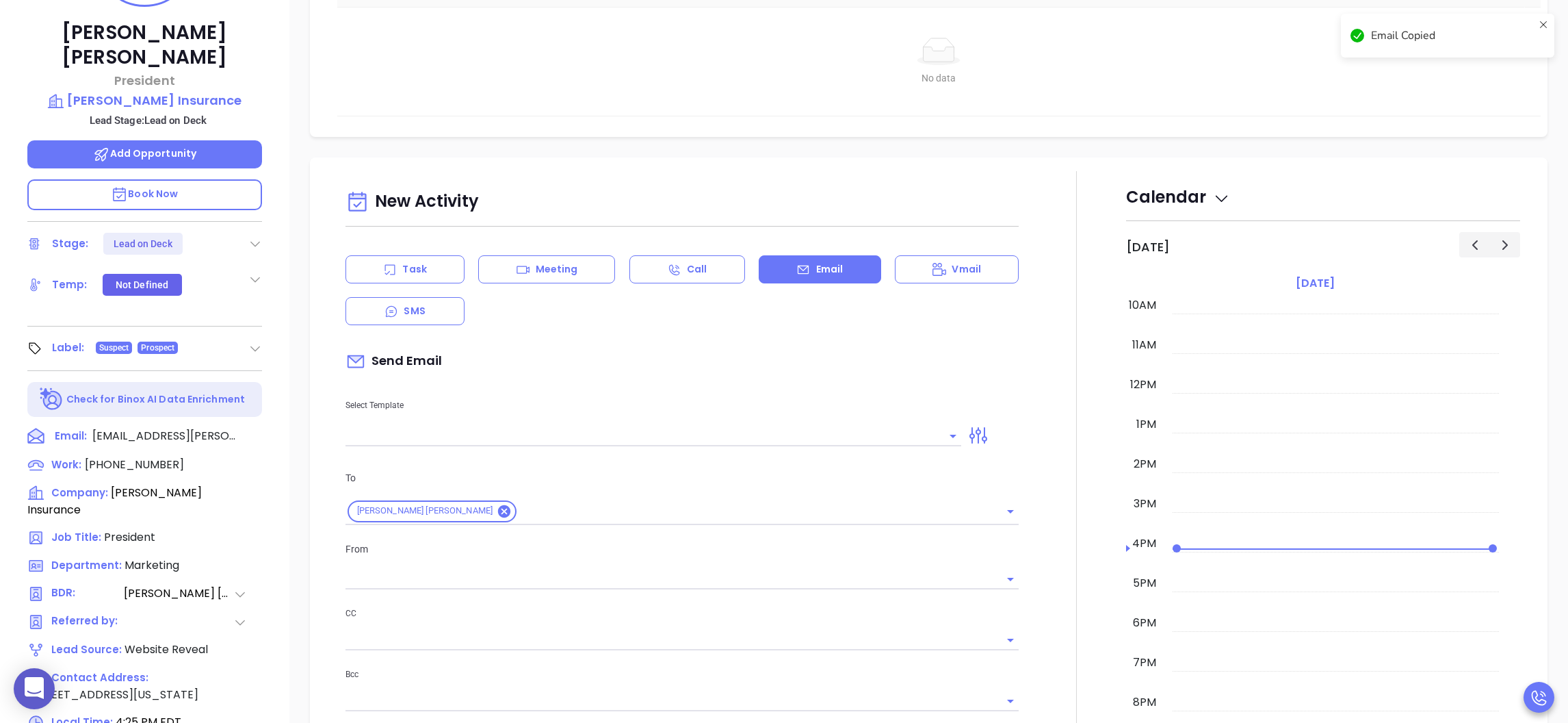
scroll to position [186, 0]
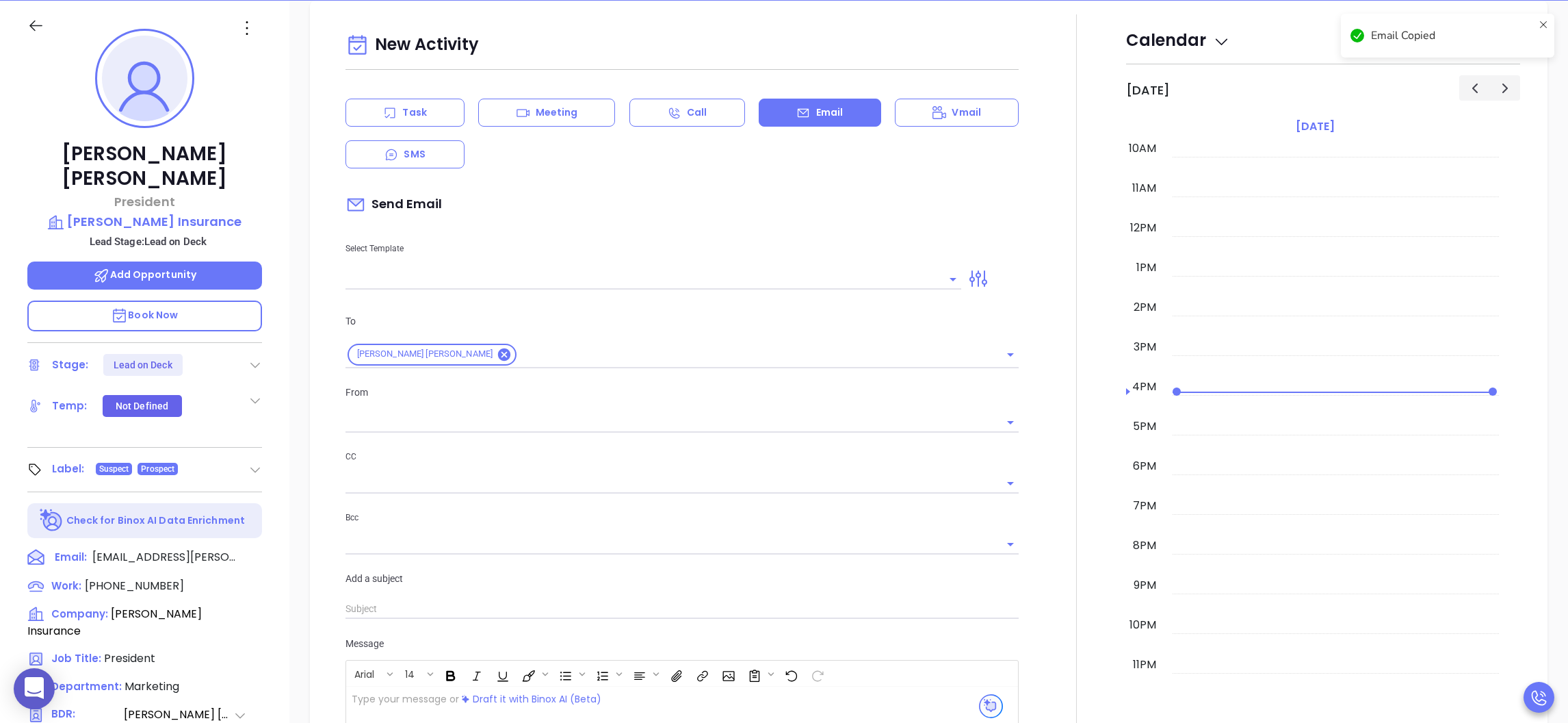
type input "[PERSON_NAME]"
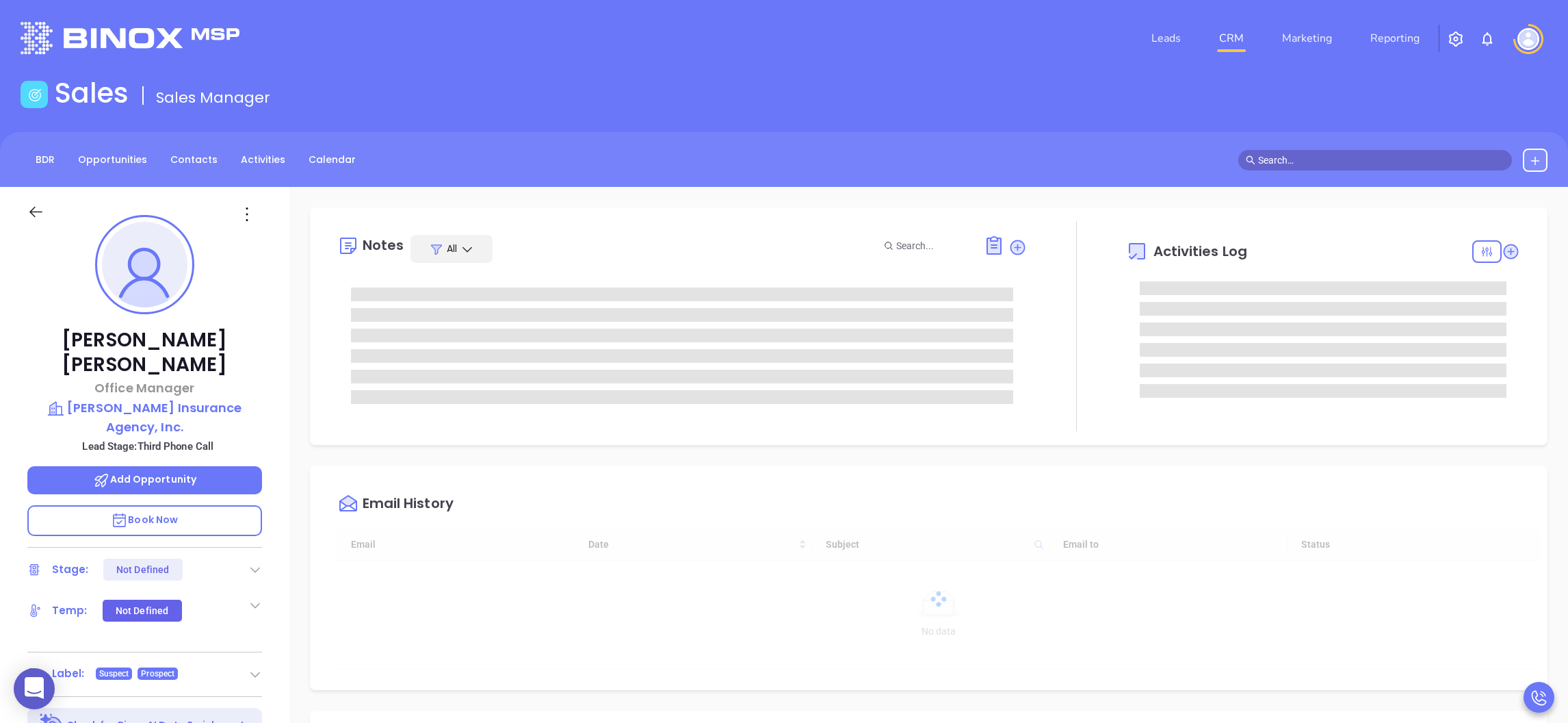
type input "10:00 am"
type input "[DATE]"
type input "[PERSON_NAME]"
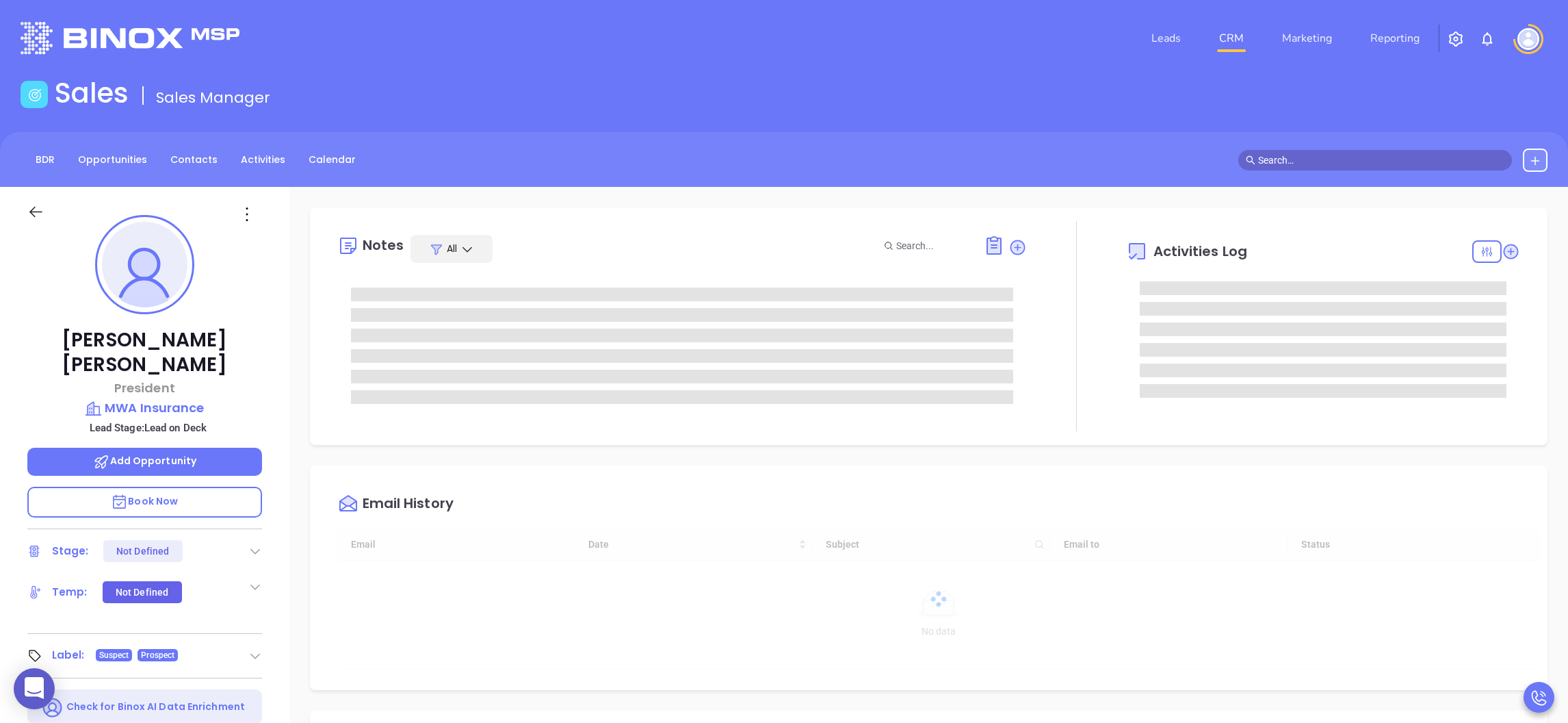
type input "[DATE]"
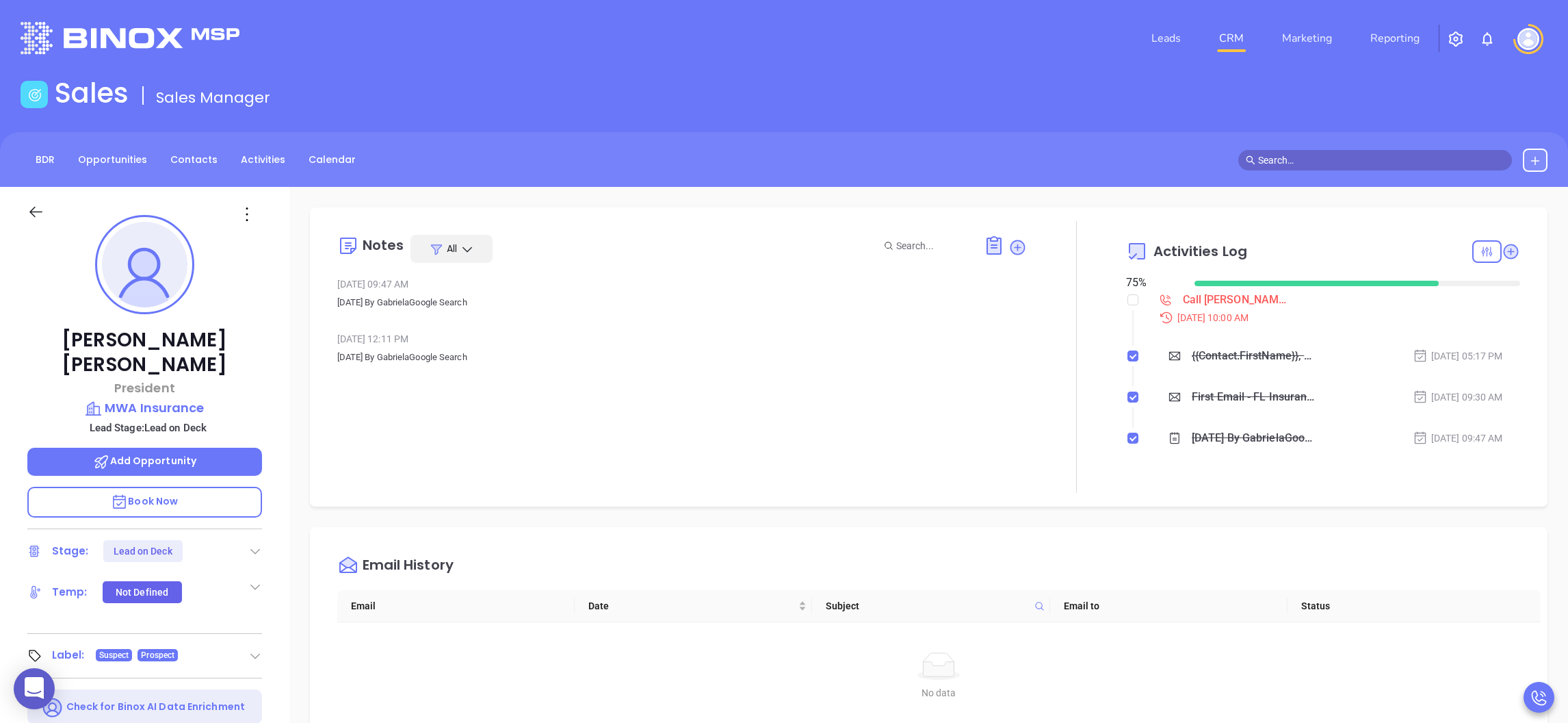
type input "[PERSON_NAME]"
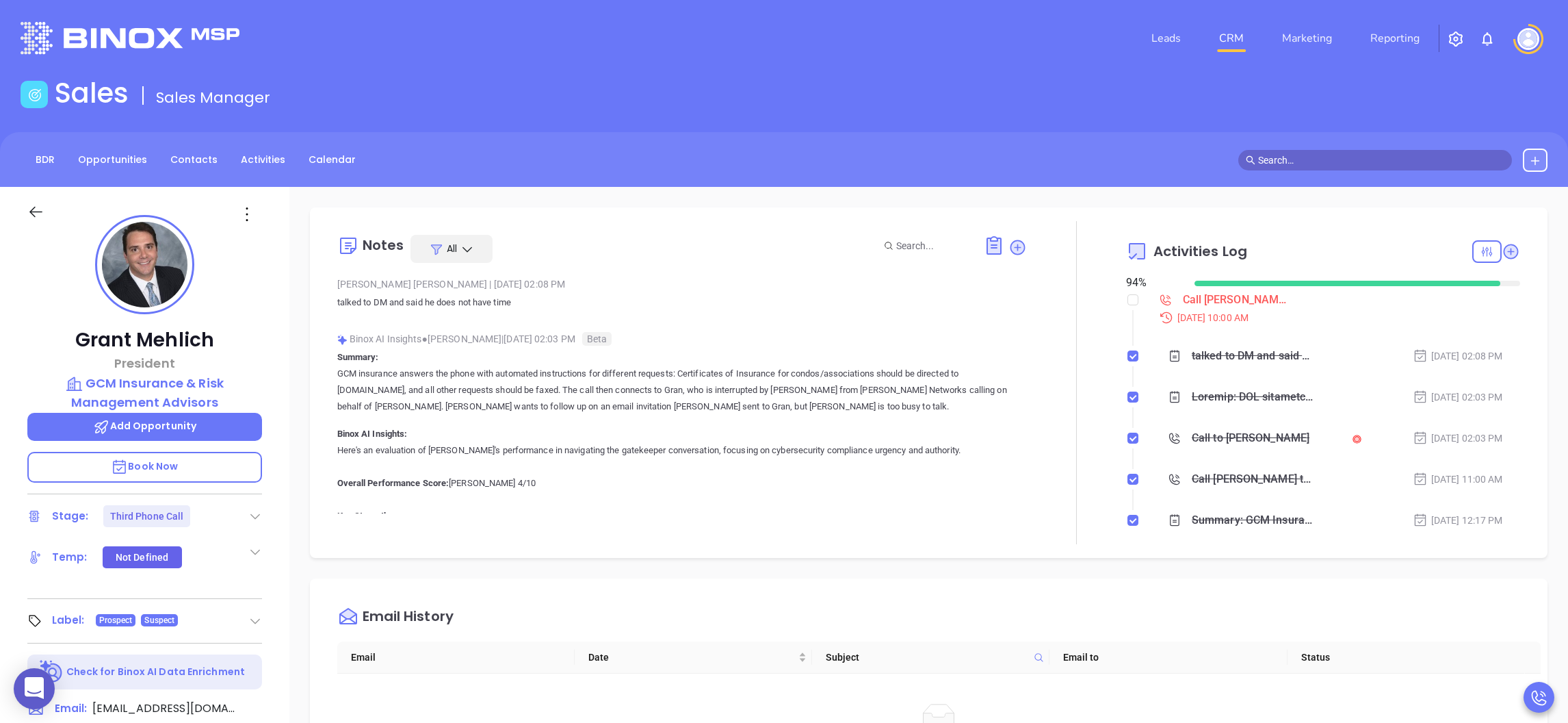
type input "[PERSON_NAME]"
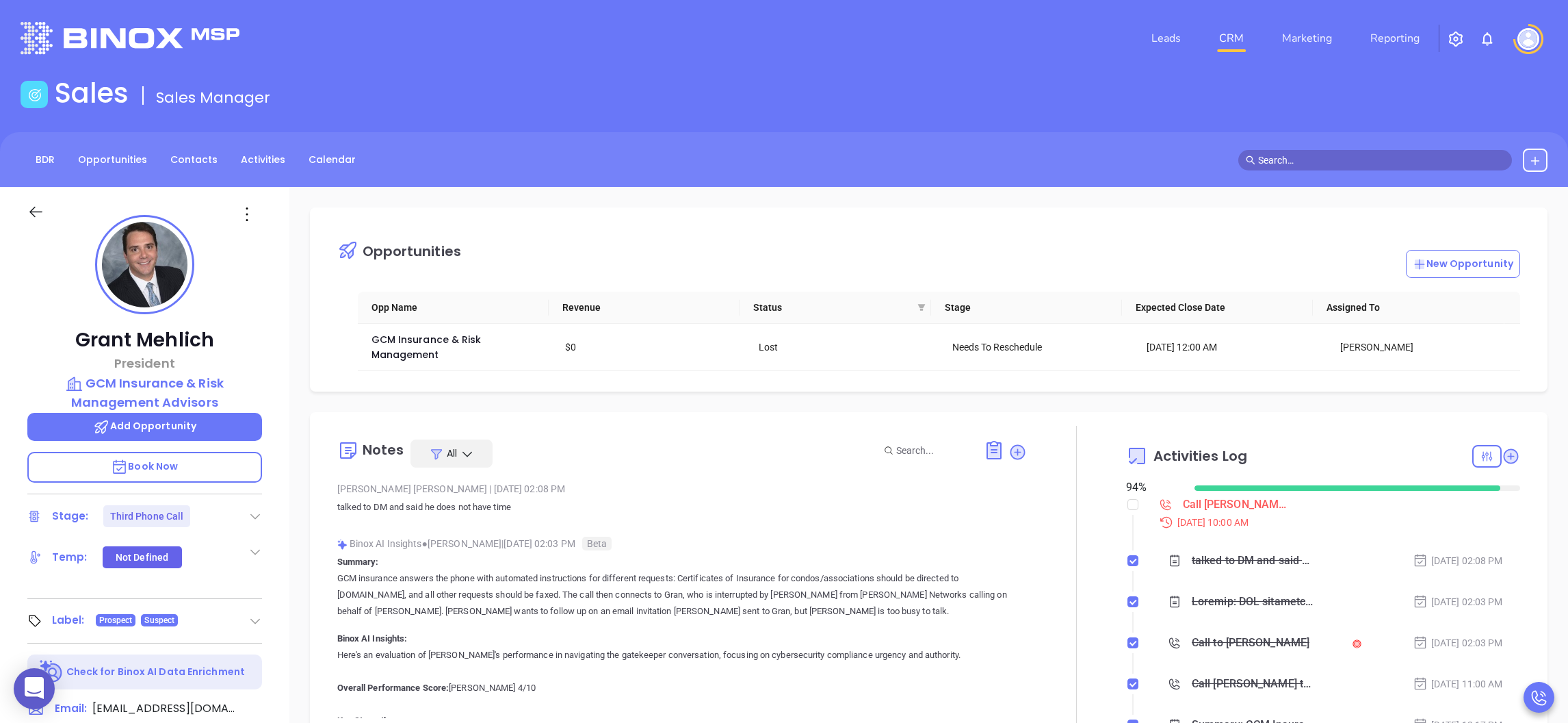
scroll to position [205, 0]
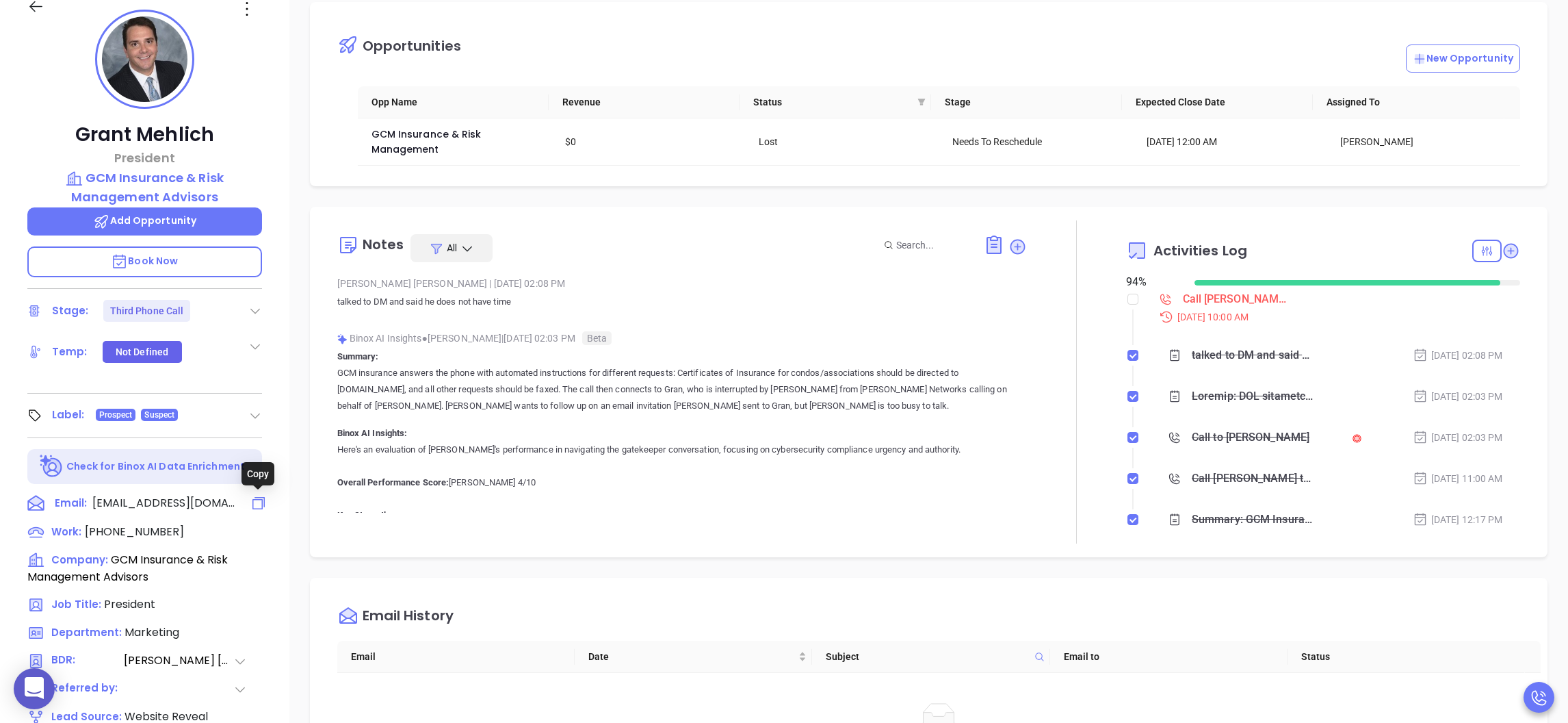
click at [262, 498] on icon at bounding box center [258, 502] width 16 height 16
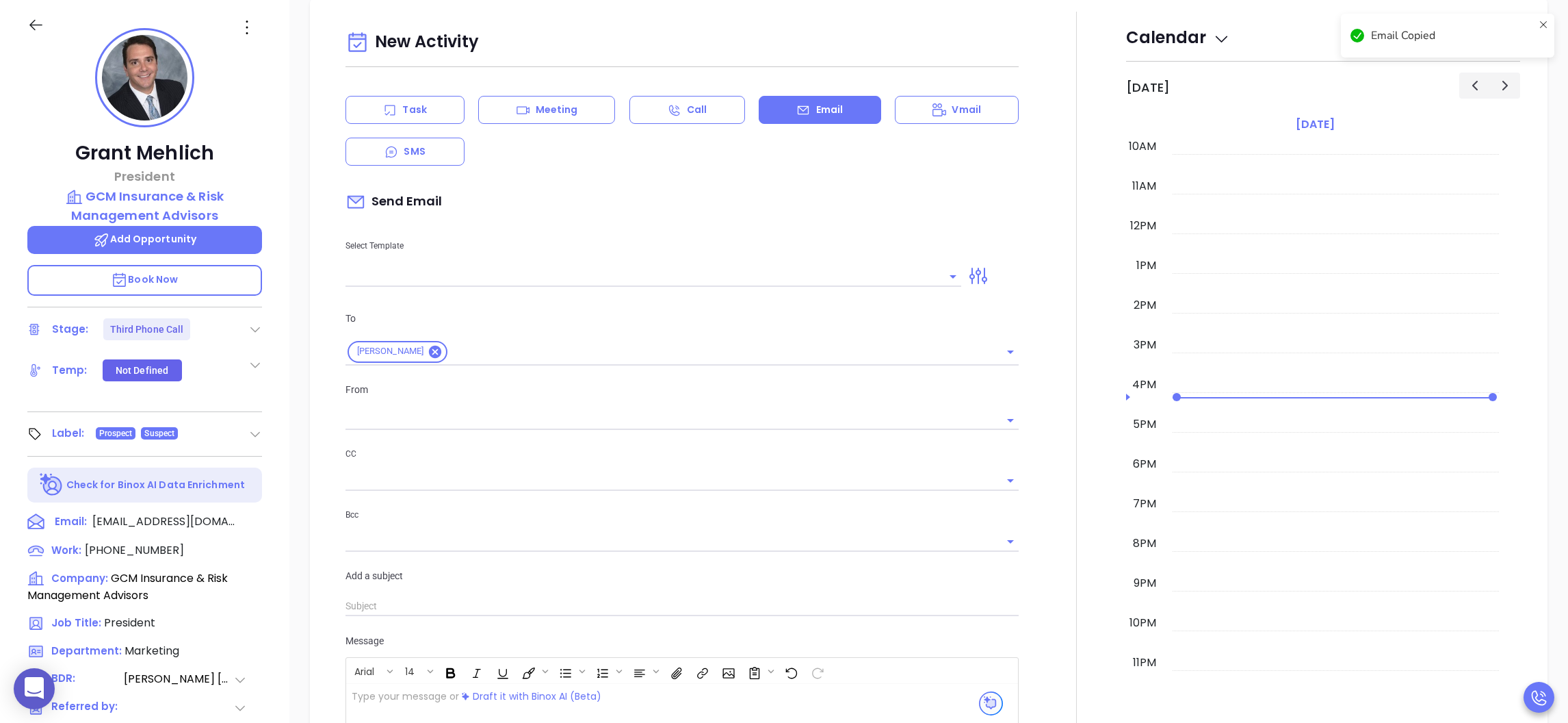
type input "[PERSON_NAME]"
